Goal: Information Seeking & Learning: Learn about a topic

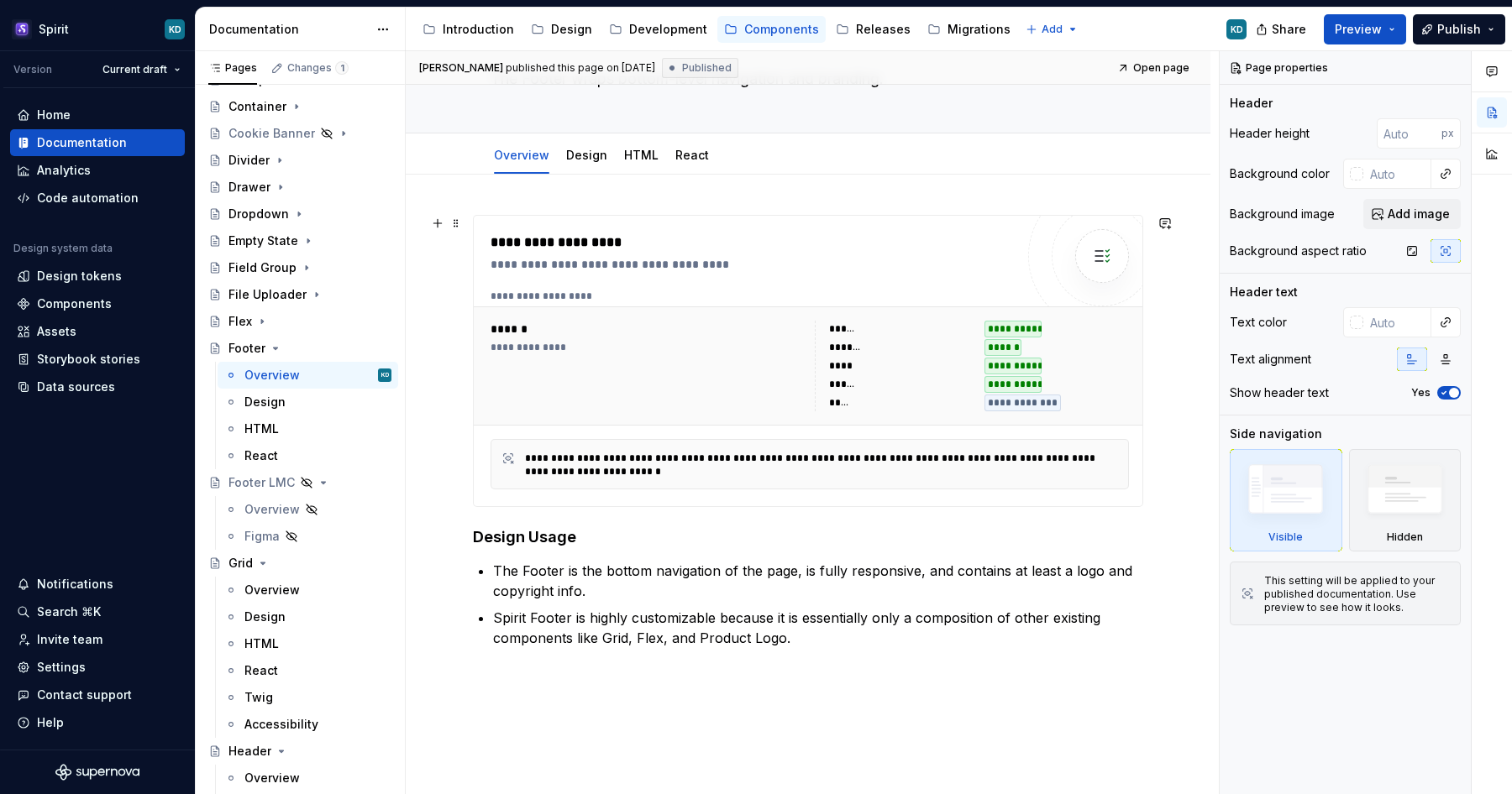
scroll to position [50, 0]
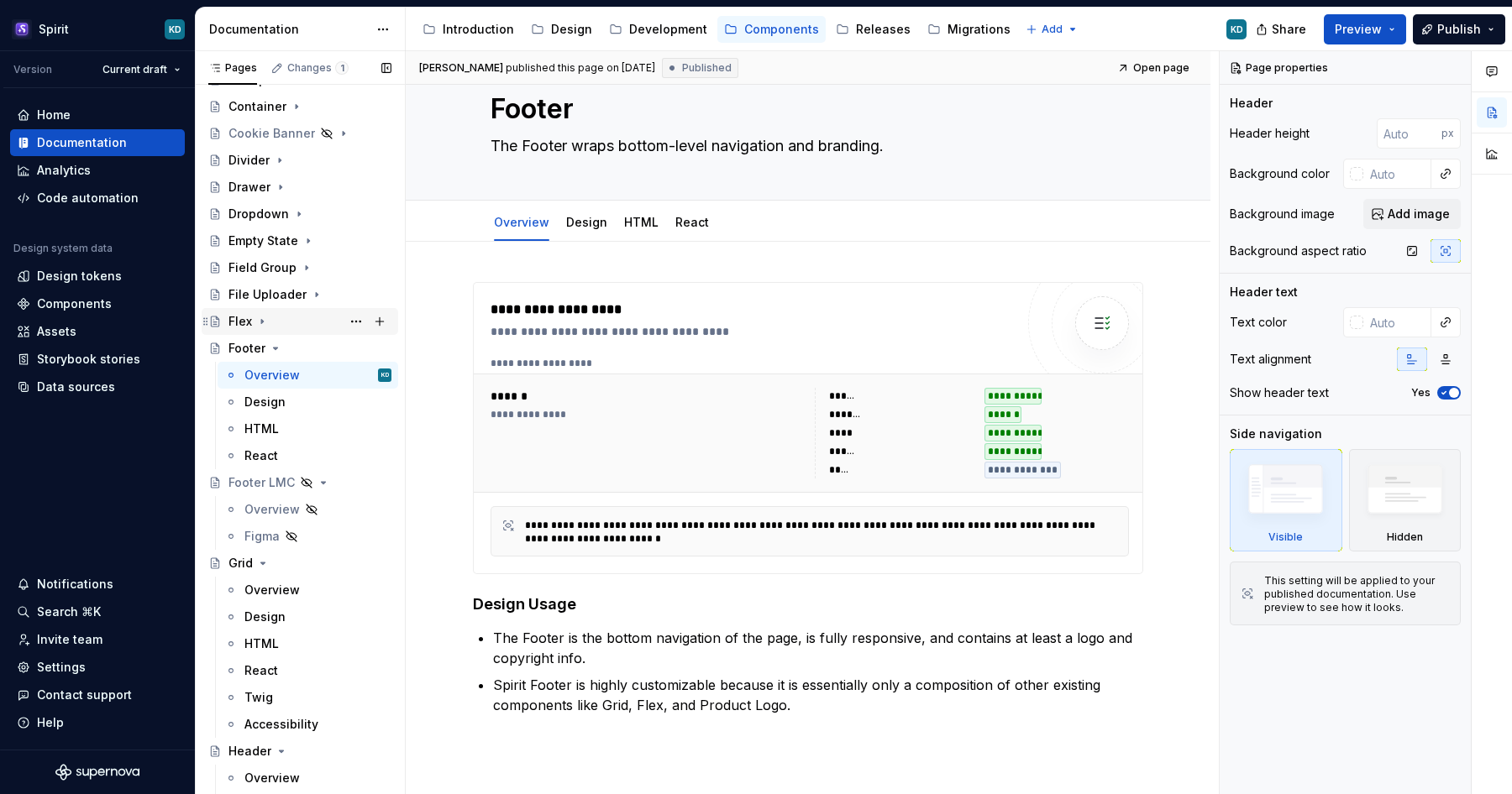
click at [261, 327] on icon "Page tree" at bounding box center [262, 321] width 14 height 14
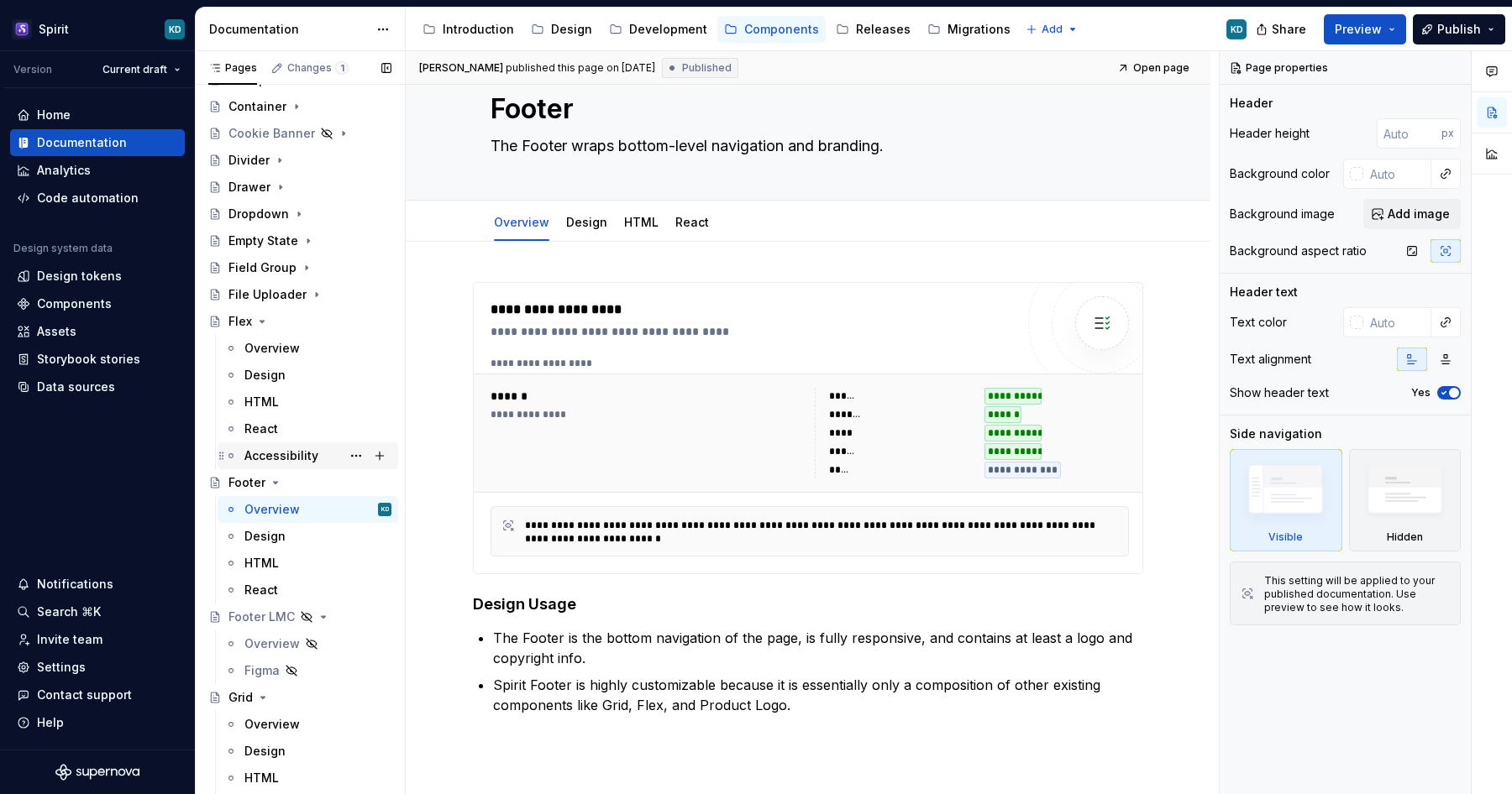
click at [282, 450] on div "Accessibility" at bounding box center [281, 456] width 74 height 17
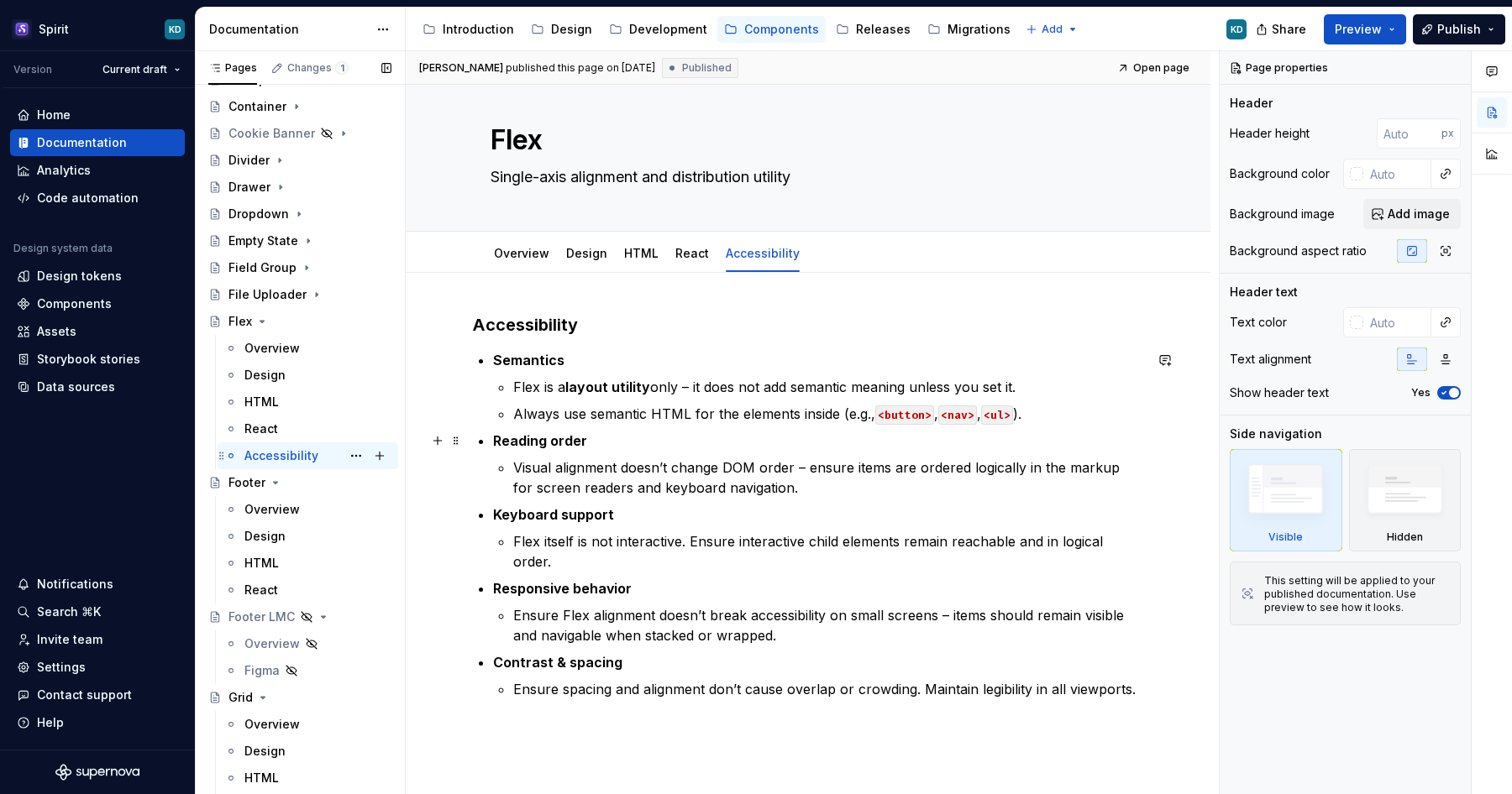
scroll to position [21, 0]
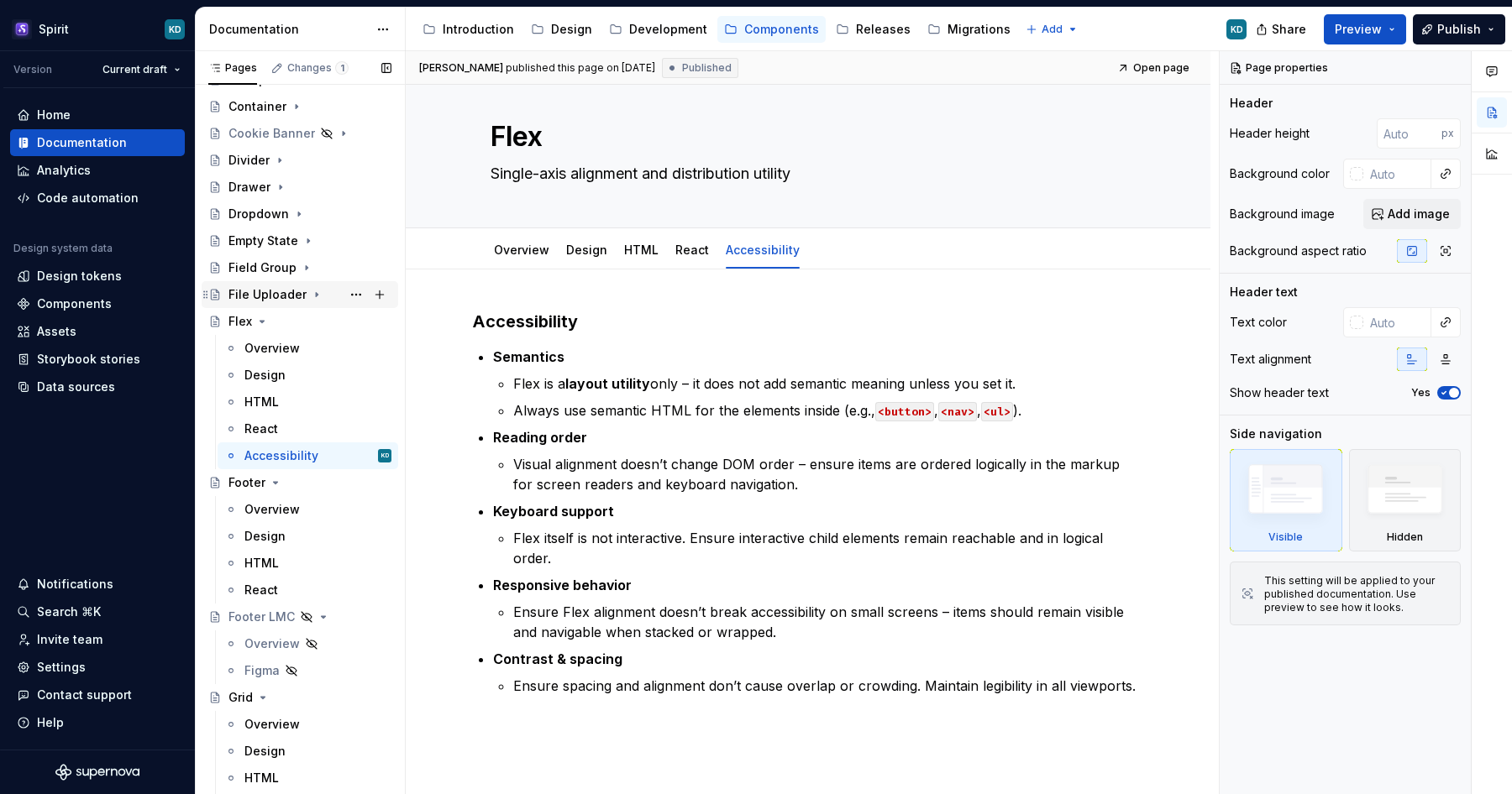
click at [317, 296] on icon "Page tree" at bounding box center [317, 295] width 14 height 14
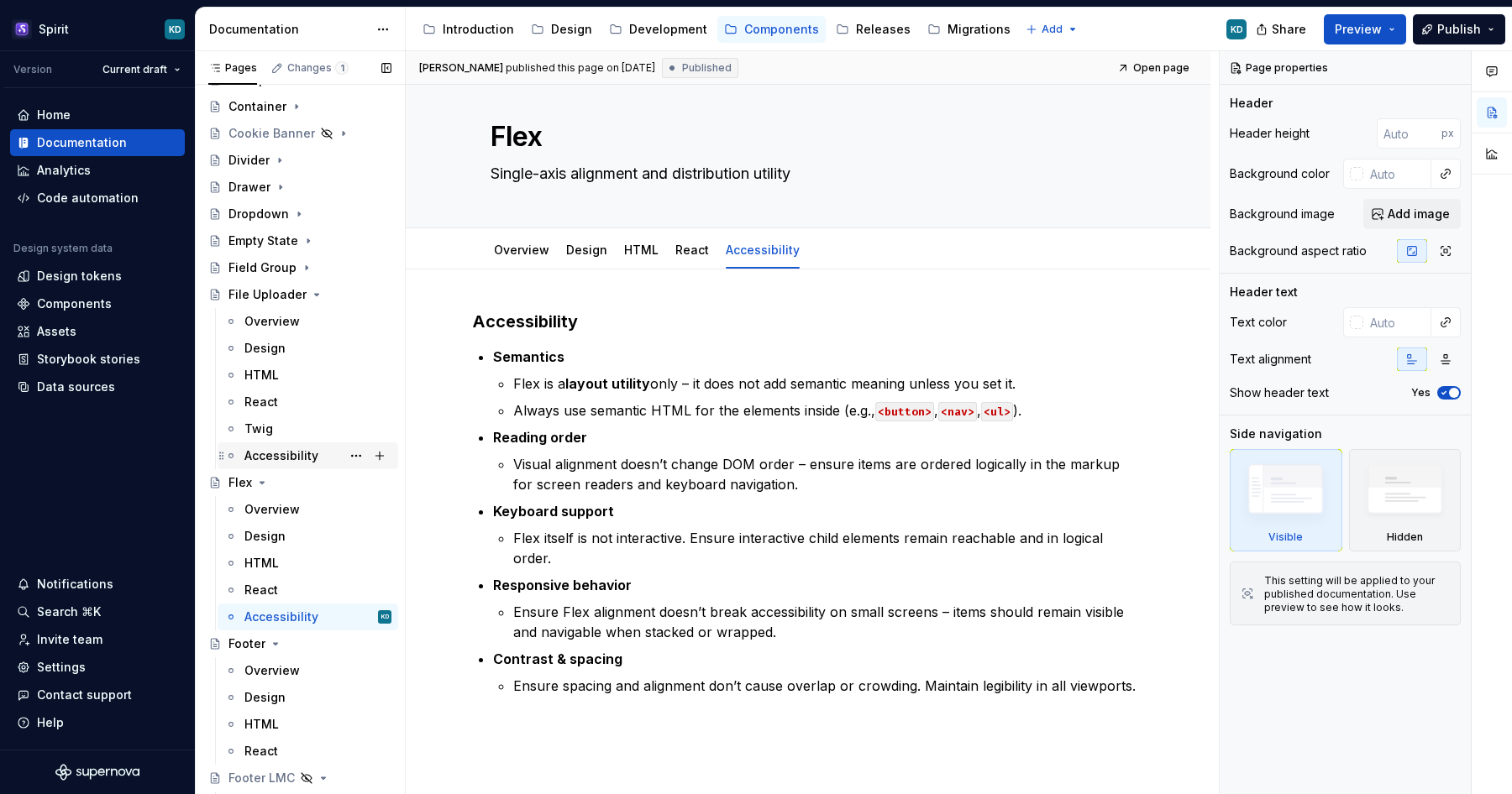
click at [308, 449] on div "Accessibility" at bounding box center [281, 456] width 74 height 17
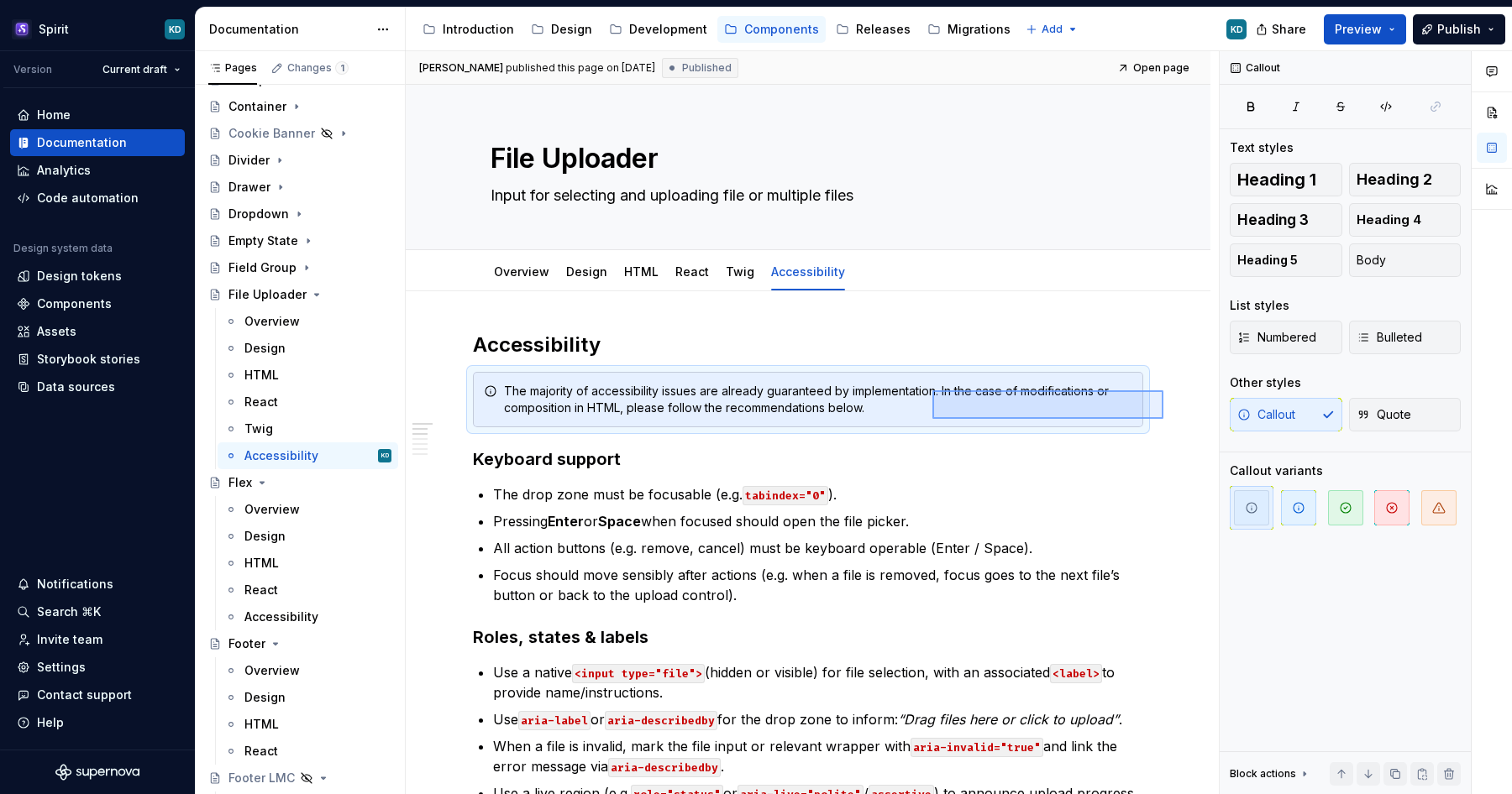
drag, startPoint x: 1163, startPoint y: 419, endPoint x: 933, endPoint y: 390, distance: 231.8
click at [933, 390] on div "[PERSON_NAME] published this page on [DATE] Published Open page File Uploader I…" at bounding box center [812, 424] width 813 height 744
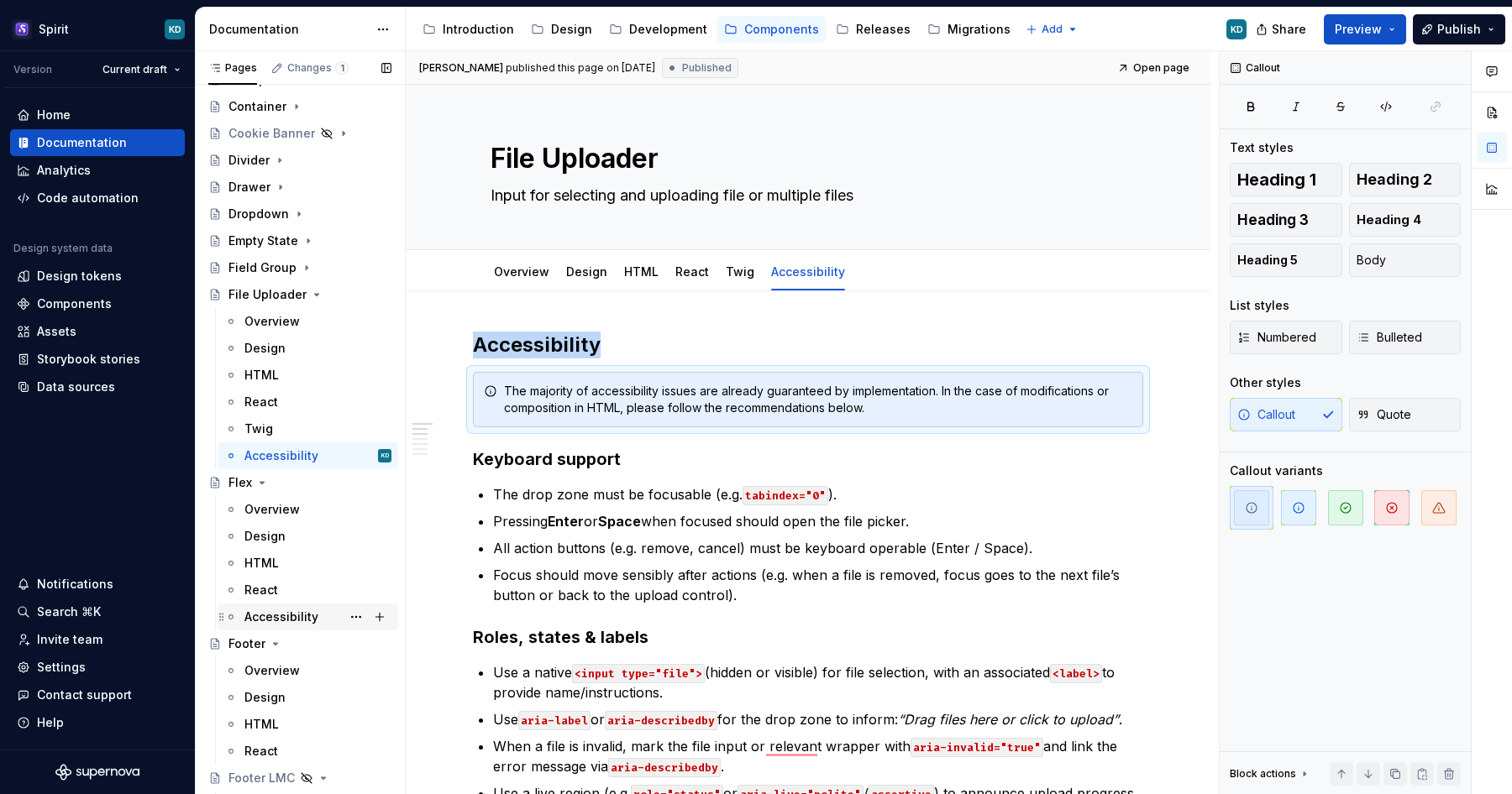
click at [291, 614] on div "Accessibility" at bounding box center [281, 617] width 74 height 17
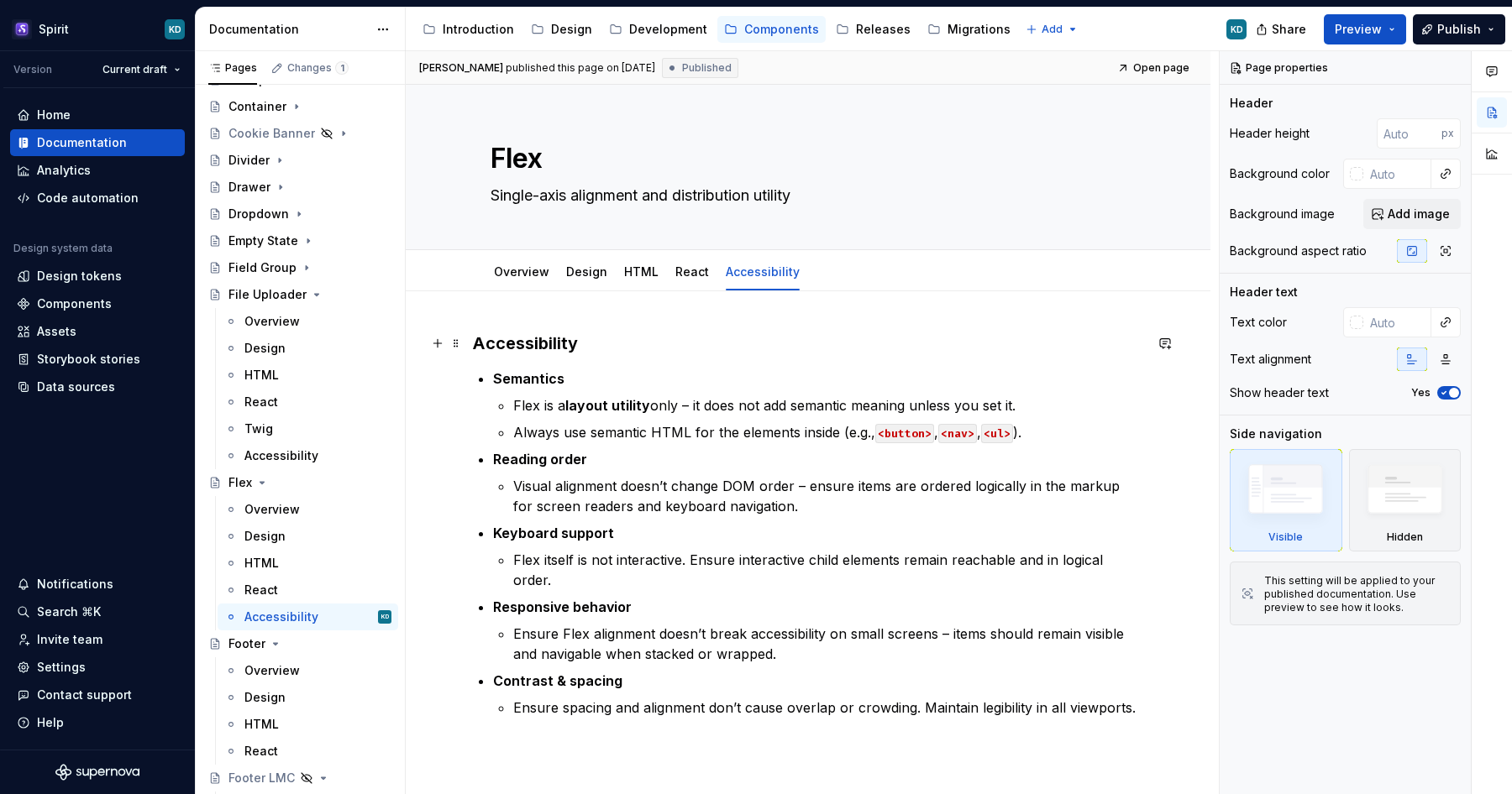
click at [609, 350] on h3 "Accessibility" at bounding box center [808, 343] width 670 height 23
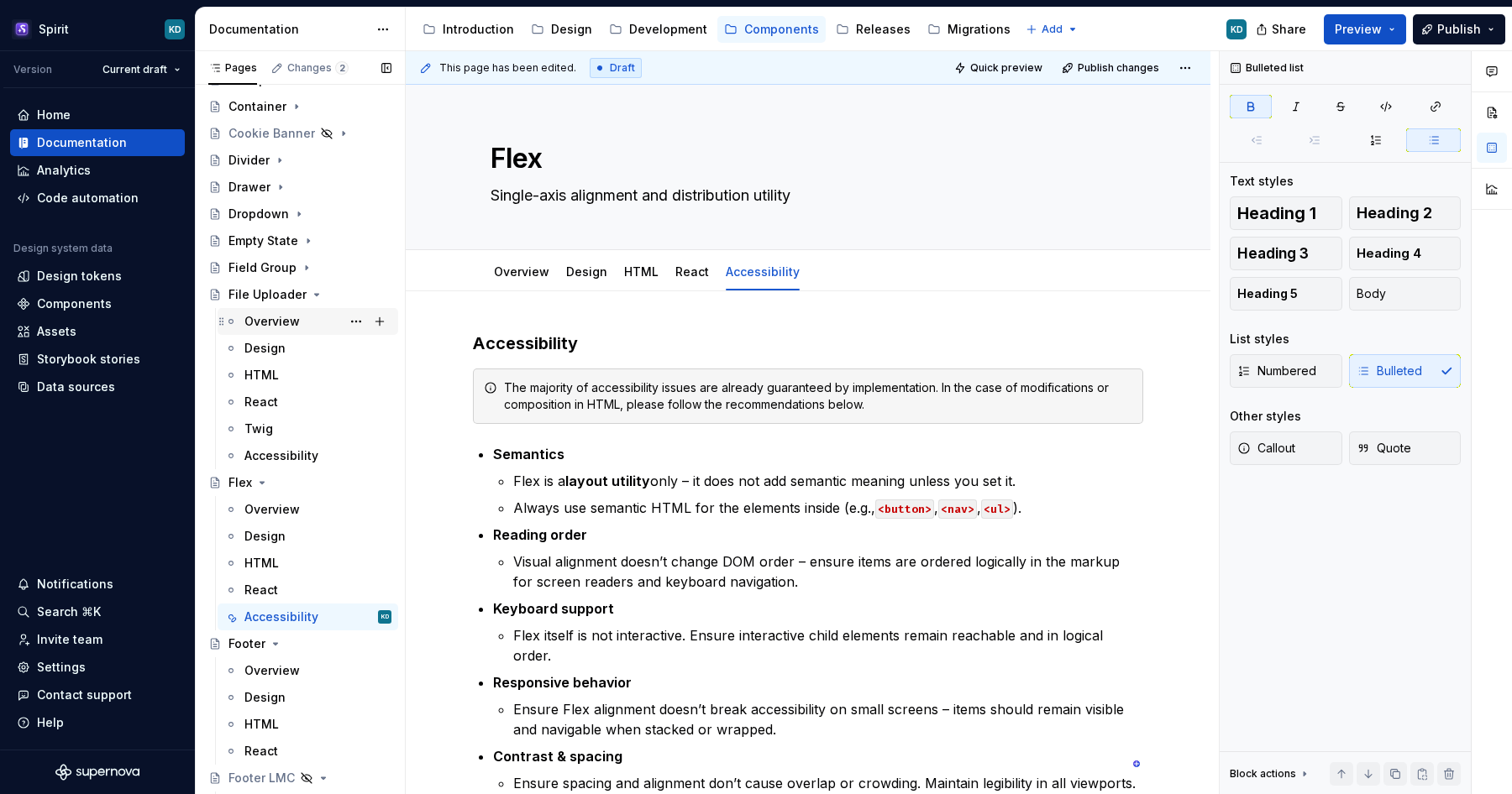
click at [281, 321] on div "Overview" at bounding box center [272, 322] width 55 height 17
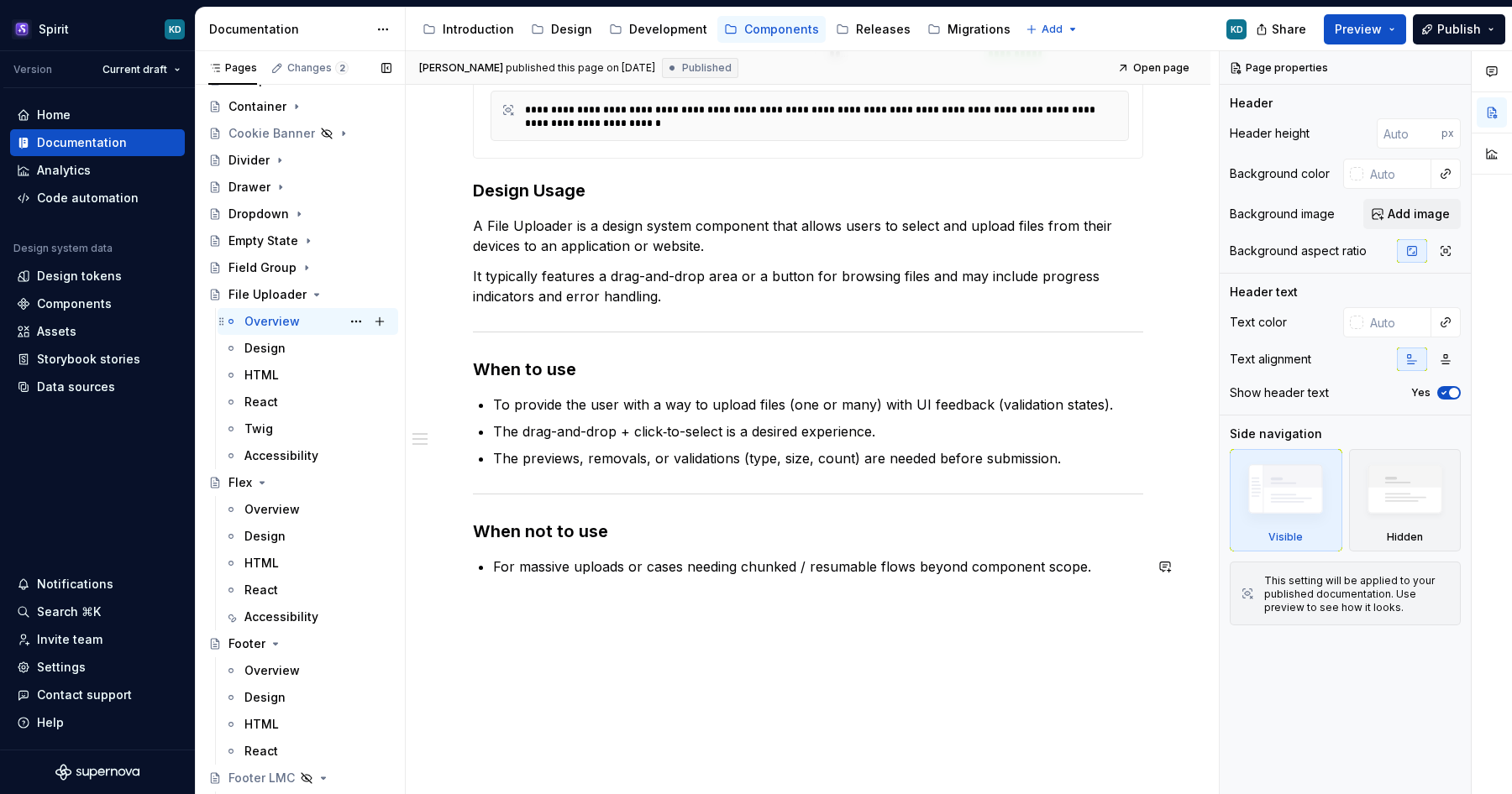
scroll to position [505, 0]
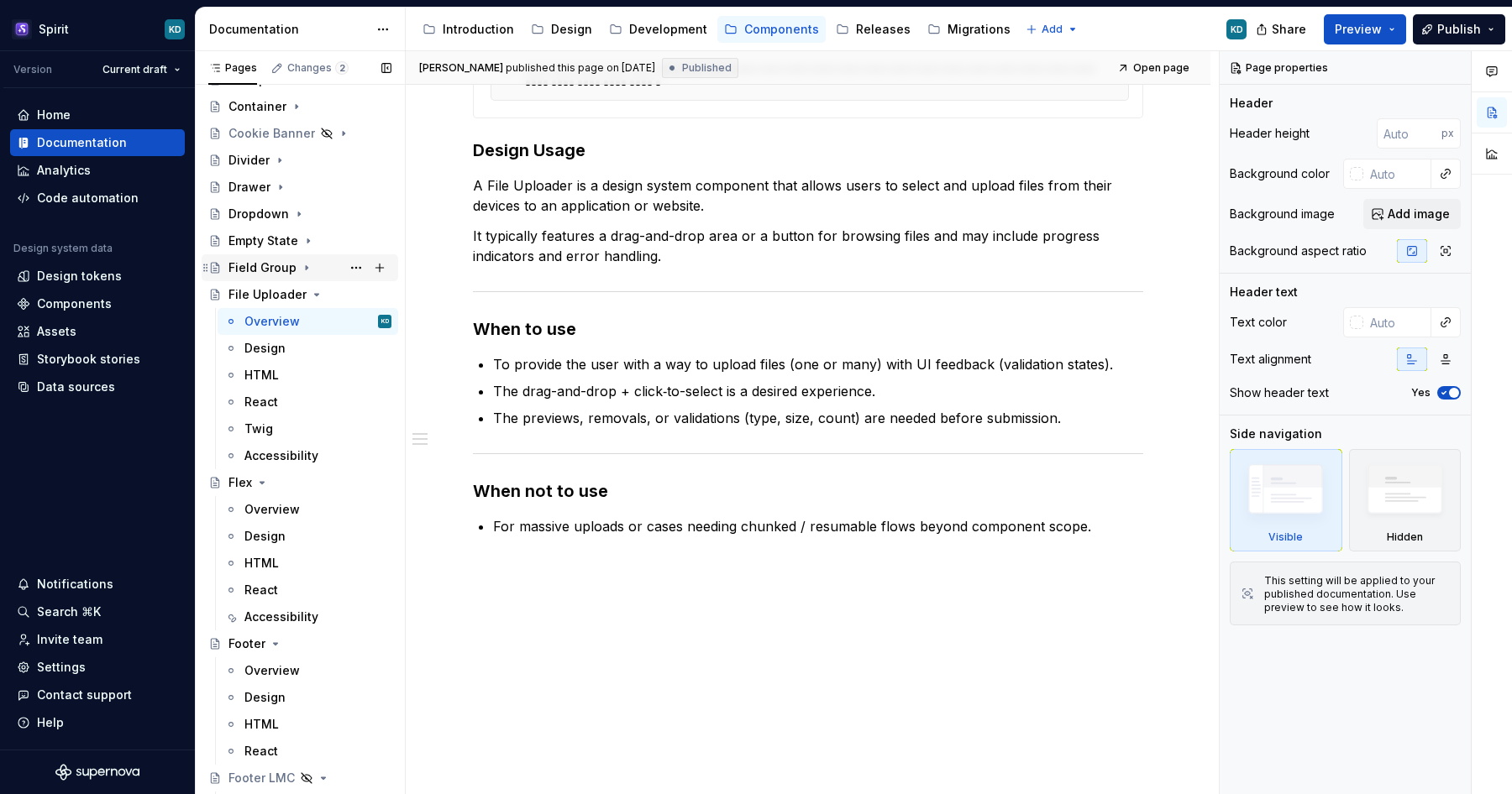
click at [302, 272] on icon "Page tree" at bounding box center [307, 268] width 14 height 14
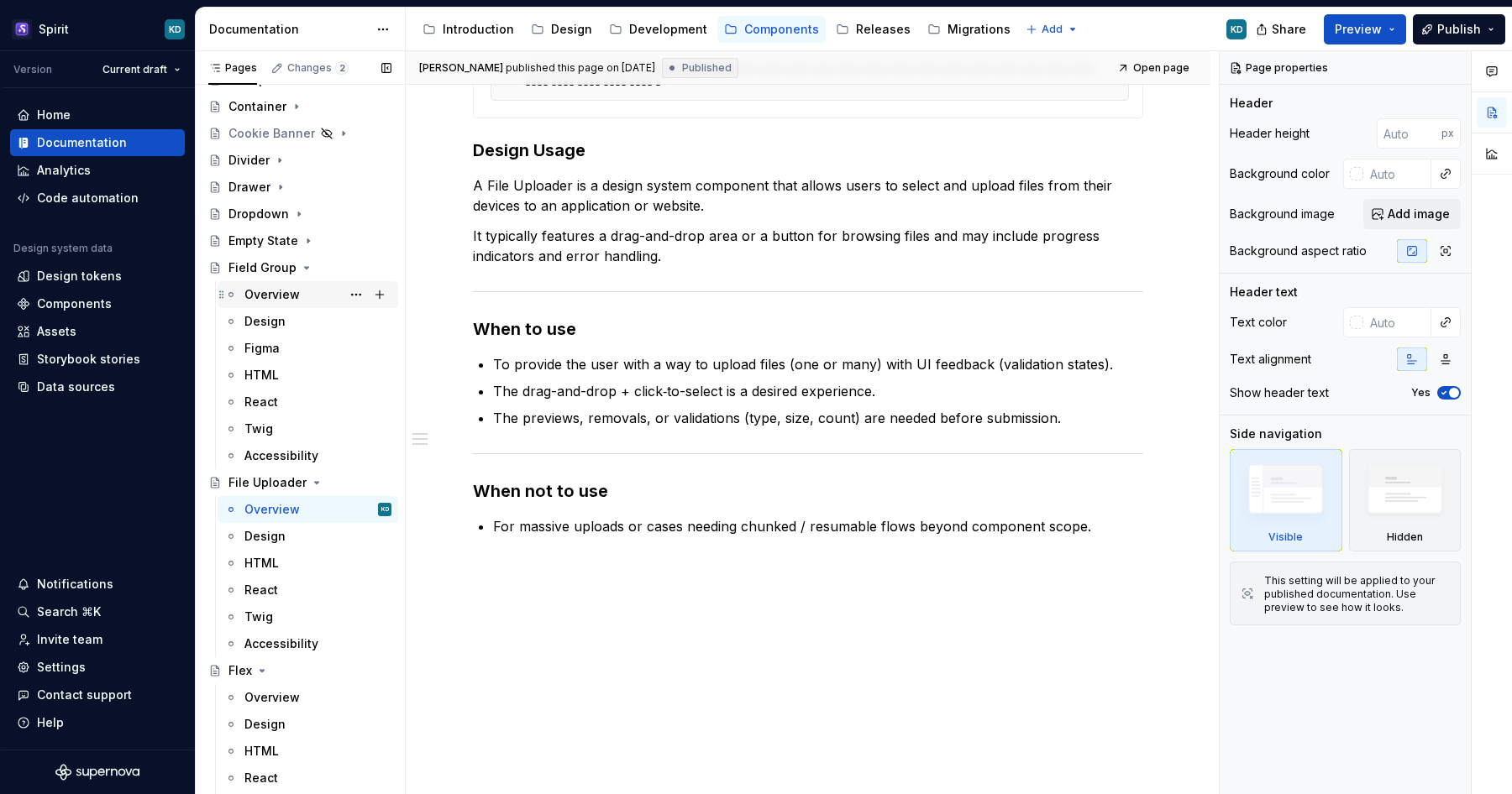
click at [285, 298] on div "Overview" at bounding box center [272, 295] width 55 height 17
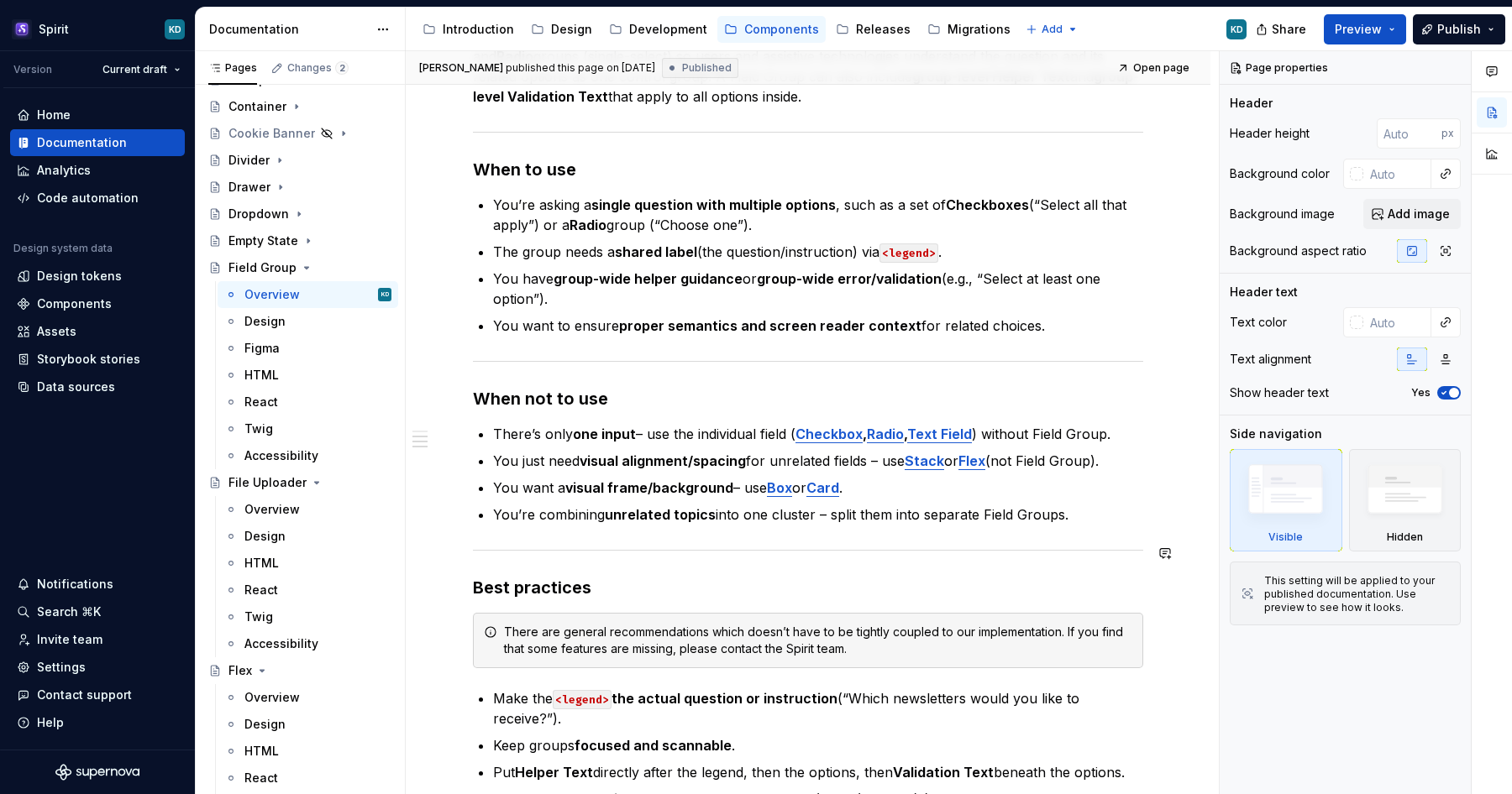
scroll to position [1002, 0]
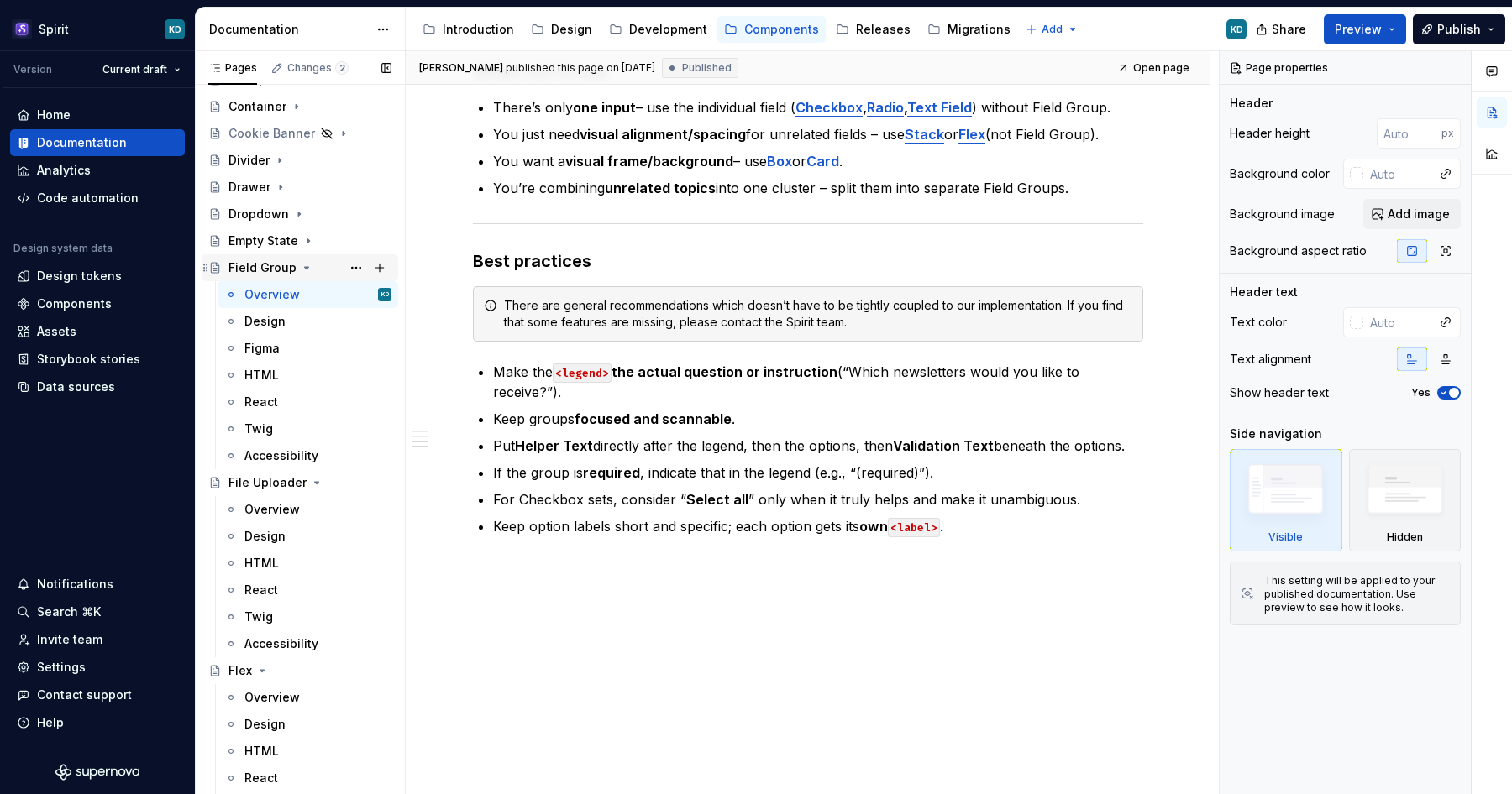
click at [307, 268] on icon "Page tree" at bounding box center [307, 268] width 14 height 14
click at [310, 299] on icon "Page tree" at bounding box center [317, 295] width 14 height 14
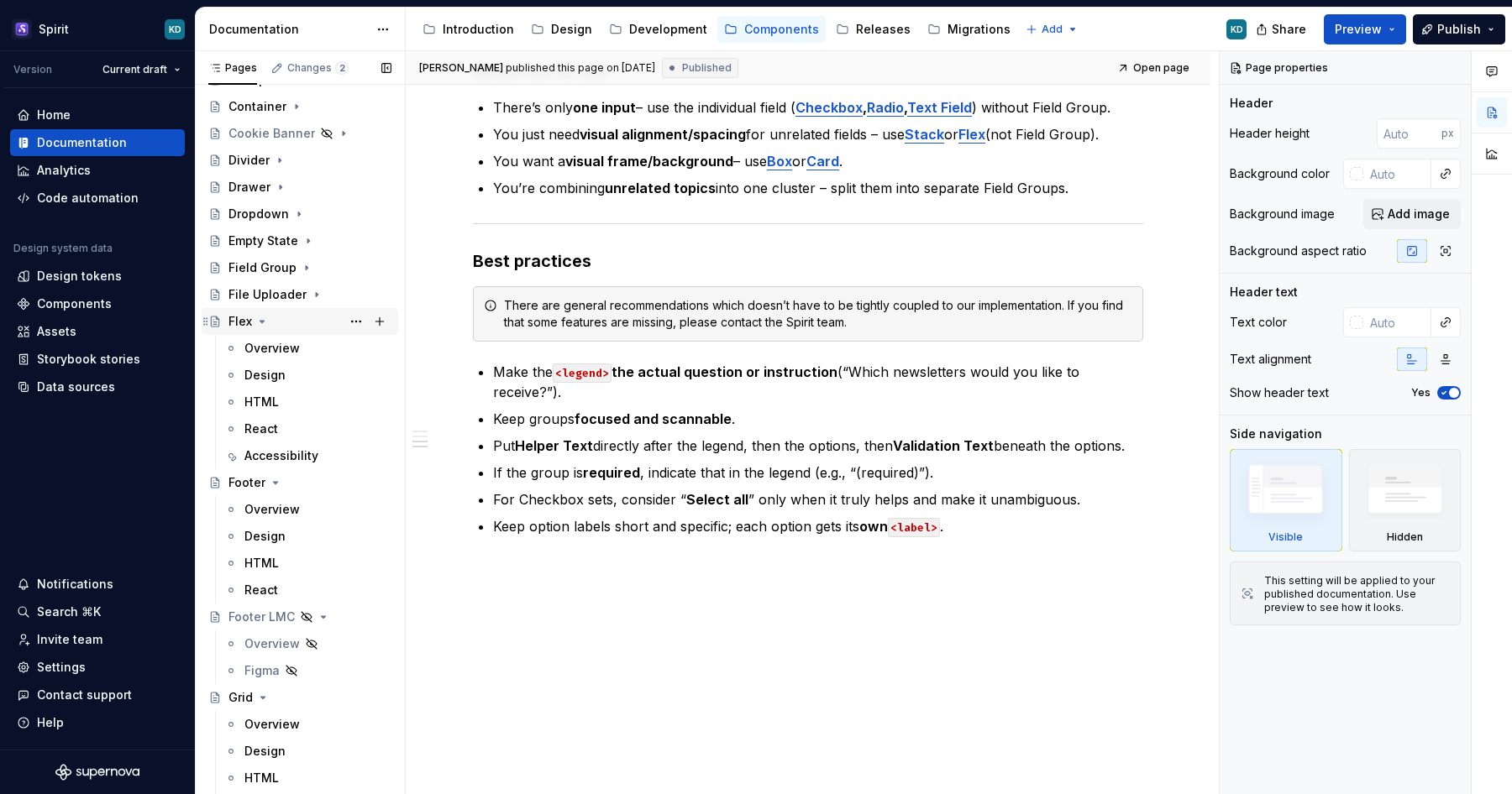
click at [262, 325] on icon "Page tree" at bounding box center [262, 321] width 14 height 14
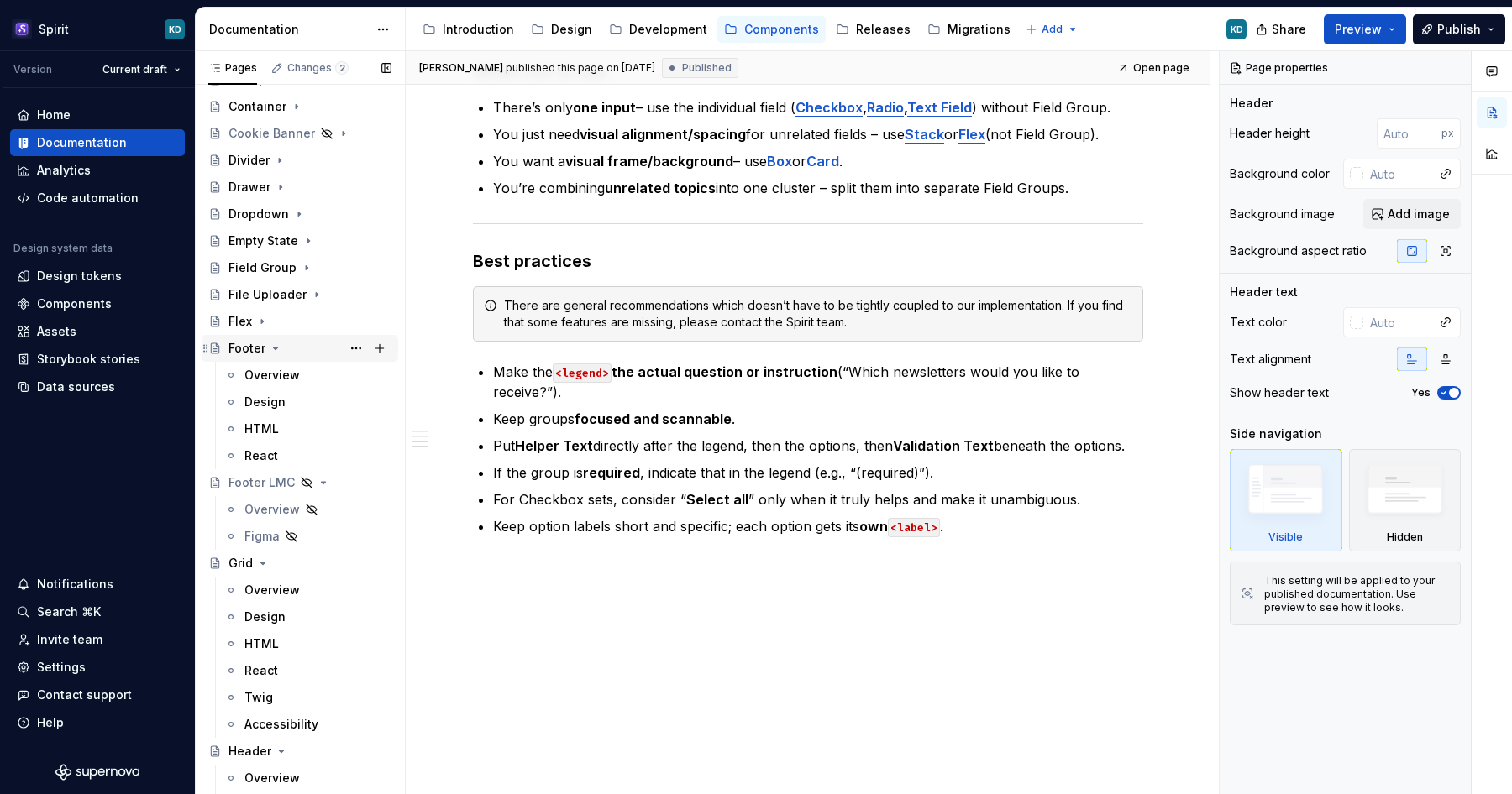
click at [276, 350] on icon "Page tree" at bounding box center [276, 349] width 14 height 14
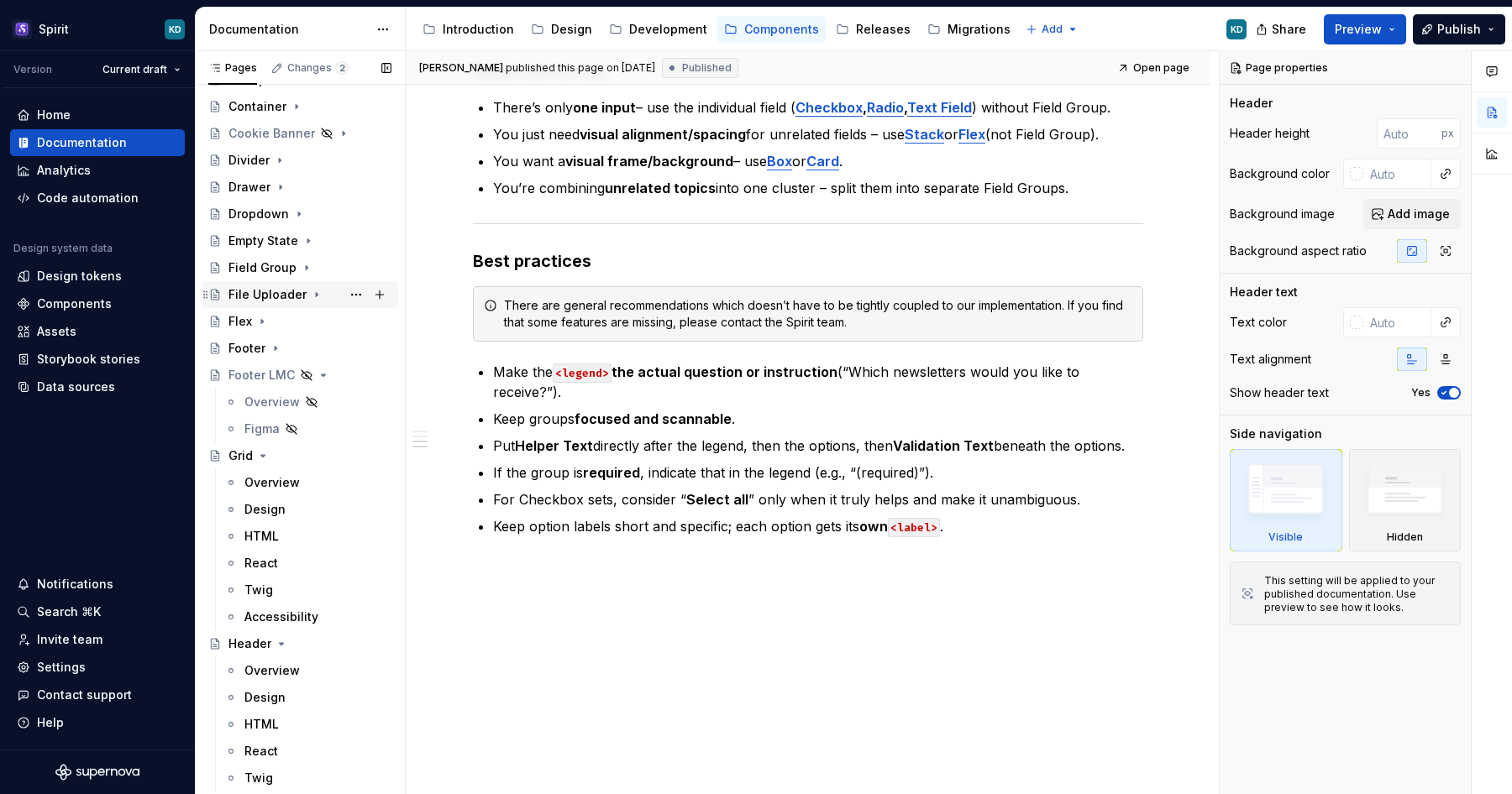
click at [314, 296] on icon "Page tree" at bounding box center [317, 295] width 14 height 14
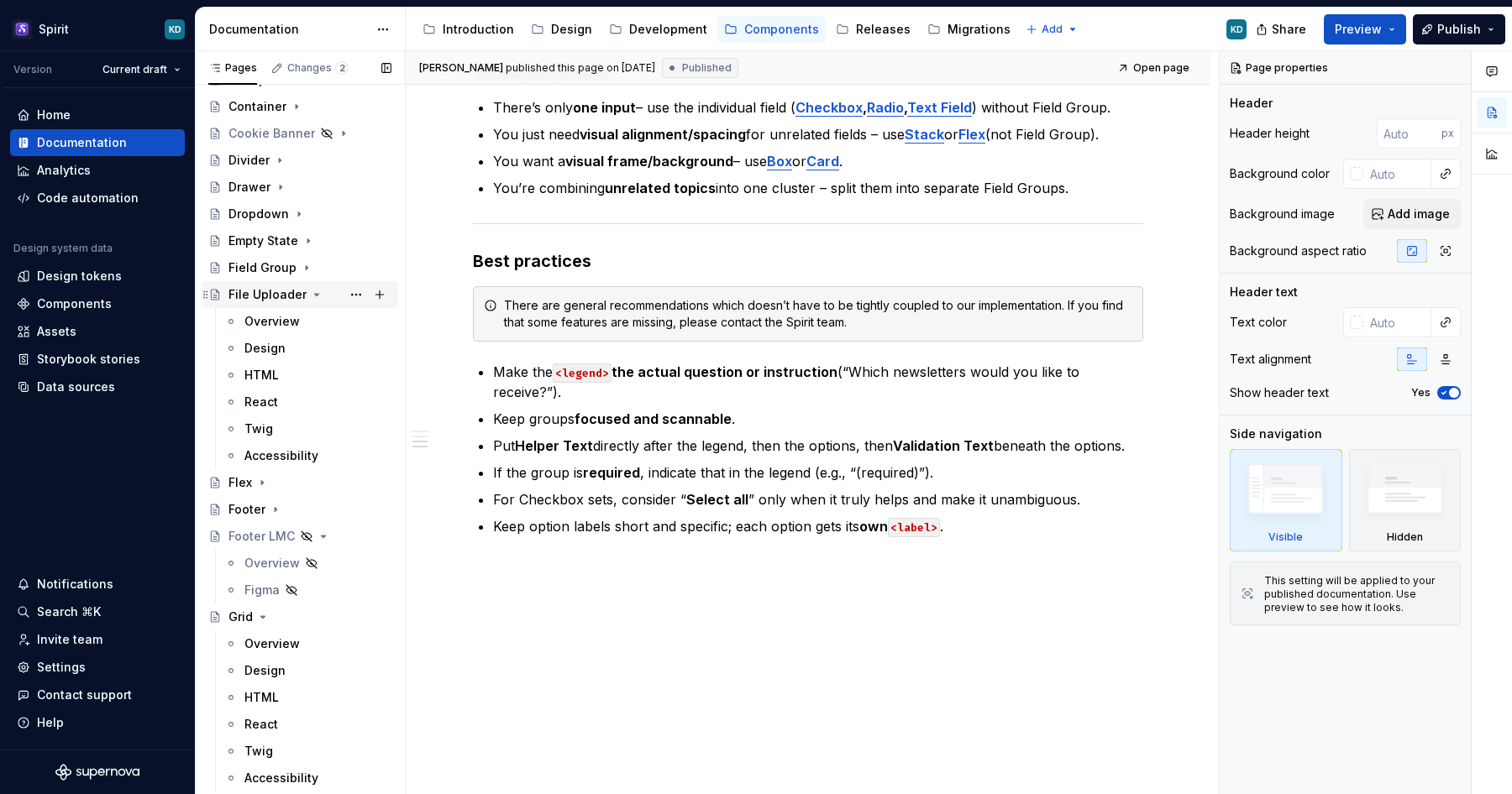
click at [314, 296] on icon "Page tree" at bounding box center [317, 295] width 14 height 14
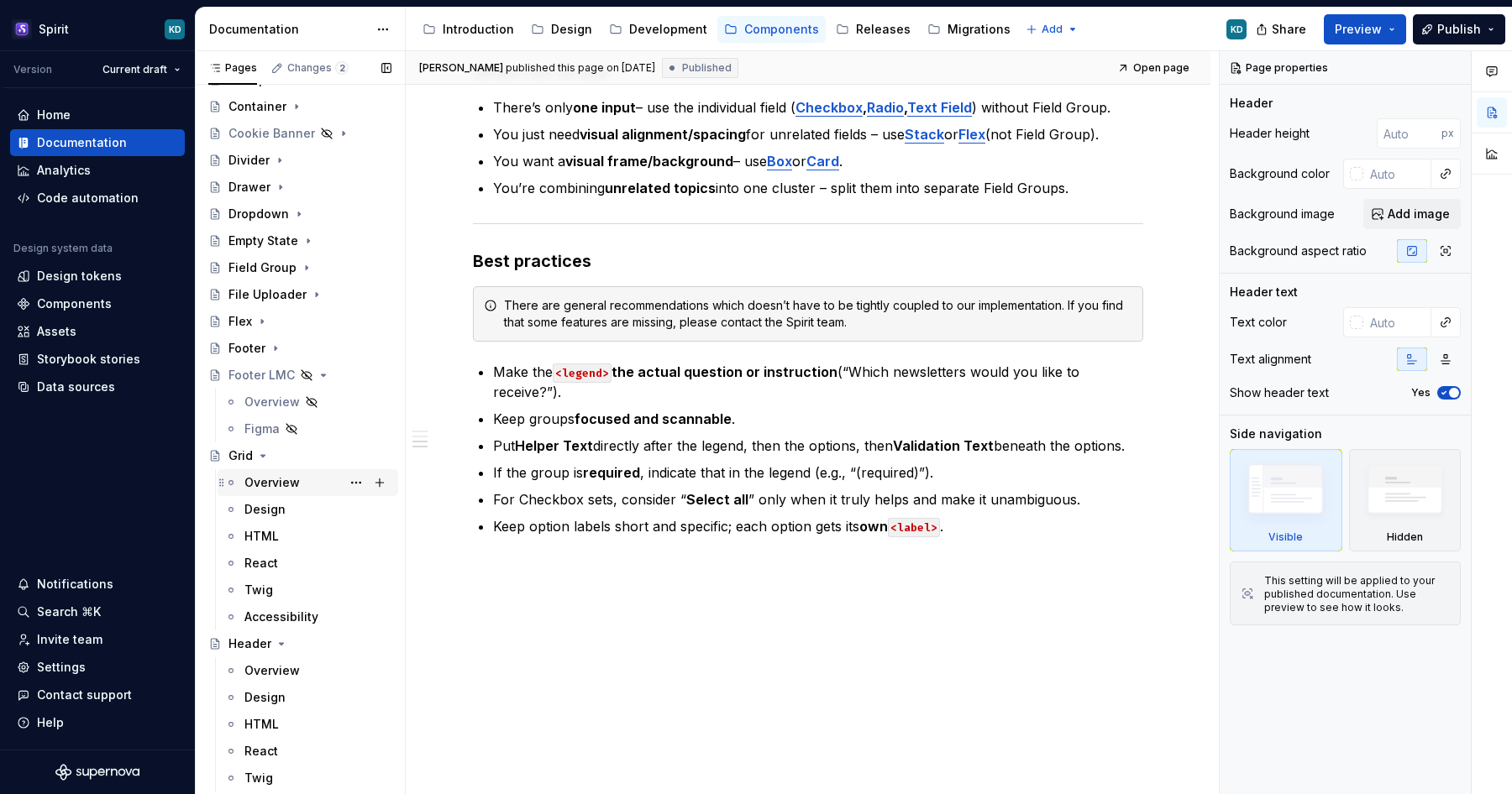
click at [279, 482] on div "Overview" at bounding box center [272, 483] width 55 height 17
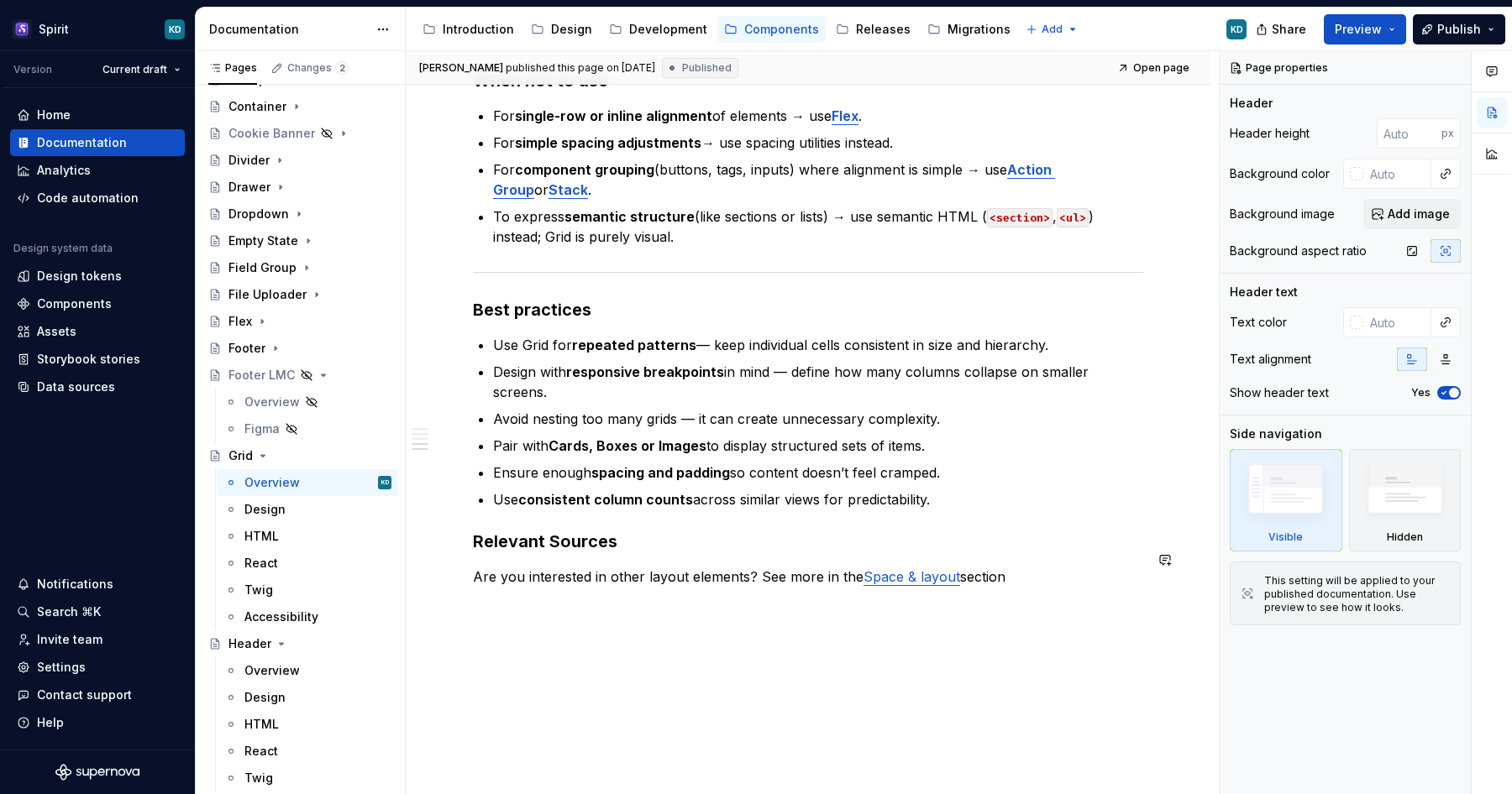
scroll to position [1328, 0]
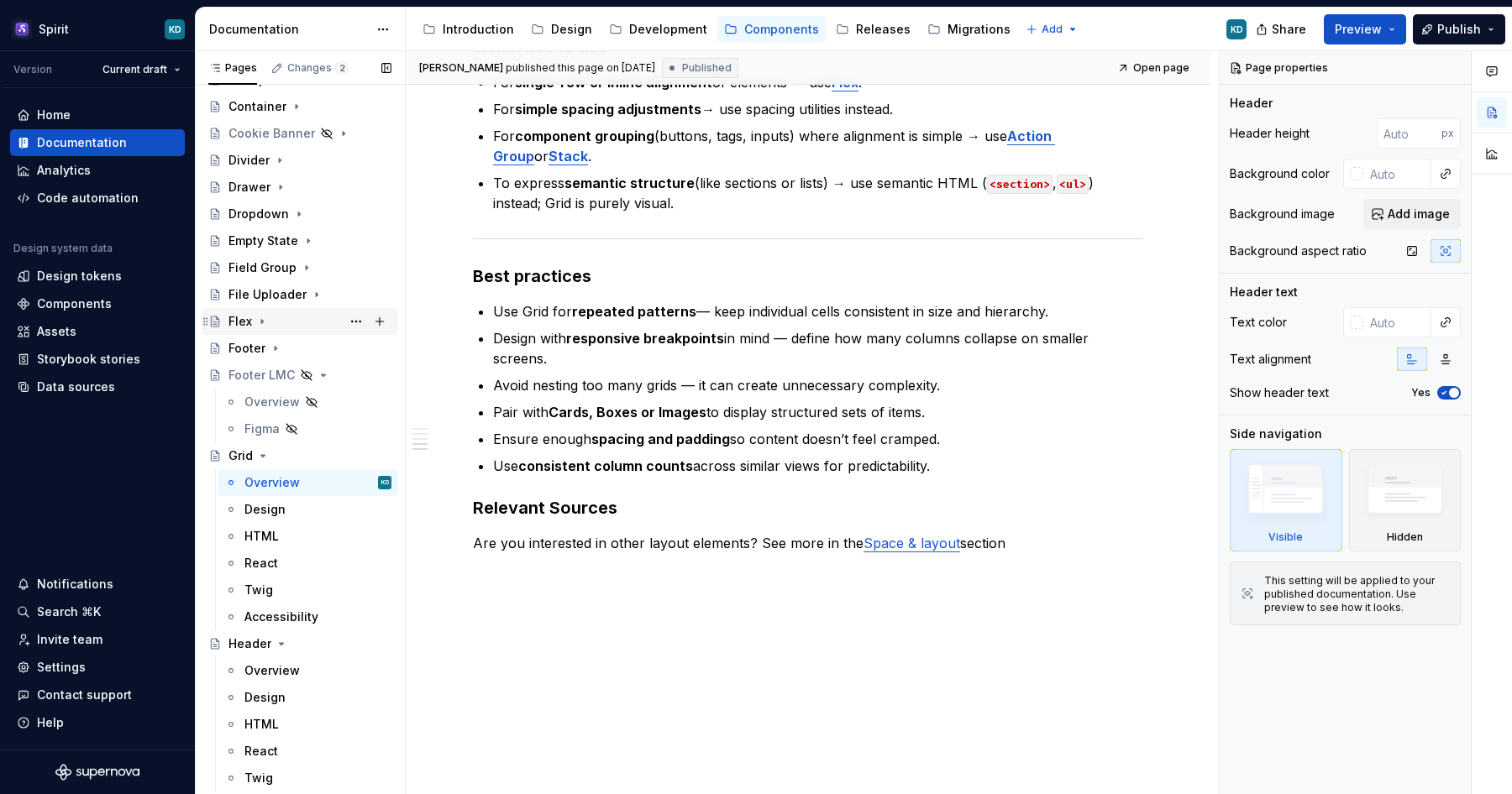
click at [262, 320] on icon "Page tree" at bounding box center [262, 321] width 14 height 14
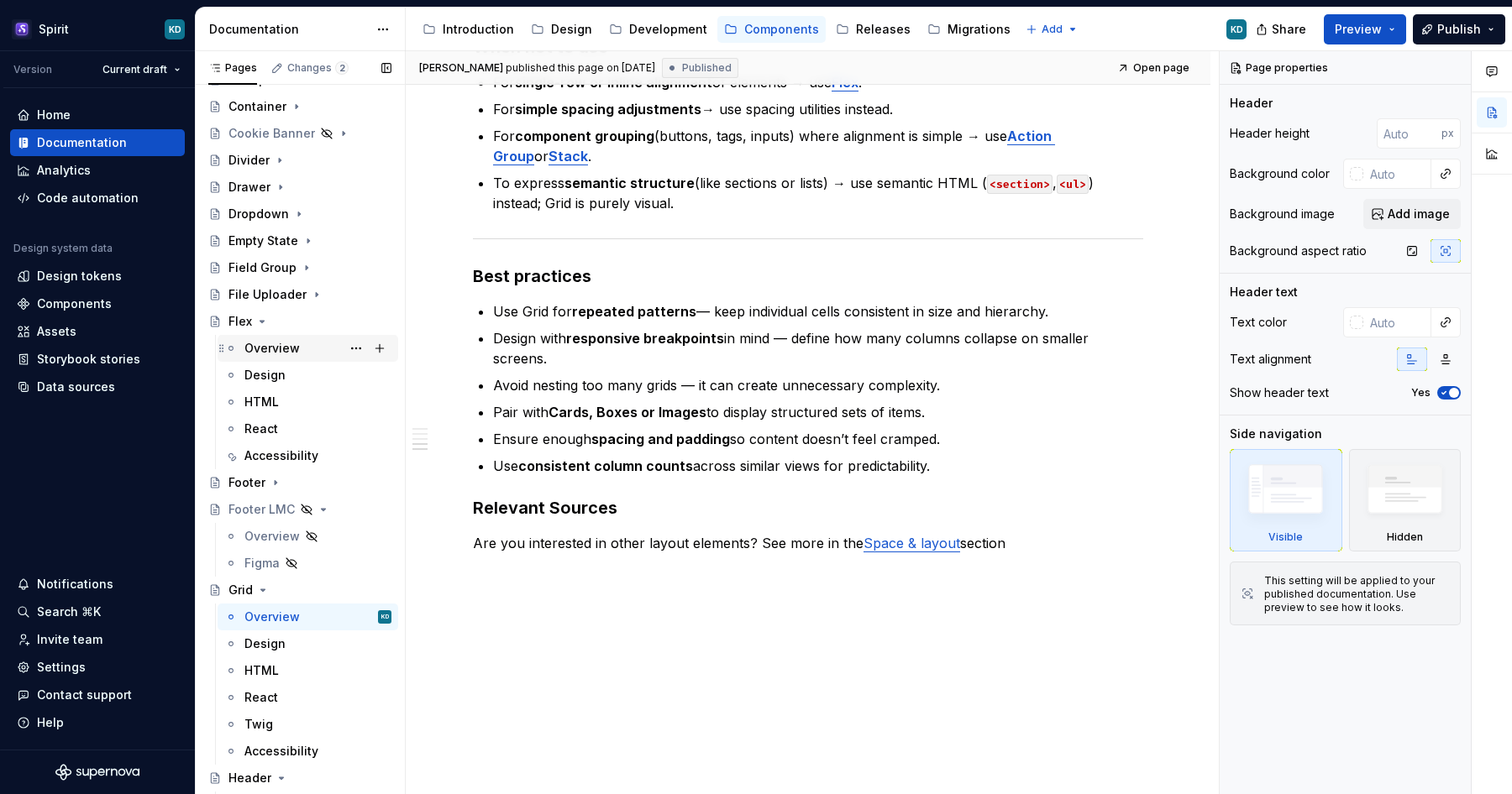
click at [279, 347] on div "Overview" at bounding box center [272, 349] width 55 height 17
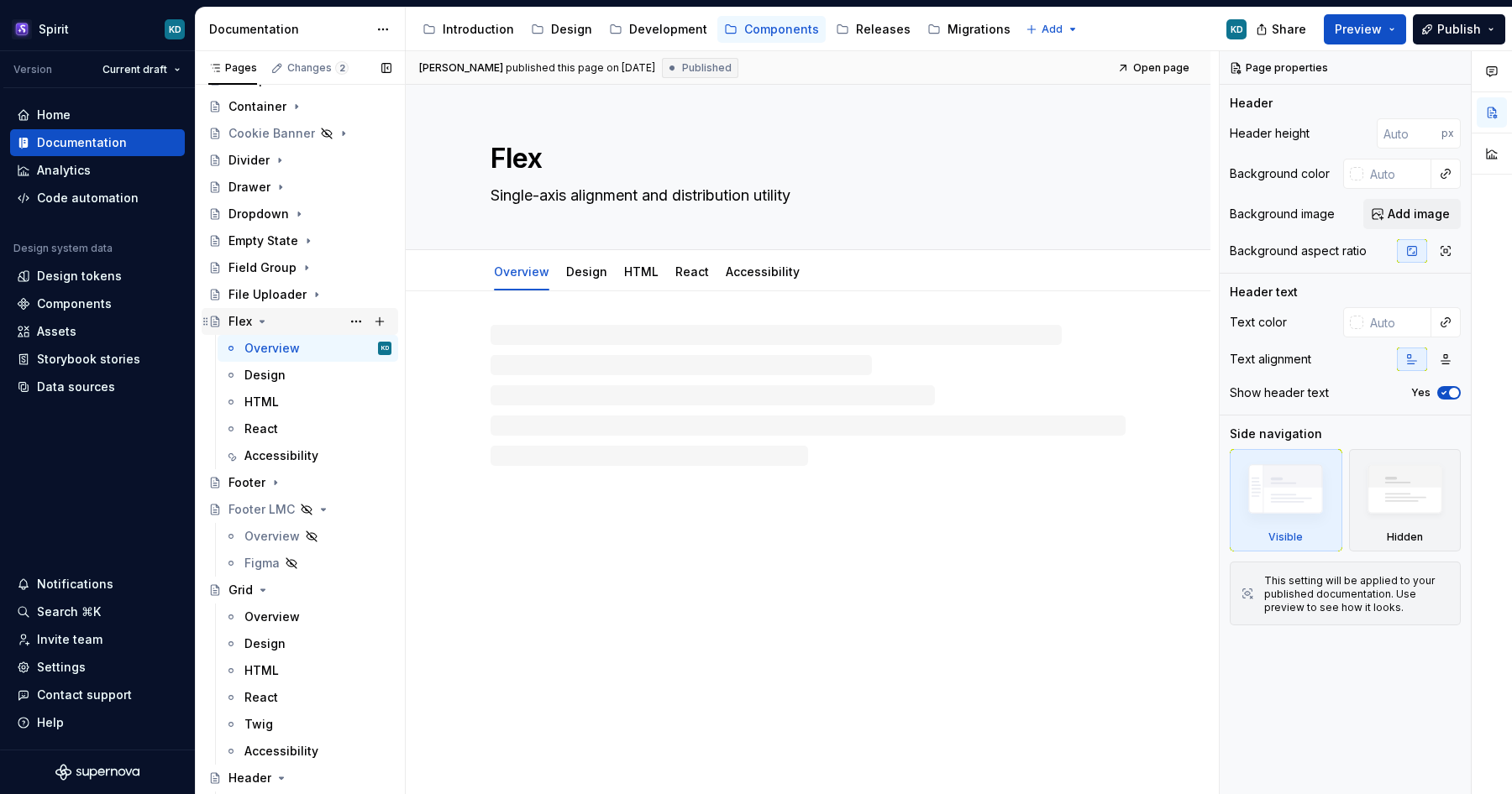
click at [260, 320] on icon "Page tree" at bounding box center [262, 321] width 14 height 14
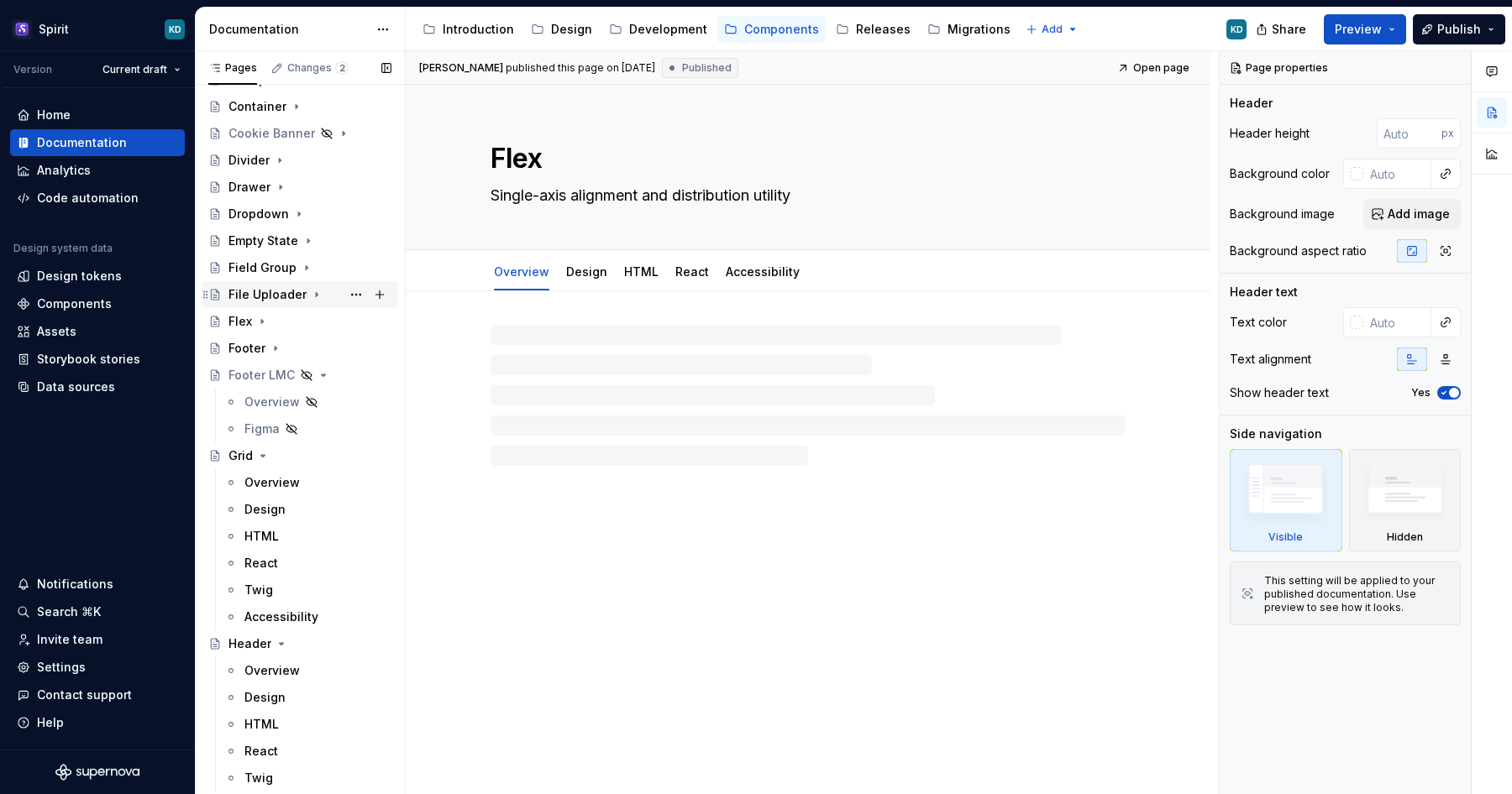
click at [311, 301] on icon "Page tree" at bounding box center [317, 295] width 14 height 14
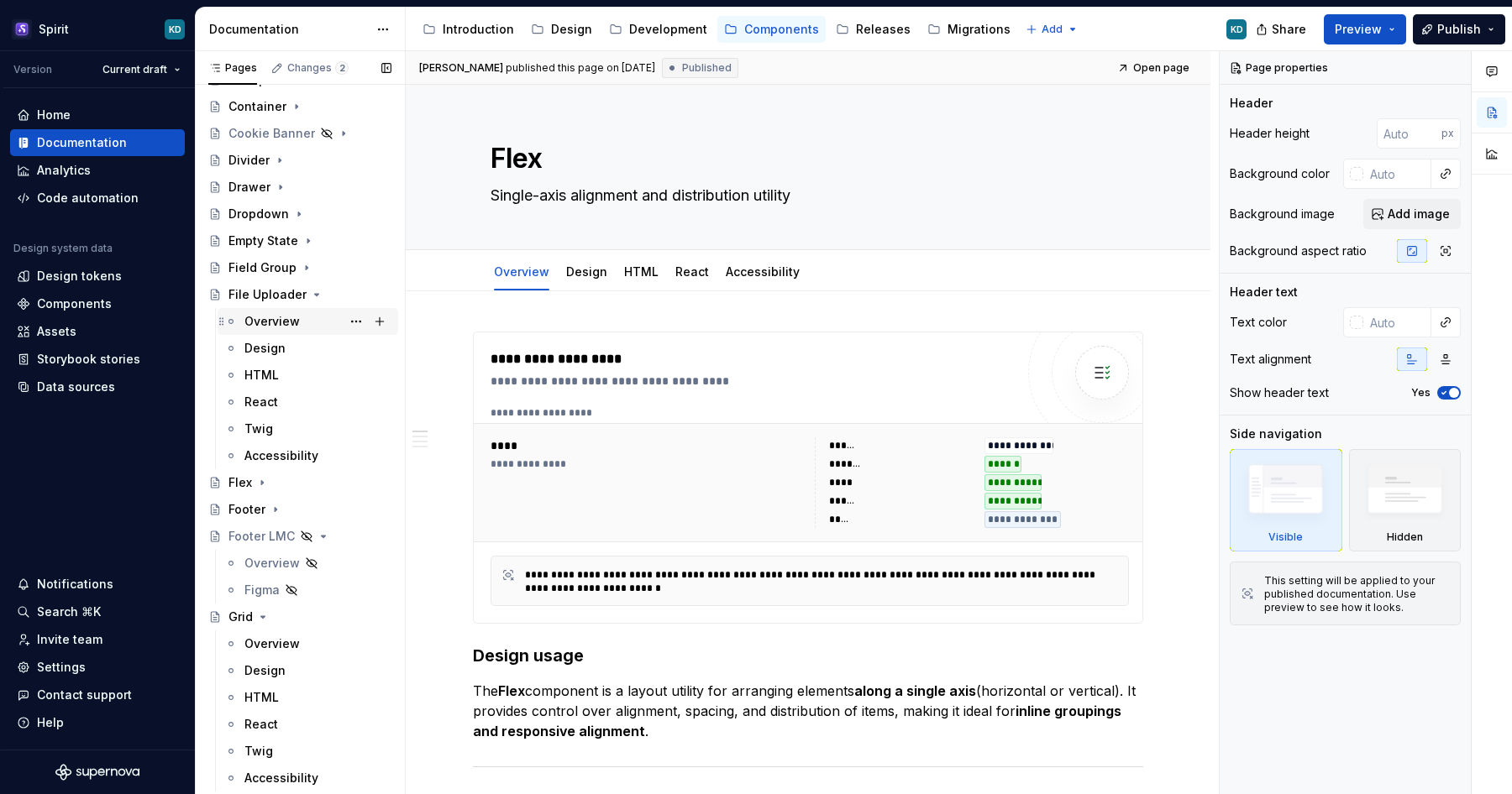
click at [279, 315] on div "Overview" at bounding box center [272, 322] width 55 height 17
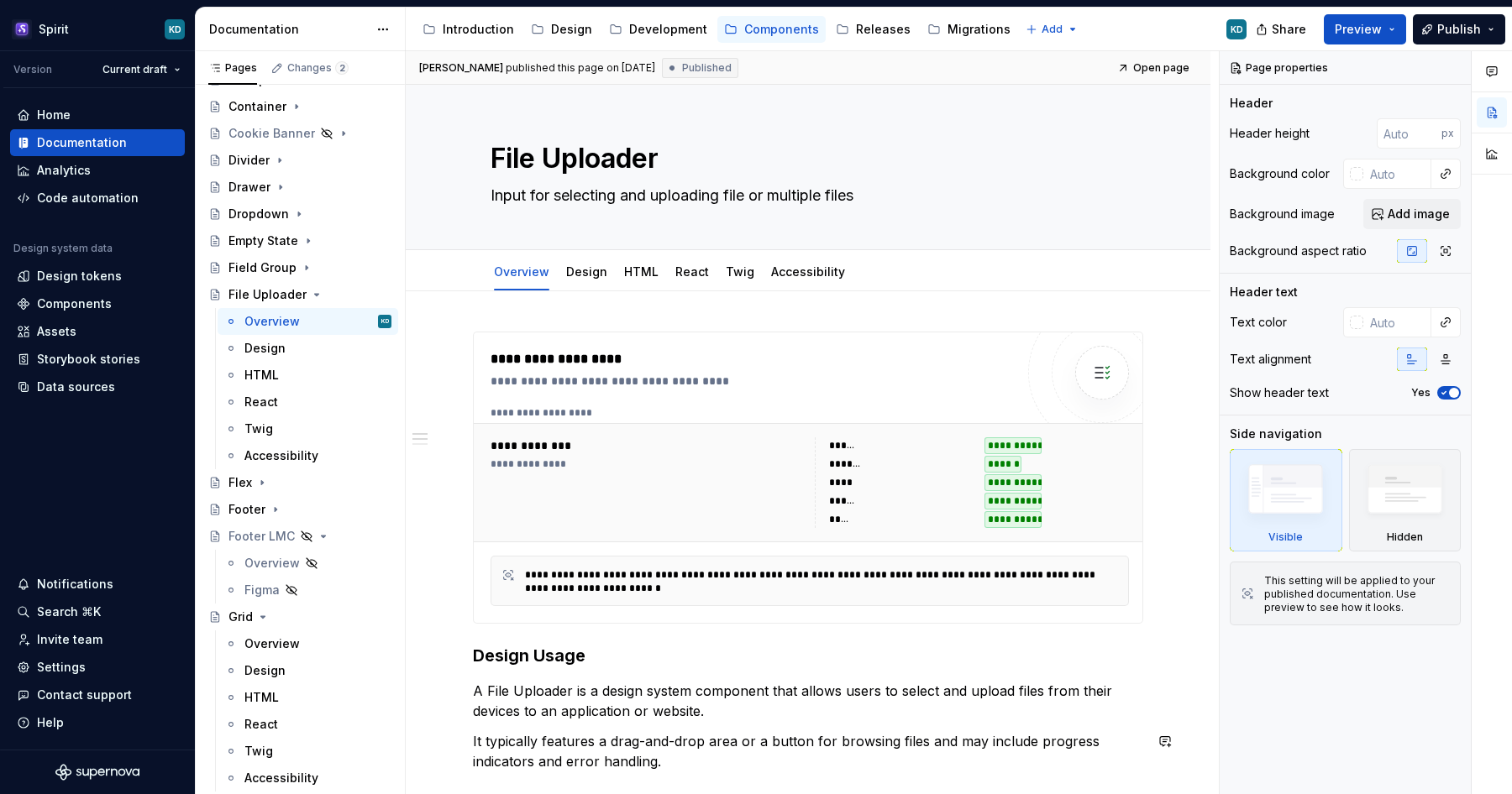
scroll to position [505, 0]
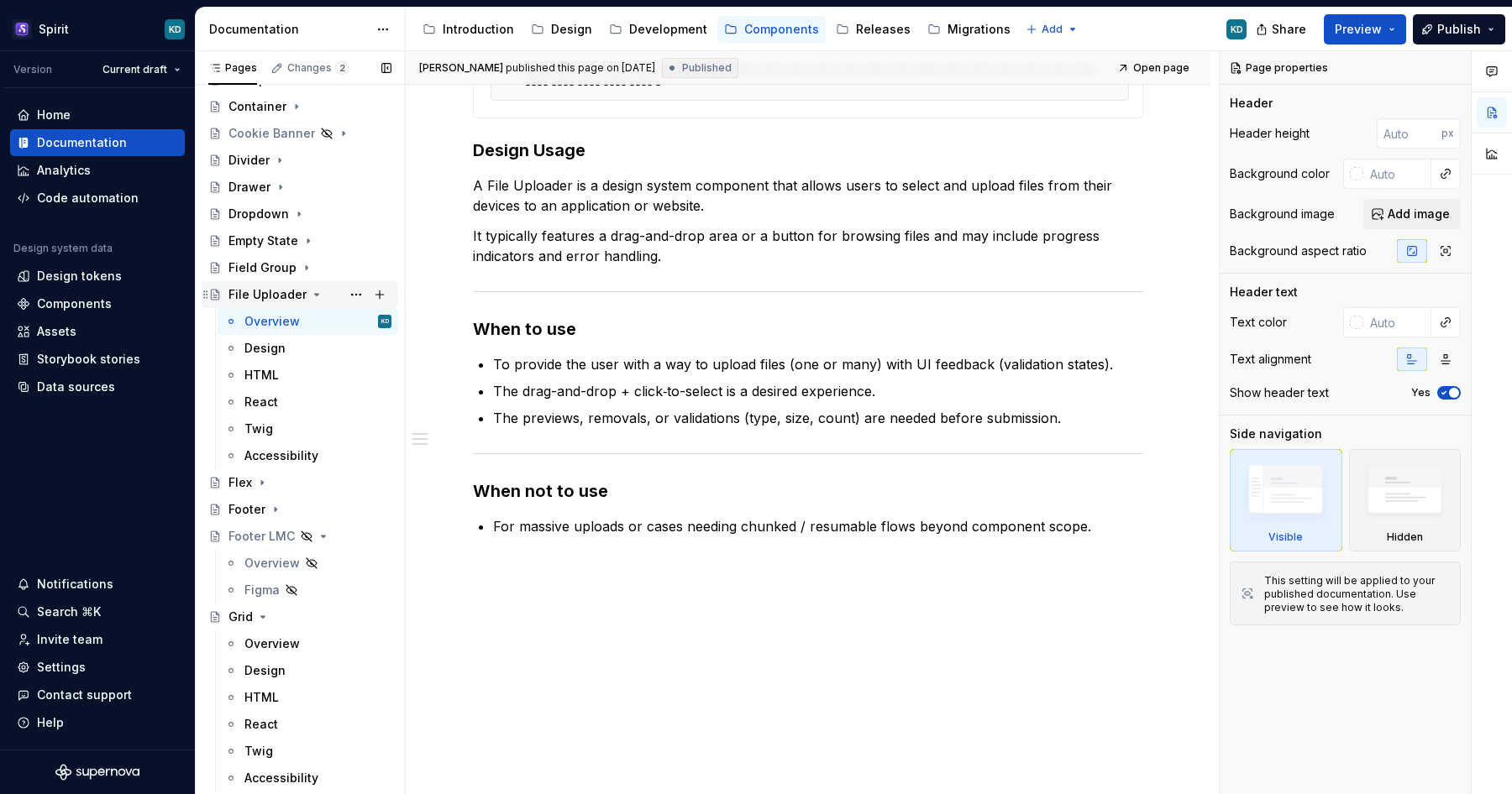
click at [313, 293] on icon "Page tree" at bounding box center [317, 295] width 14 height 14
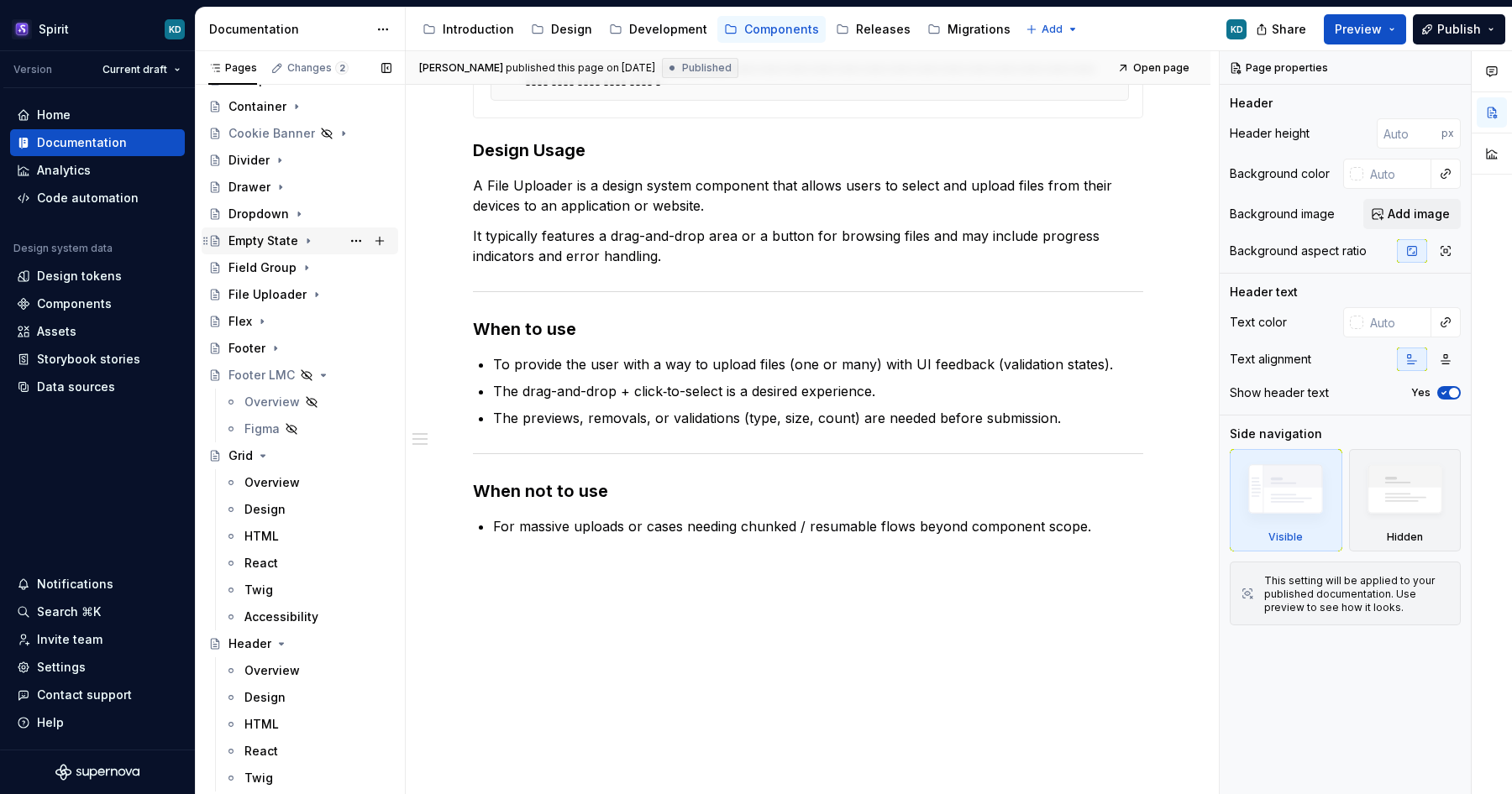
click at [309, 247] on icon "Page tree" at bounding box center [309, 241] width 14 height 14
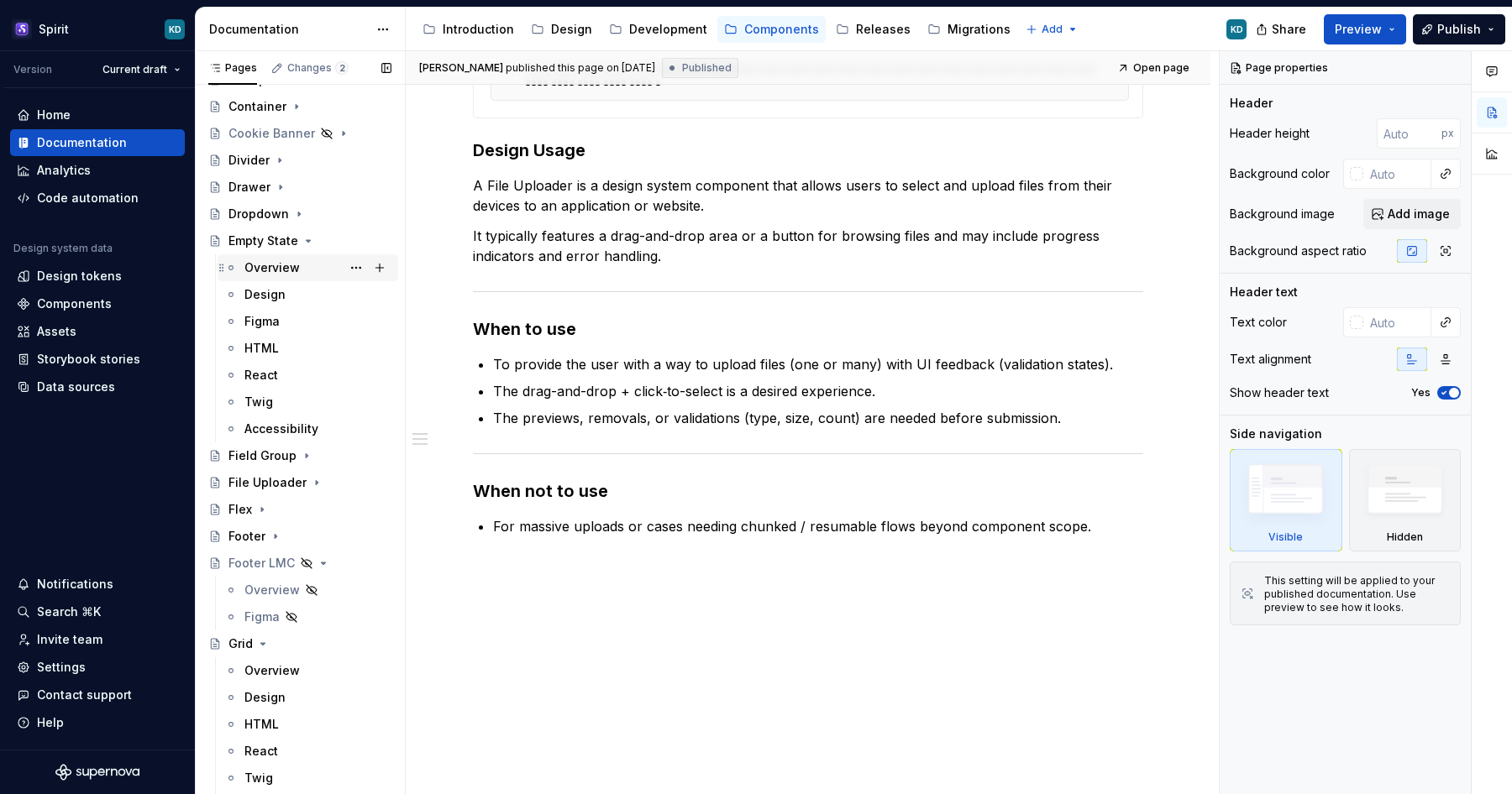
click at [291, 271] on div "Overview" at bounding box center [272, 268] width 55 height 17
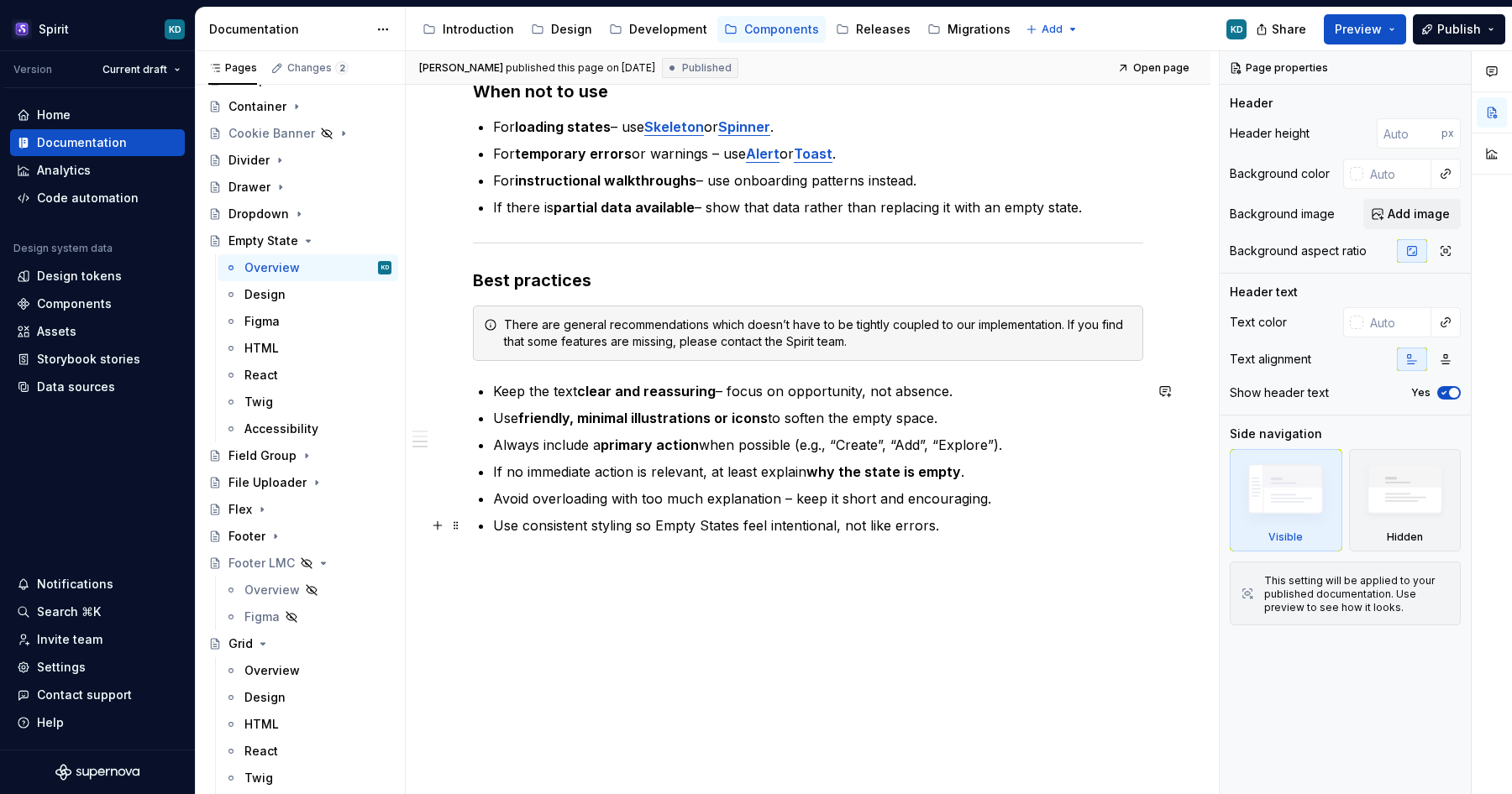
scroll to position [1035, 0]
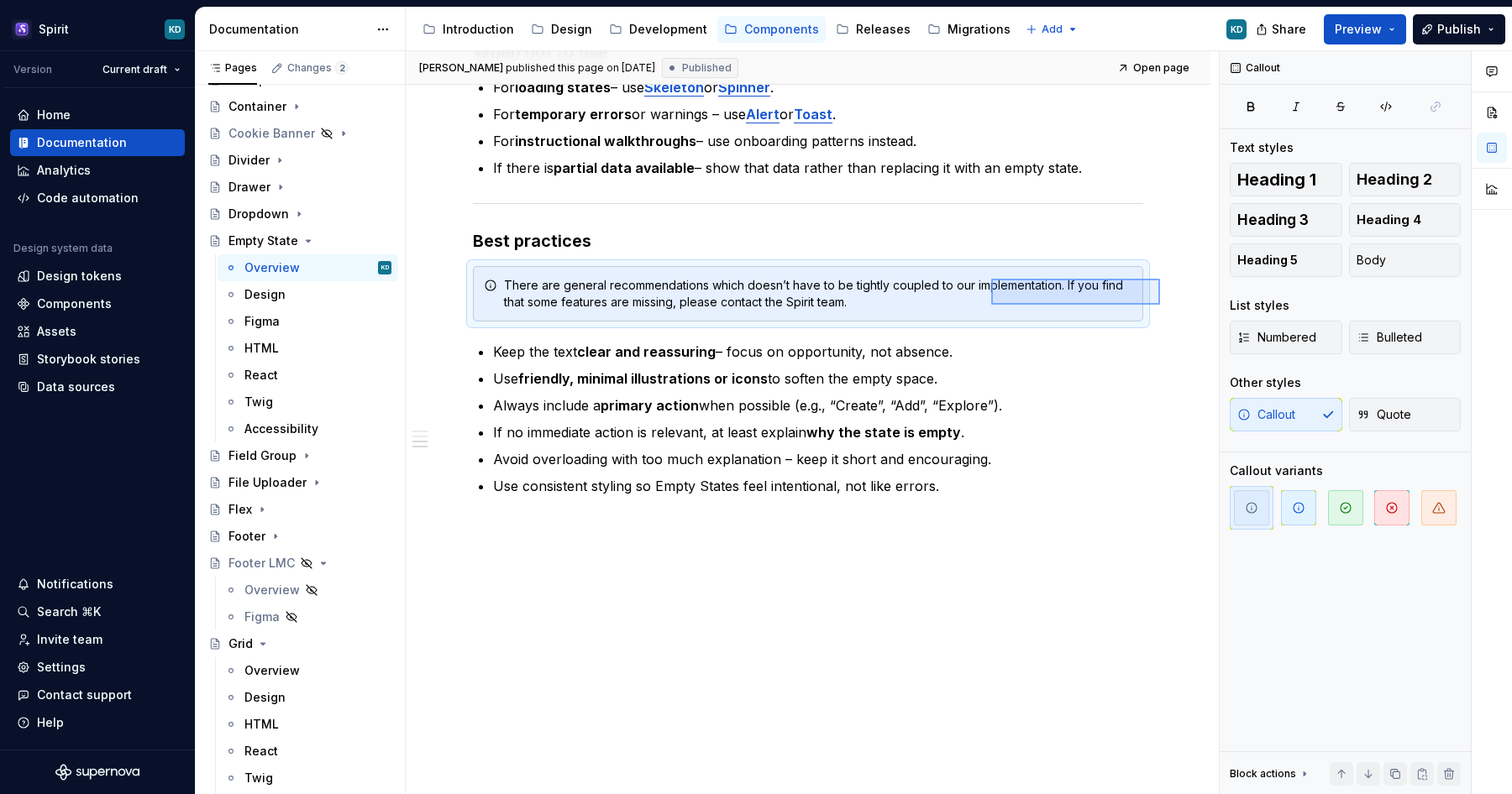
drag, startPoint x: 1033, startPoint y: 296, endPoint x: 991, endPoint y: 278, distance: 45.7
click at [991, 278] on div "**********" at bounding box center [812, 424] width 813 height 744
click at [255, 673] on div "Overview" at bounding box center [272, 671] width 55 height 17
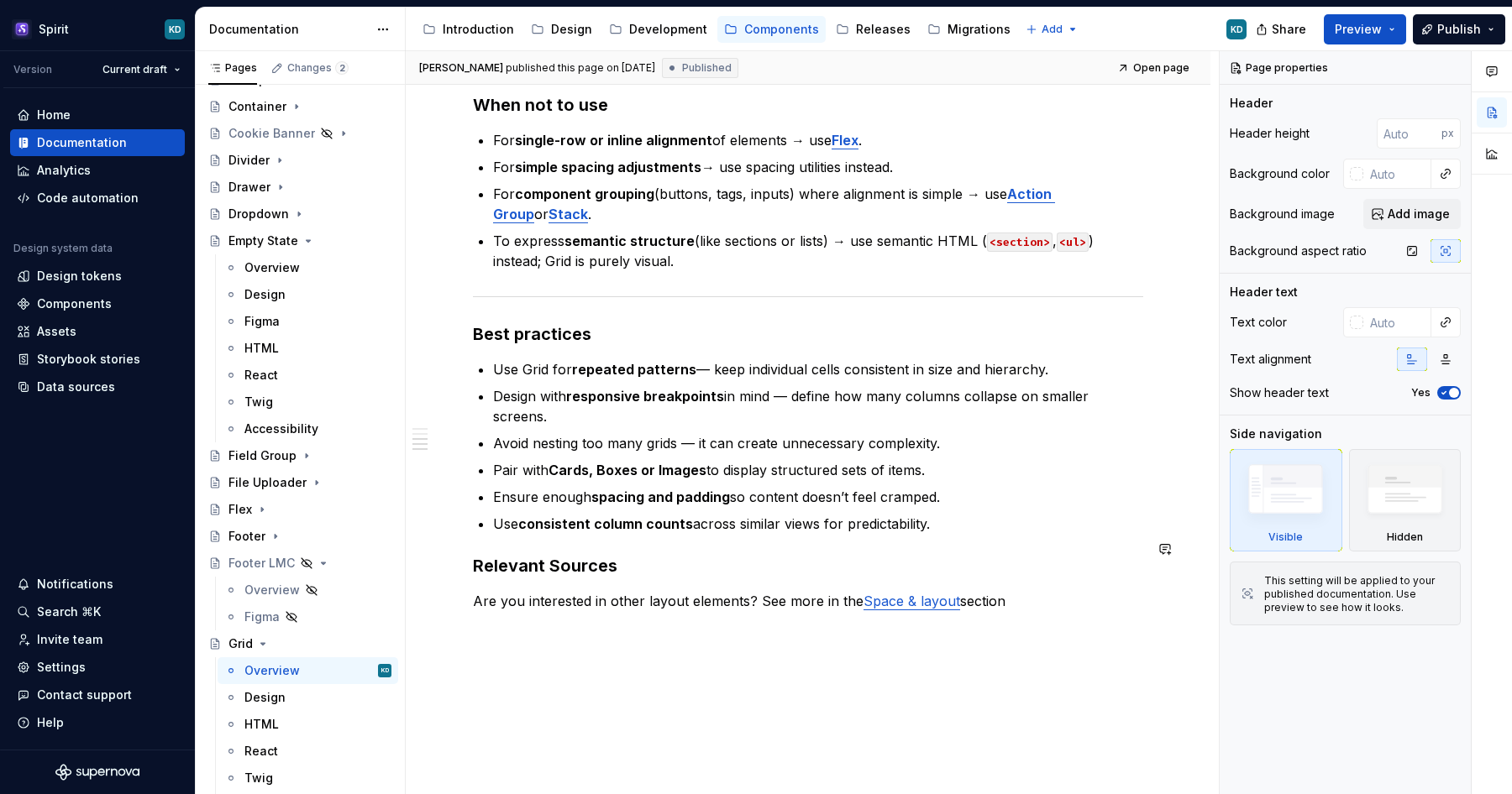
scroll to position [1328, 0]
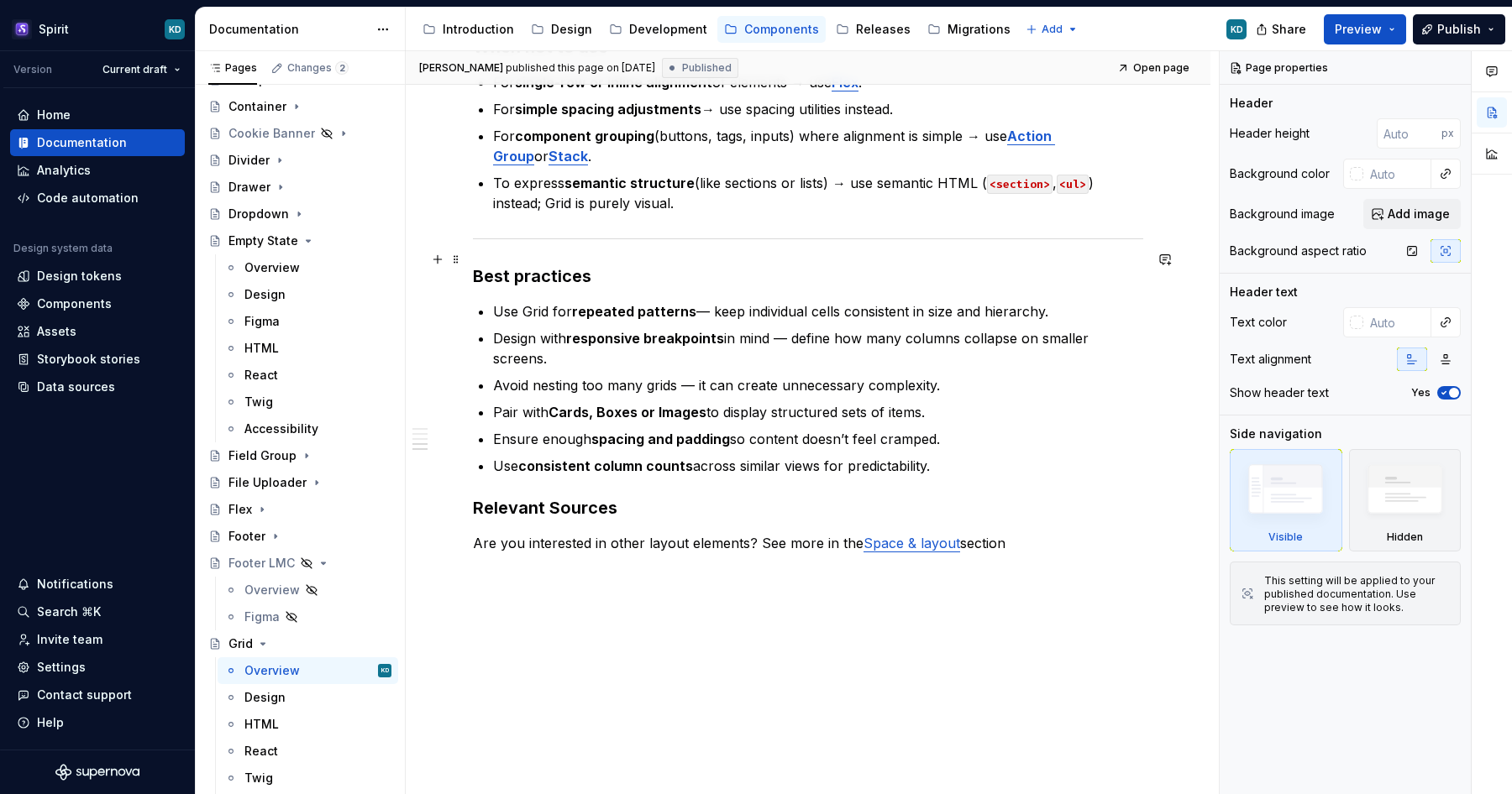
click at [610, 265] on h3 "Best practices" at bounding box center [808, 276] width 670 height 23
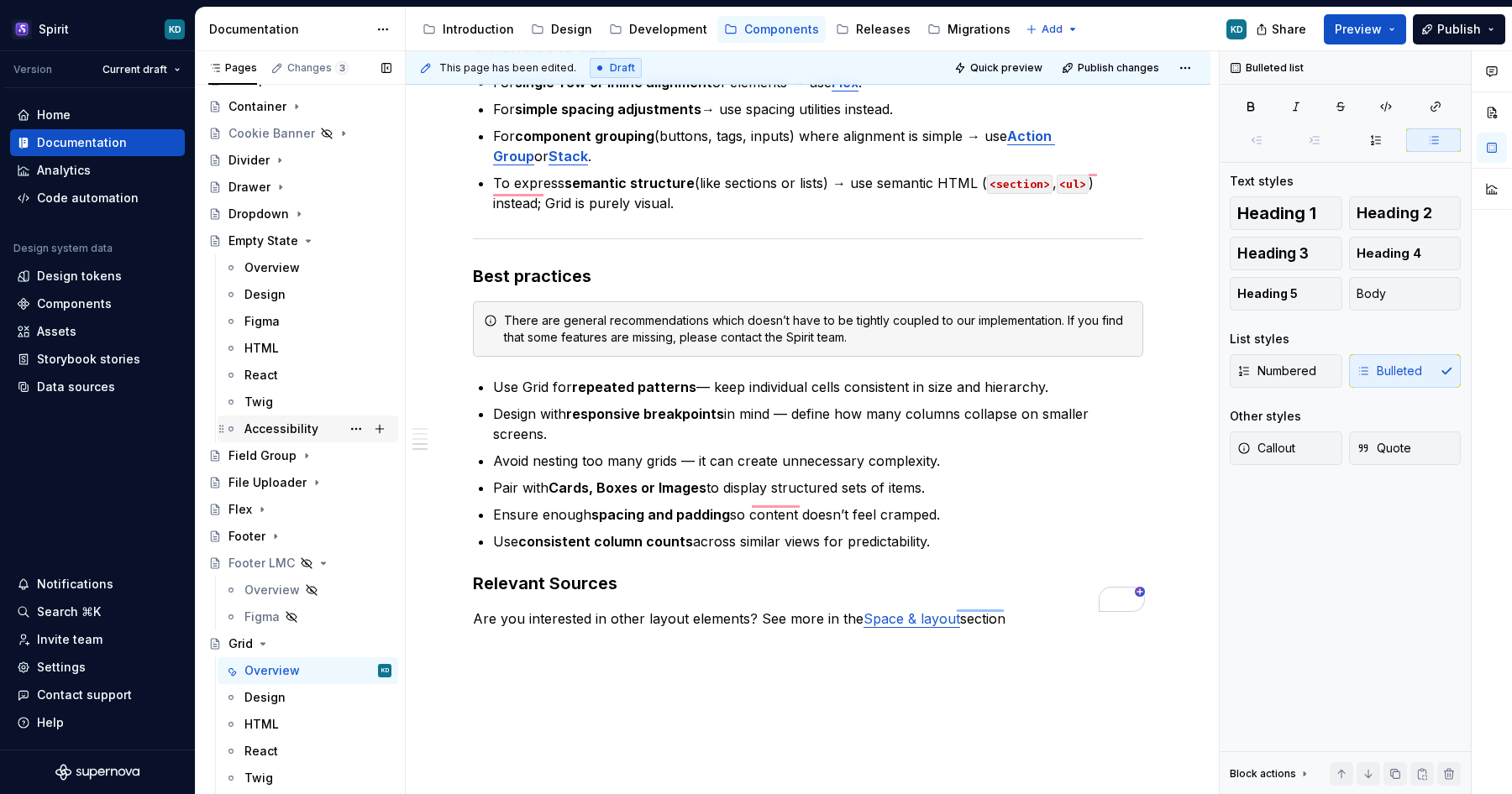
click at [304, 418] on div "Accessibility" at bounding box center [317, 429] width 147 height 23
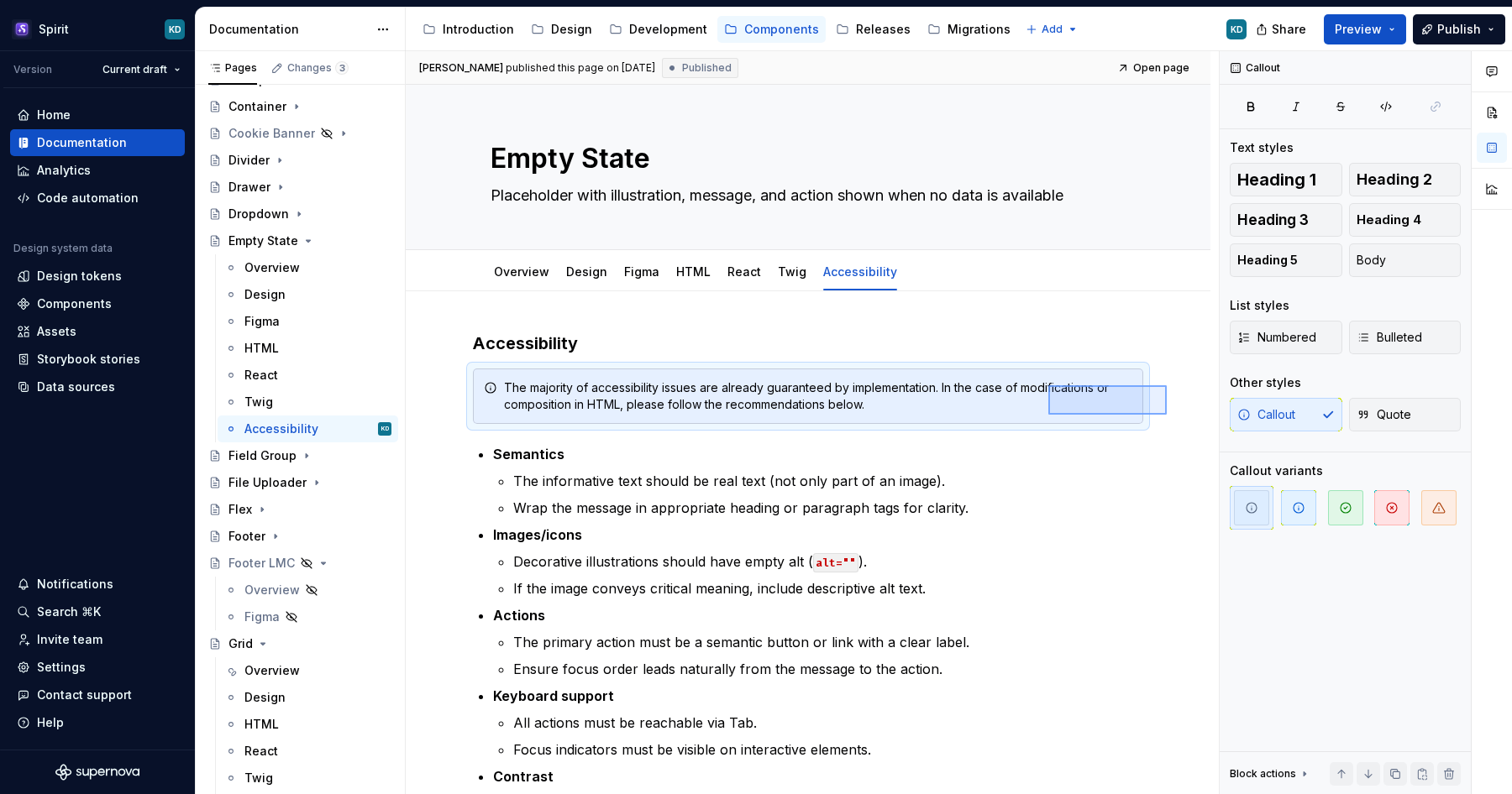
drag, startPoint x: 1069, startPoint y: 398, endPoint x: 1049, endPoint y: 386, distance: 23.3
click at [1049, 386] on div "[PERSON_NAME] published this page on [DATE] Published Open page Empty State Pla…" at bounding box center [812, 424] width 813 height 744
copy h3 "Accessibility"
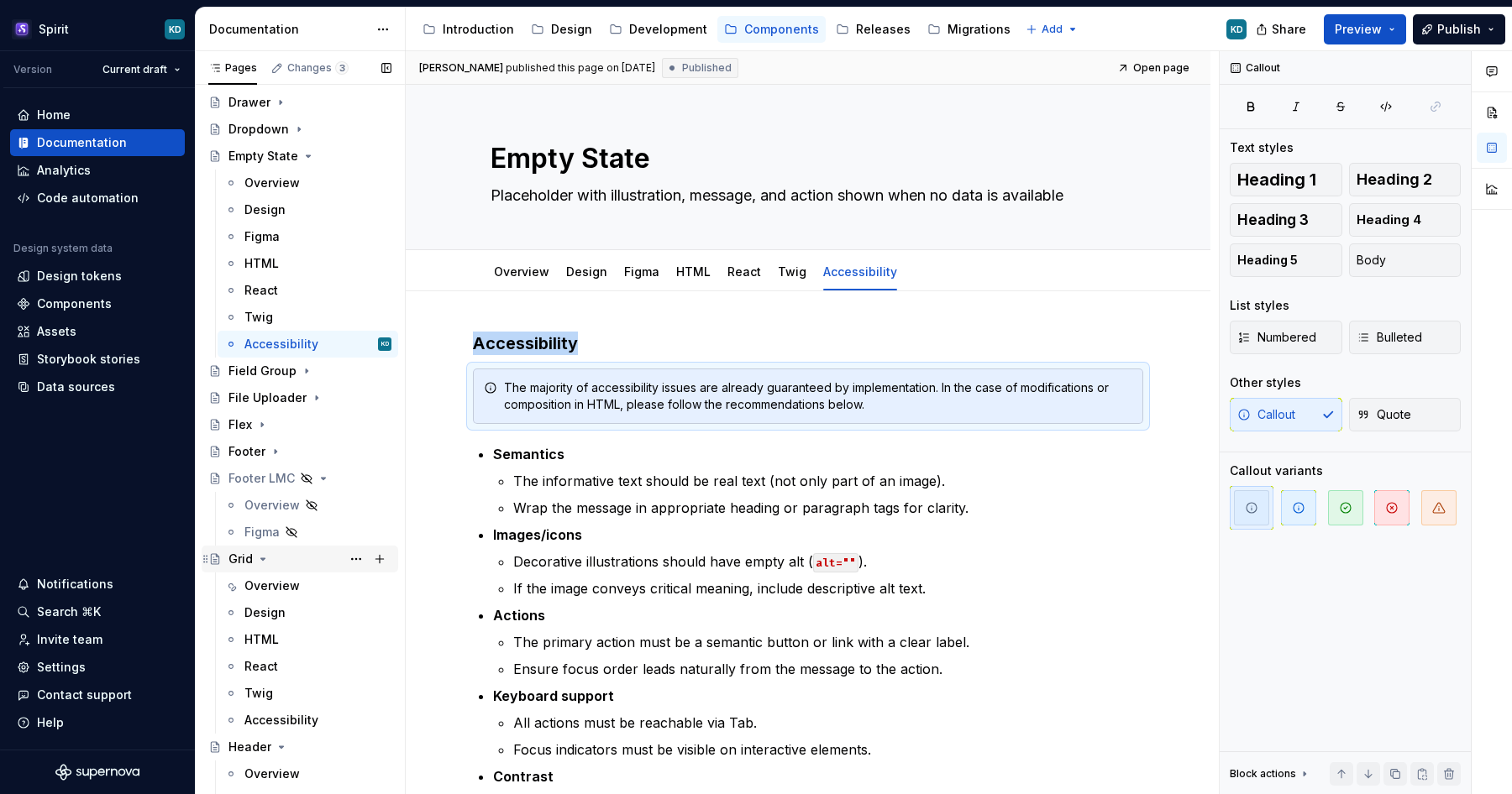
scroll to position [446, 0]
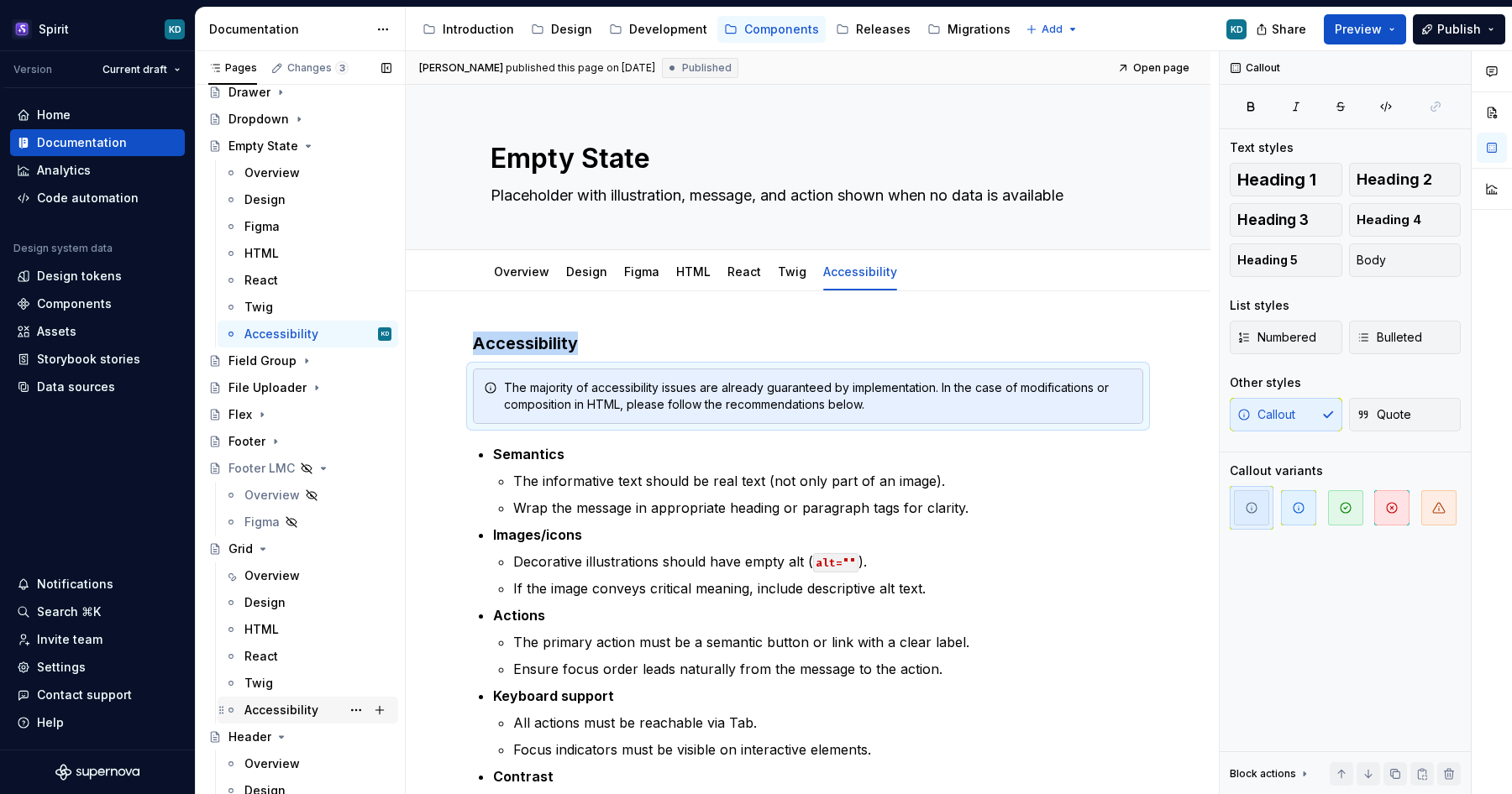
click at [287, 707] on div "Accessibility" at bounding box center [281, 711] width 74 height 17
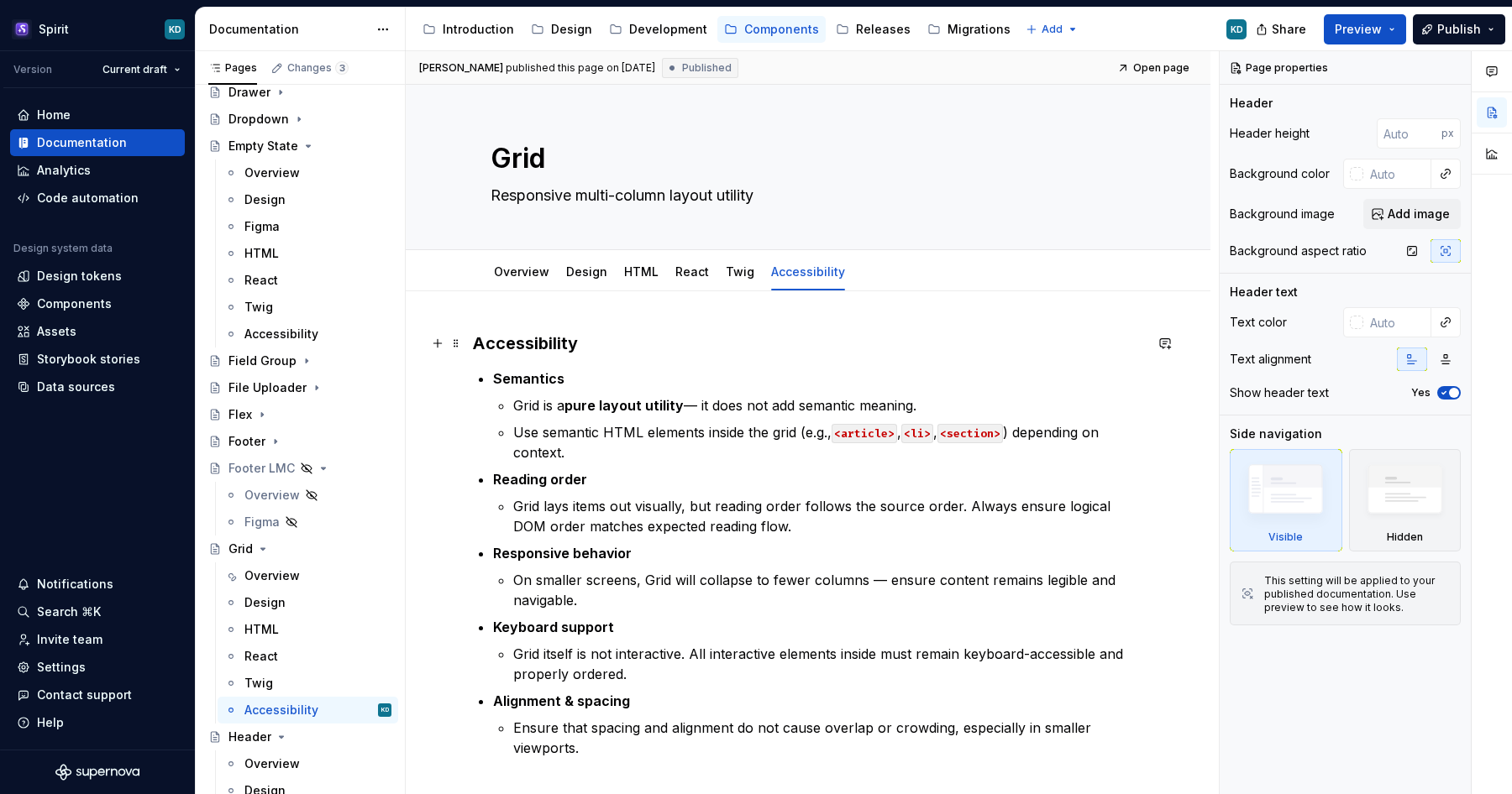
click at [611, 345] on h3 "Accessibility" at bounding box center [808, 343] width 670 height 23
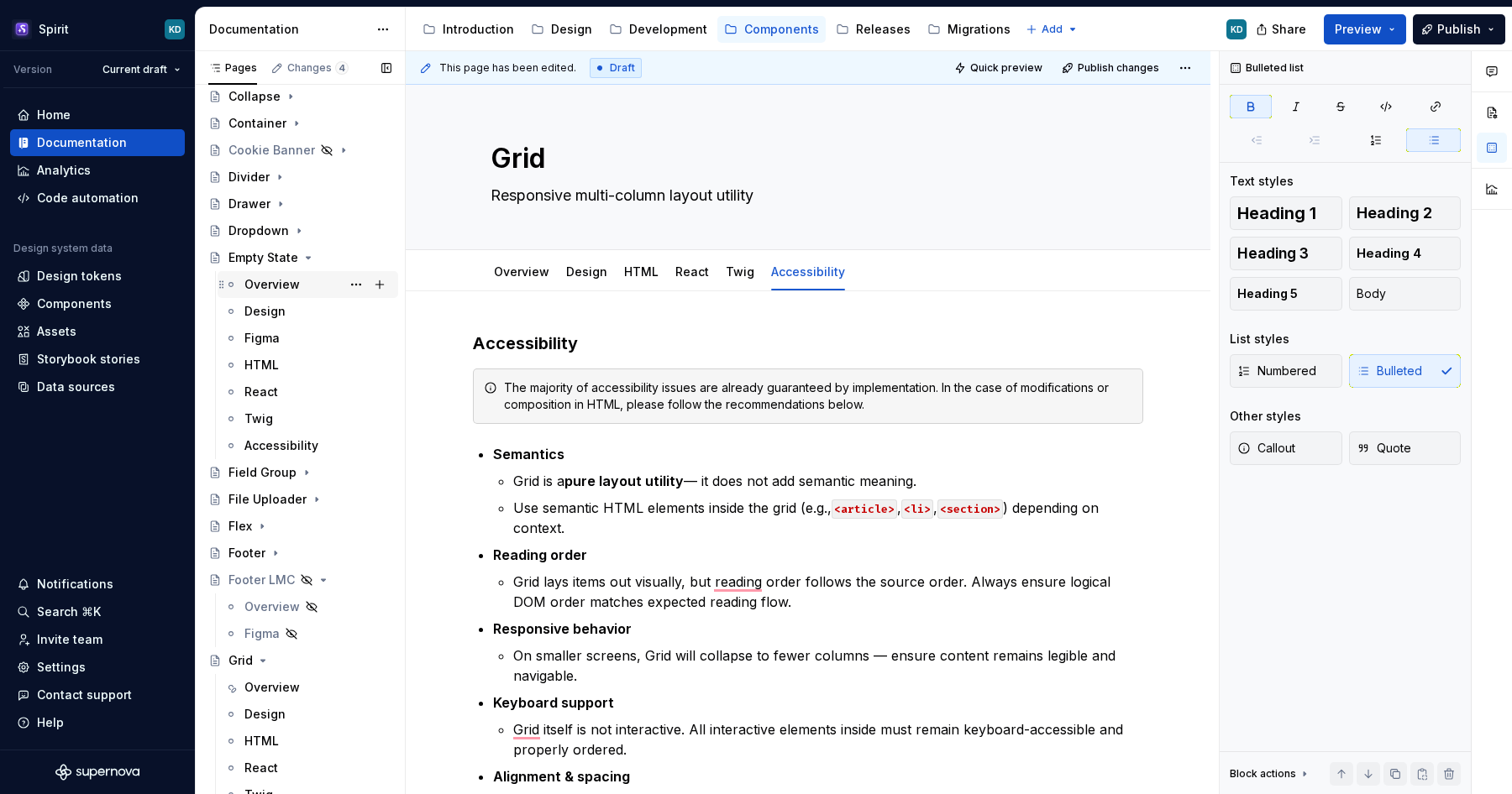
scroll to position [330, 0]
click at [309, 262] on icon "Page tree" at bounding box center [309, 262] width 14 height 14
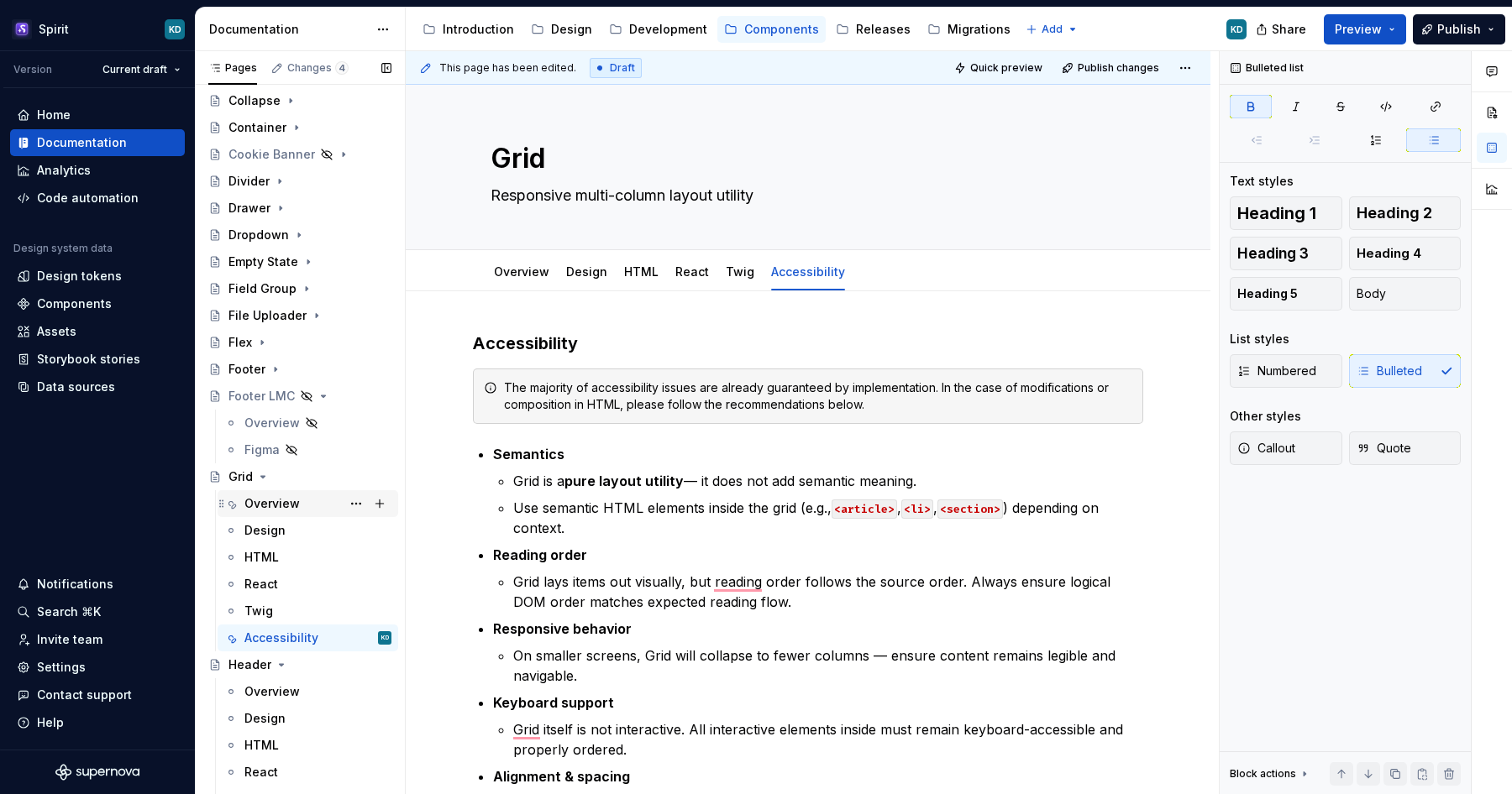
click at [281, 499] on div "Overview" at bounding box center [272, 504] width 55 height 17
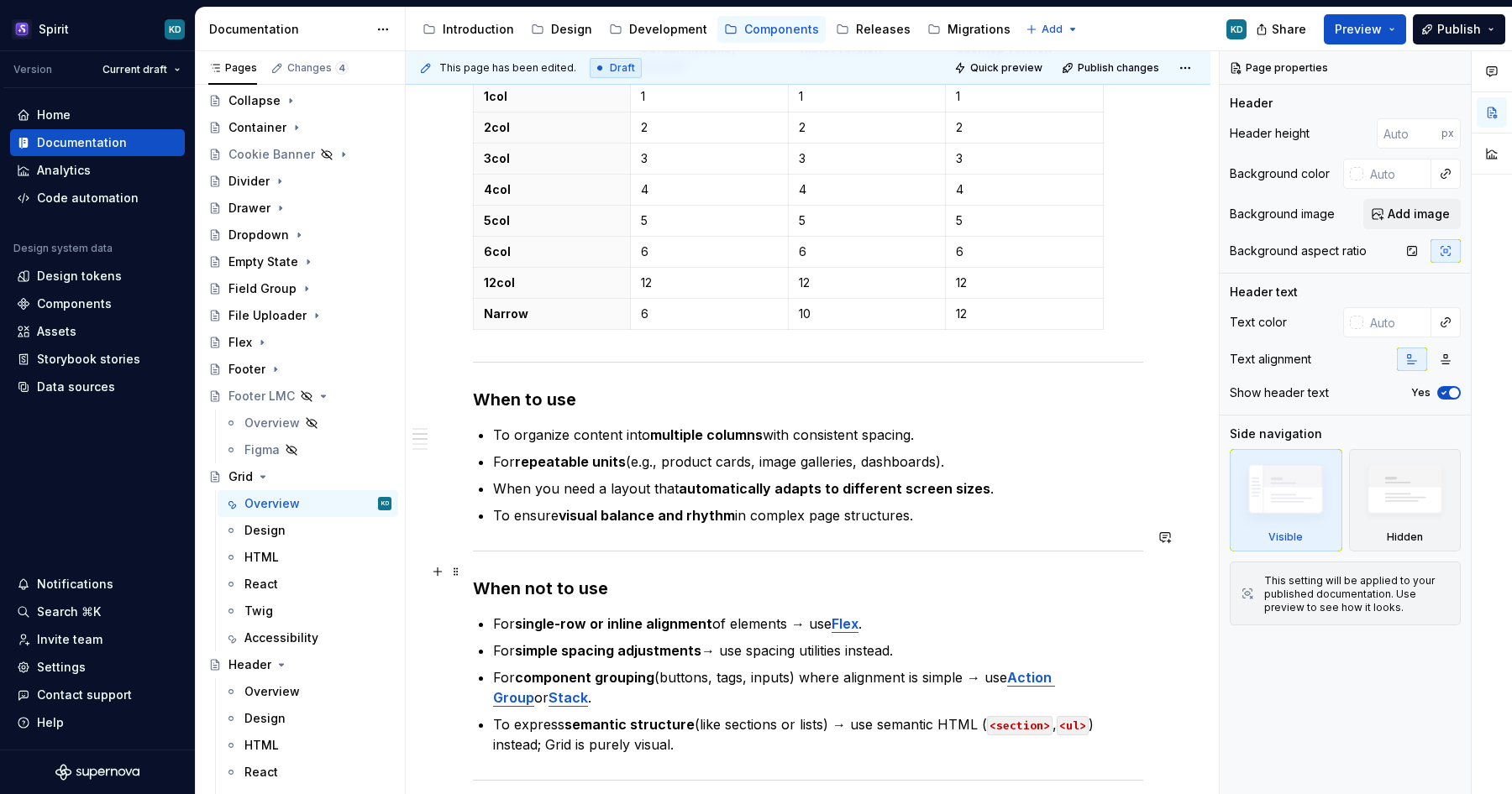
scroll to position [800, 0]
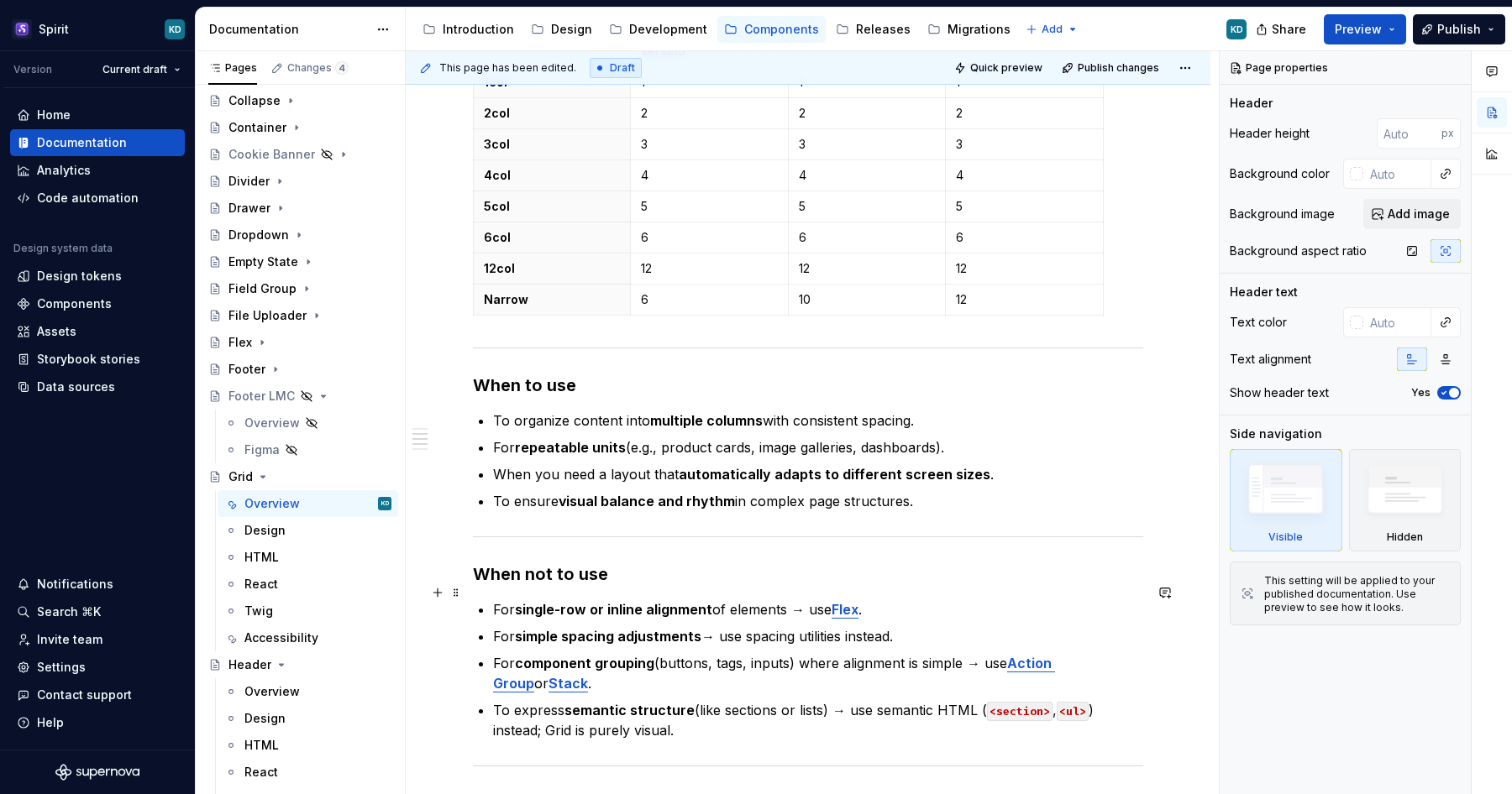
click at [812, 600] on p "For single-row or inline alignment of elements → use Flex ." at bounding box center [818, 609] width 650 height 20
type textarea "*"
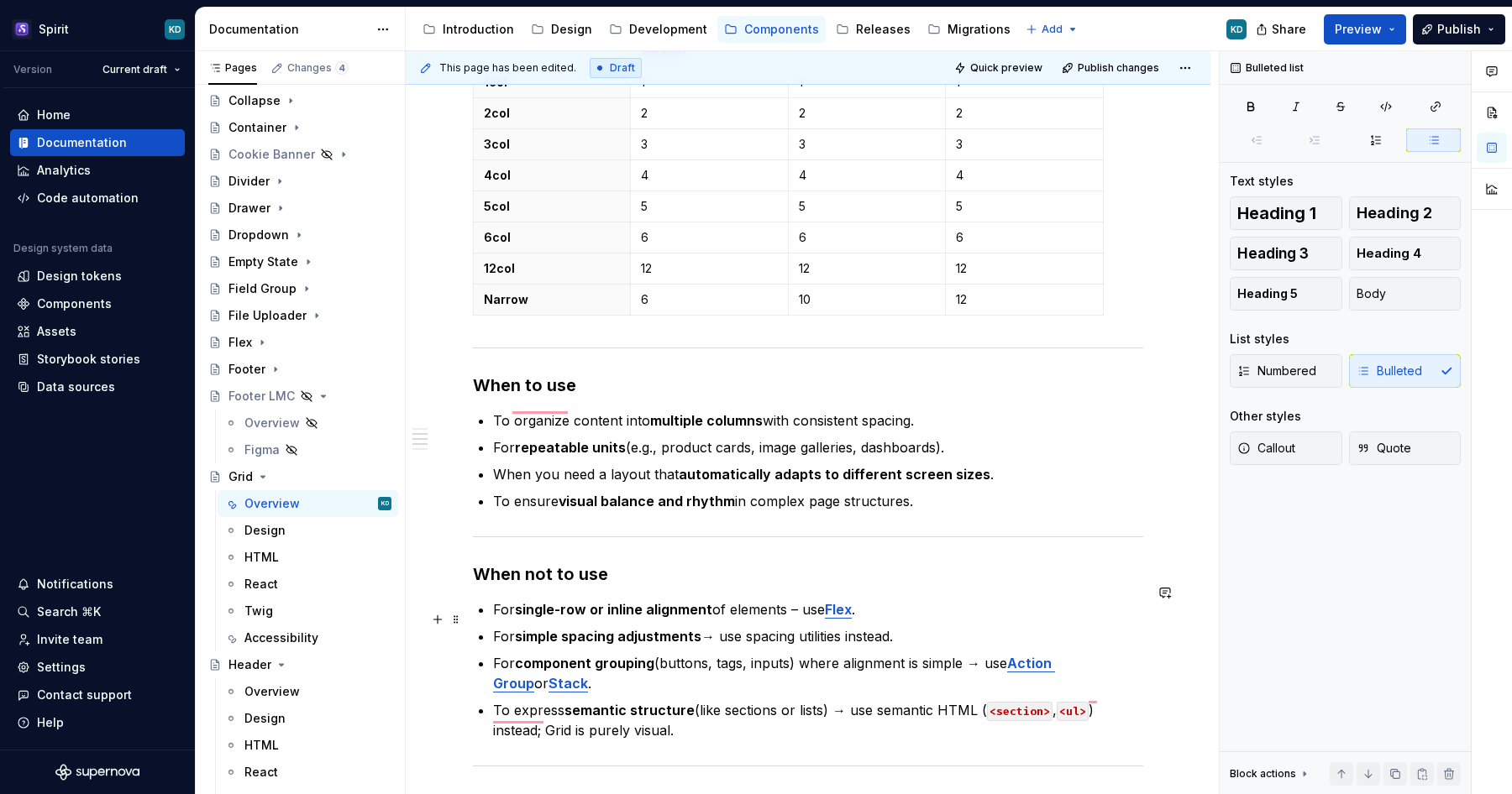
click at [720, 626] on p "For simple spacing adjustments → use spacing utilities instead." at bounding box center [818, 636] width 650 height 20
click at [984, 653] on p "For component grouping (buttons, tags, inputs) where alignment is simple → use …" at bounding box center [818, 673] width 650 height 40
click at [848, 700] on p "To express semantic structure (like sections or lists) → use semantic HTML ( <s…" at bounding box center [818, 720] width 650 height 40
click at [948, 492] on p "To ensure visual balance and rhythm in complex page structures." at bounding box center [818, 501] width 650 height 20
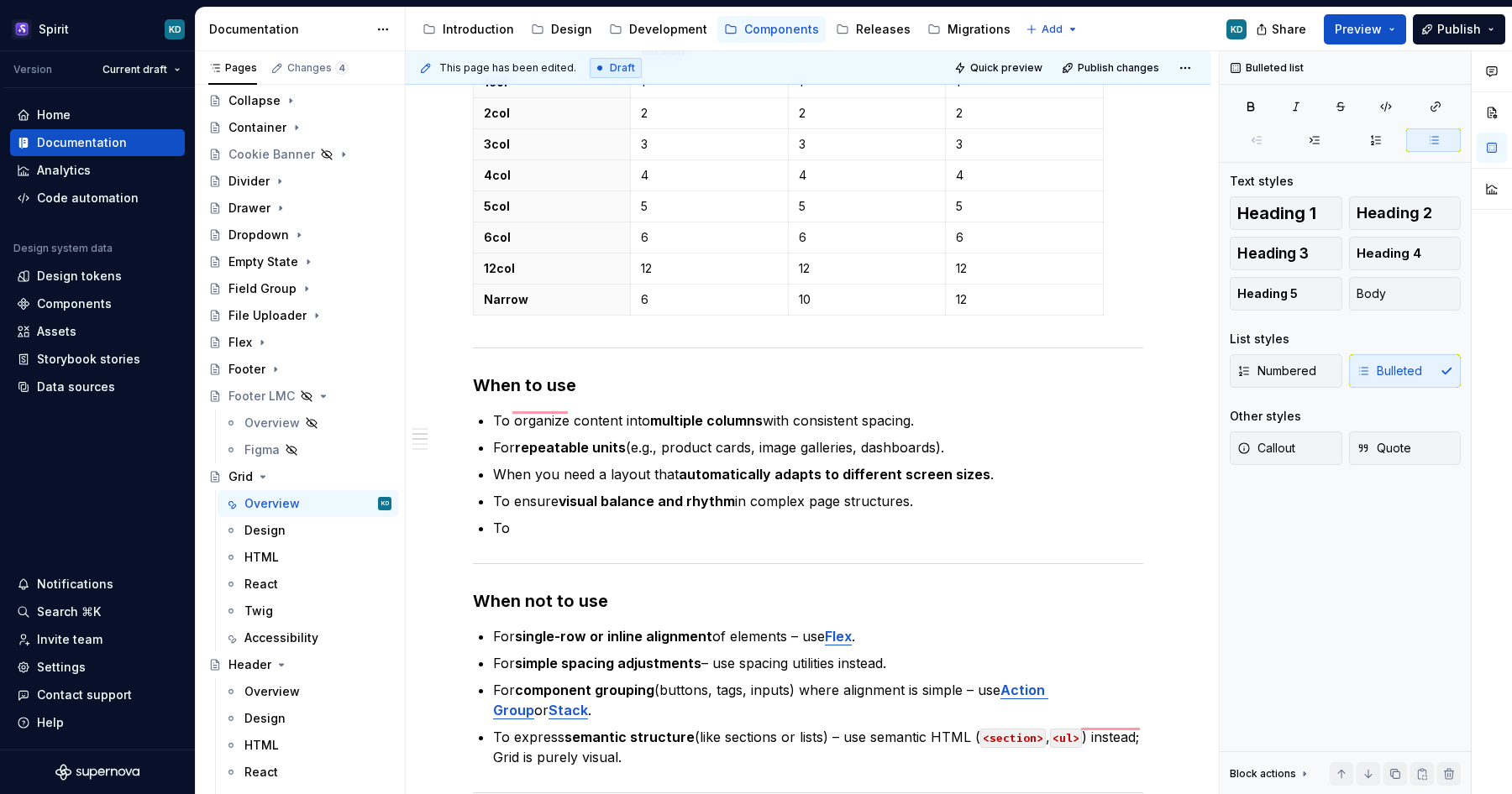
type textarea "*"
click at [809, 518] on p "For block button on at/from specific breakpoint – read Button documentation." at bounding box center [818, 528] width 650 height 20
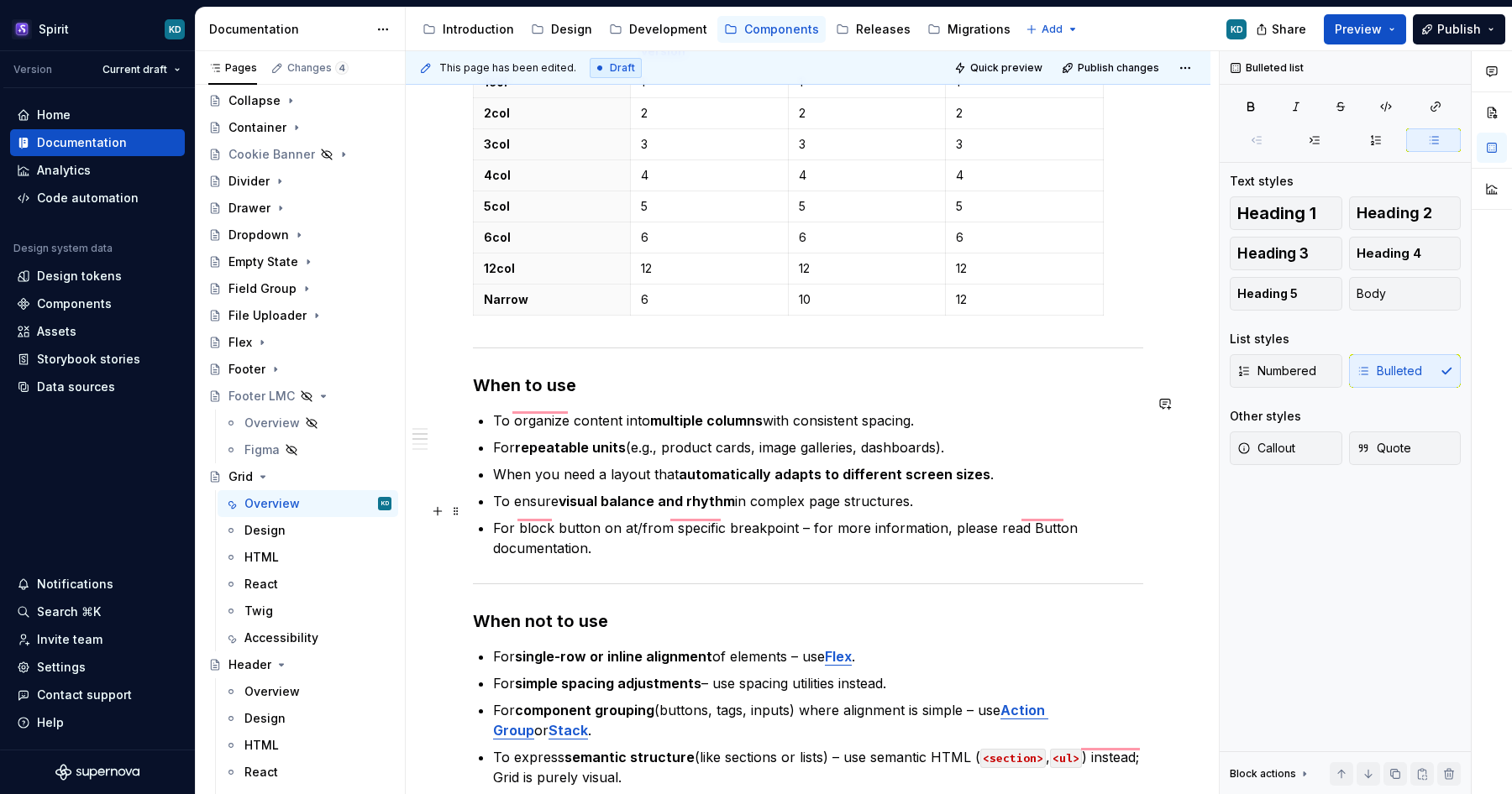
click at [1007, 518] on p "For block button on at/from specific breakpoint – for more information, please …" at bounding box center [818, 538] width 650 height 40
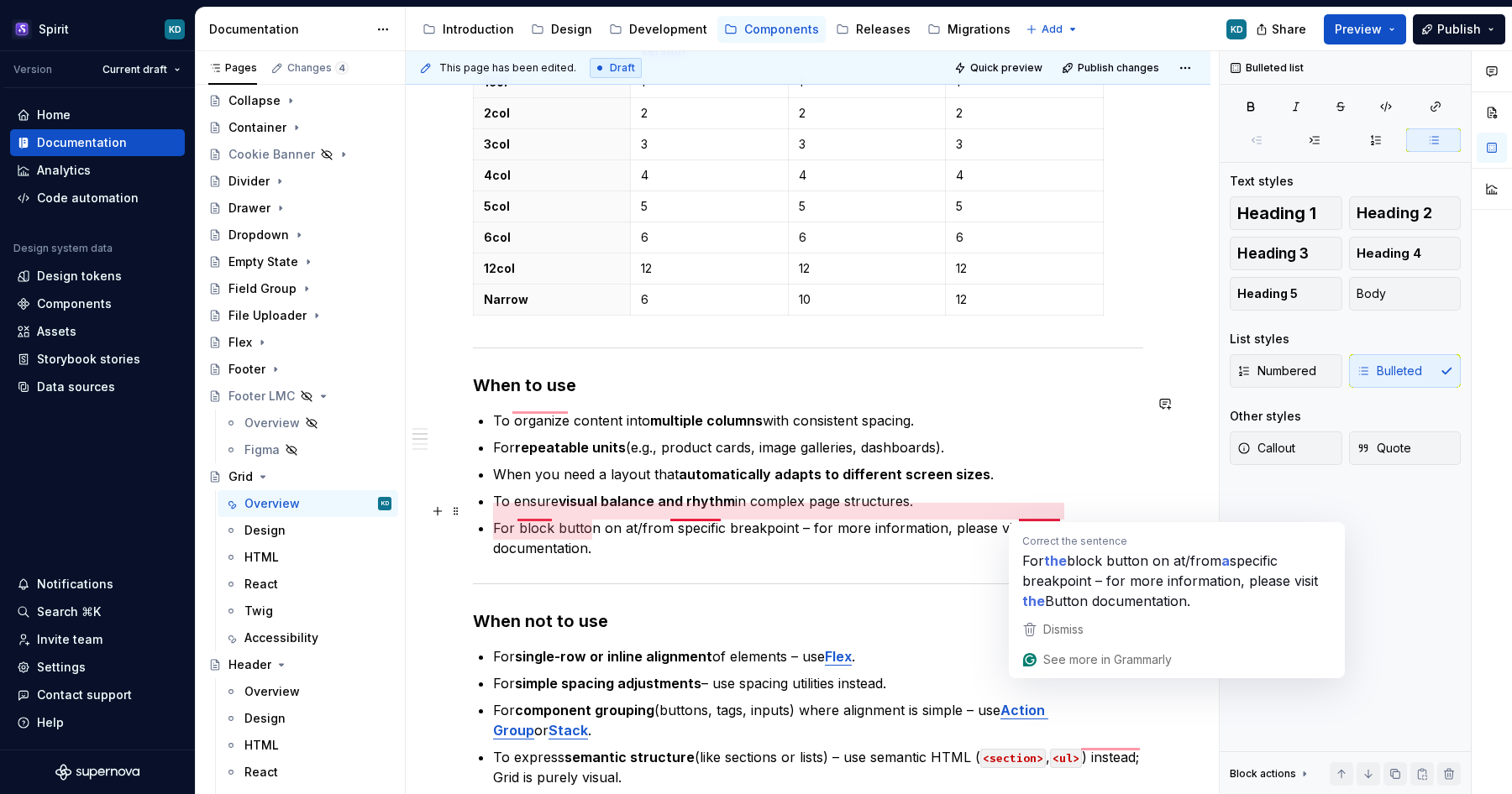
click at [1011, 518] on p "For block button on at/from specific breakpoint – for more information, please …" at bounding box center [818, 538] width 650 height 40
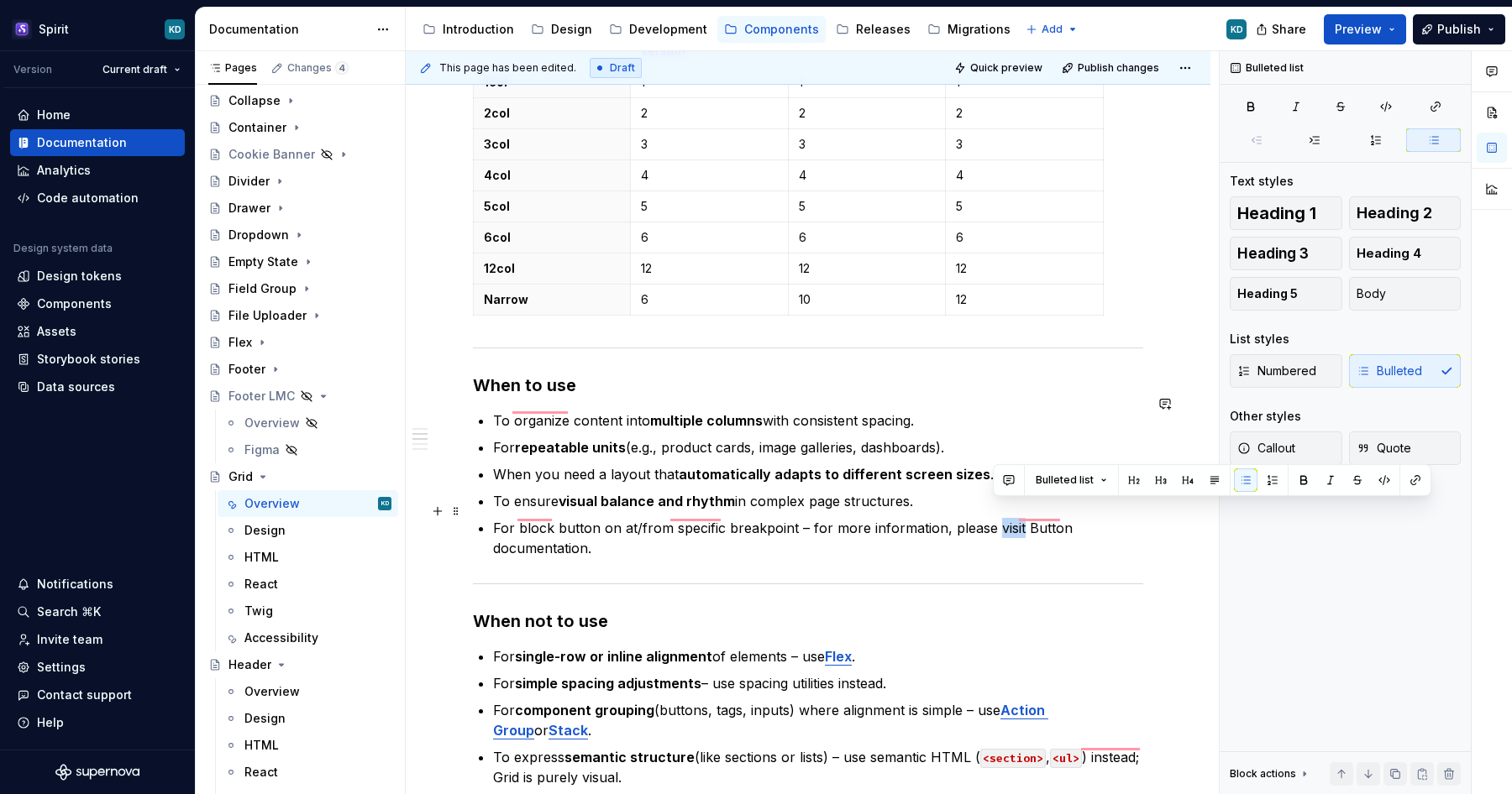
click at [1011, 518] on p "For block button on at/from specific breakpoint – for more information, please …" at bounding box center [818, 538] width 650 height 40
click at [1050, 518] on p "For block button on at/from specific breakpoint – for more information, please …" at bounding box center [818, 538] width 650 height 40
click at [1463, 483] on button "button" at bounding box center [1457, 479] width 23 height 23
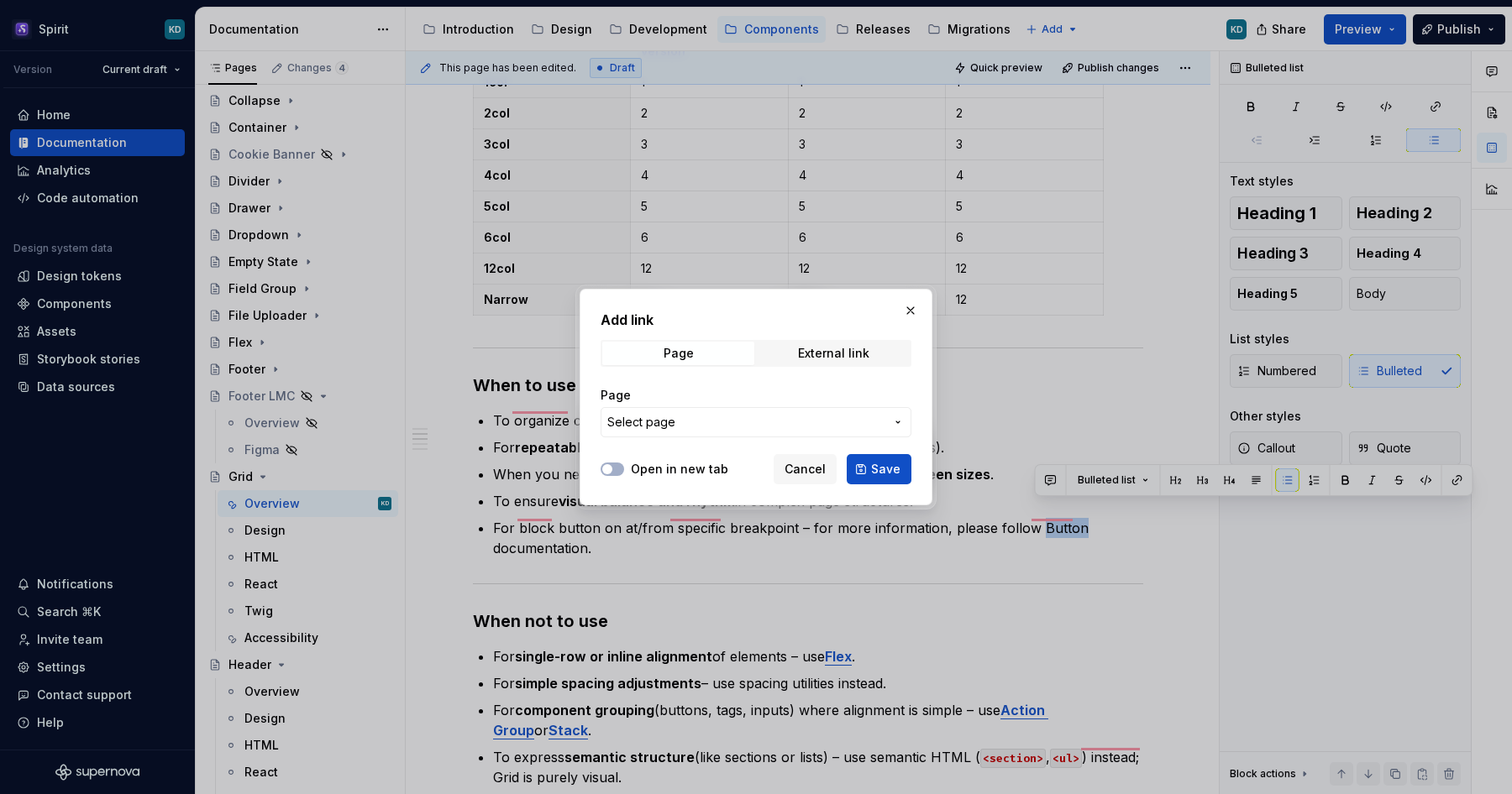
click at [745, 414] on span "Select page" at bounding box center [746, 423] width 277 height 17
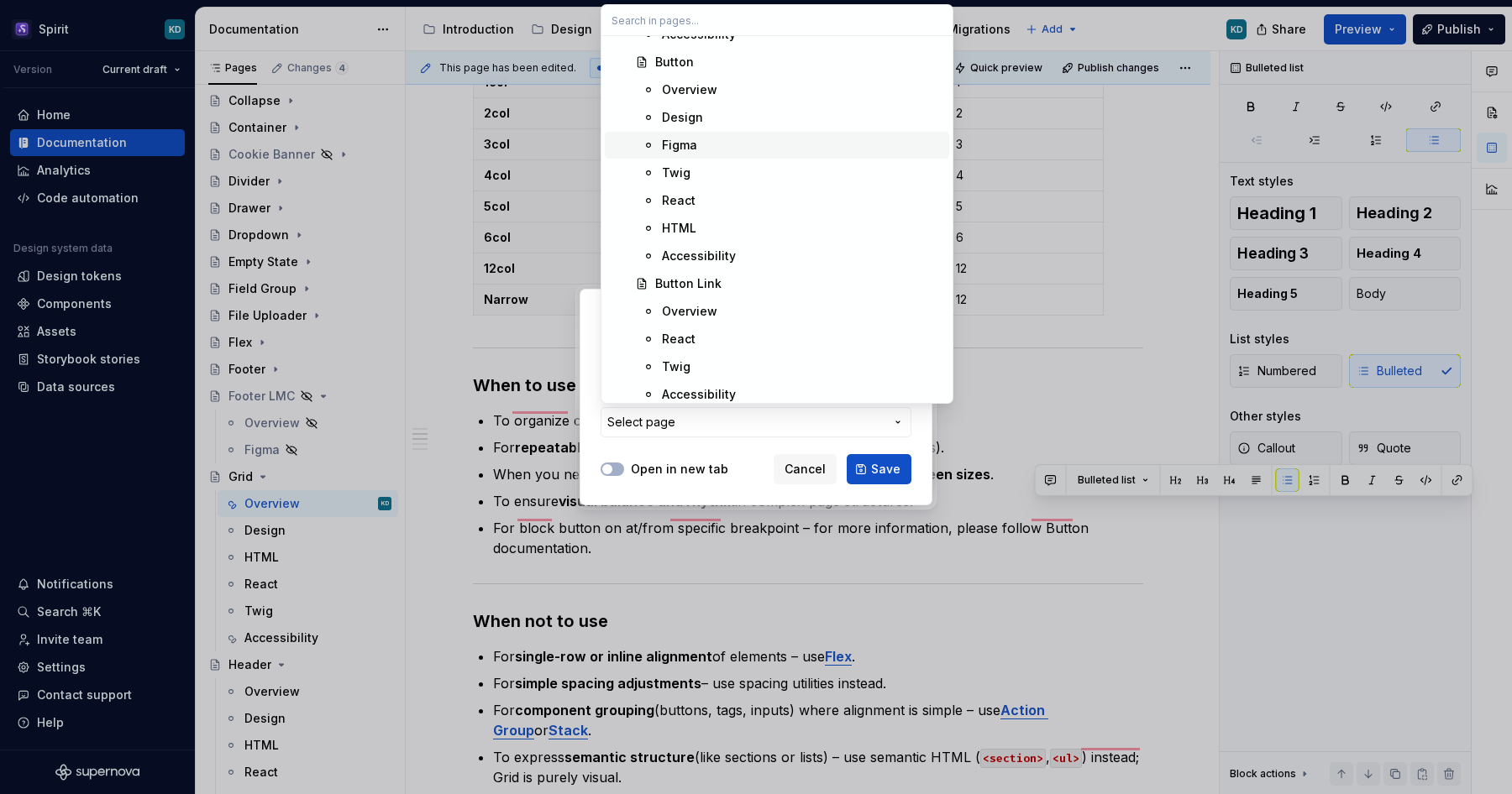
scroll to position [3728, 0]
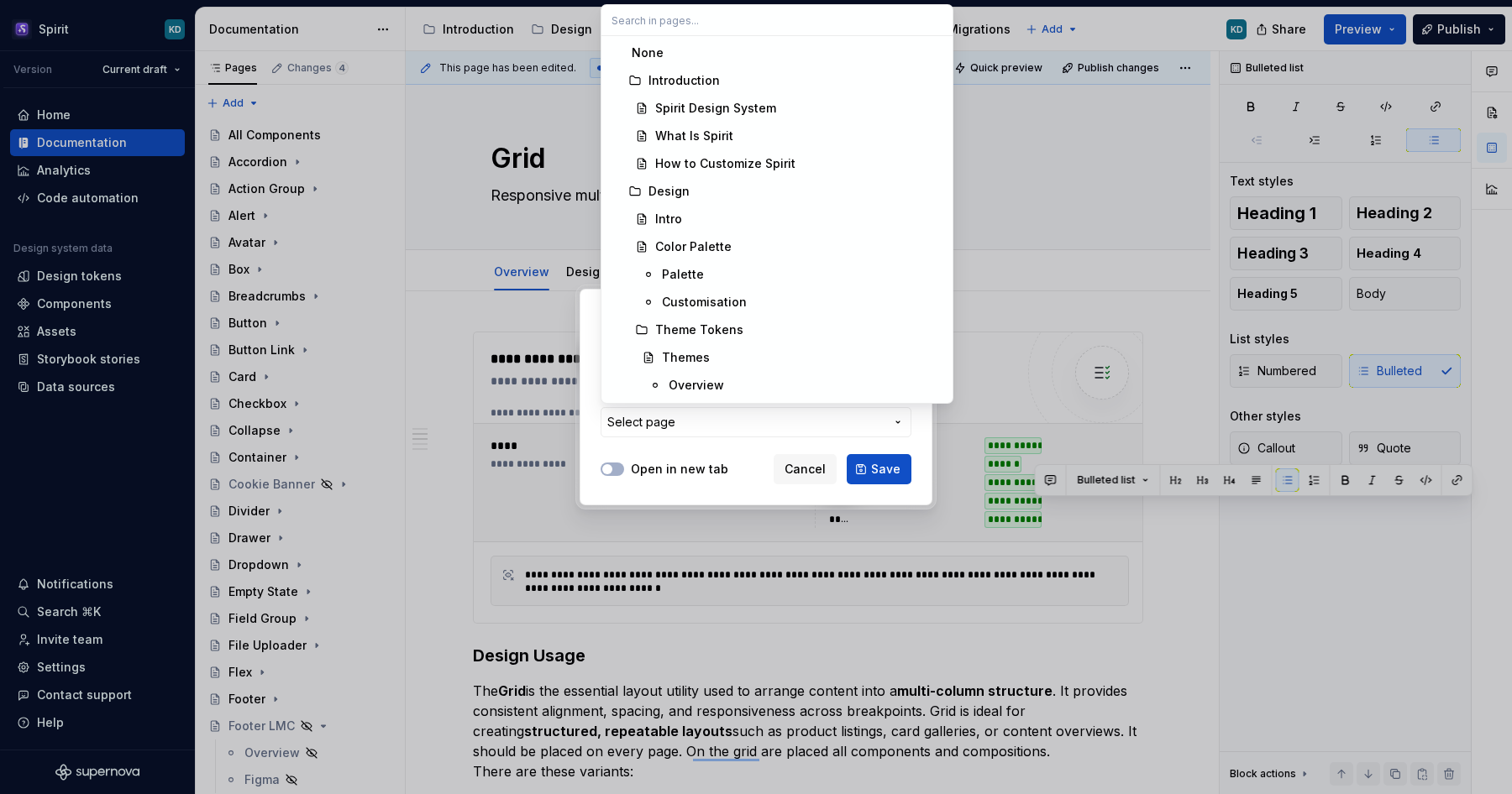
scroll to position [800, 0]
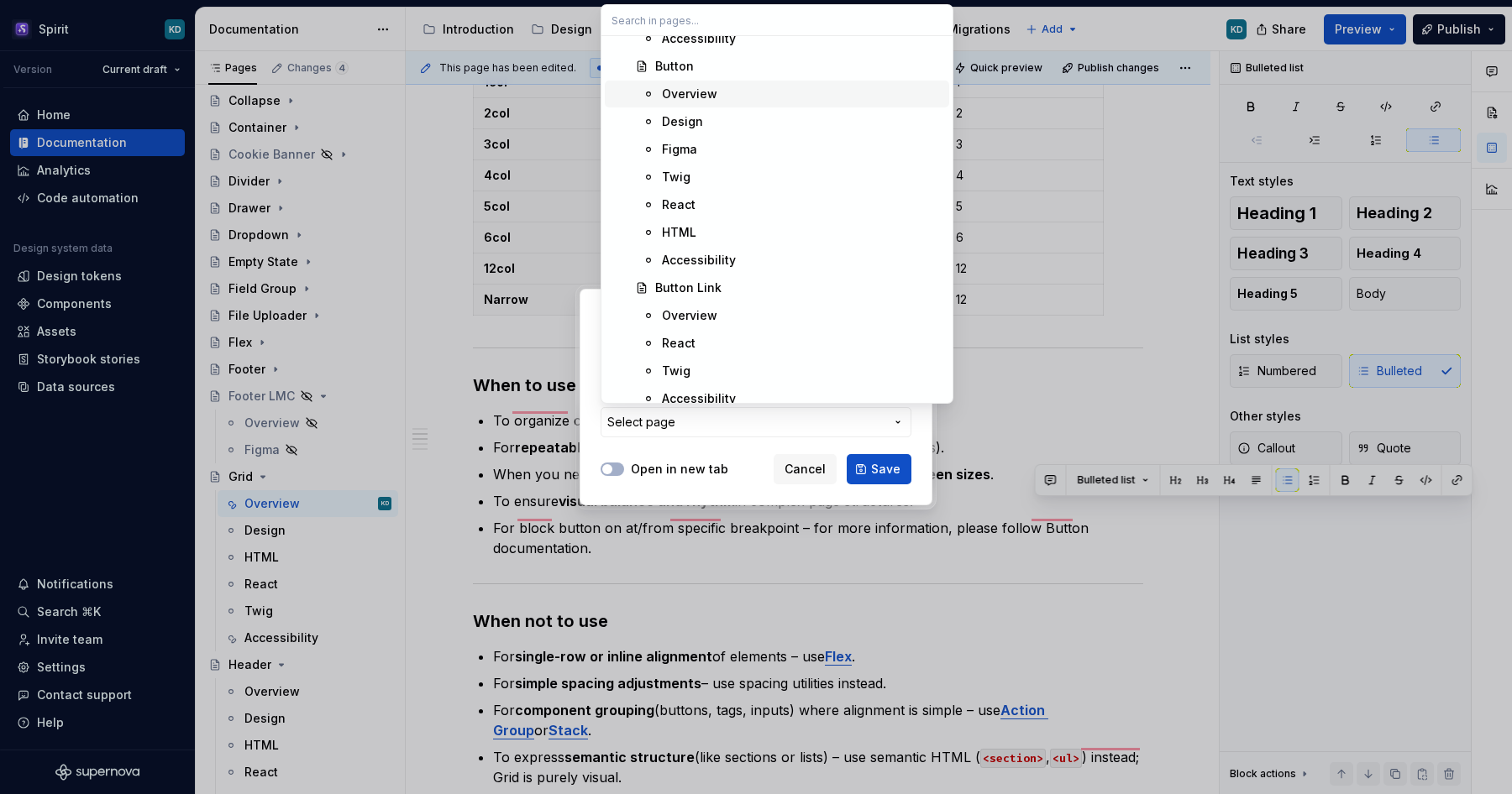
click at [693, 92] on div "Overview" at bounding box center [689, 95] width 55 height 17
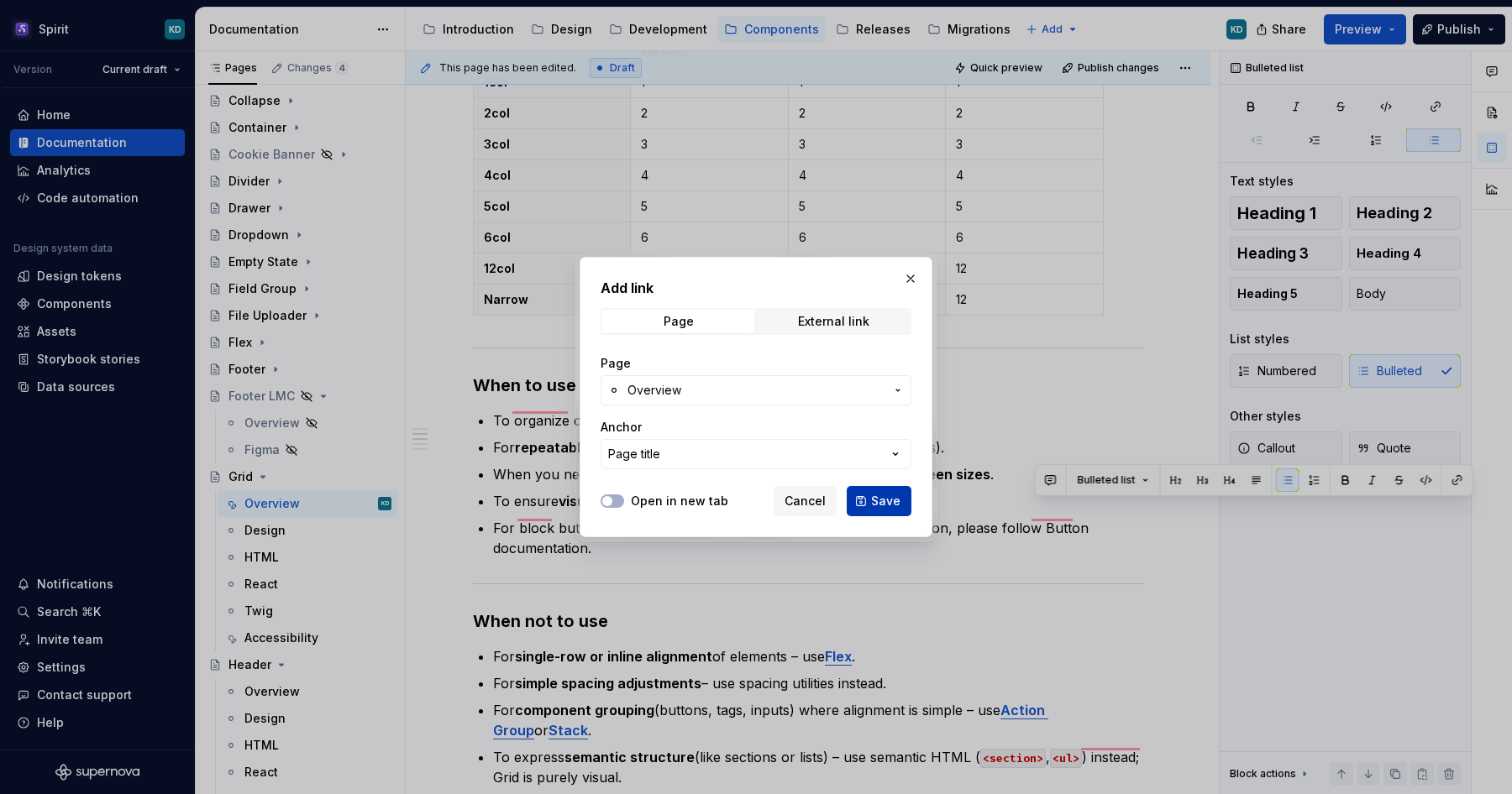
click at [892, 504] on span "Save" at bounding box center [885, 502] width 29 height 17
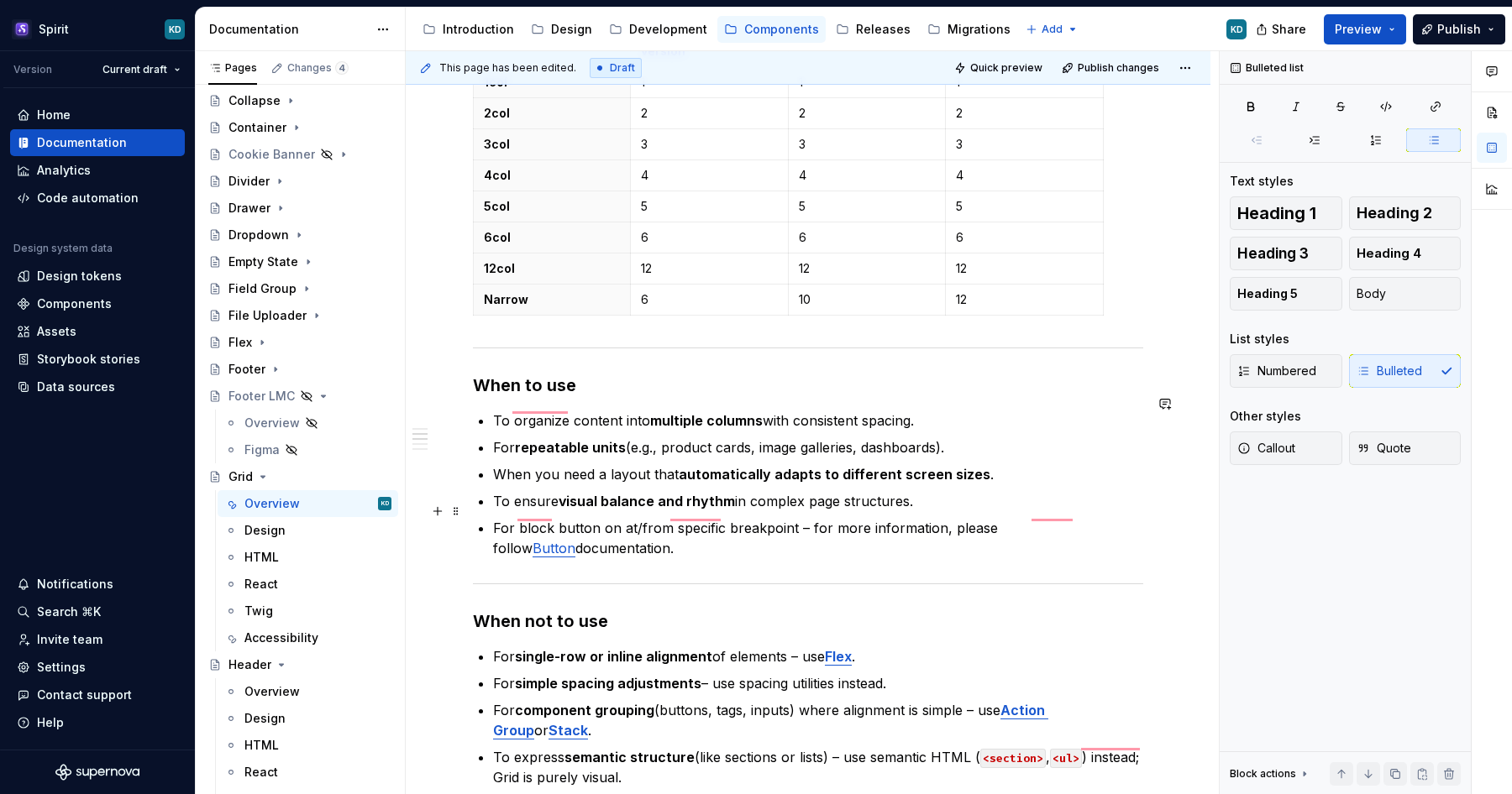
click at [637, 538] on p "For block button on at/from specific breakpoint – for more information, please …" at bounding box center [818, 538] width 650 height 40
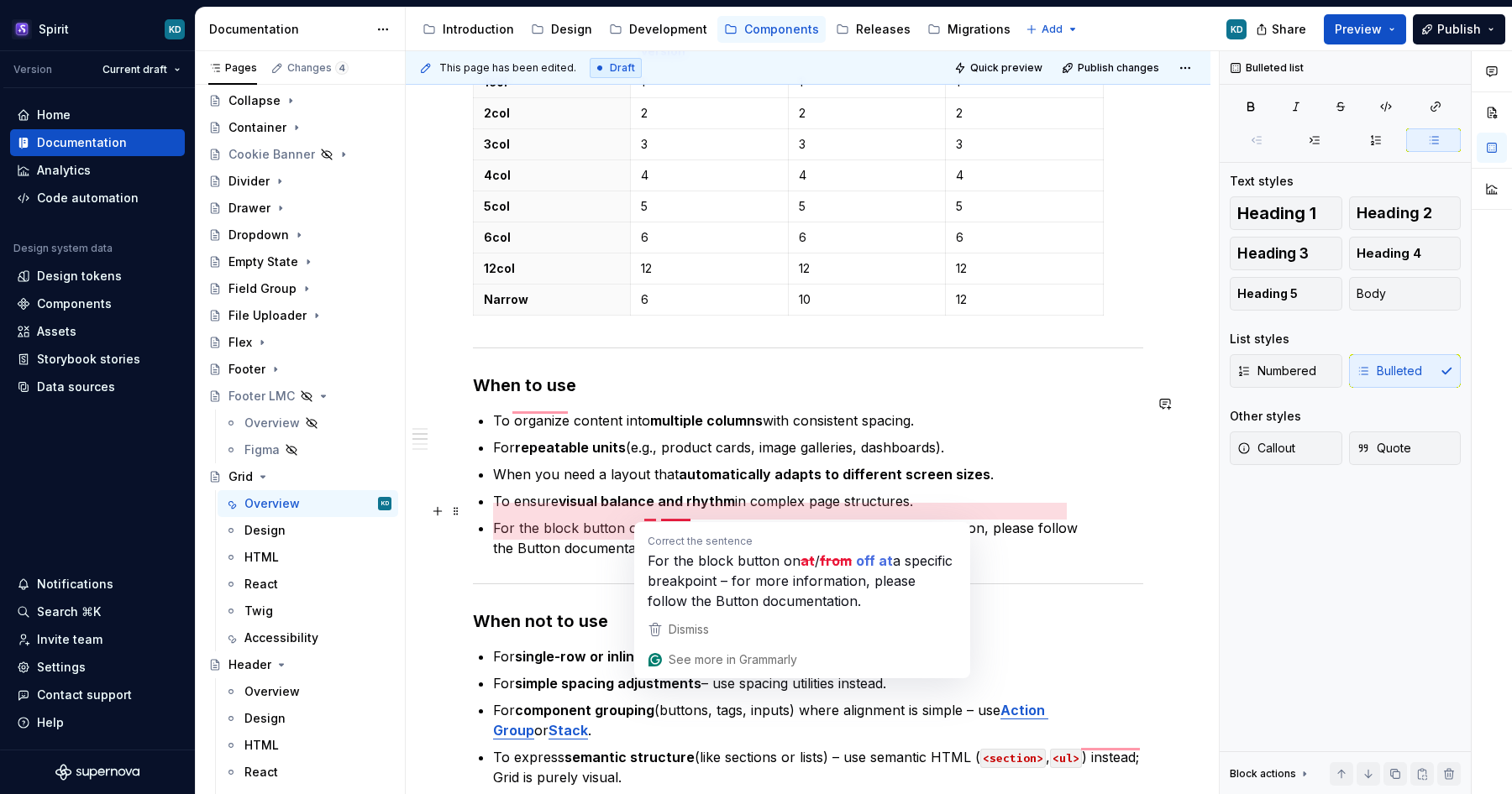
click at [625, 497] on ul "To organize content into multiple columns with consistent spacing. For repeatab…" at bounding box center [818, 485] width 650 height 148
click at [664, 518] on p "For the block button on at/from a specific breakpoint – for more information, p…" at bounding box center [818, 538] width 650 height 40
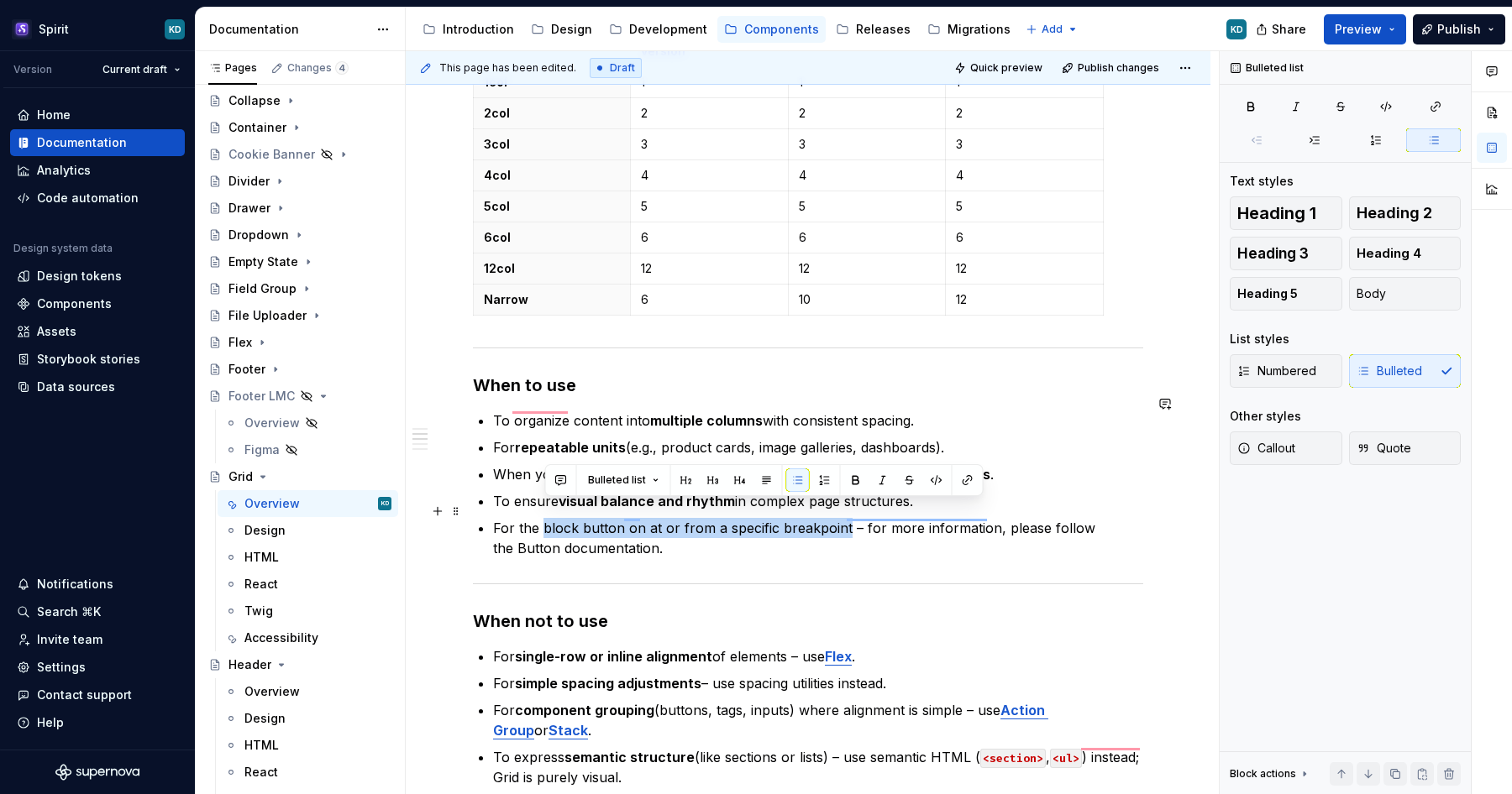
drag, startPoint x: 545, startPoint y: 509, endPoint x: 848, endPoint y: 506, distance: 303.0
click at [848, 518] on p "For the block button on at or from a specific breakpoint – for more information…" at bounding box center [818, 538] width 650 height 40
click at [734, 540] on p "For the block button on at or from a specific breakpoint – for more information…" at bounding box center [818, 538] width 650 height 40
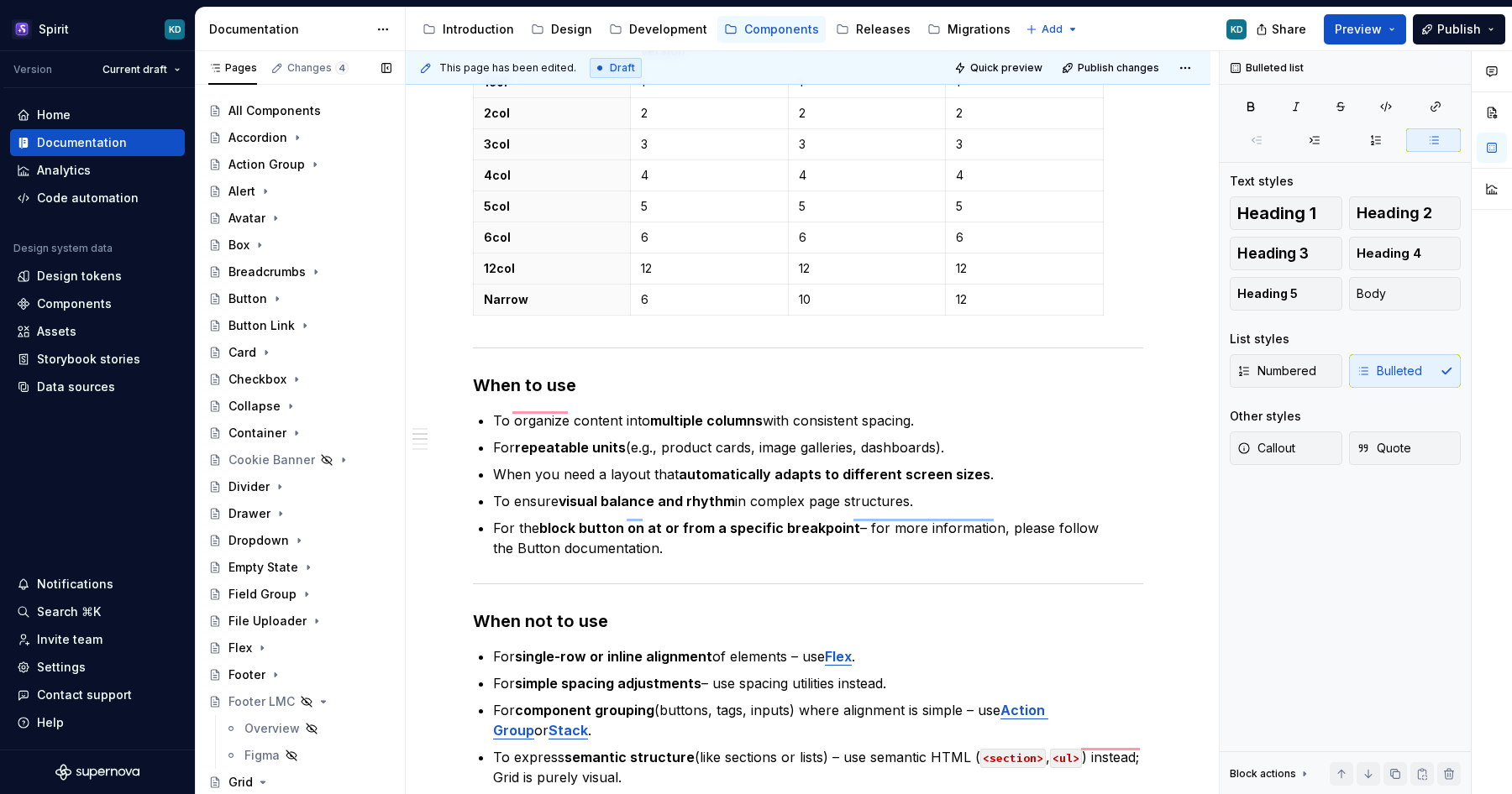
scroll to position [0, 0]
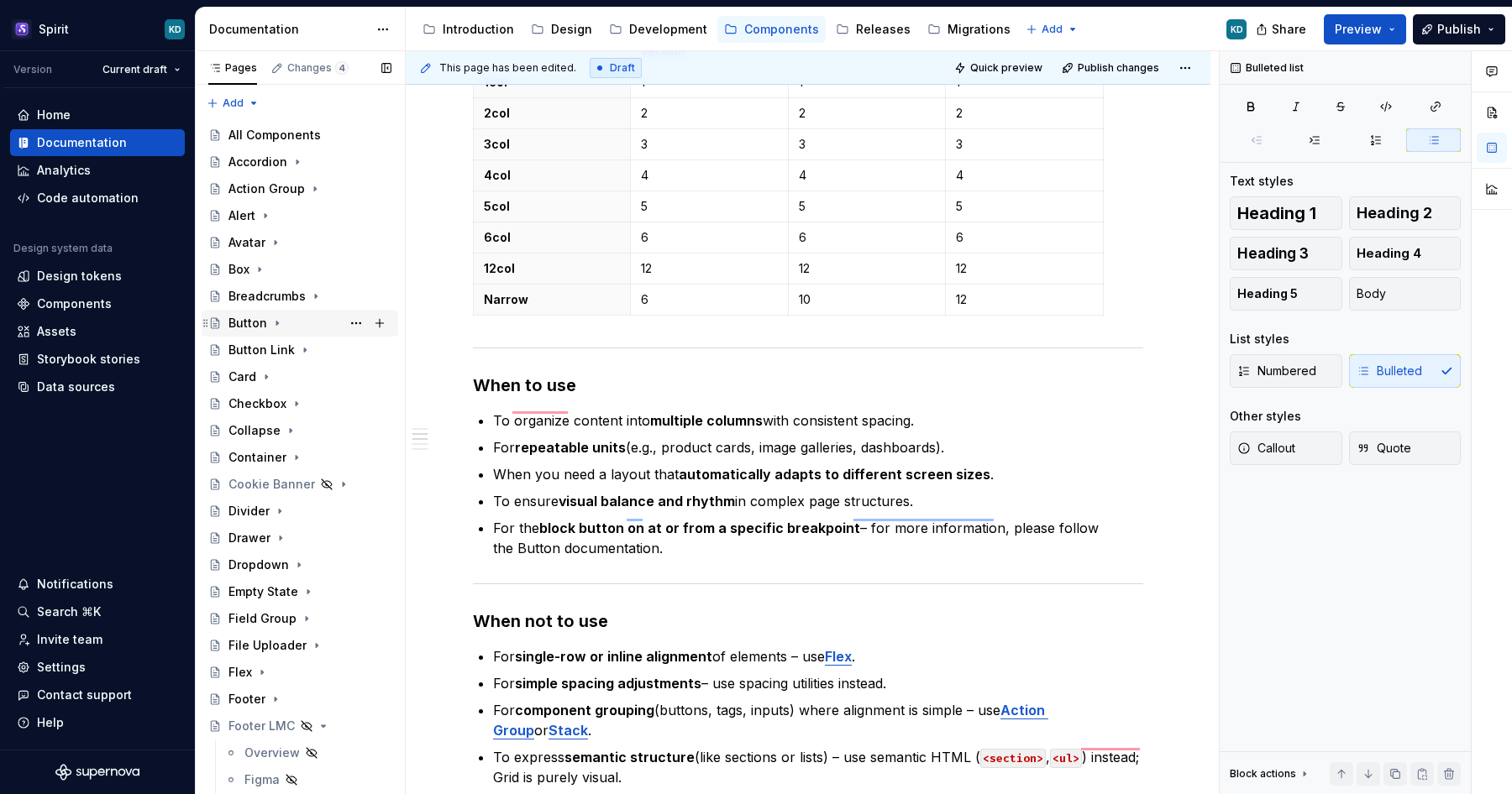
click at [277, 323] on icon "Page tree" at bounding box center [278, 323] width 2 height 4
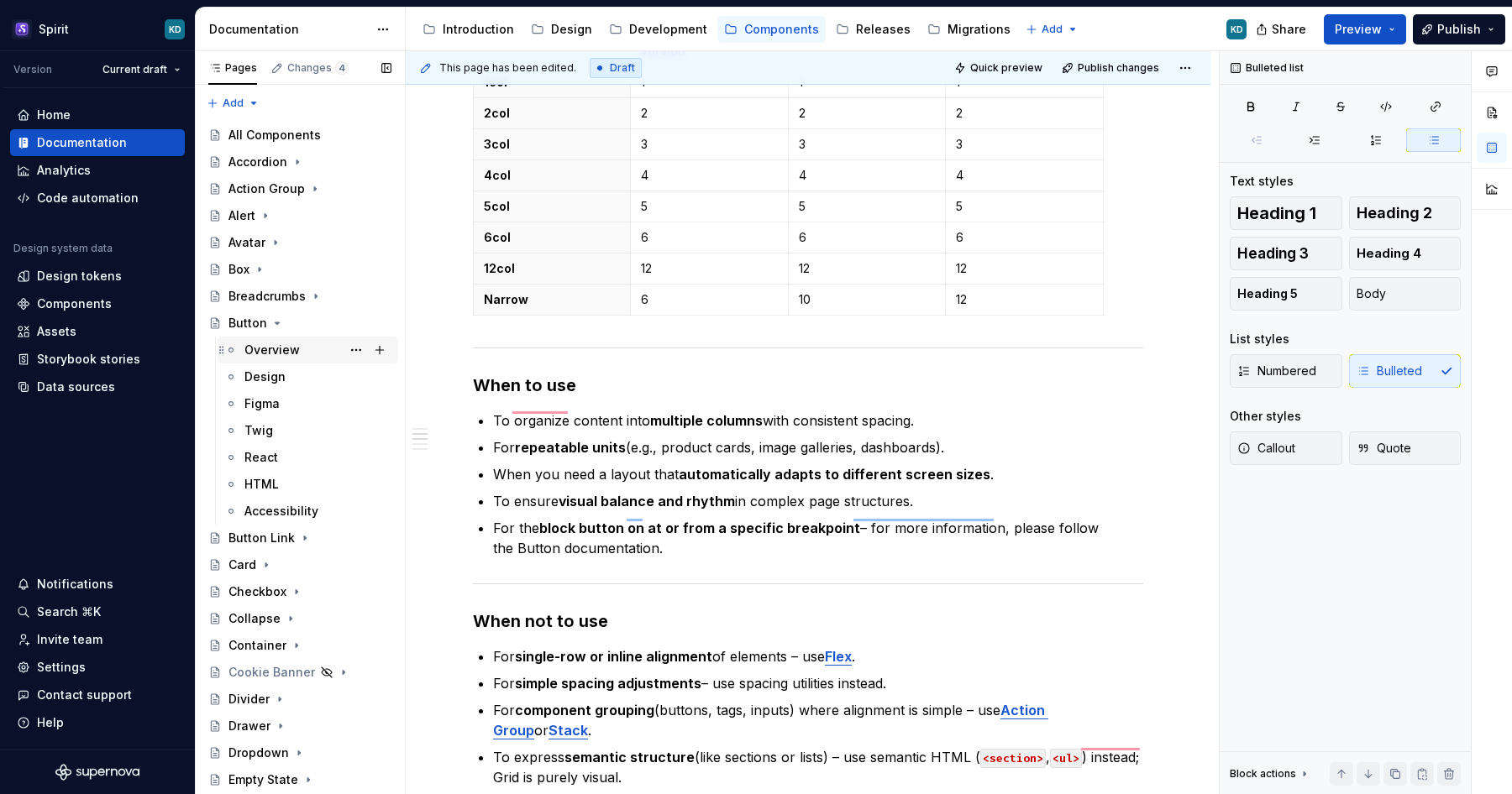
click at [284, 350] on div "Overview" at bounding box center [272, 351] width 55 height 17
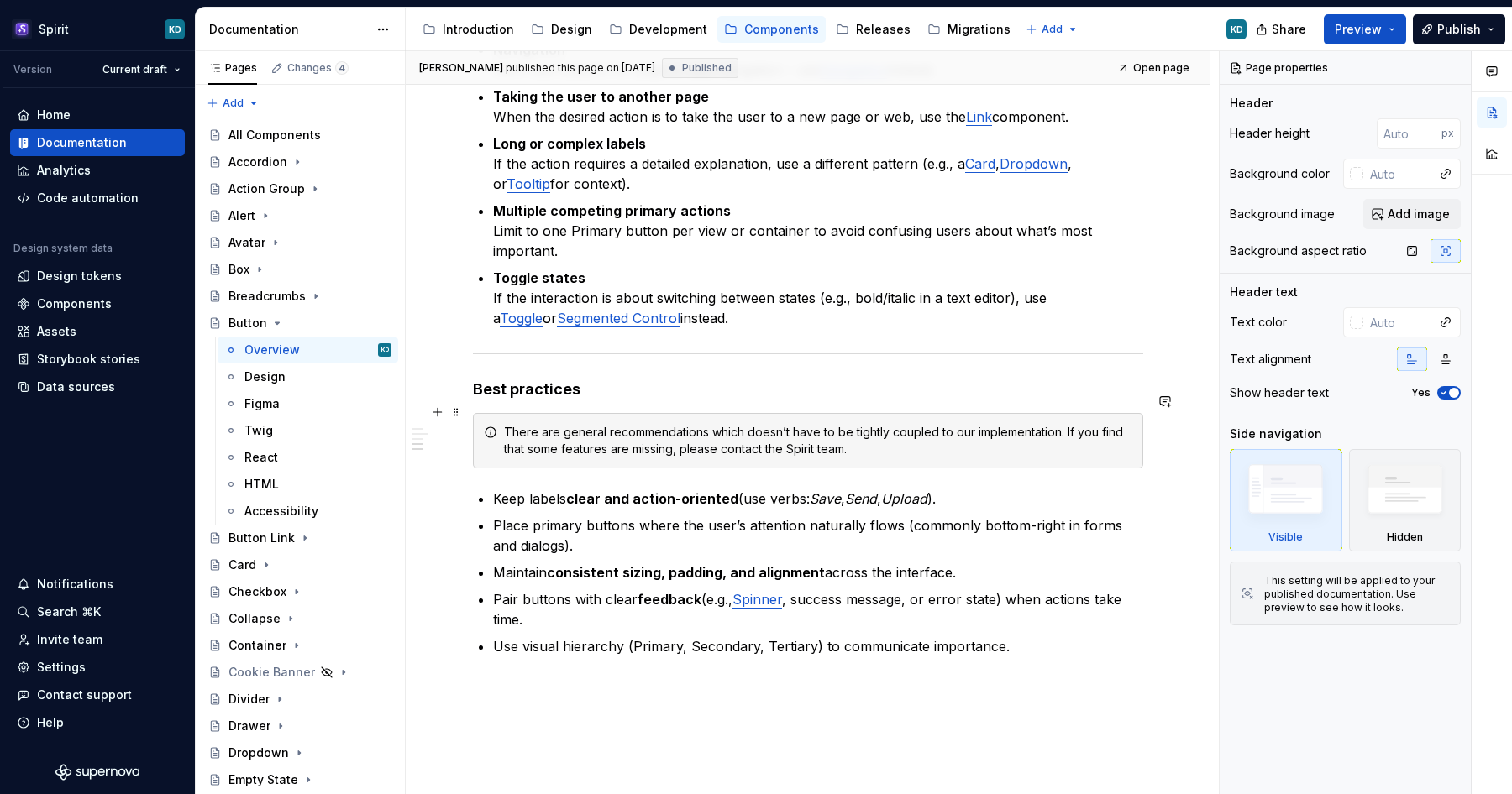
scroll to position [1691, 0]
click at [297, 450] on div "React" at bounding box center [317, 457] width 147 height 23
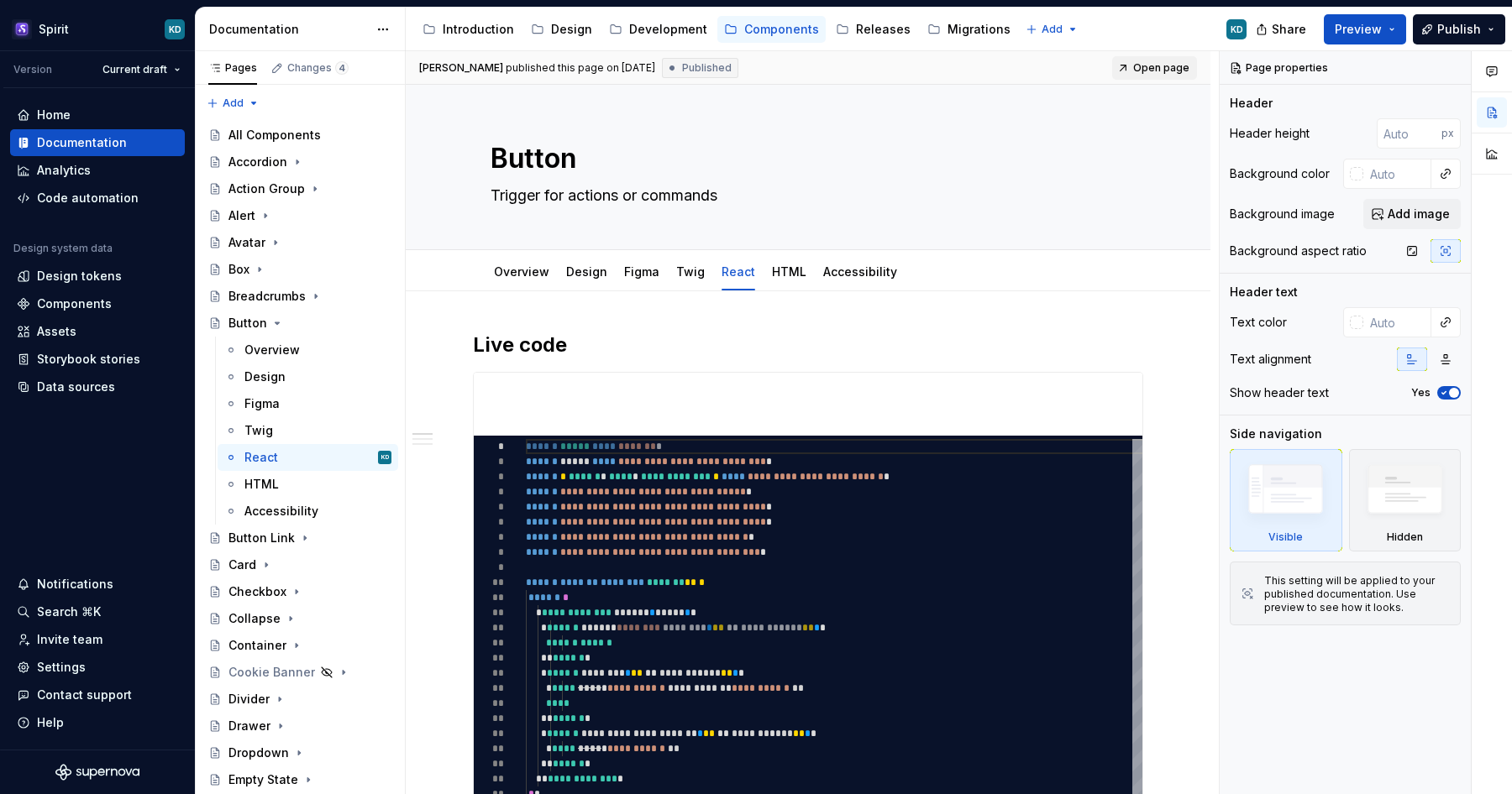
click at [1162, 65] on span "Open page" at bounding box center [1160, 68] width 56 height 14
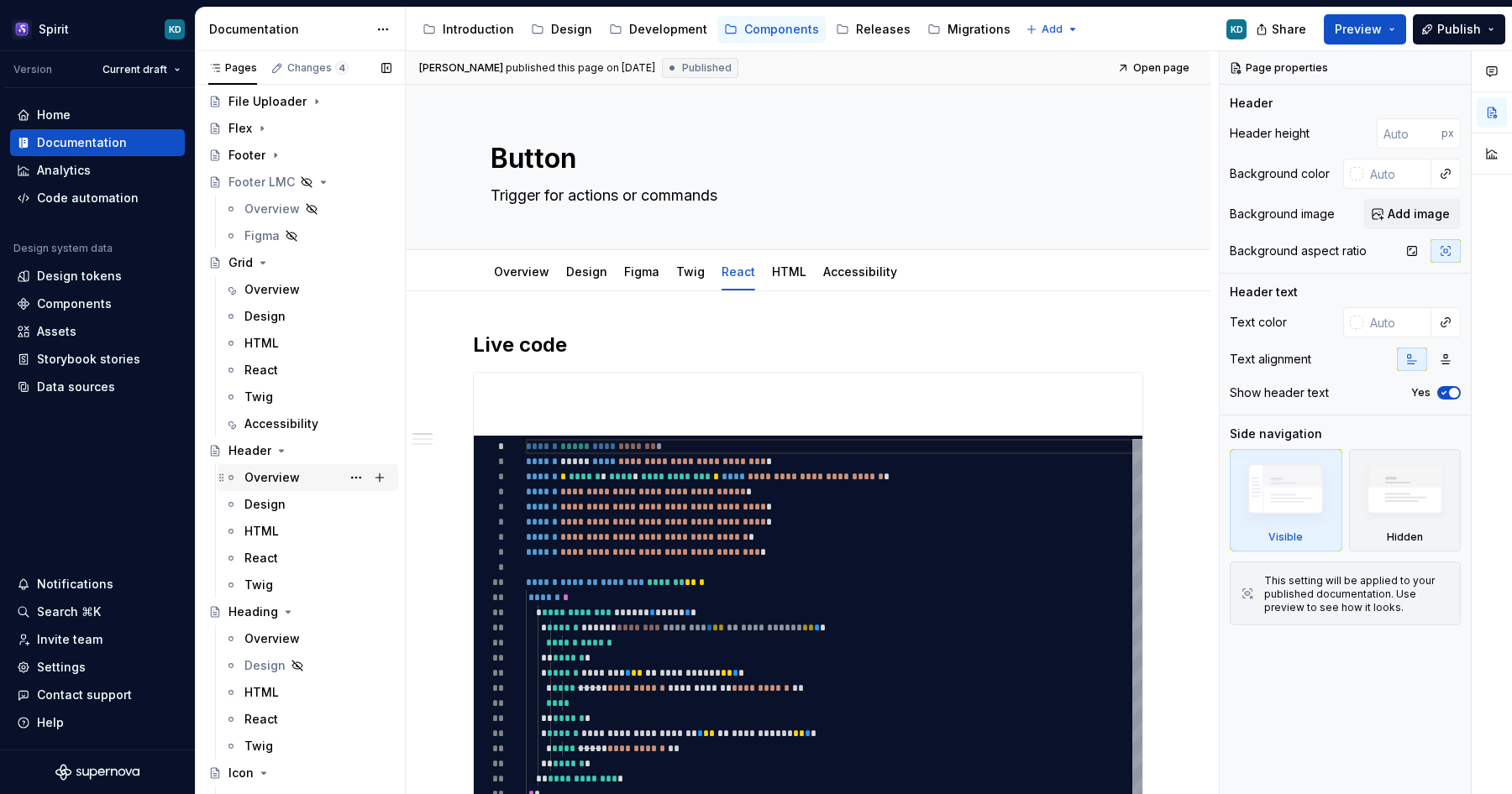
scroll to position [681, 0]
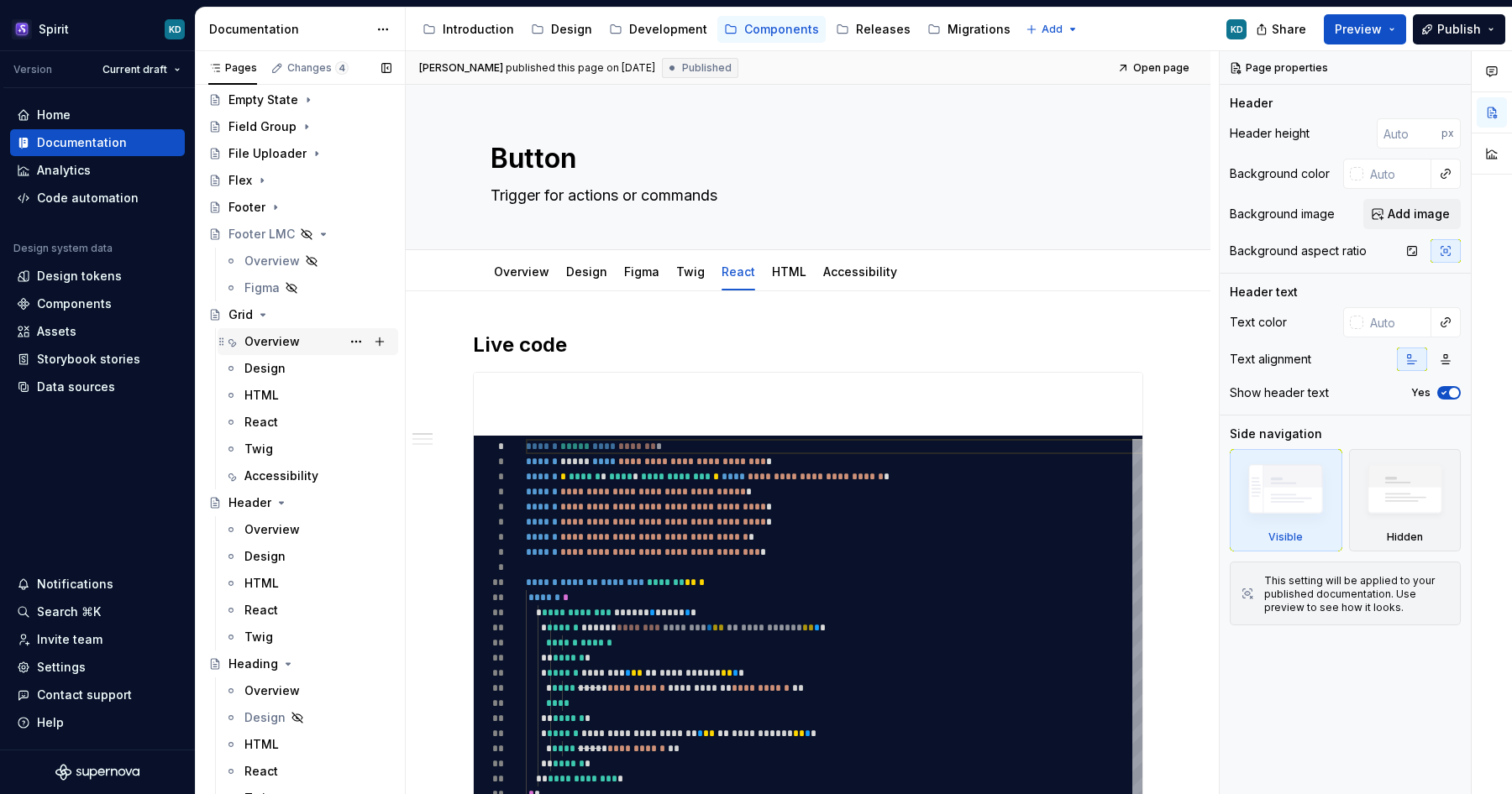
click at [285, 343] on div "Overview" at bounding box center [272, 342] width 55 height 17
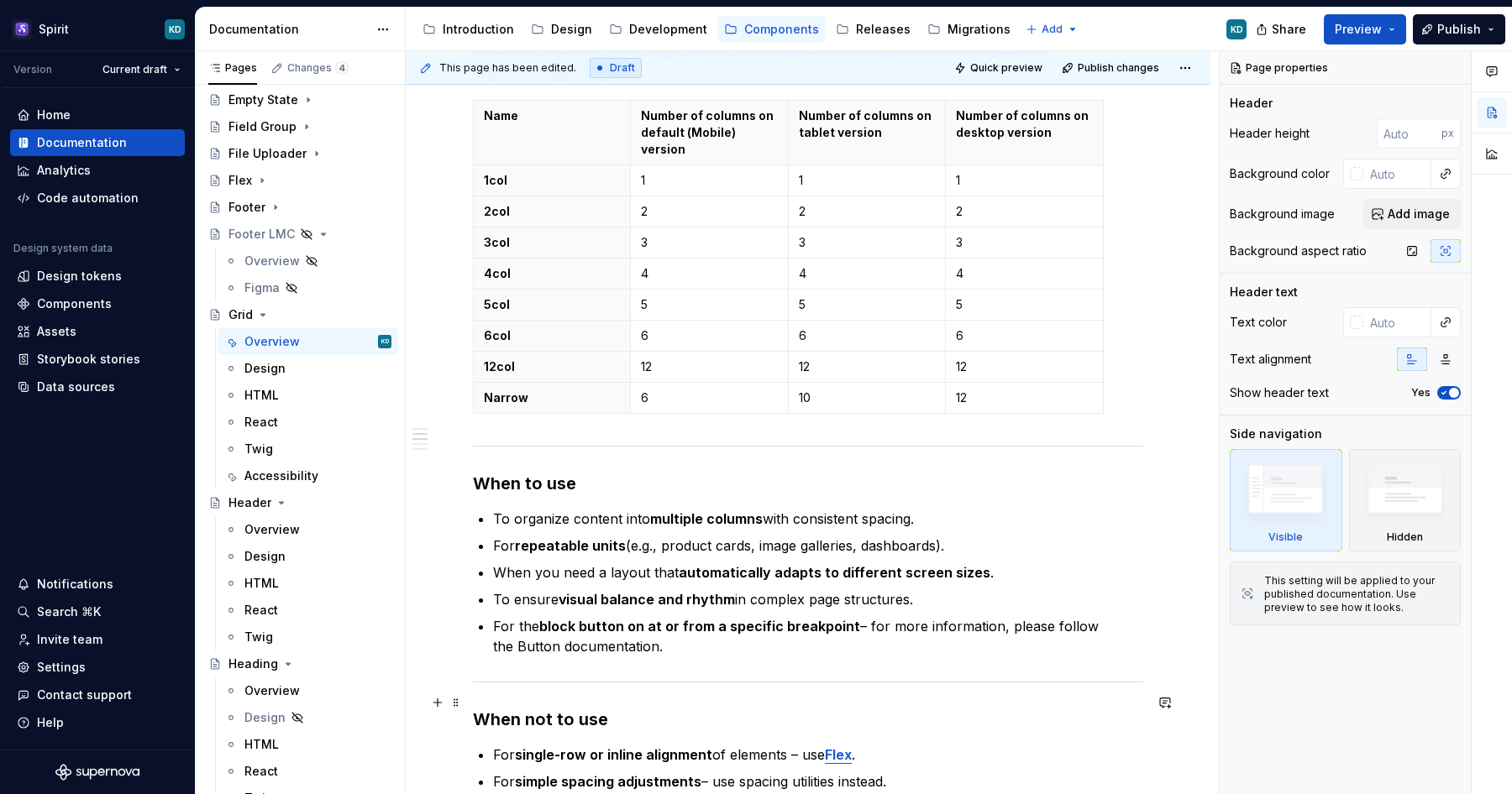
scroll to position [745, 0]
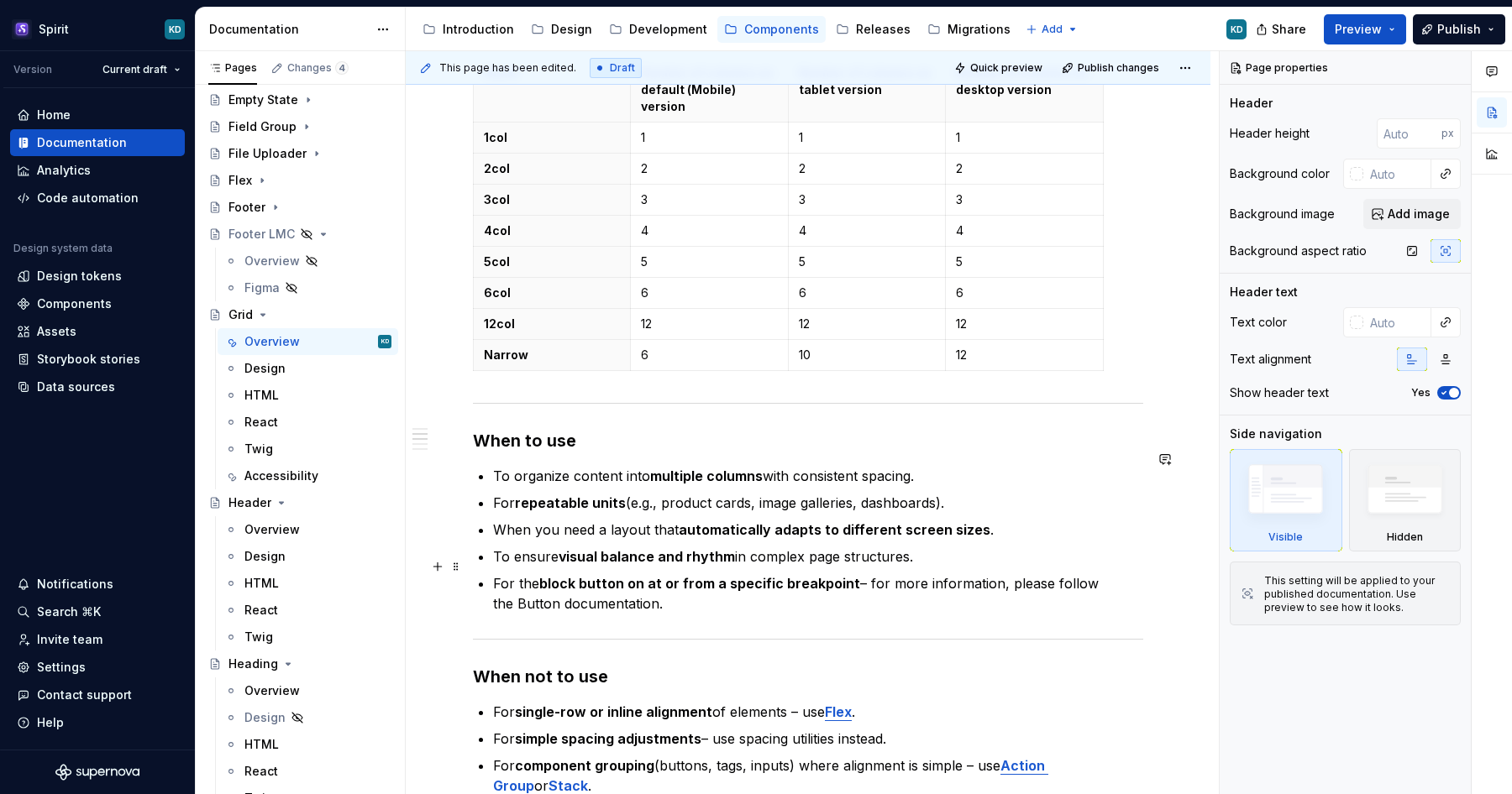
click at [554, 575] on strong "block button on at or from a specific breakpoint" at bounding box center [699, 583] width 321 height 17
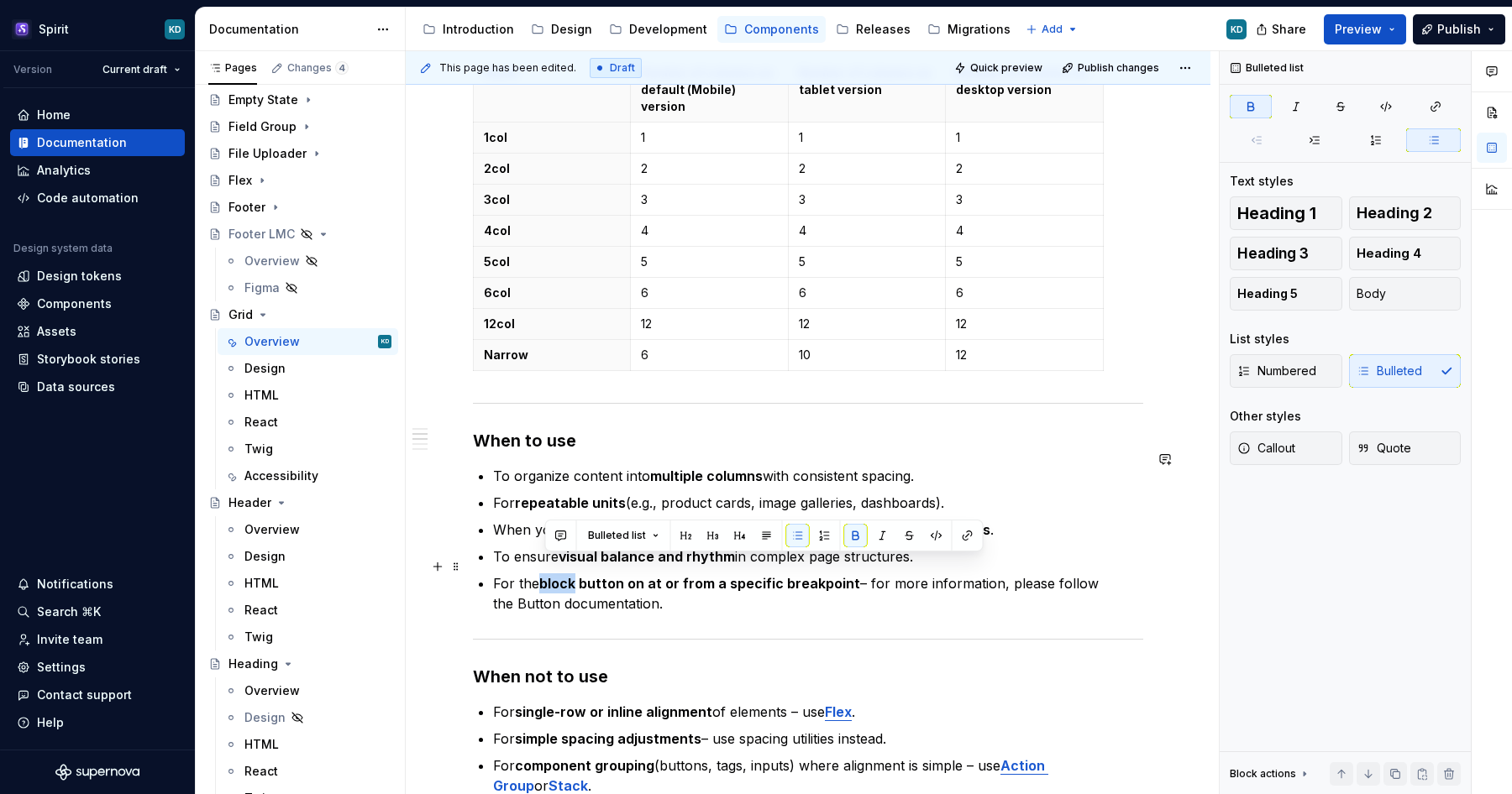
click at [554, 575] on strong "block button on at or from a specific breakpoint" at bounding box center [699, 583] width 321 height 17
type textarea "*"
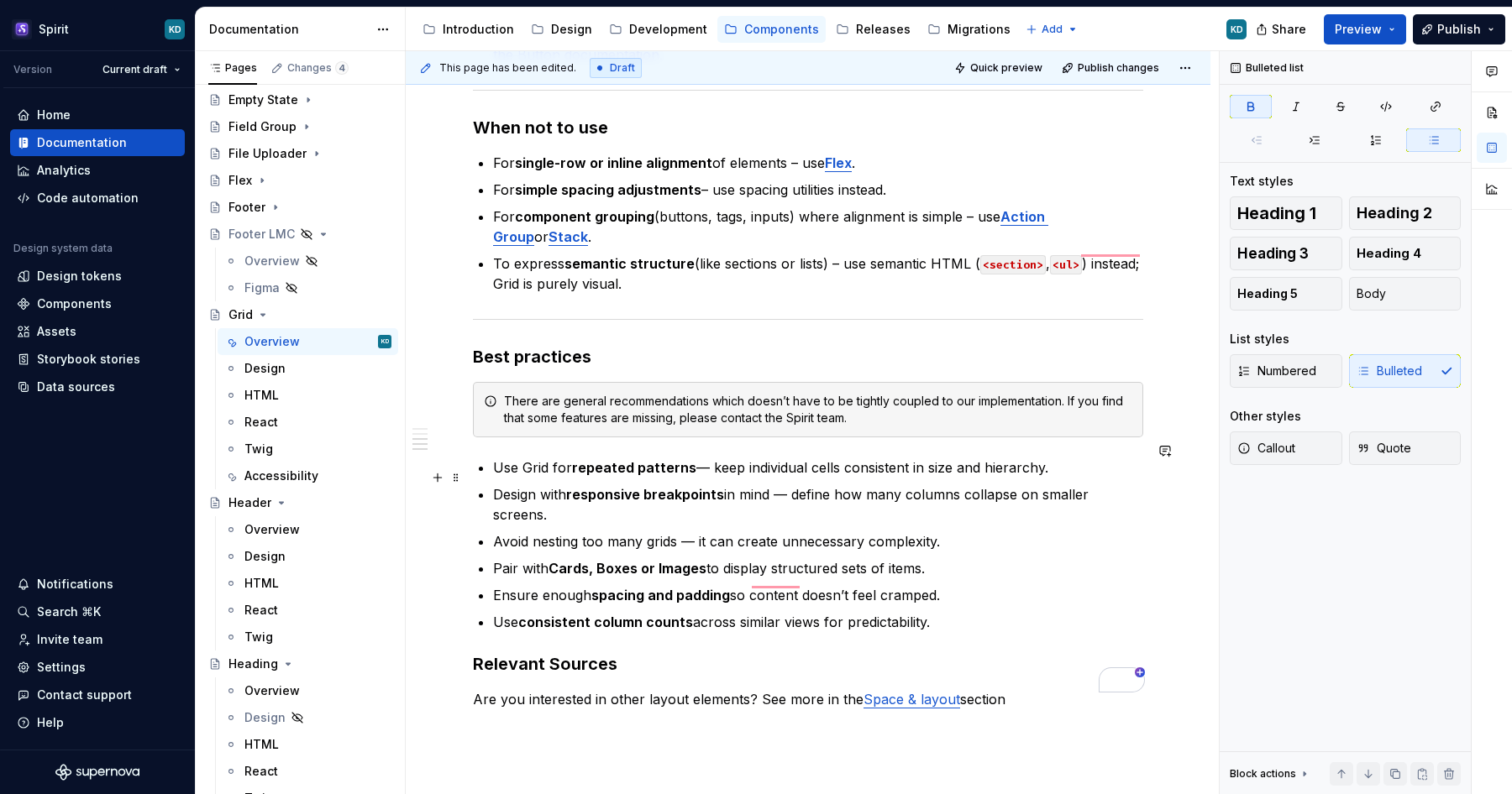
scroll to position [0, 0]
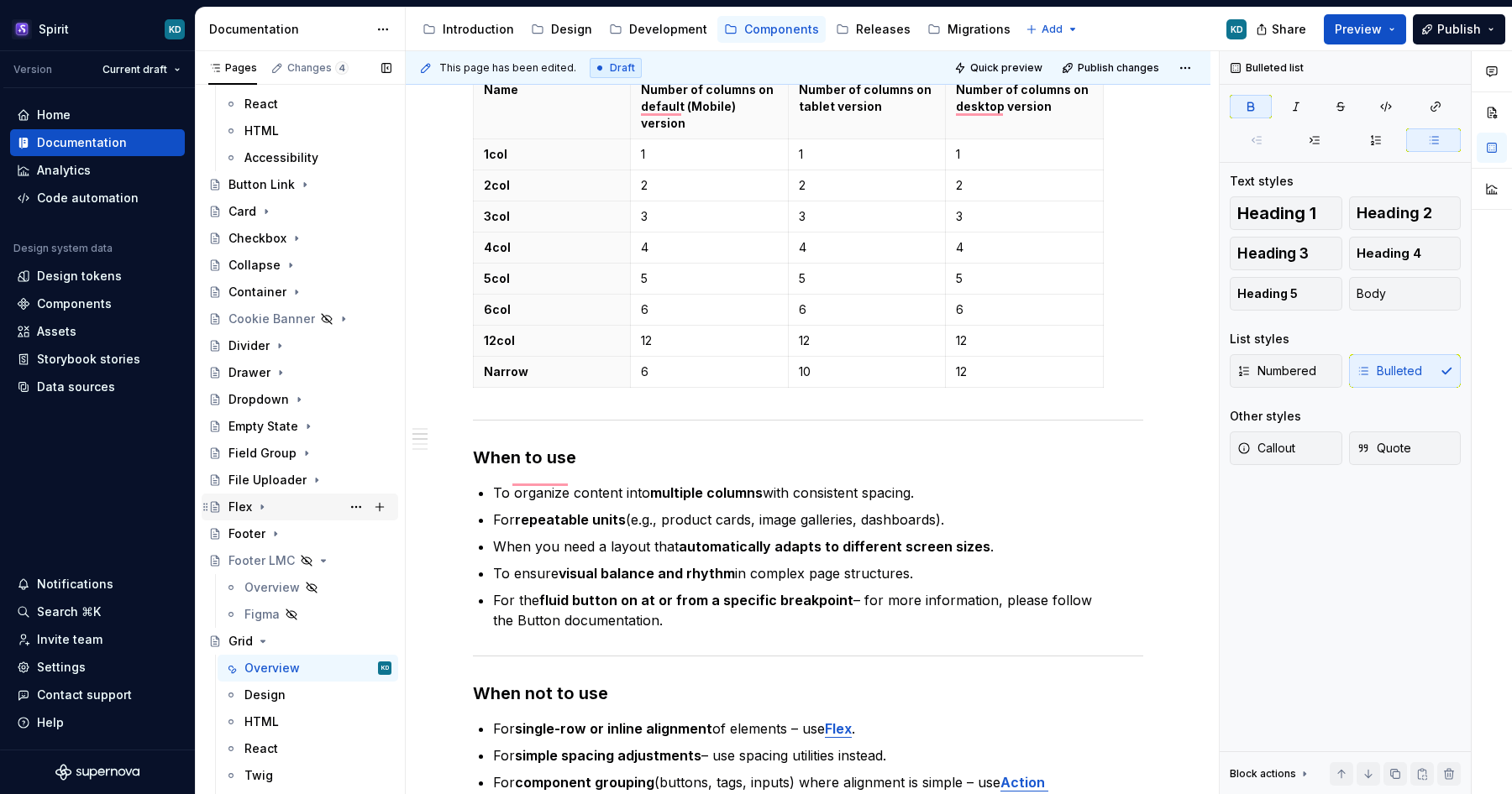
click at [264, 502] on icon "Page tree" at bounding box center [262, 507] width 14 height 14
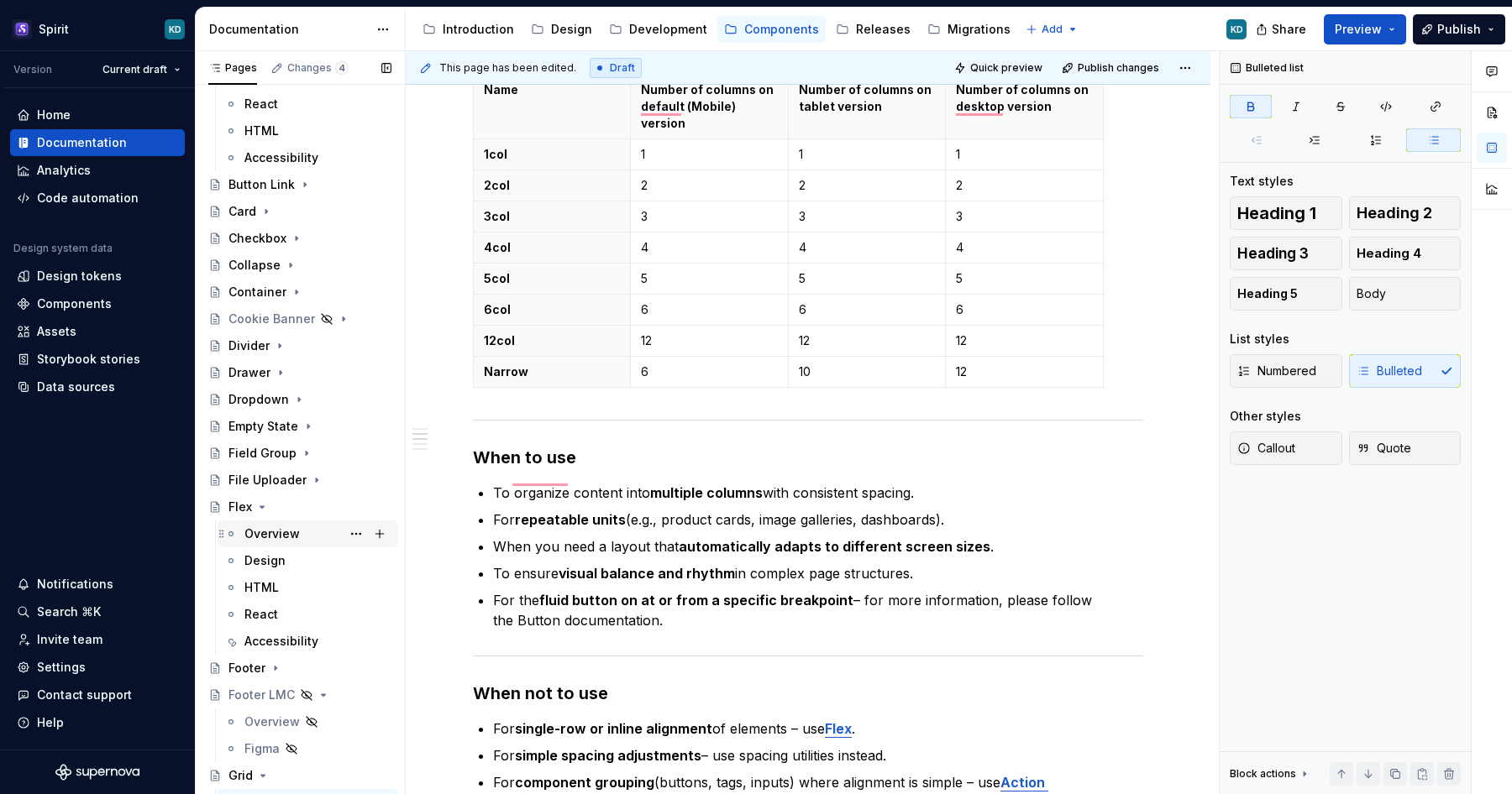
click at [295, 534] on div "Overview" at bounding box center [272, 534] width 55 height 17
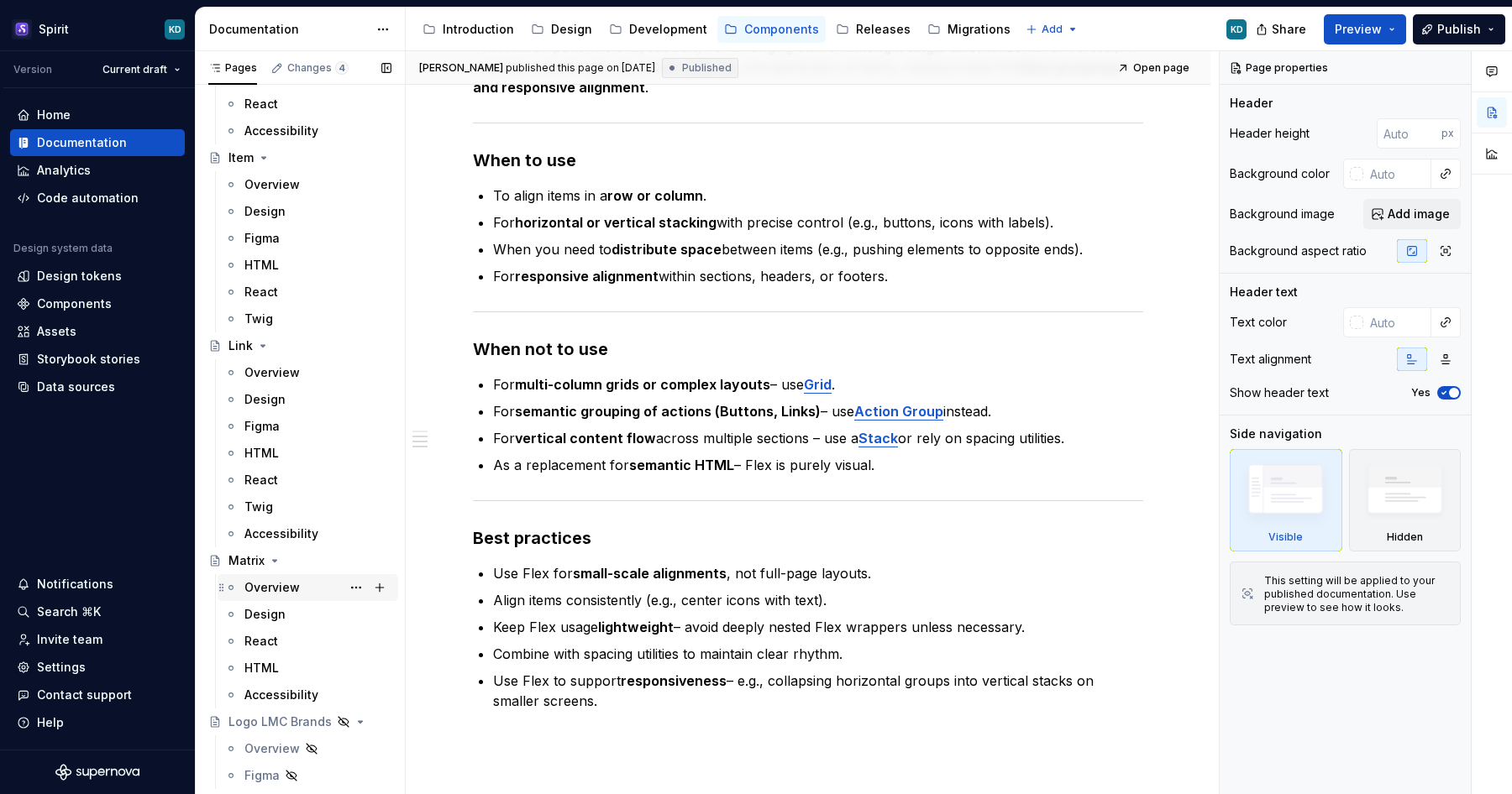
click at [279, 579] on div "Overview" at bounding box center [272, 588] width 55 height 17
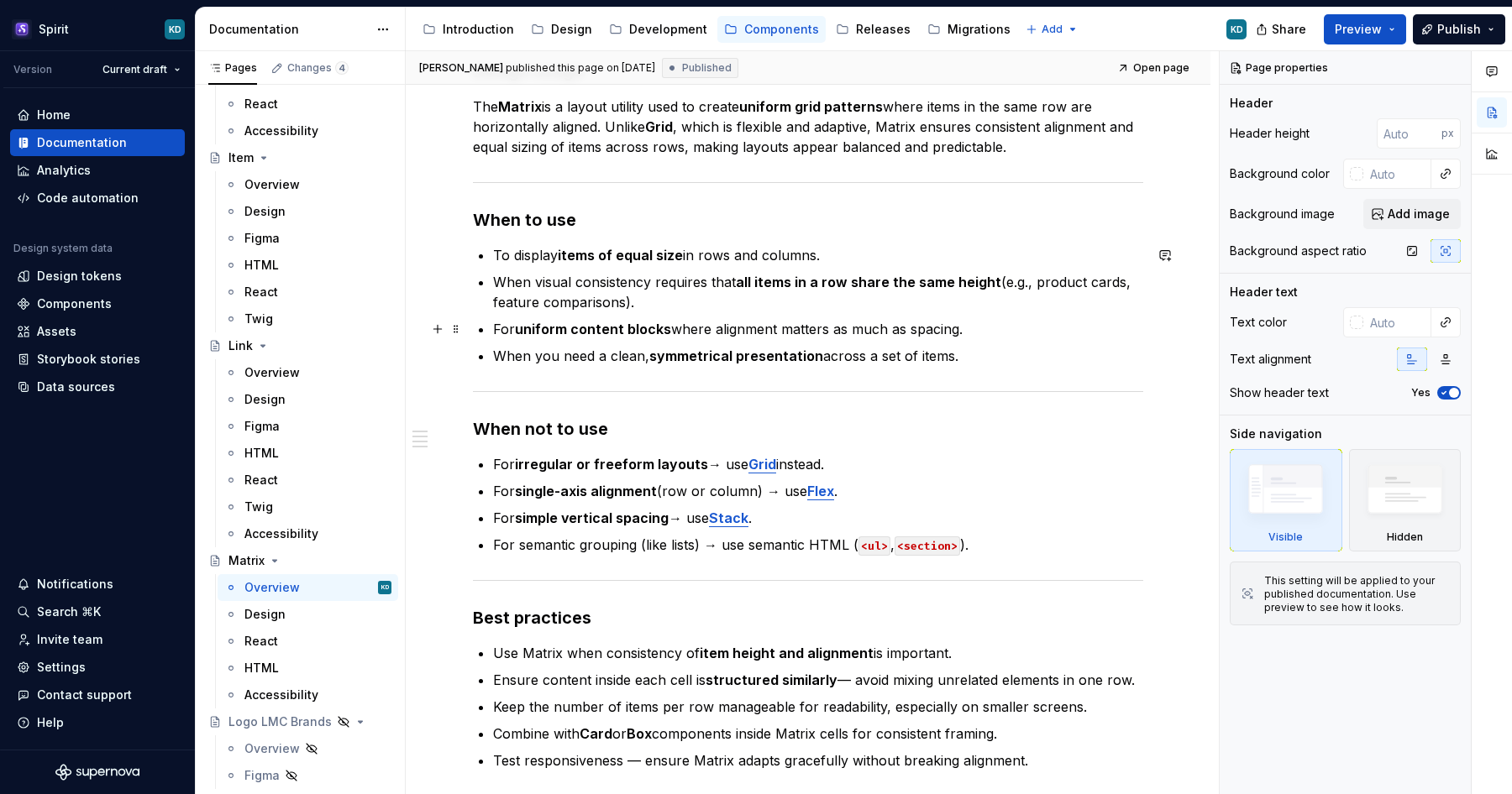
click at [679, 327] on p "For uniform content blocks where alignment matters as much as spacing." at bounding box center [818, 328] width 650 height 20
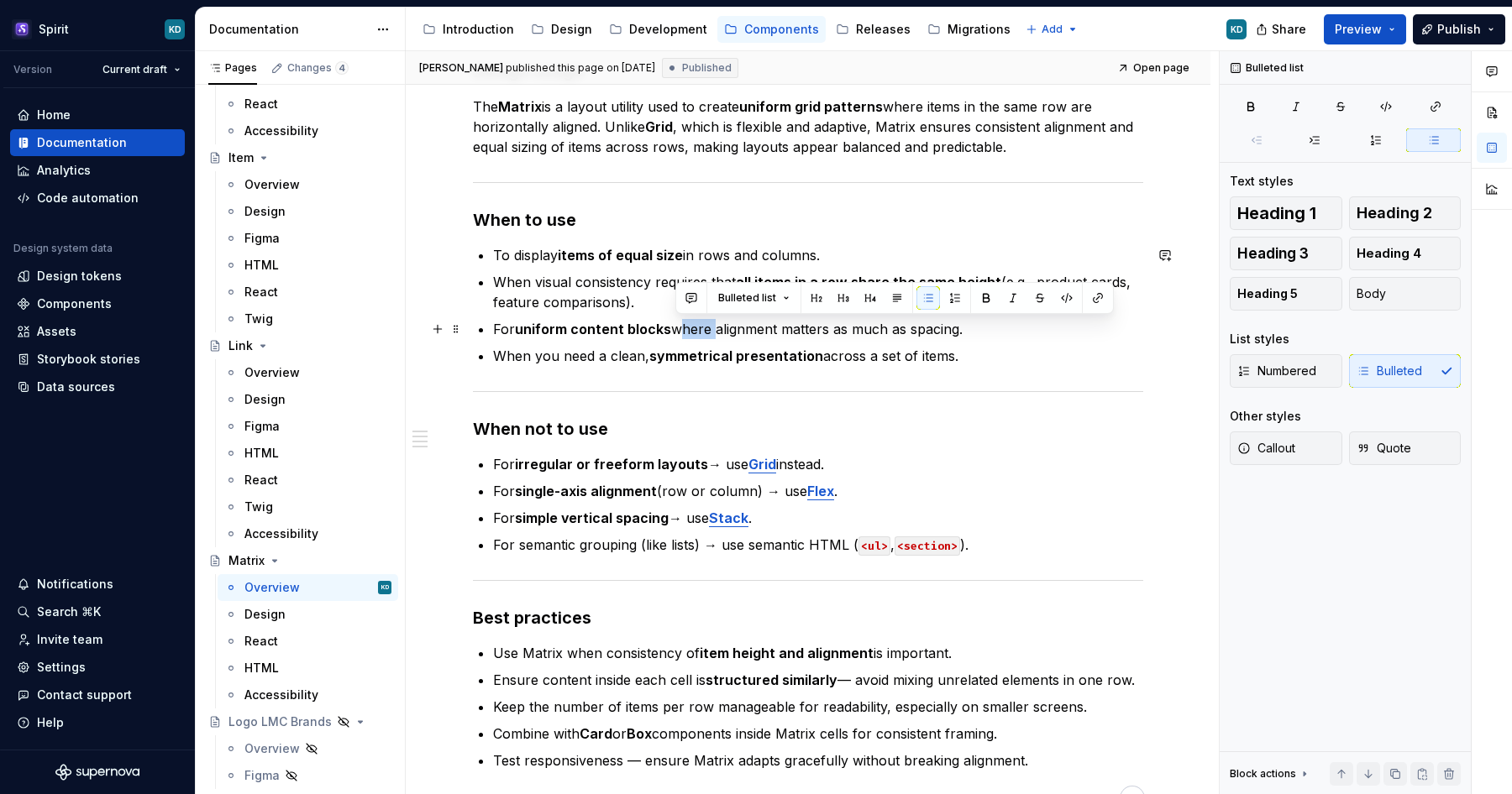
click at [679, 327] on p "For uniform content blocks where alignment matters as much as spacing." at bounding box center [818, 328] width 650 height 20
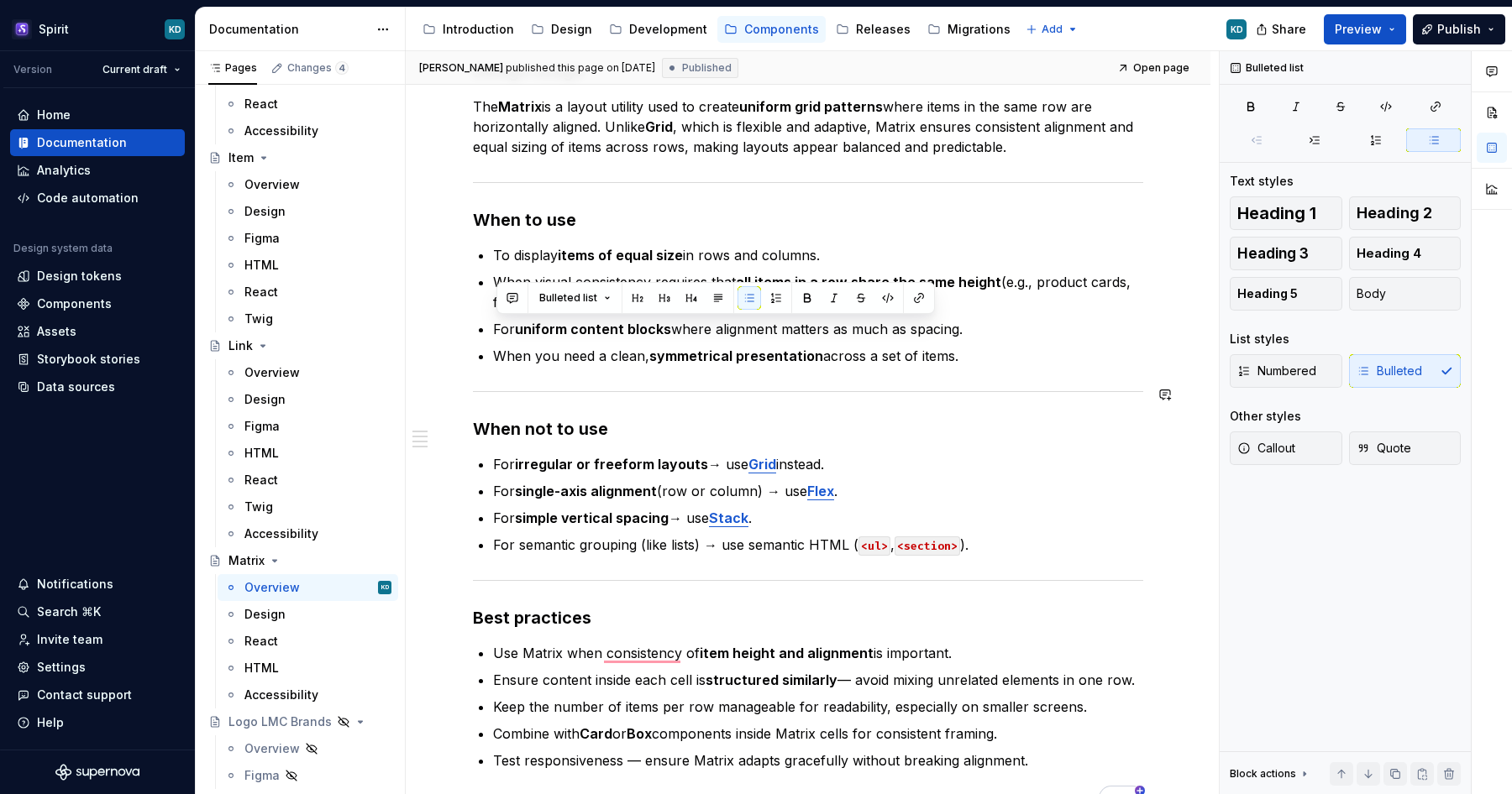
click at [639, 371] on div "**********" at bounding box center [808, 279] width 670 height 1064
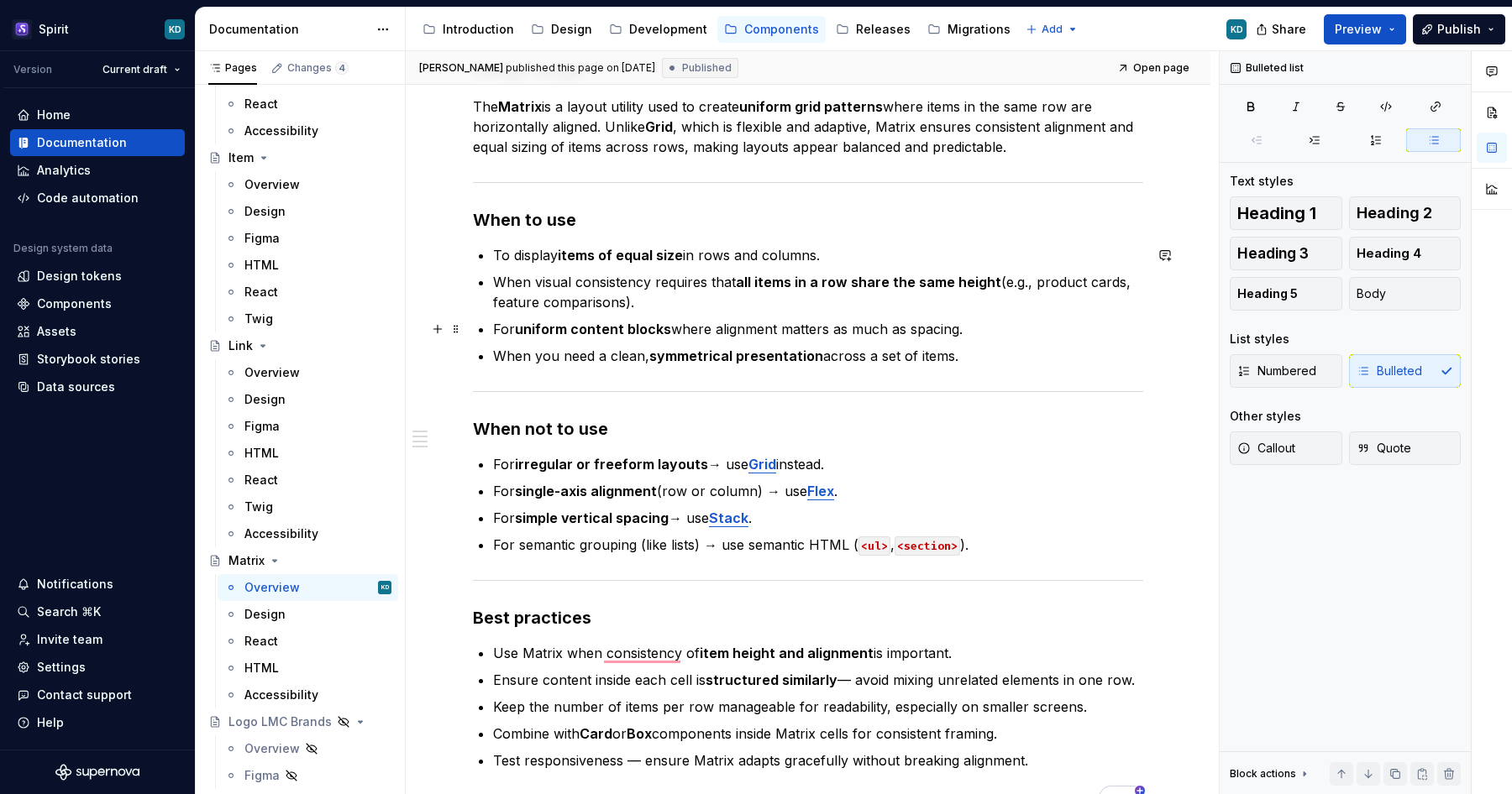
click at [626, 324] on strong "uniform content blocks" at bounding box center [593, 329] width 156 height 17
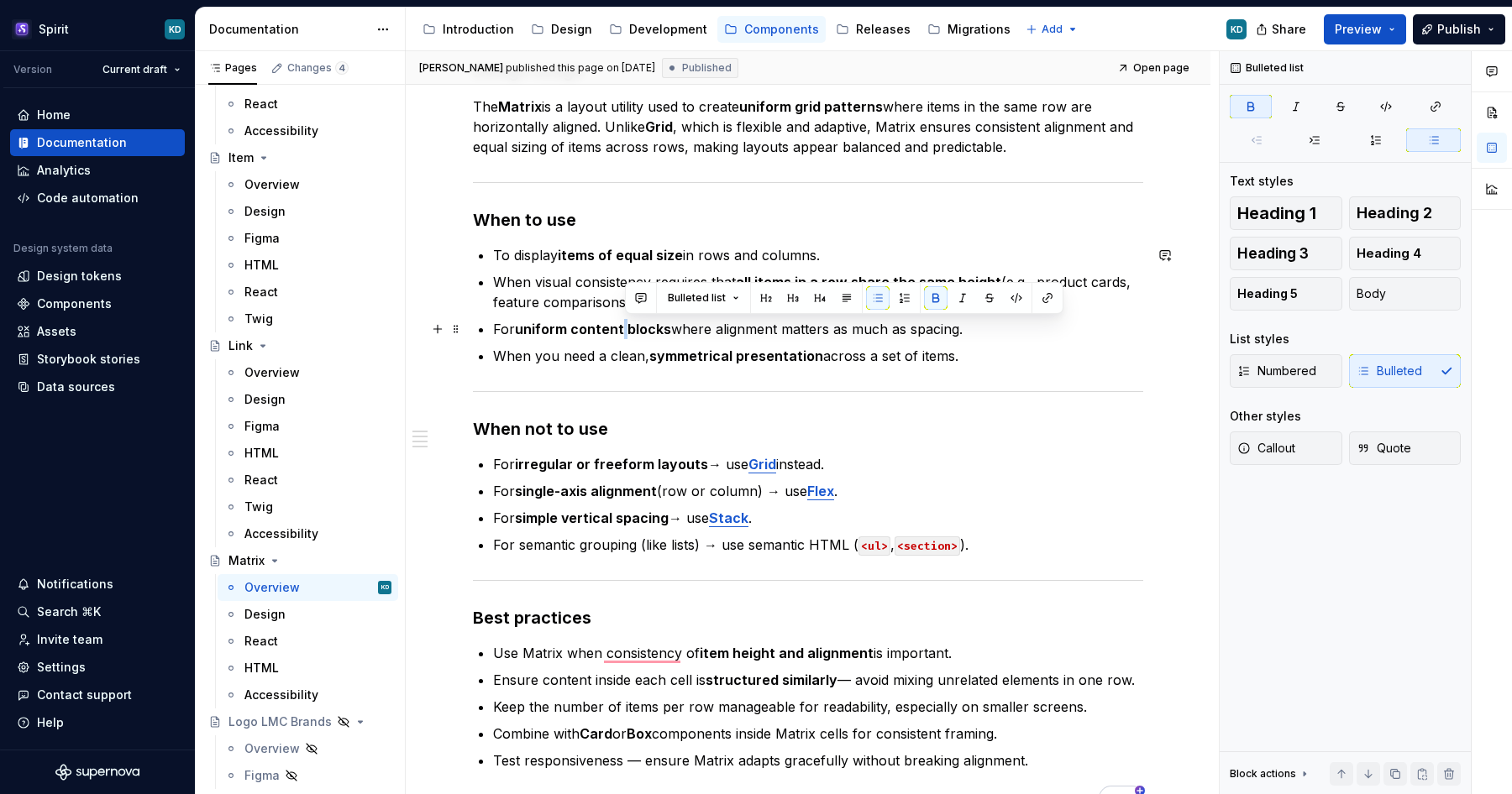
click at [626, 324] on strong "uniform content blocks" at bounding box center [593, 329] width 156 height 17
copy p "For uniform content blocks where alignment matters as much as spacing."
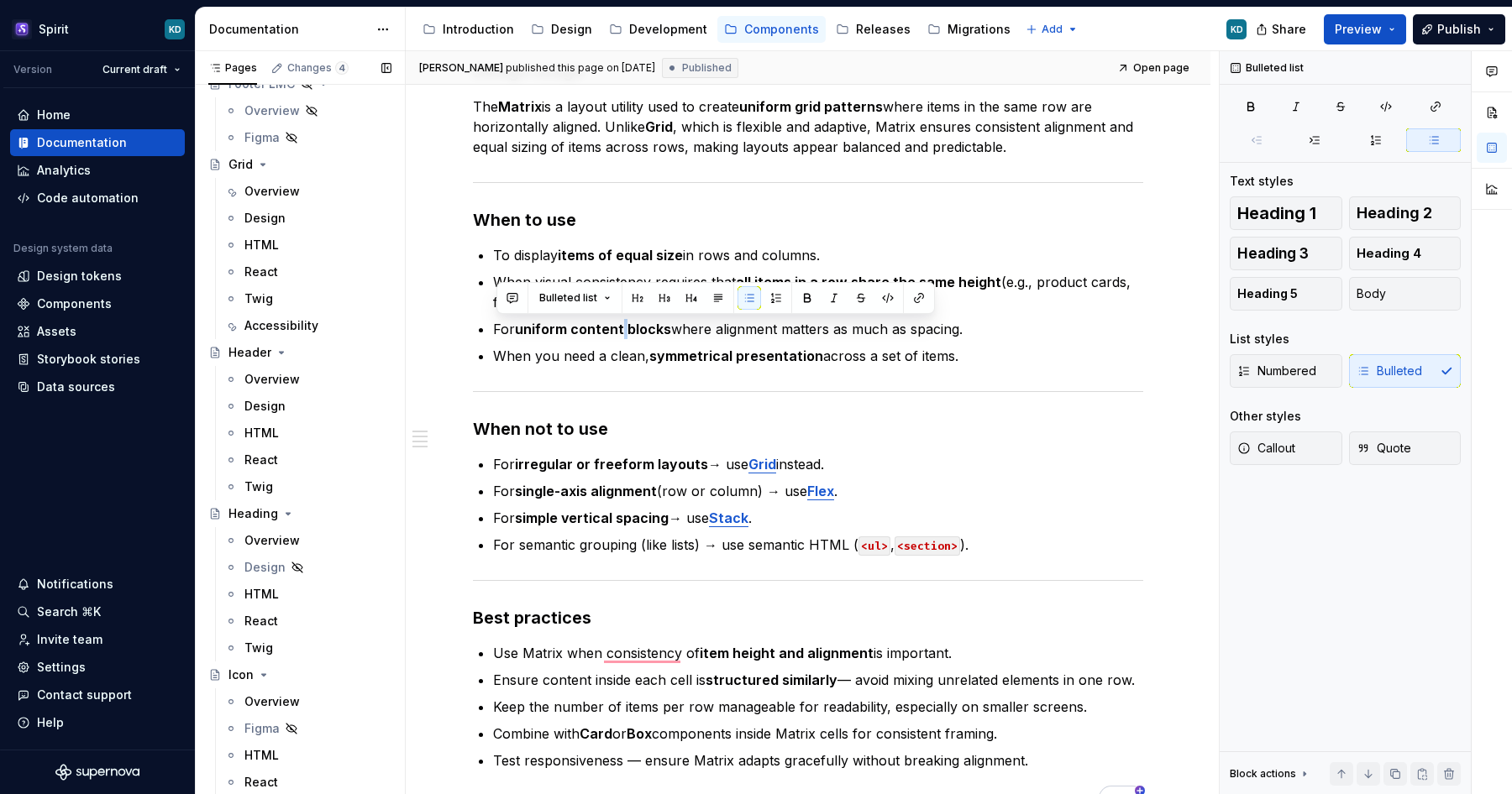
scroll to position [792, 0]
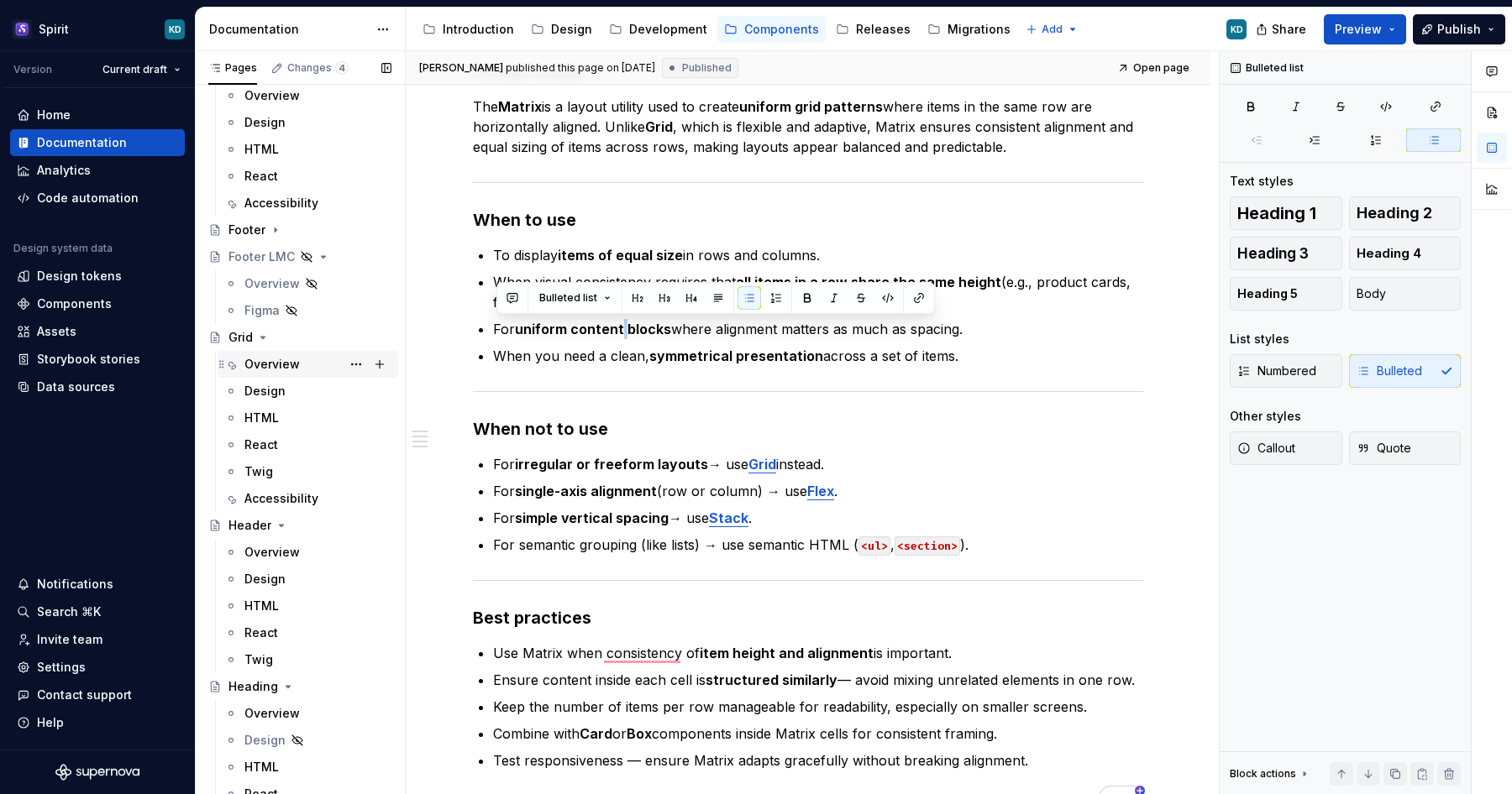
click at [292, 367] on div "Overview" at bounding box center [272, 364] width 55 height 17
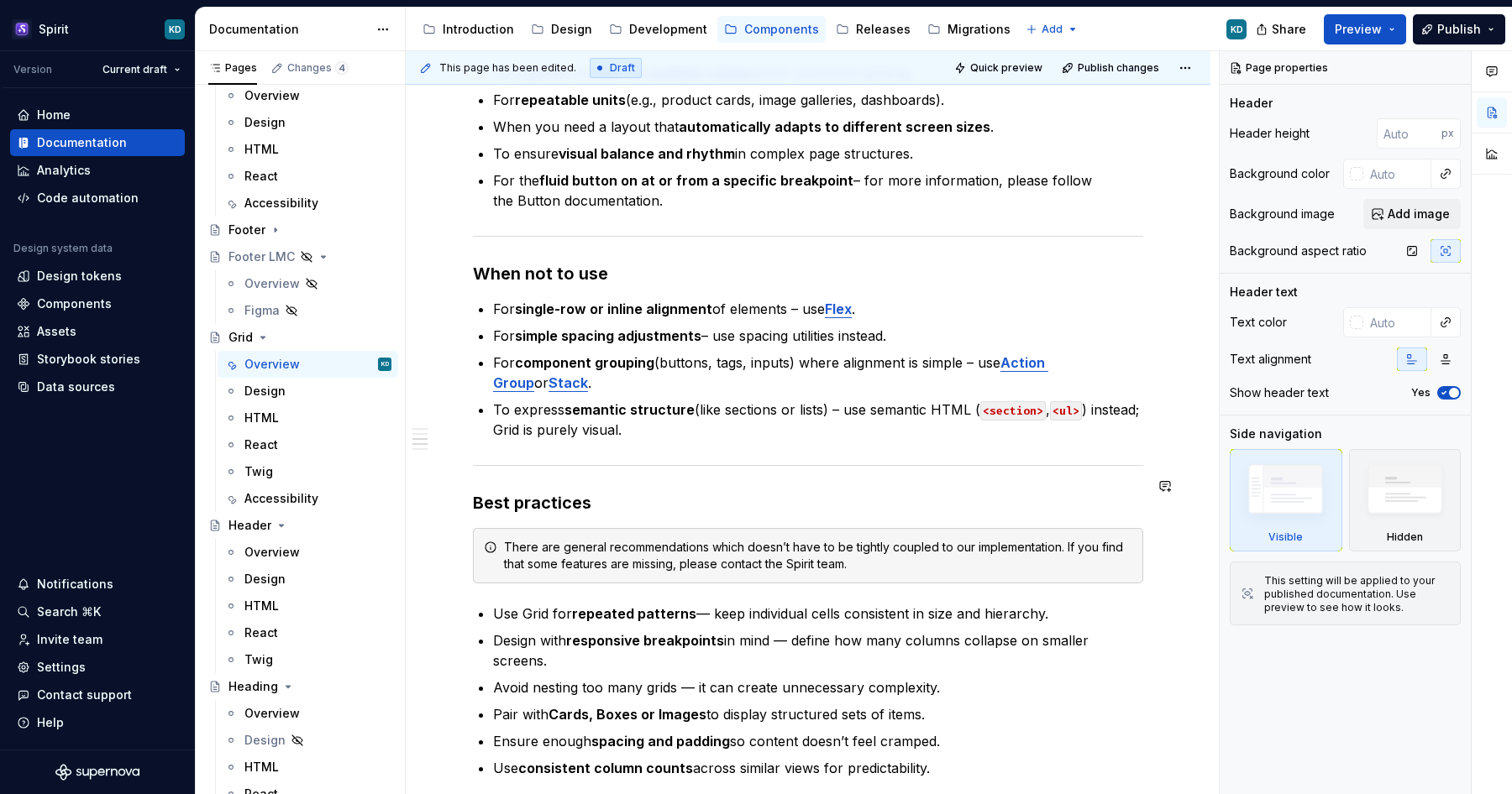
scroll to position [1134, 0]
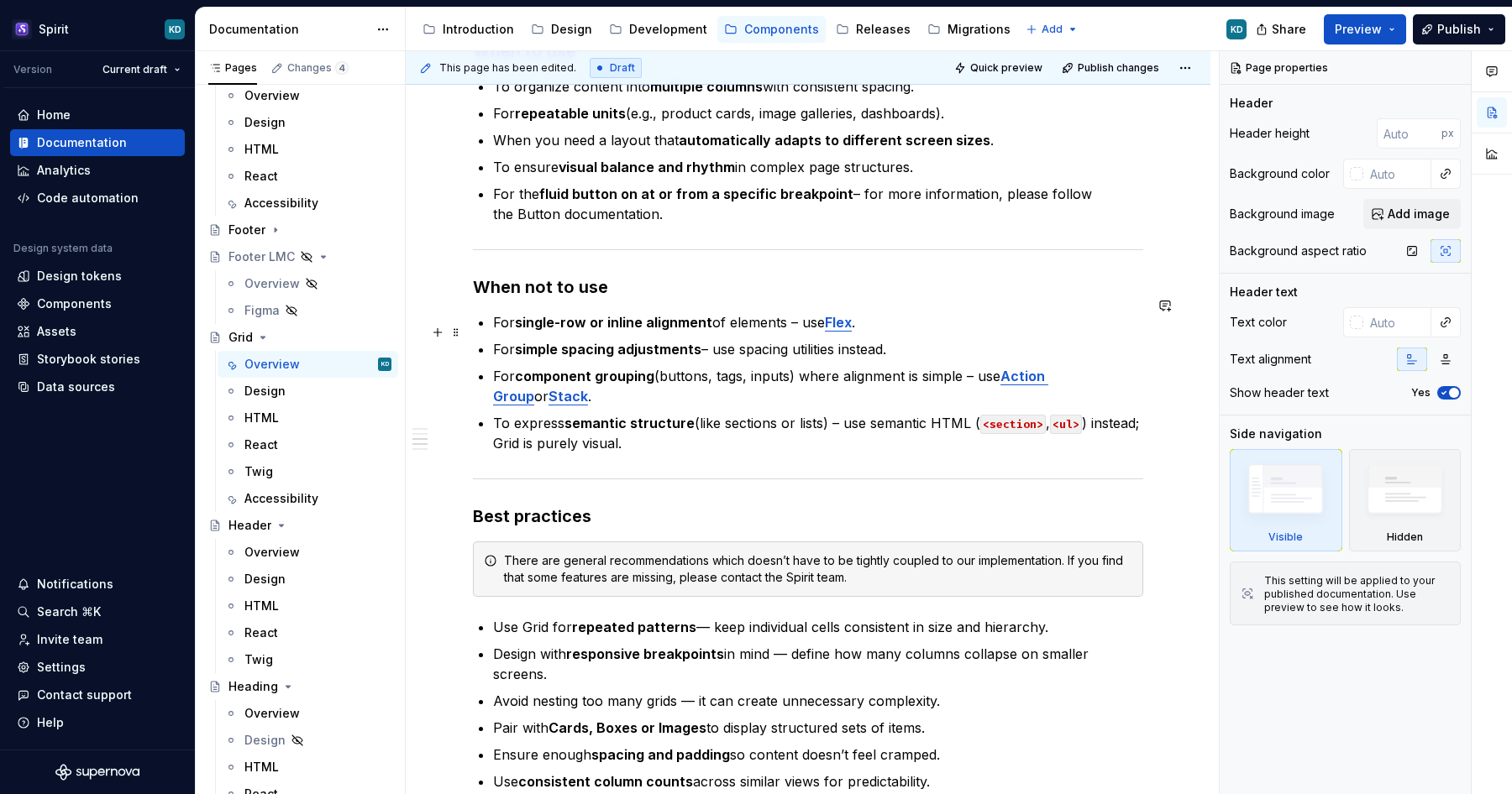
click at [921, 339] on p "For simple spacing adjustments – use spacing utilities instead." at bounding box center [818, 349] width 650 height 20
type textarea "*"
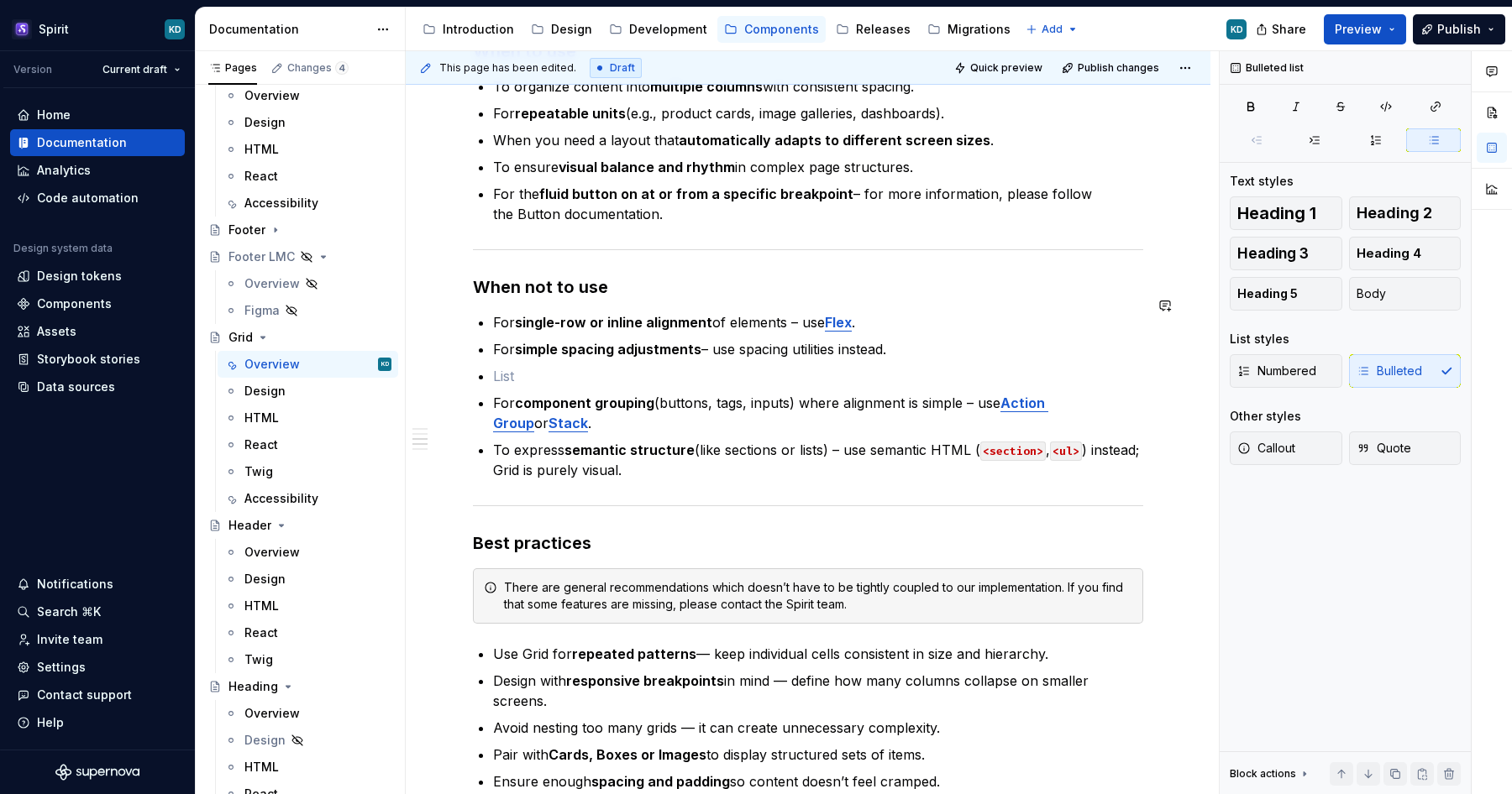
paste div "To enrich screen reader interactions, please activate Accessibility in Grammarl…"
click at [1024, 366] on p "For uniform content blocks where alignment matters as much as spacing – use Mat…" at bounding box center [818, 376] width 650 height 20
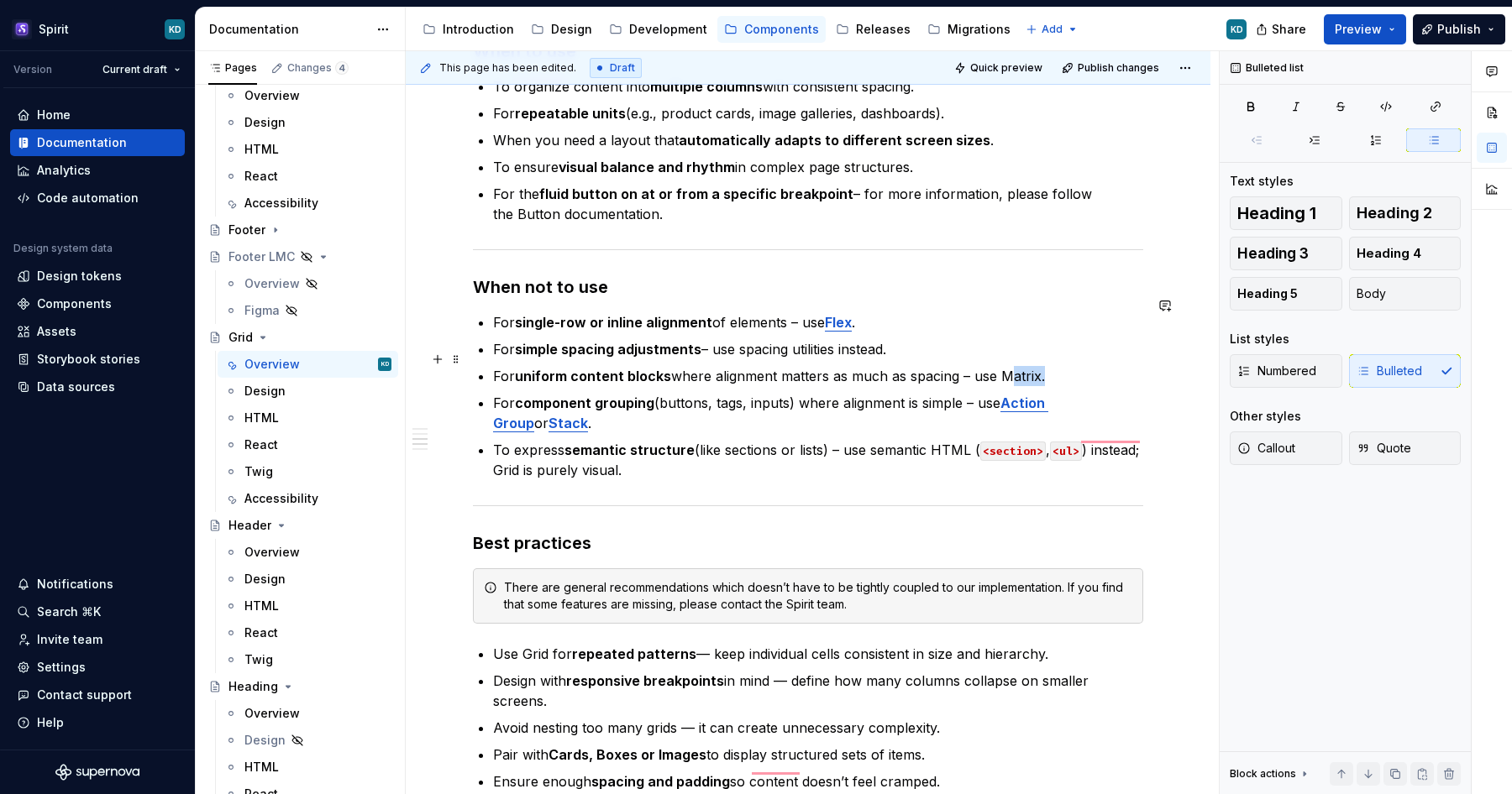
click at [1024, 366] on p "For uniform content blocks where alignment matters as much as spacing – use Mat…" at bounding box center [818, 376] width 650 height 20
click at [1423, 330] on button "button" at bounding box center [1426, 327] width 23 height 23
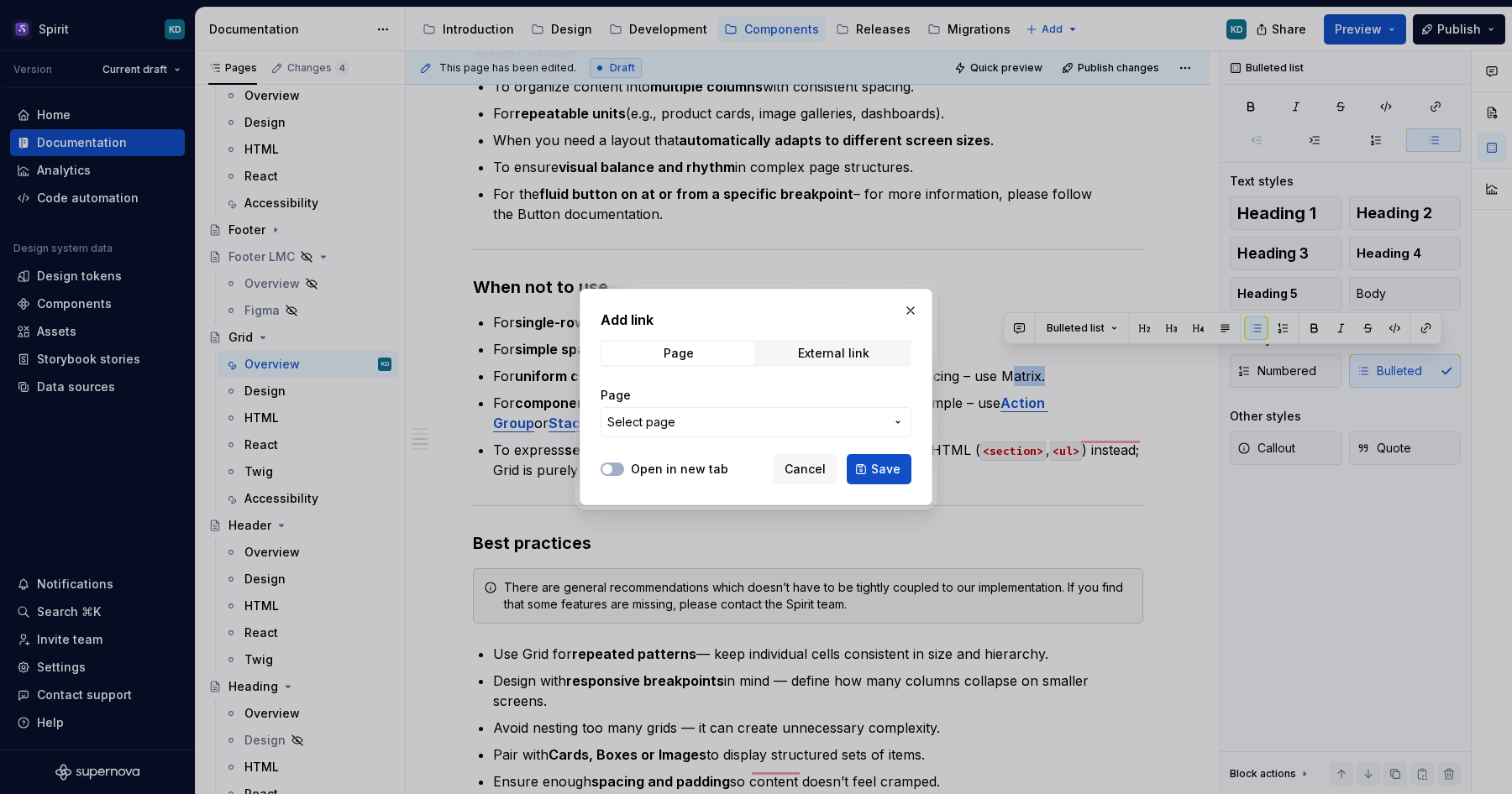
click at [774, 425] on span "Select page" at bounding box center [746, 423] width 277 height 17
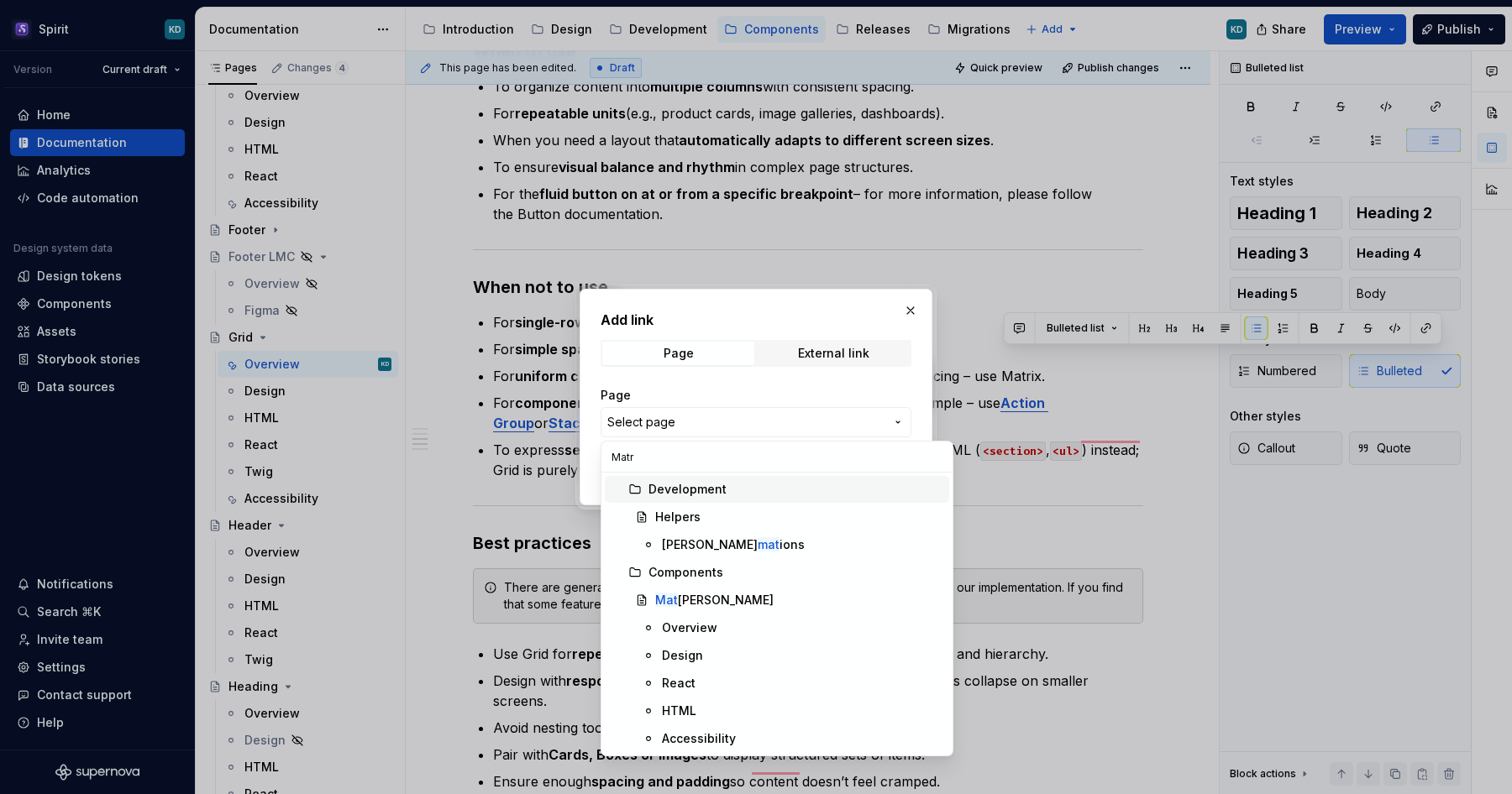
type input "Matri"
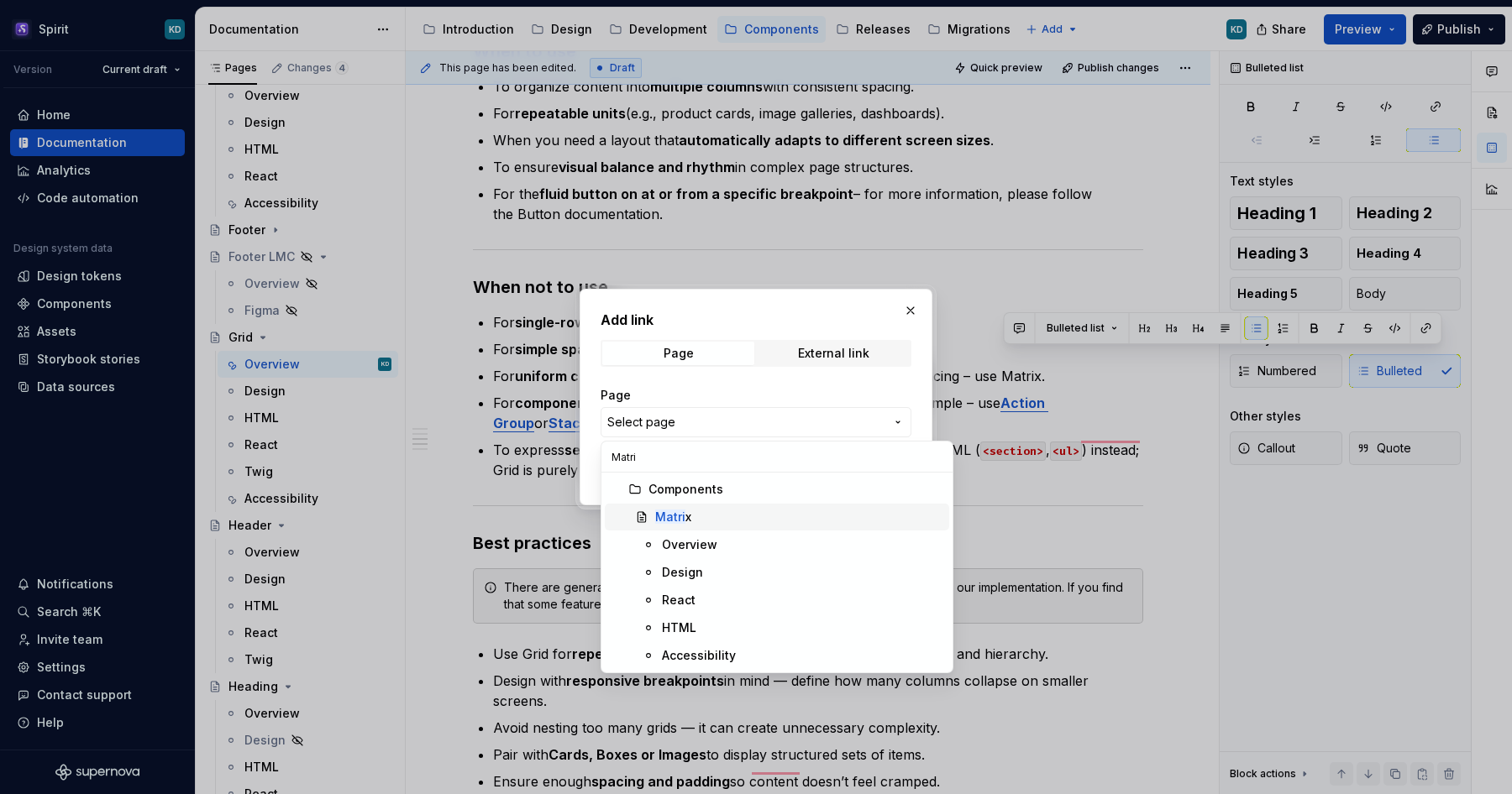
click at [677, 516] on mark "Matri" at bounding box center [670, 516] width 30 height 15
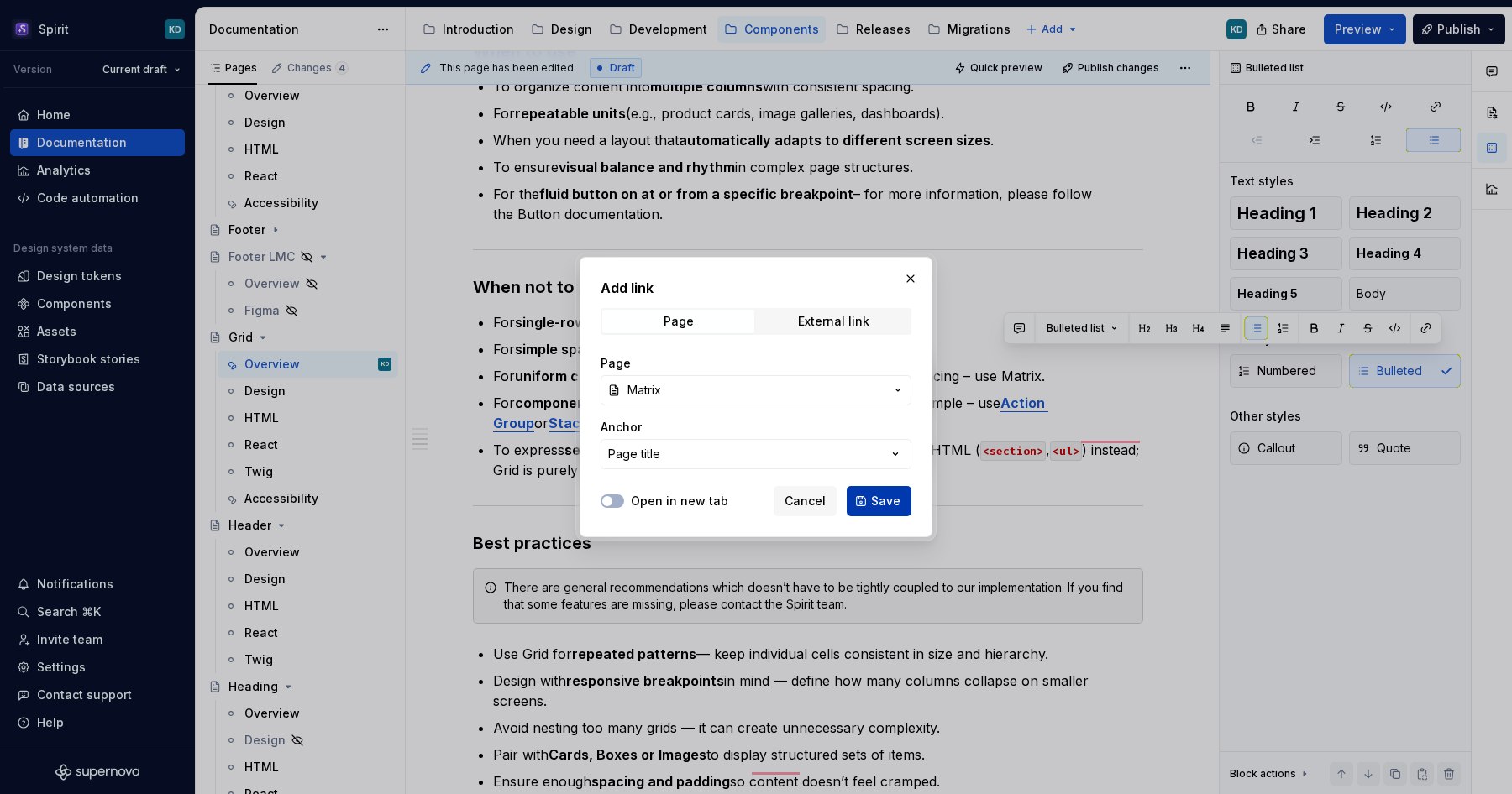
click at [887, 498] on span "Save" at bounding box center [885, 502] width 29 height 17
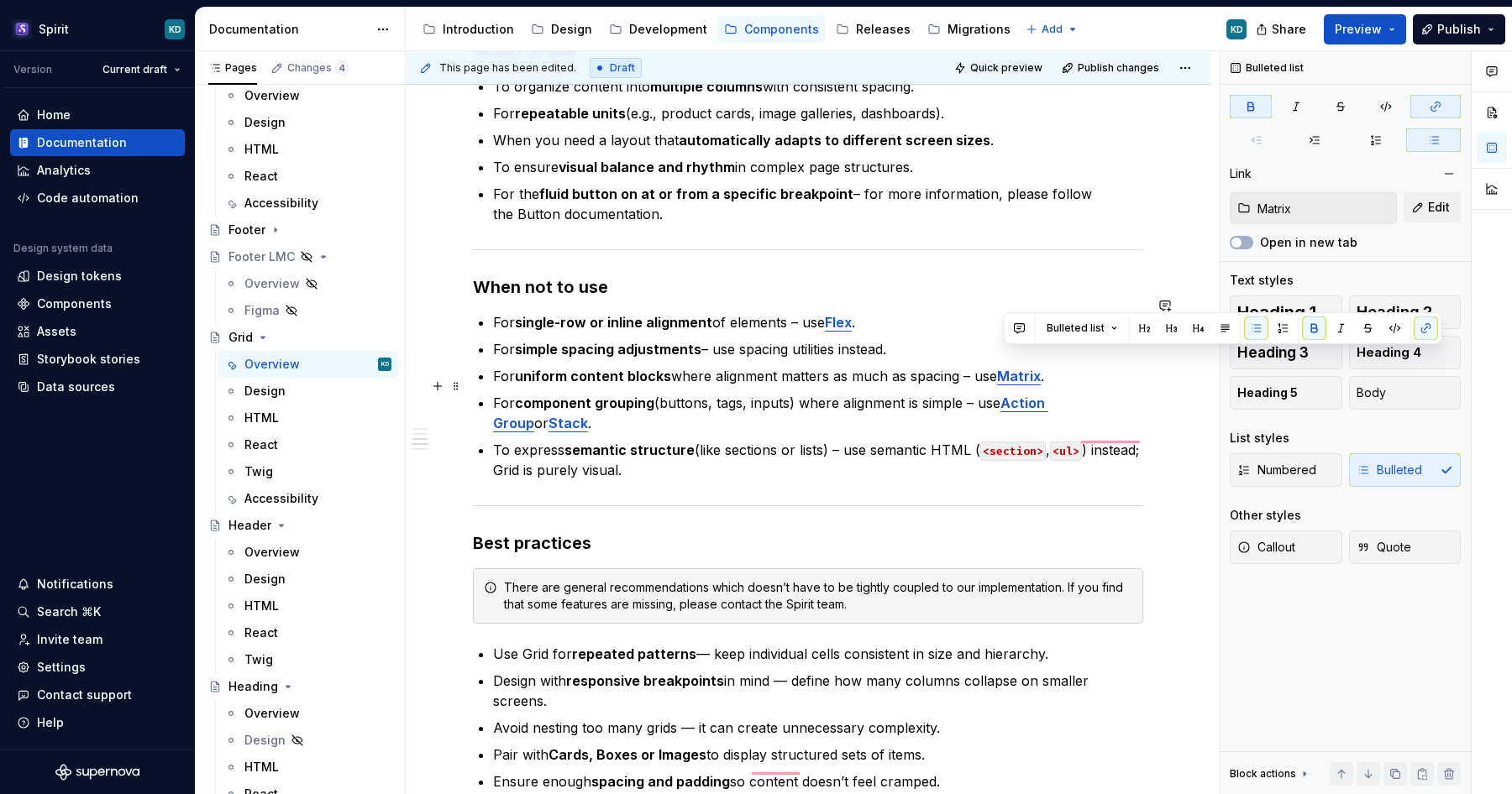
click at [800, 396] on p "For component grouping (buttons, tags, inputs) where alignment is simple – use …" at bounding box center [818, 412] width 650 height 40
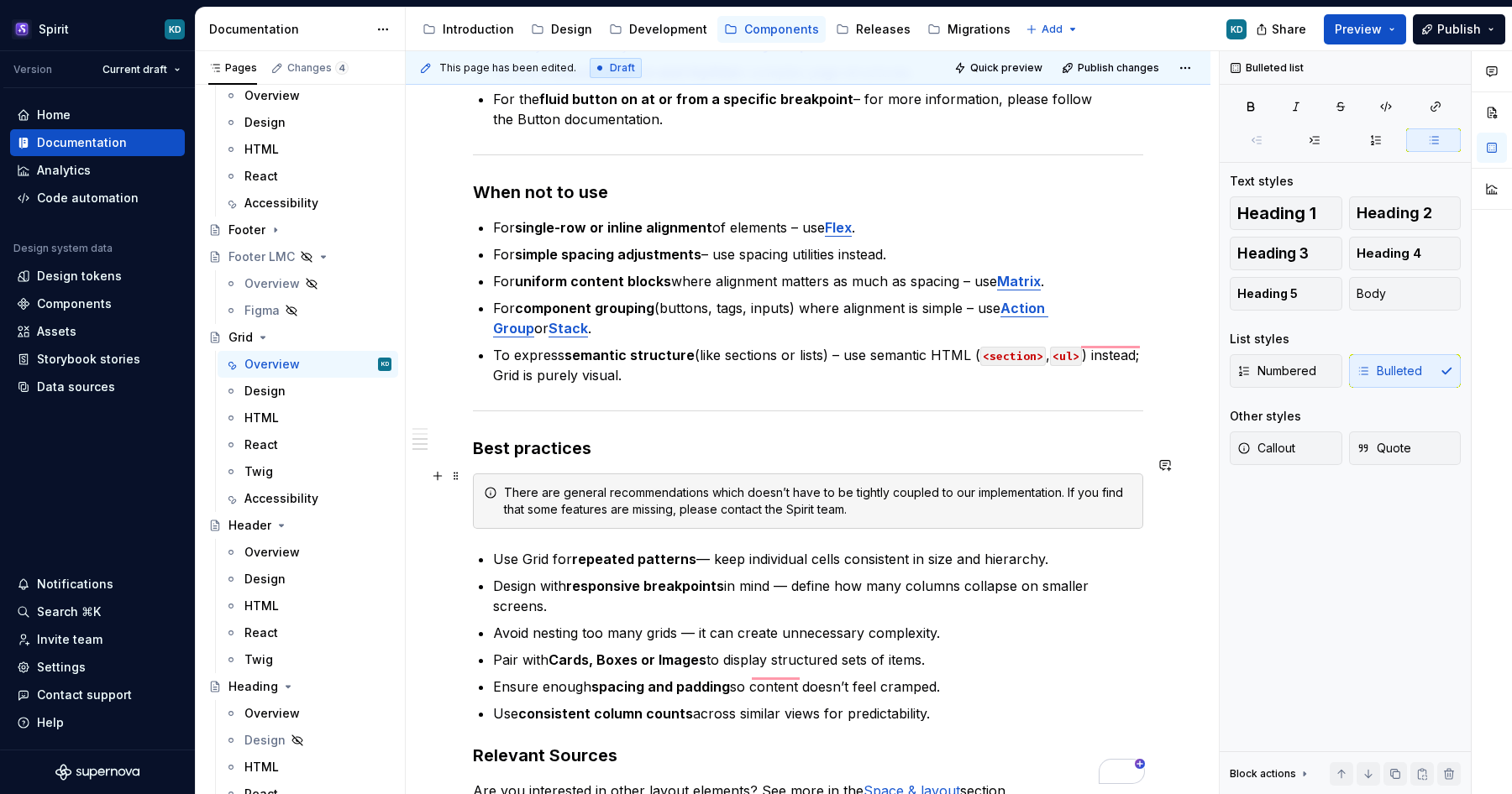
scroll to position [1323, 0]
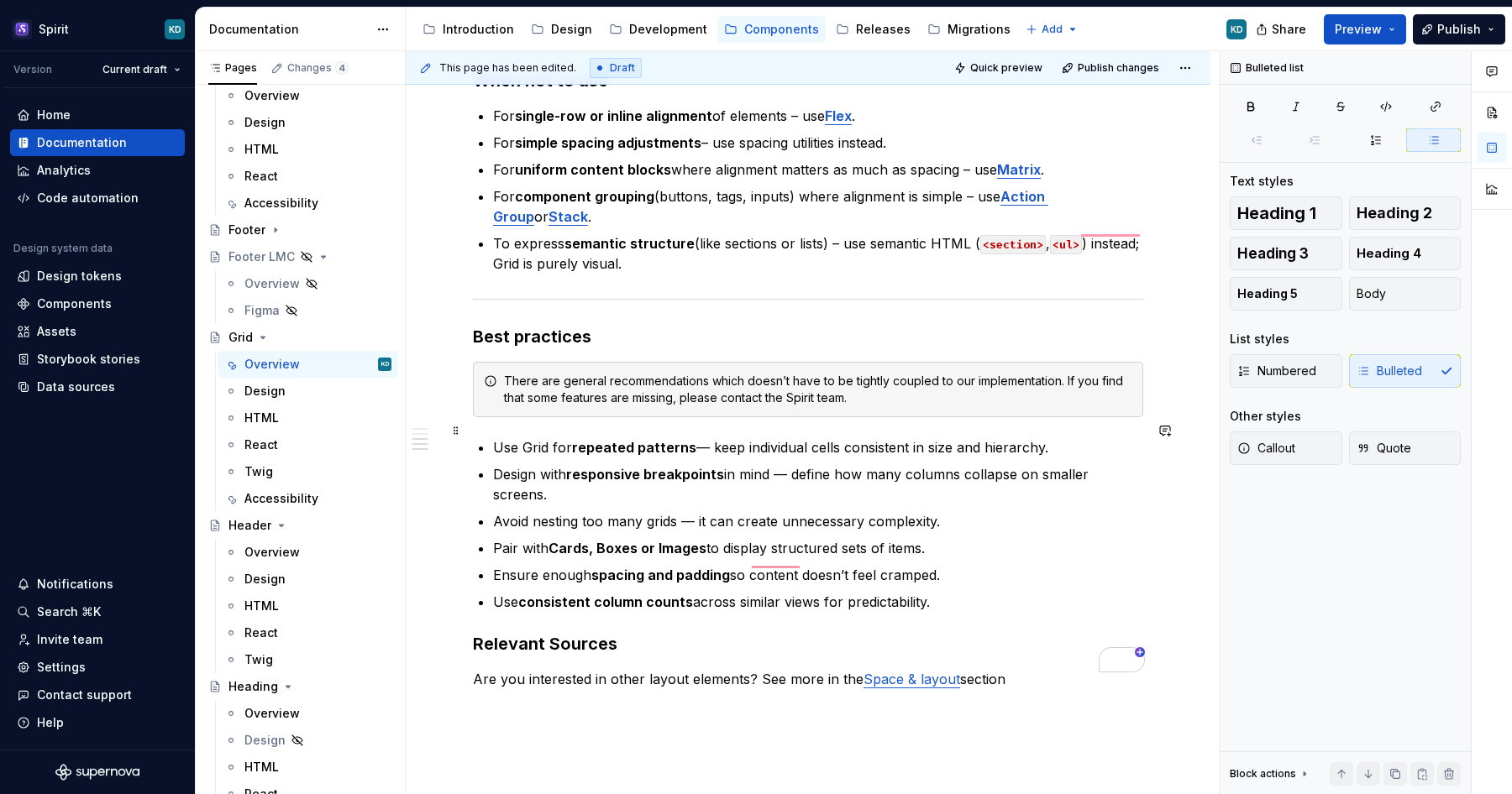
click at [709, 437] on p "Use Grid for repeated patterns — keep individual cells consistent in size and h…" at bounding box center [818, 447] width 650 height 20
click at [793, 464] on p "Design with responsive breakpoints in mind — define how many columns collapse o…" at bounding box center [818, 484] width 650 height 40
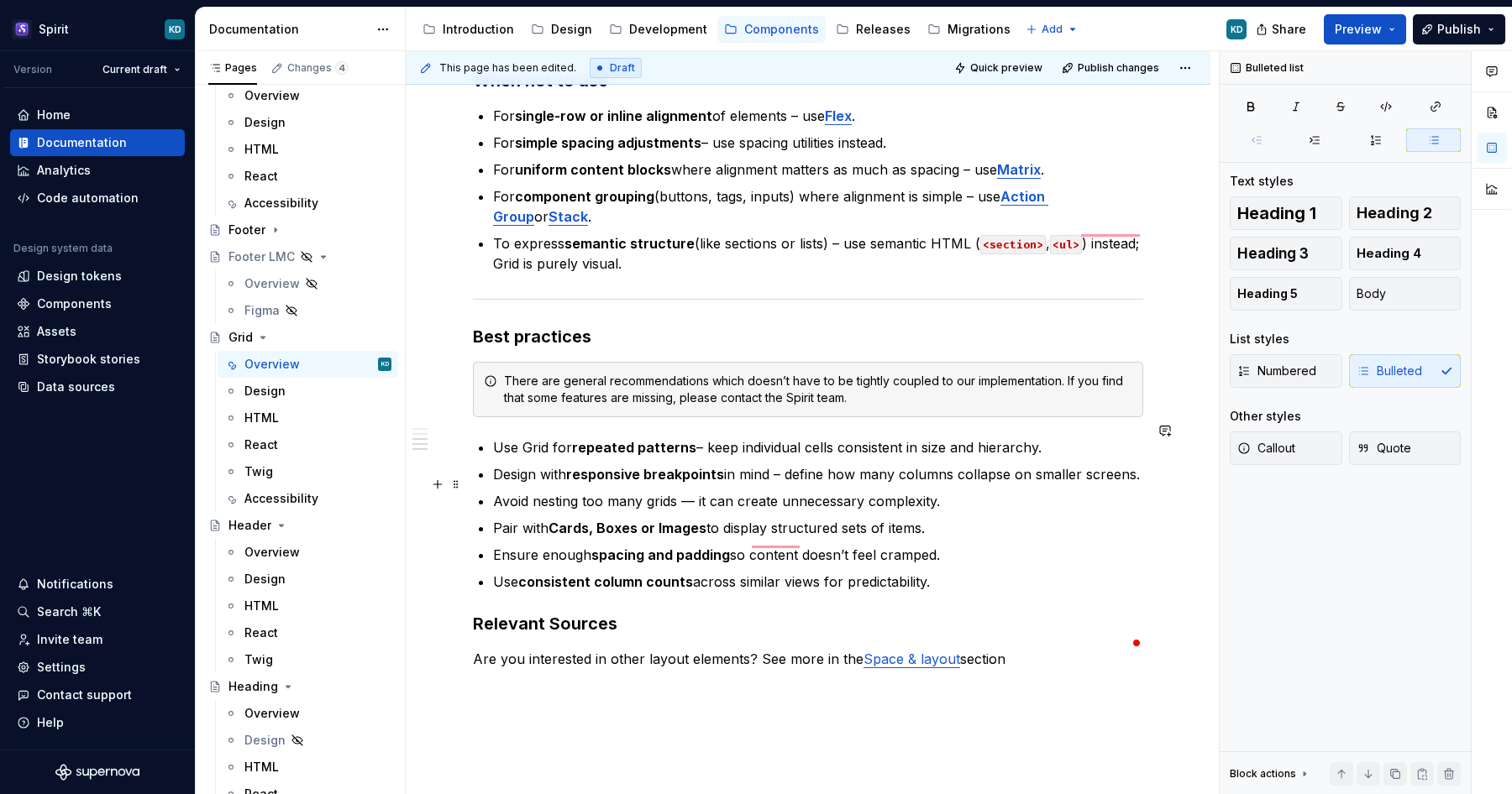
click at [693, 492] on p "Avoid nesting too many grids — it can create unnecessary complexity." at bounding box center [818, 501] width 650 height 20
click at [687, 520] on strong "Cards, Boxes or Images" at bounding box center [627, 528] width 158 height 17
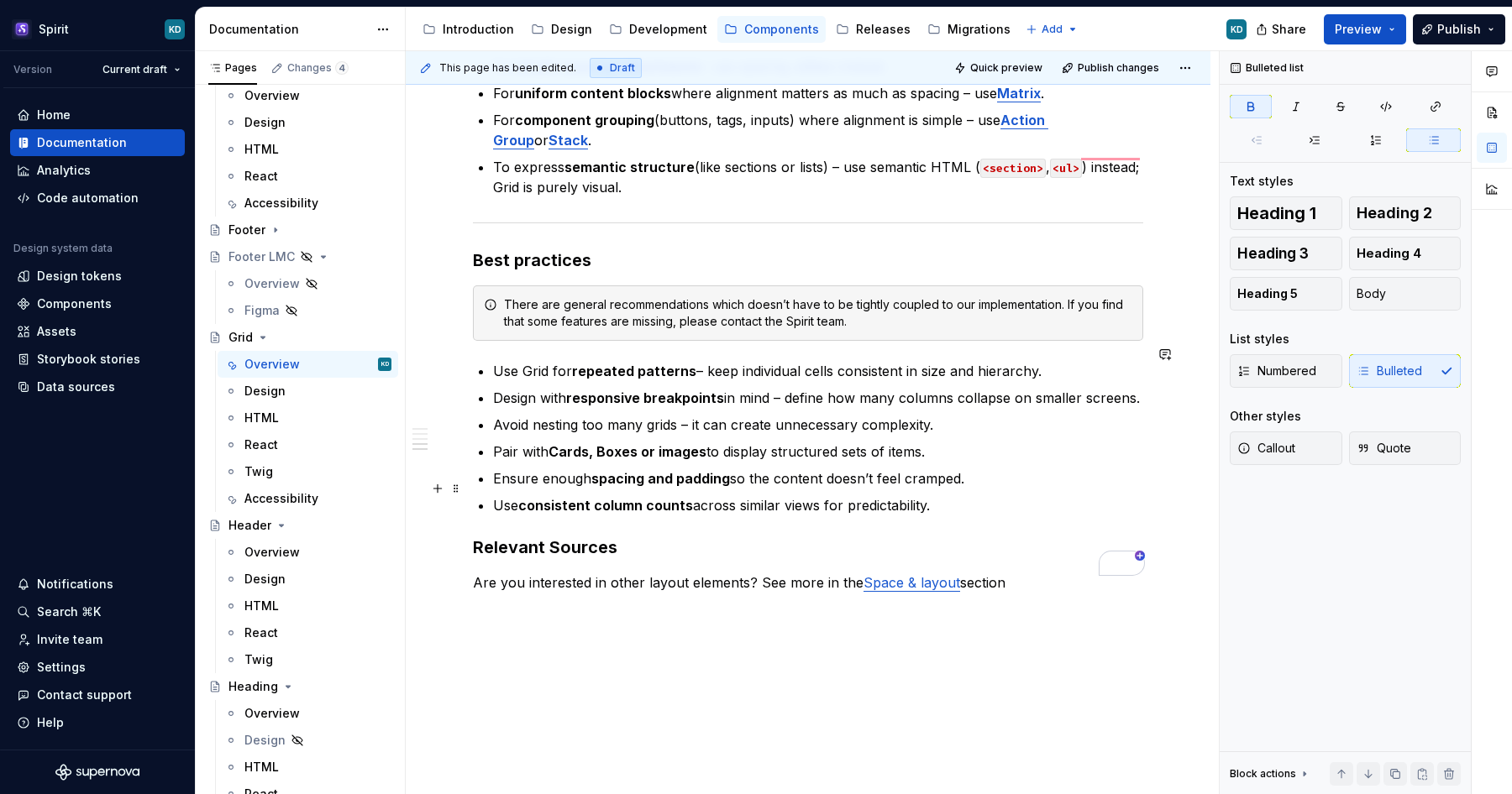
scroll to position [1419, 0]
click at [899, 572] on link "Space & layout" at bounding box center [912, 581] width 96 height 17
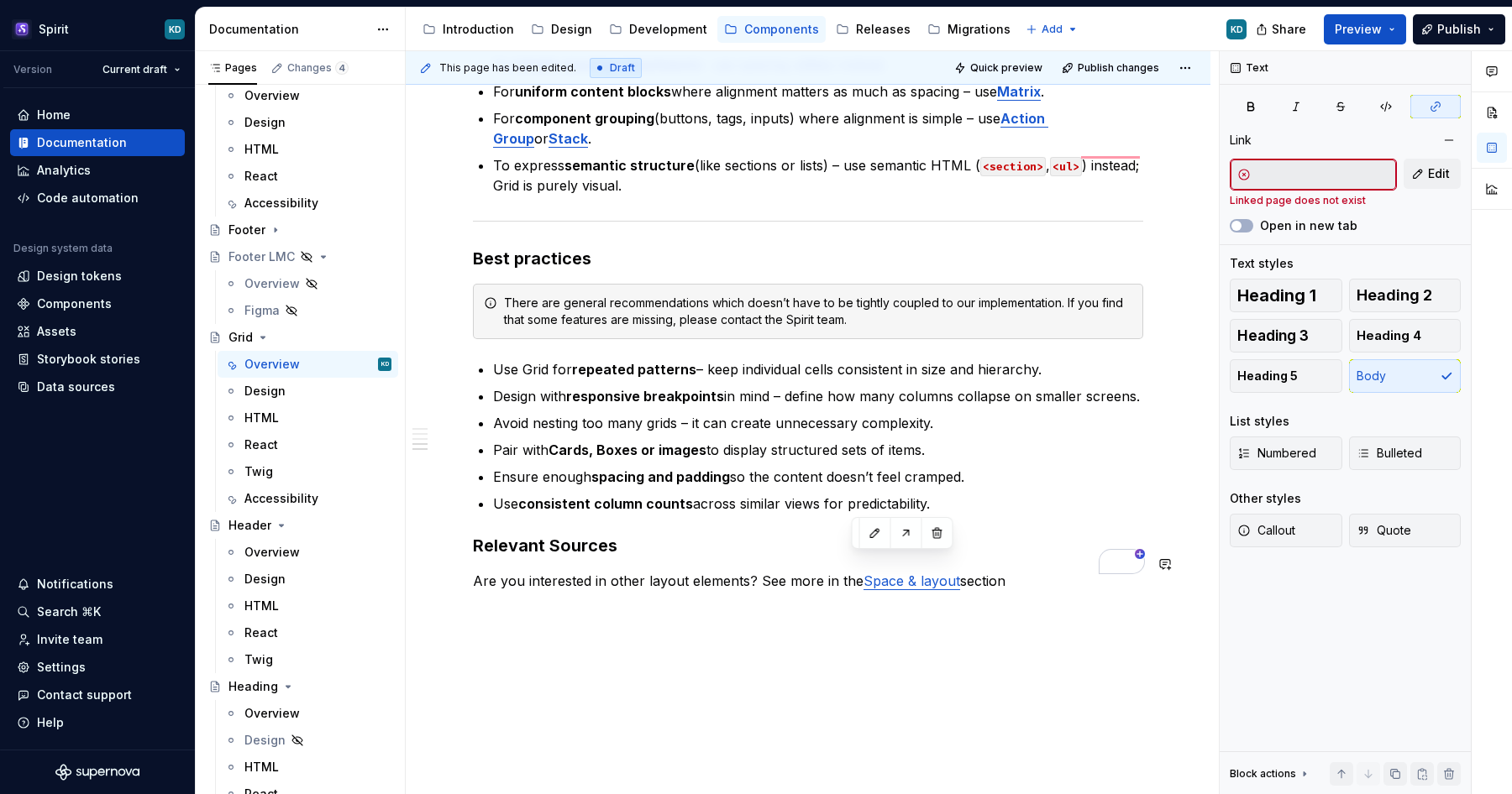
click at [872, 572] on link "Space & layout" at bounding box center [912, 581] width 96 height 17
click at [909, 540] on button "button" at bounding box center [905, 533] width 23 height 23
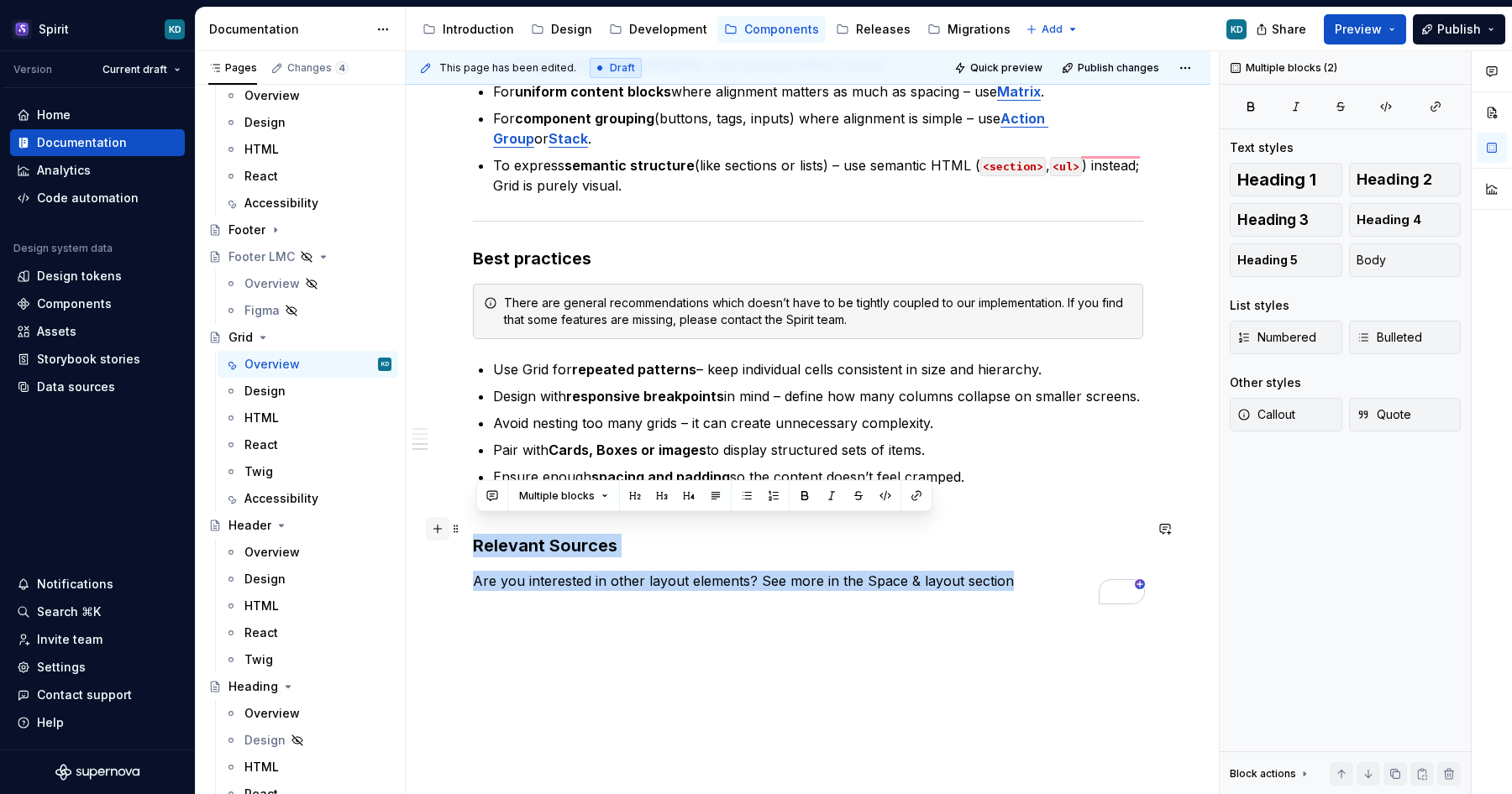
drag, startPoint x: 1022, startPoint y: 566, endPoint x: 440, endPoint y: 520, distance: 583.8
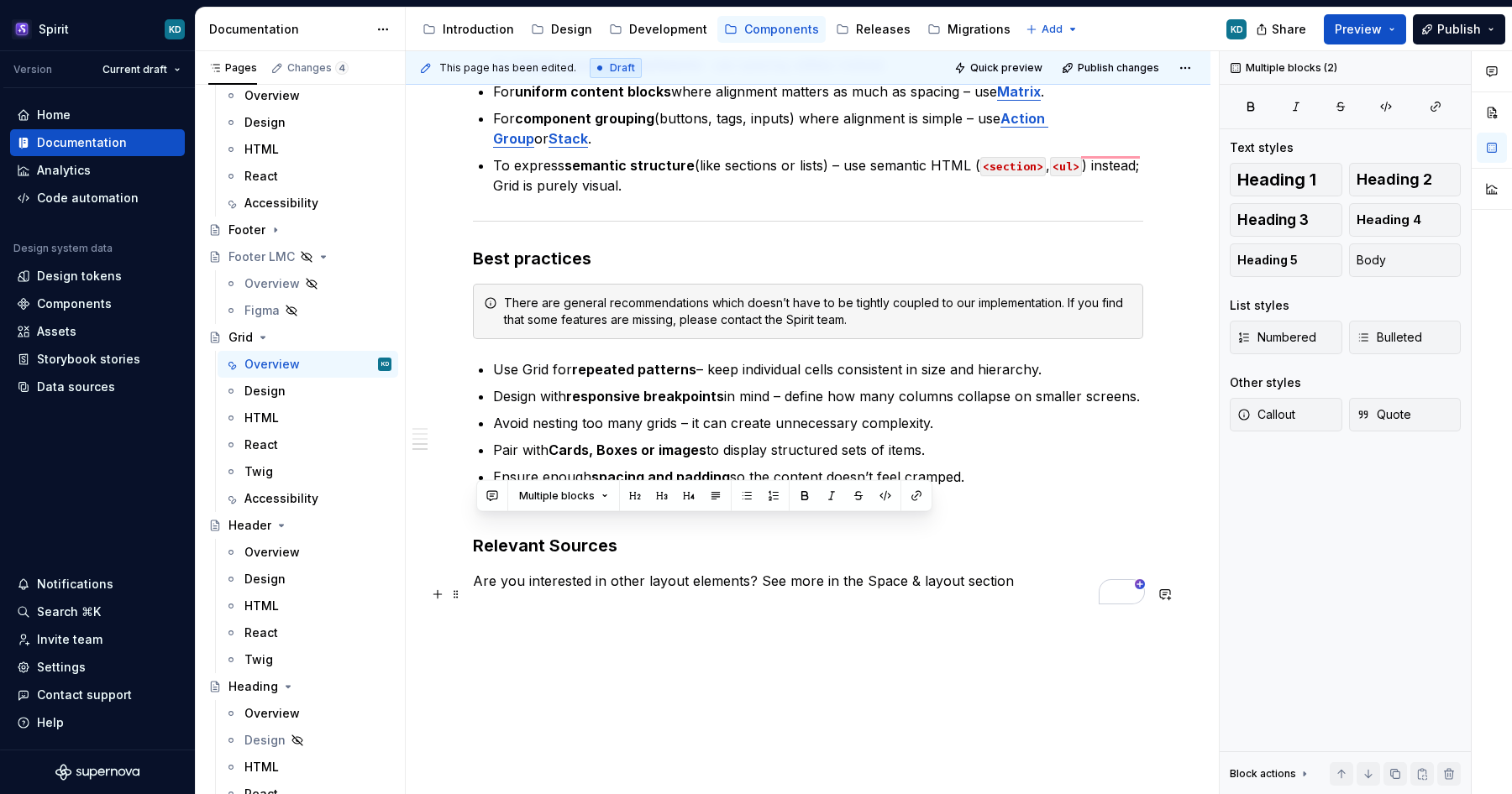
click at [750, 602] on p "To enrich screen reader interactions, please activate Accessibility in Grammarl…" at bounding box center [808, 611] width 670 height 20
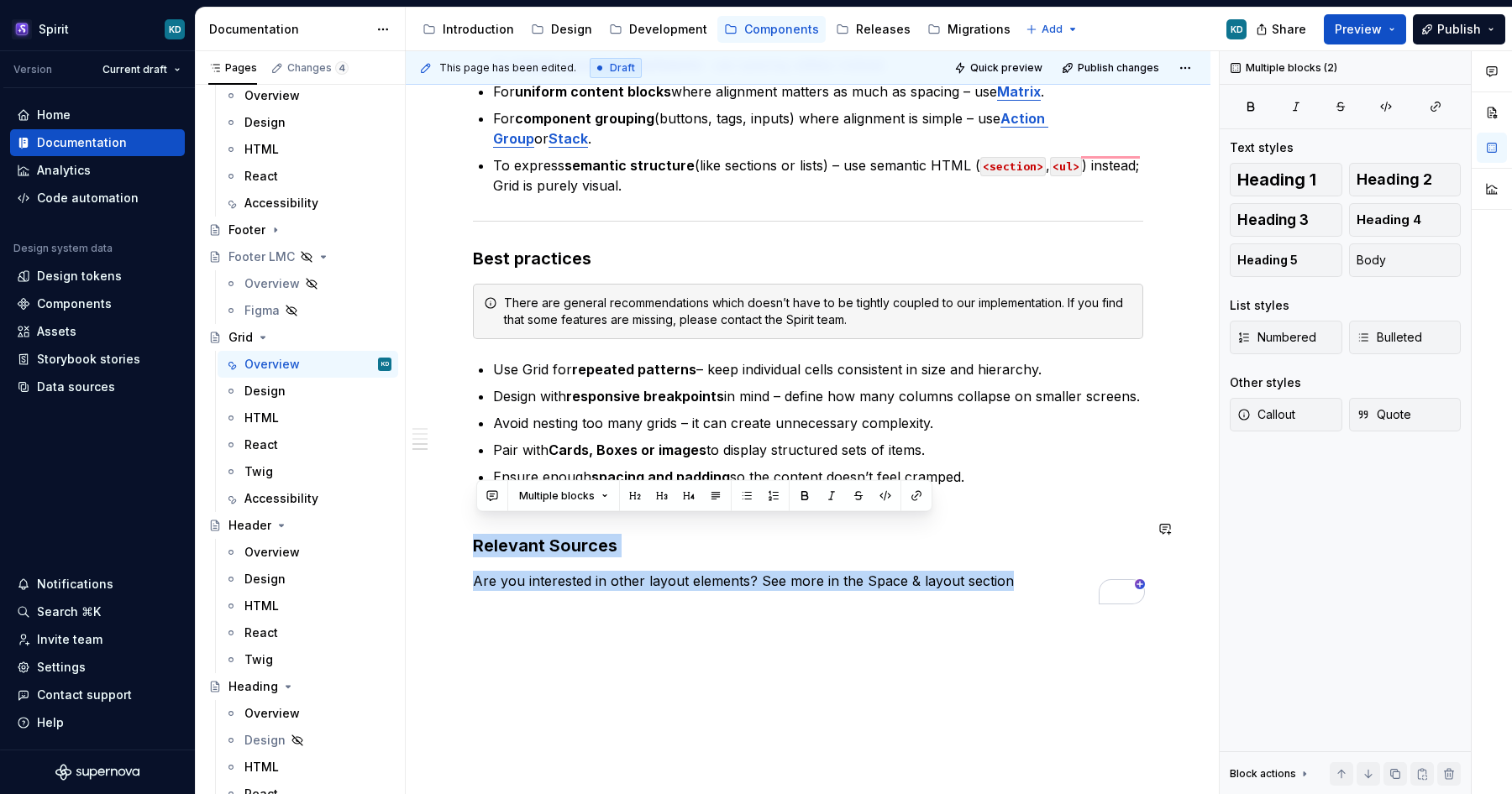
drag, startPoint x: 1030, startPoint y: 560, endPoint x: 427, endPoint y: 504, distance: 605.6
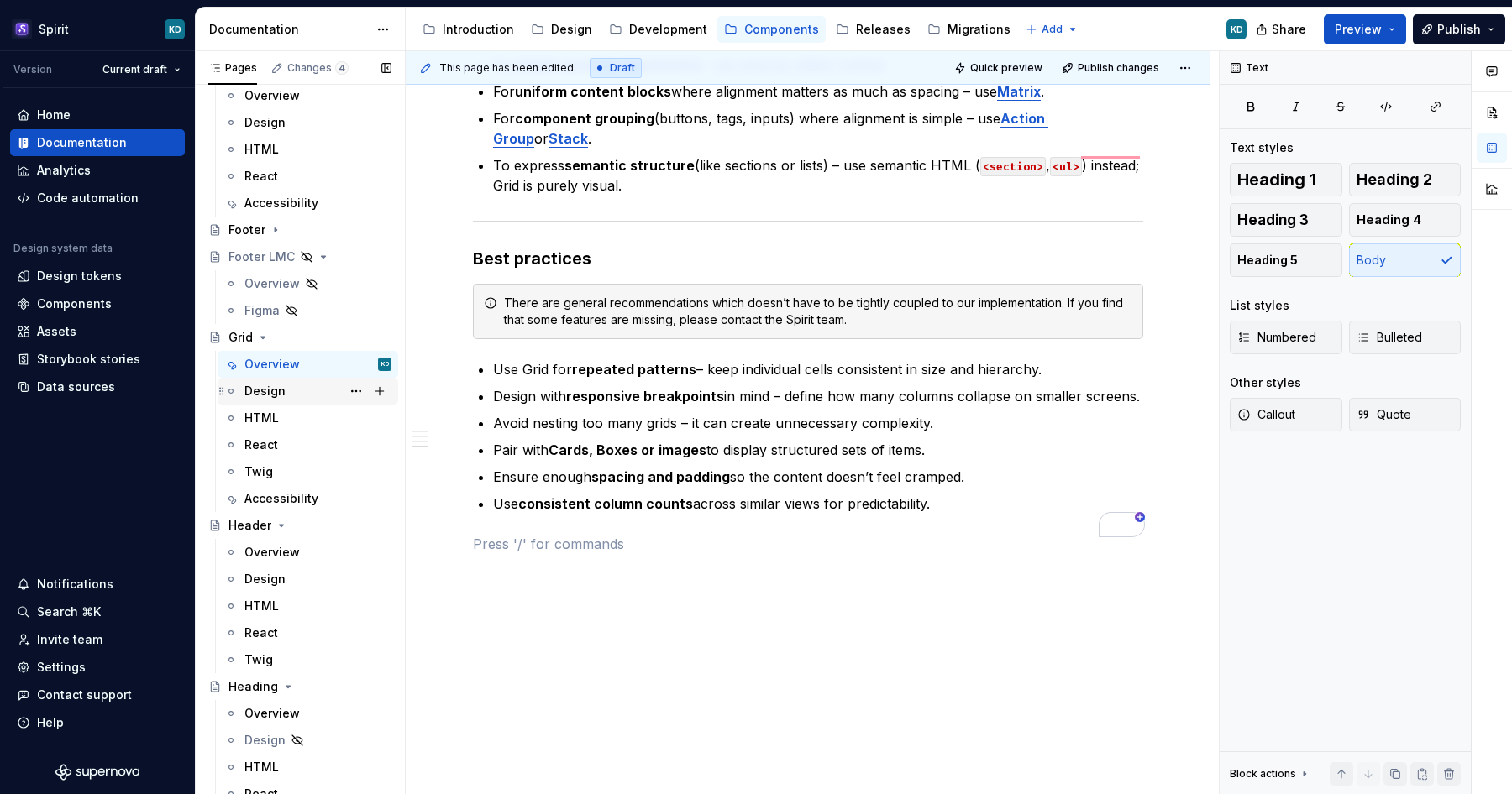
click at [303, 396] on div "Design" at bounding box center [317, 391] width 147 height 23
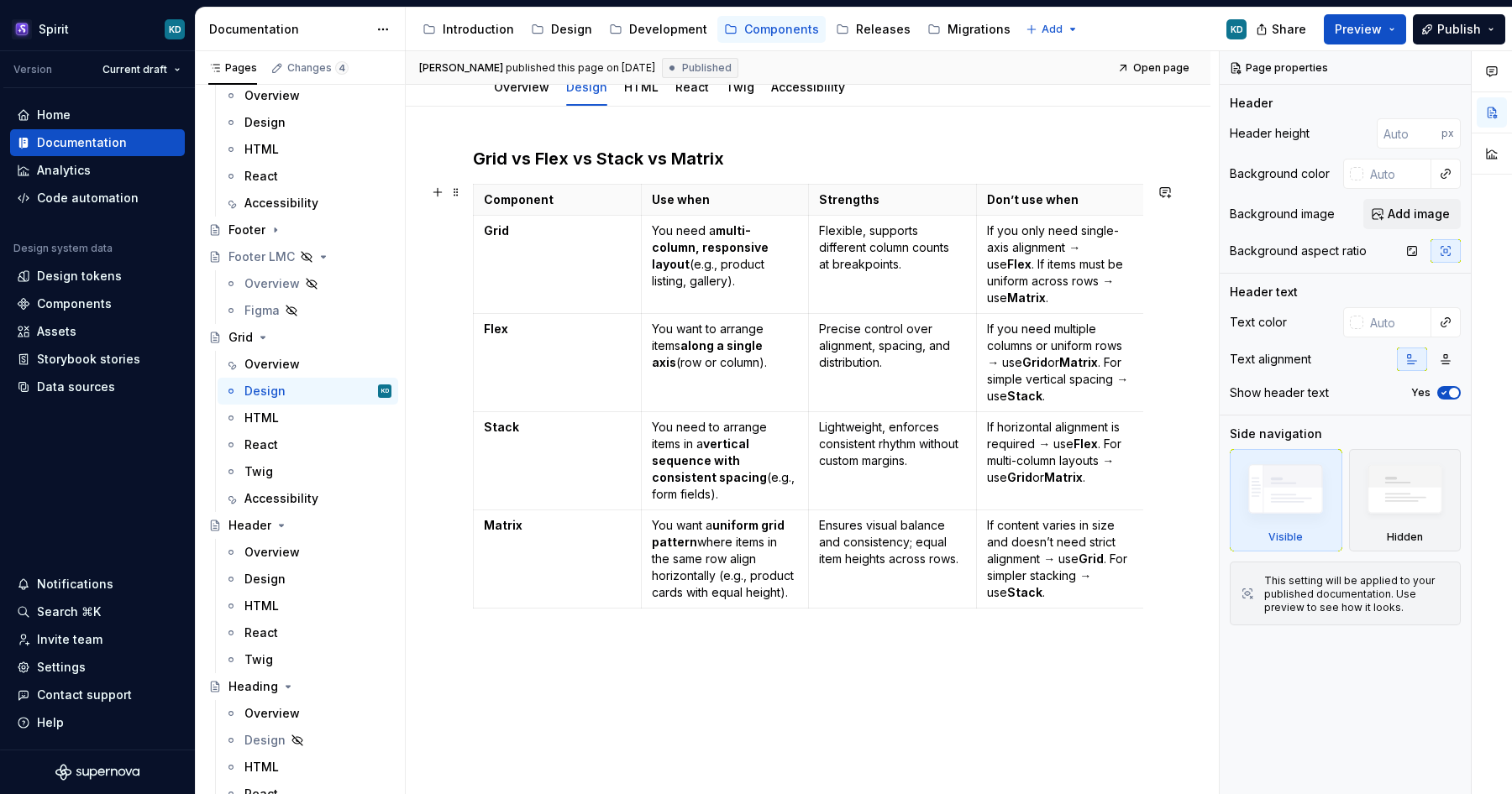
scroll to position [195, 0]
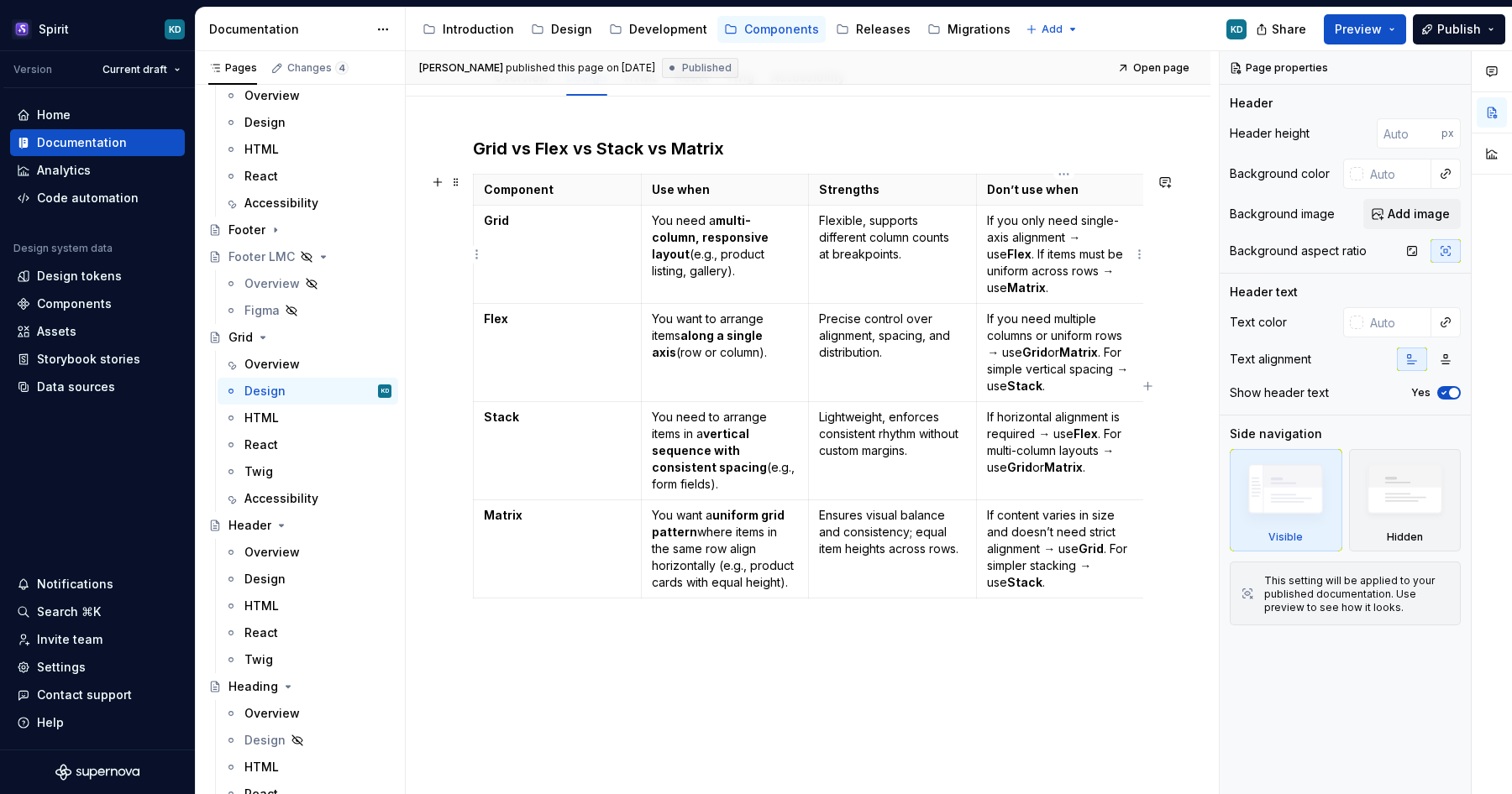
click at [1087, 236] on p "If you only need single-axis alignment → use Flex . If items must be uniform ac…" at bounding box center [1060, 254] width 147 height 84
type textarea "*"
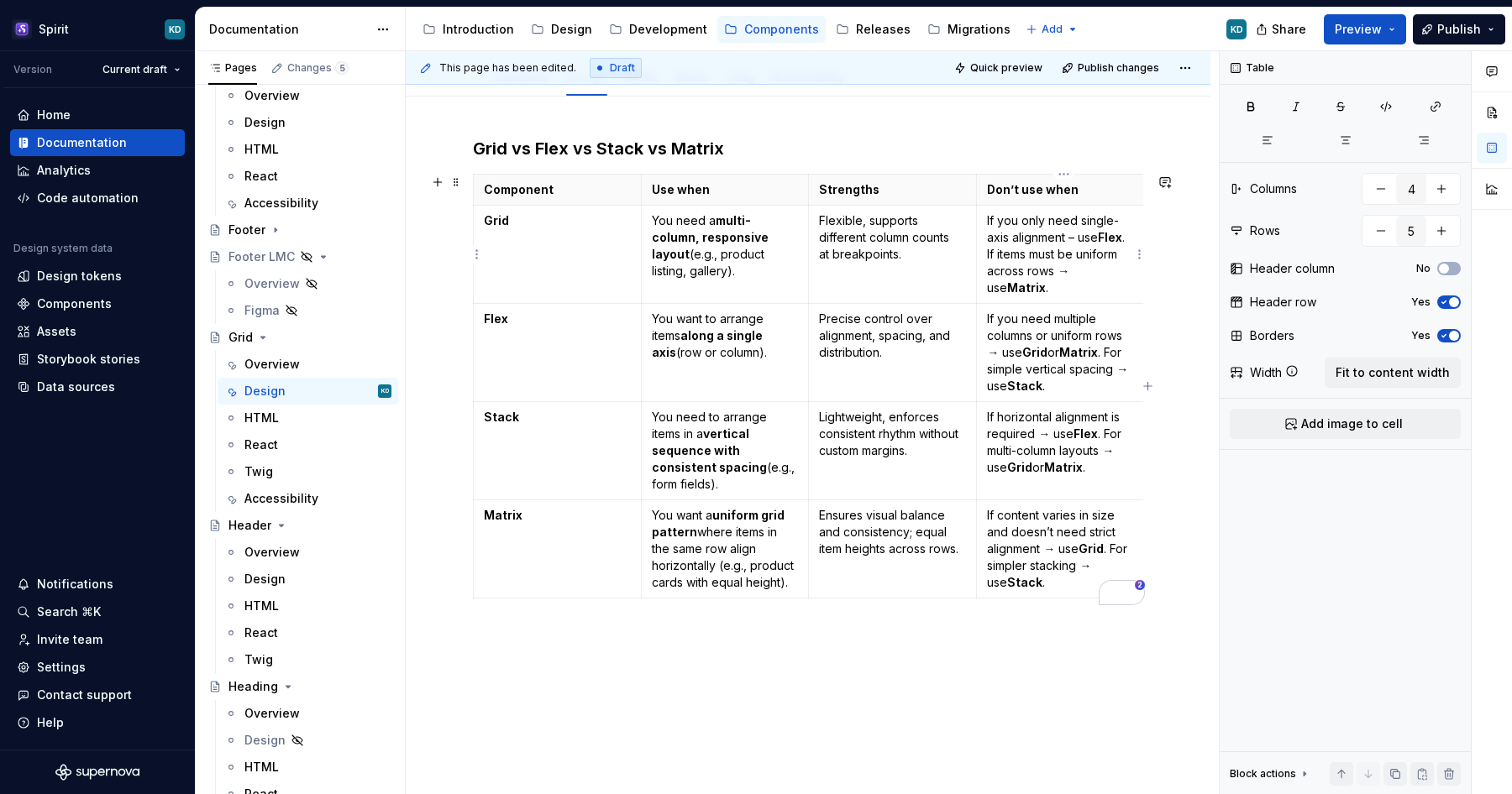
click at [1074, 272] on p "If you only need single-axis alignment – use Flex . If items must be uniform ac…" at bounding box center [1060, 254] width 147 height 84
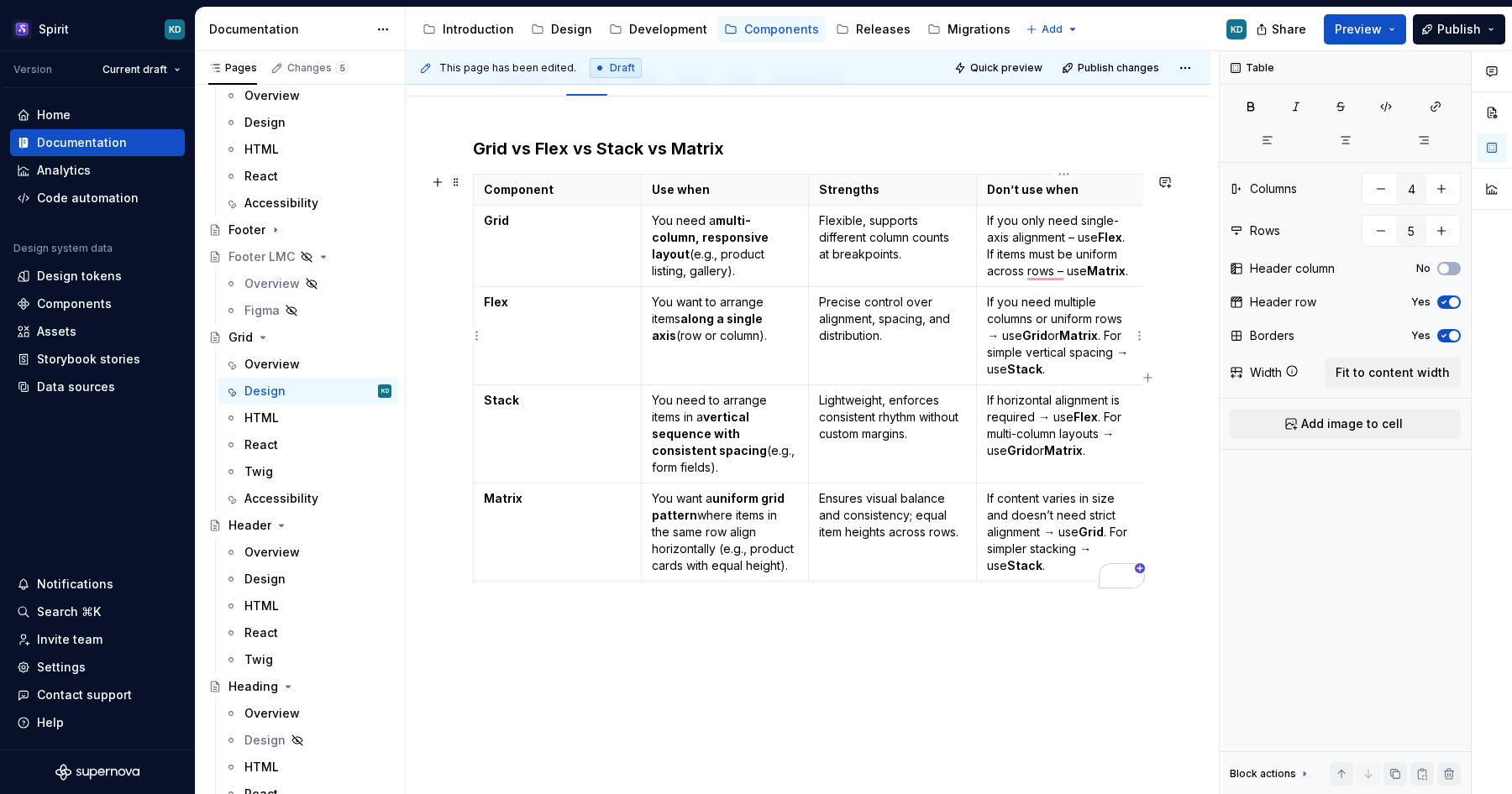
click at [1005, 336] on p "If you need multiple columns or uniform rows → use Grid or Matrix . For simple …" at bounding box center [1060, 336] width 147 height 84
click at [1134, 351] on p "If you need multiple columns or uniform rows – use Grid or Matrix . For simple …" at bounding box center [1060, 336] width 147 height 84
click at [1120, 437] on p "If horizontal alignment is required → use Flex . For multi-column layouts → use…" at bounding box center [1060, 425] width 147 height 67
click at [1054, 416] on p "If horizontal alignment is required → use Flex . For multi-column layouts – use…" at bounding box center [1060, 425] width 147 height 67
click at [1059, 537] on p "If content varies in size and doesn’t need strict alignment → use Grid . For si…" at bounding box center [1060, 533] width 147 height 84
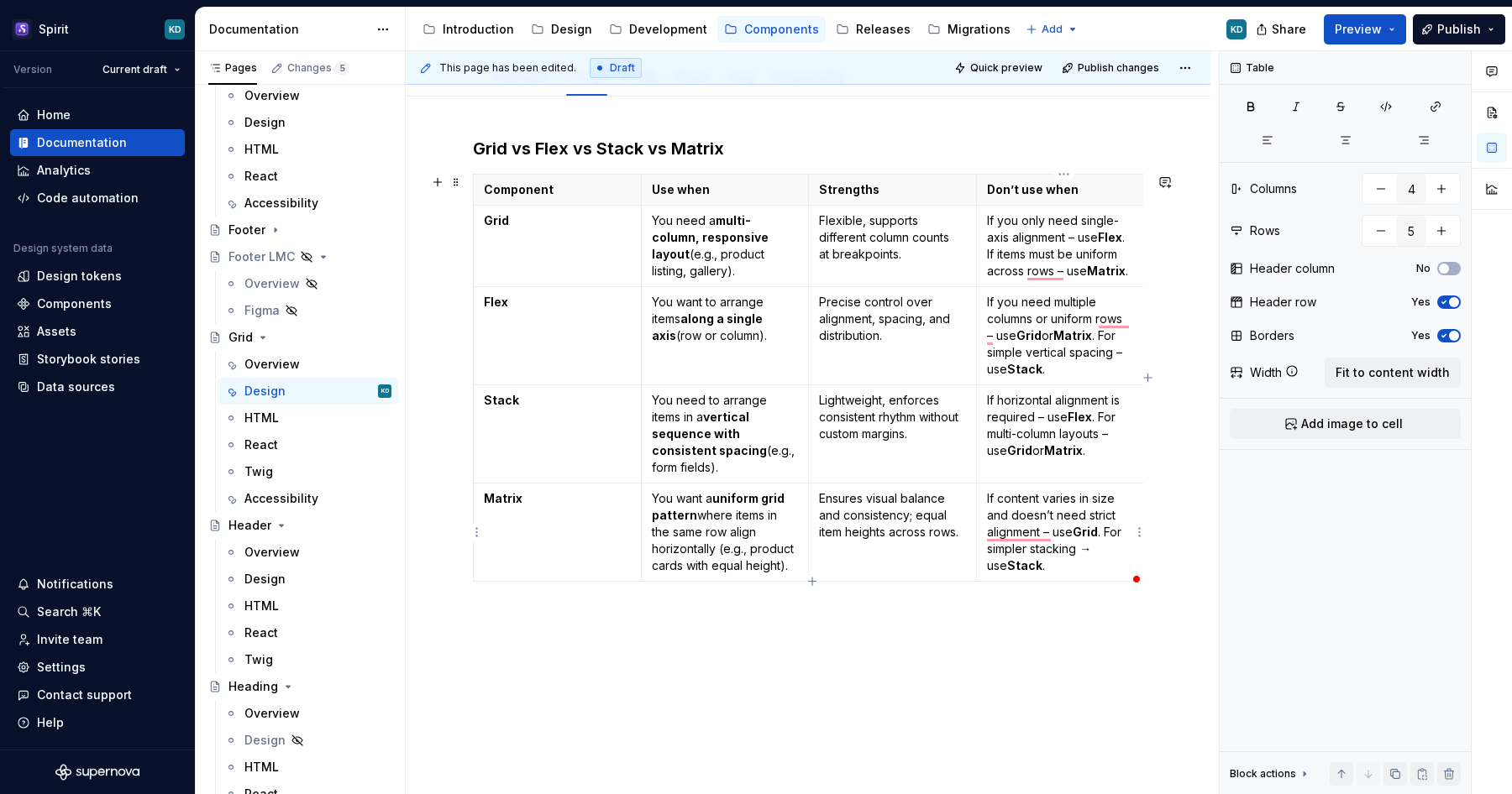
click at [1098, 551] on p "If content varies in size and doesn’t need strict alignment – use Grid . For si…" at bounding box center [1060, 533] width 147 height 84
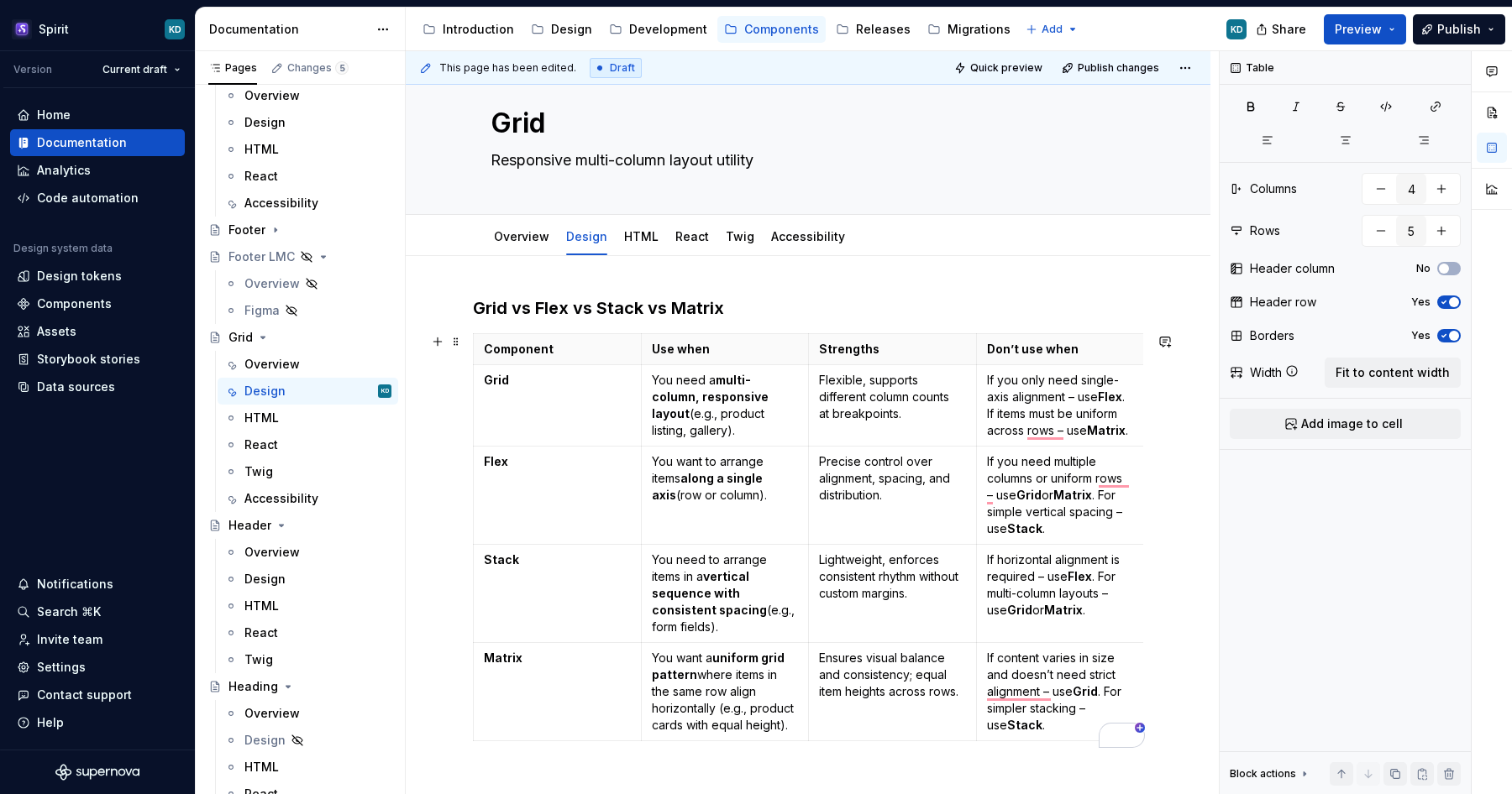
scroll to position [34, 0]
click at [795, 235] on link "Accessibility" at bounding box center [808, 238] width 74 height 15
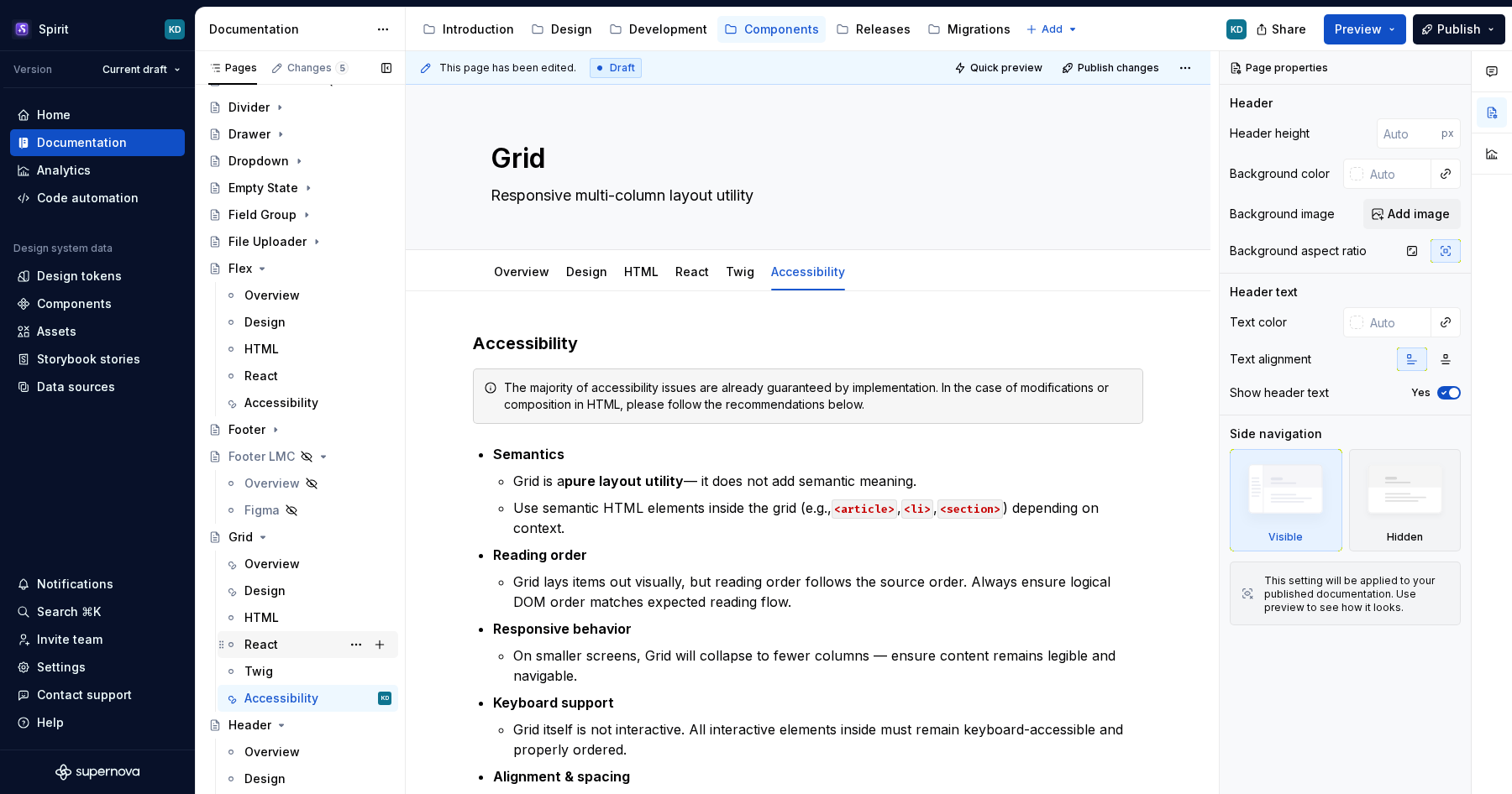
scroll to position [533, 0]
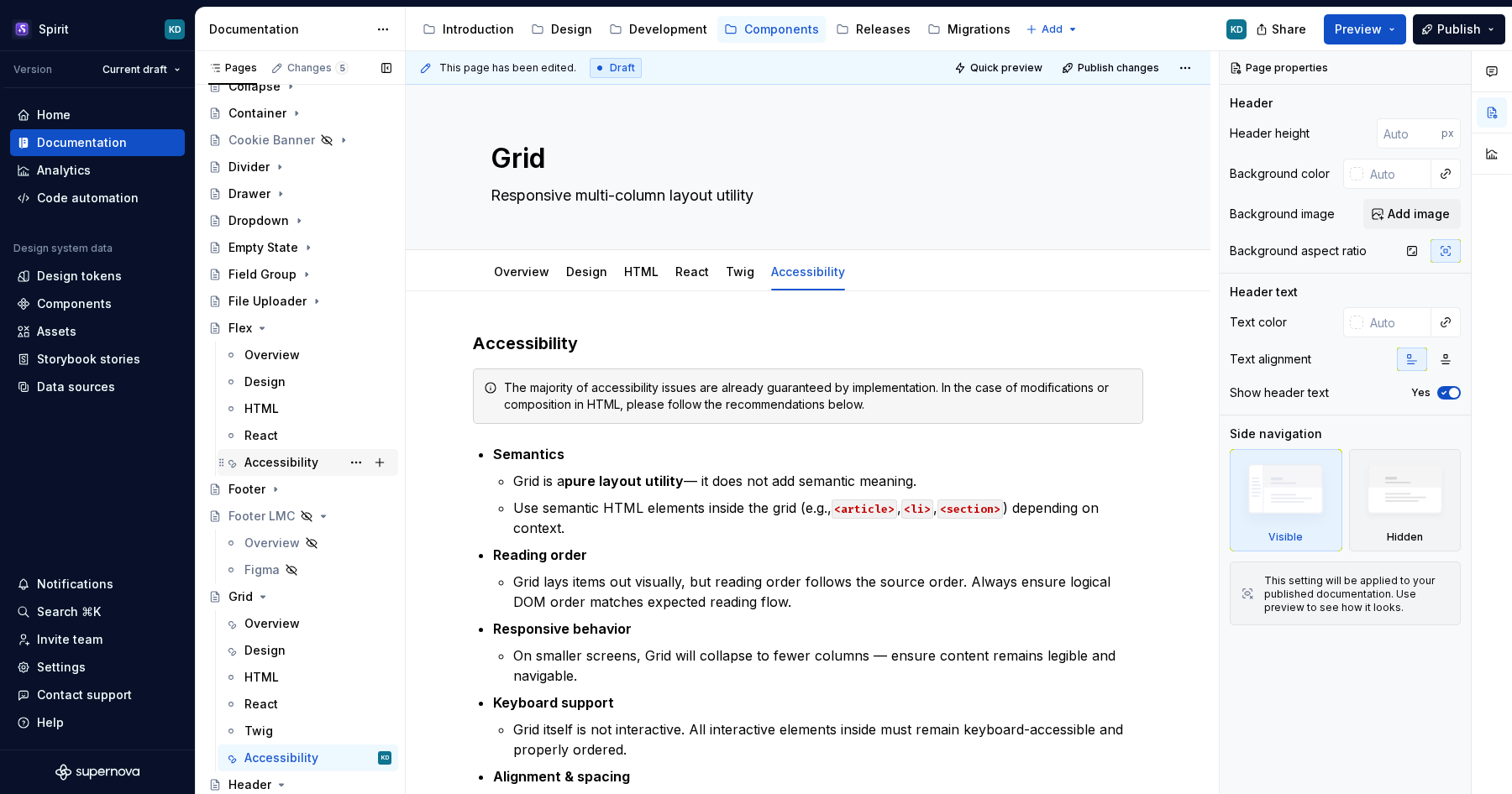
click at [283, 451] on div "Accessibility" at bounding box center [317, 462] width 147 height 23
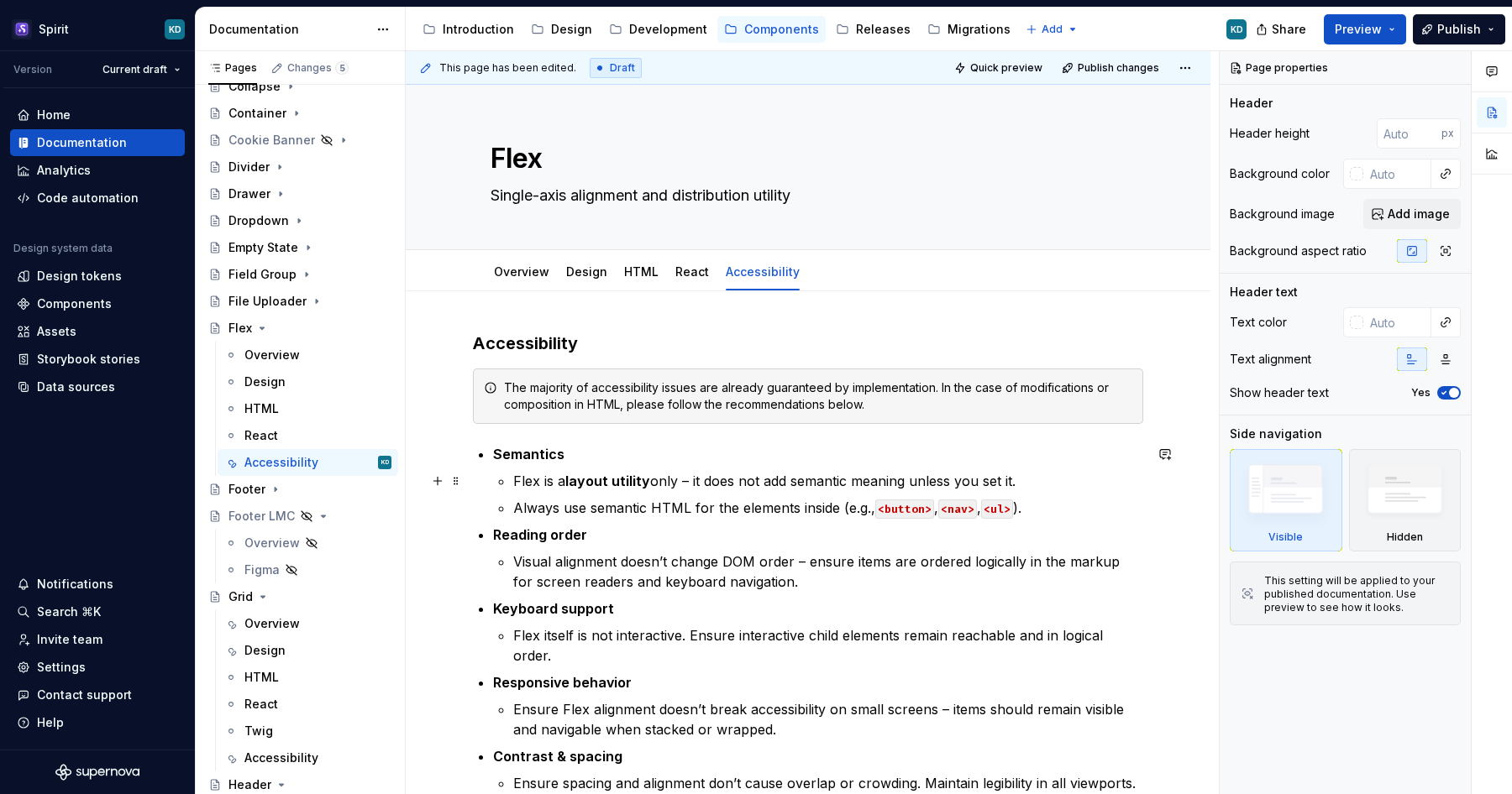
type textarea "*"
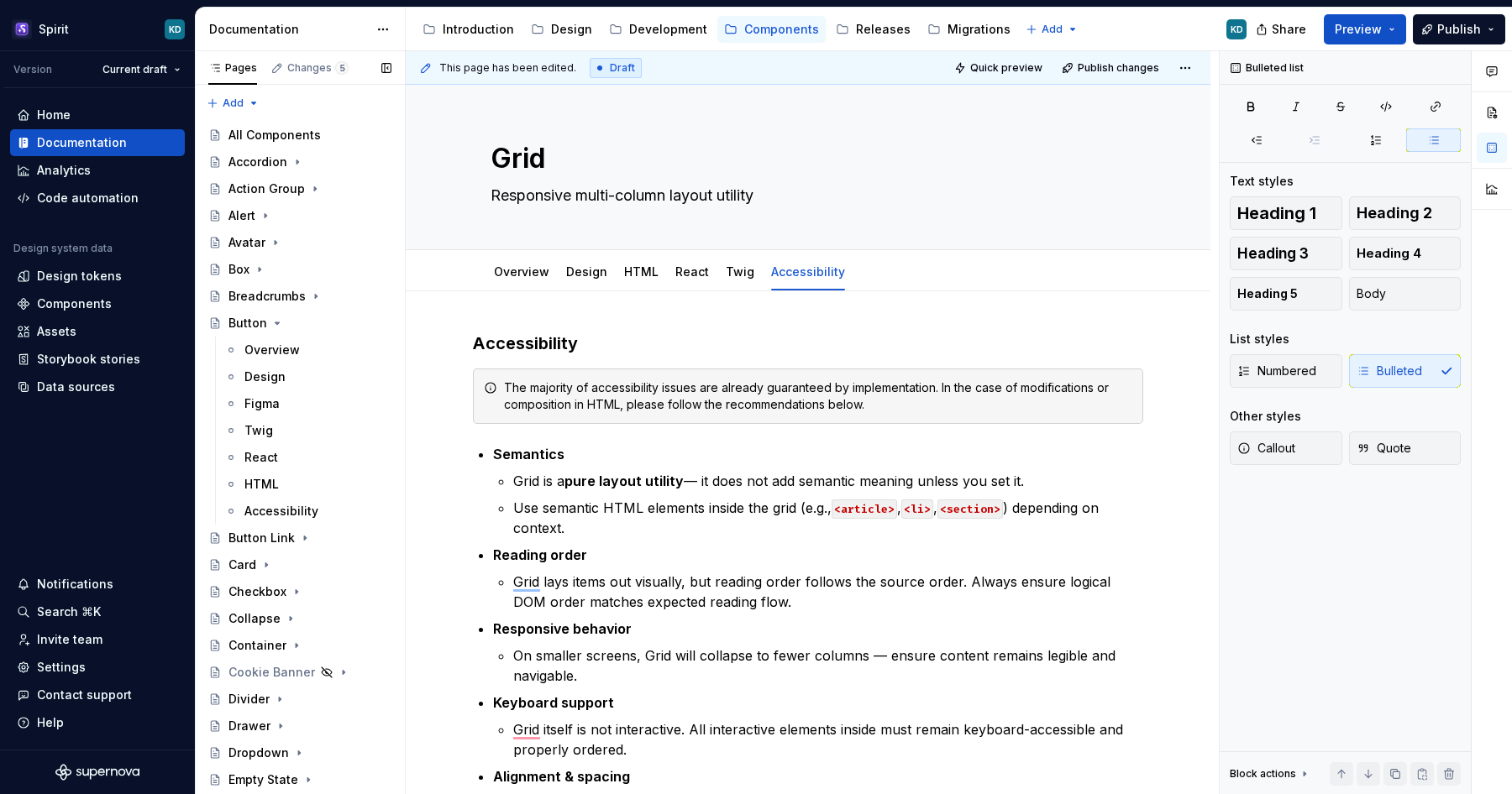
scroll to position [125, 0]
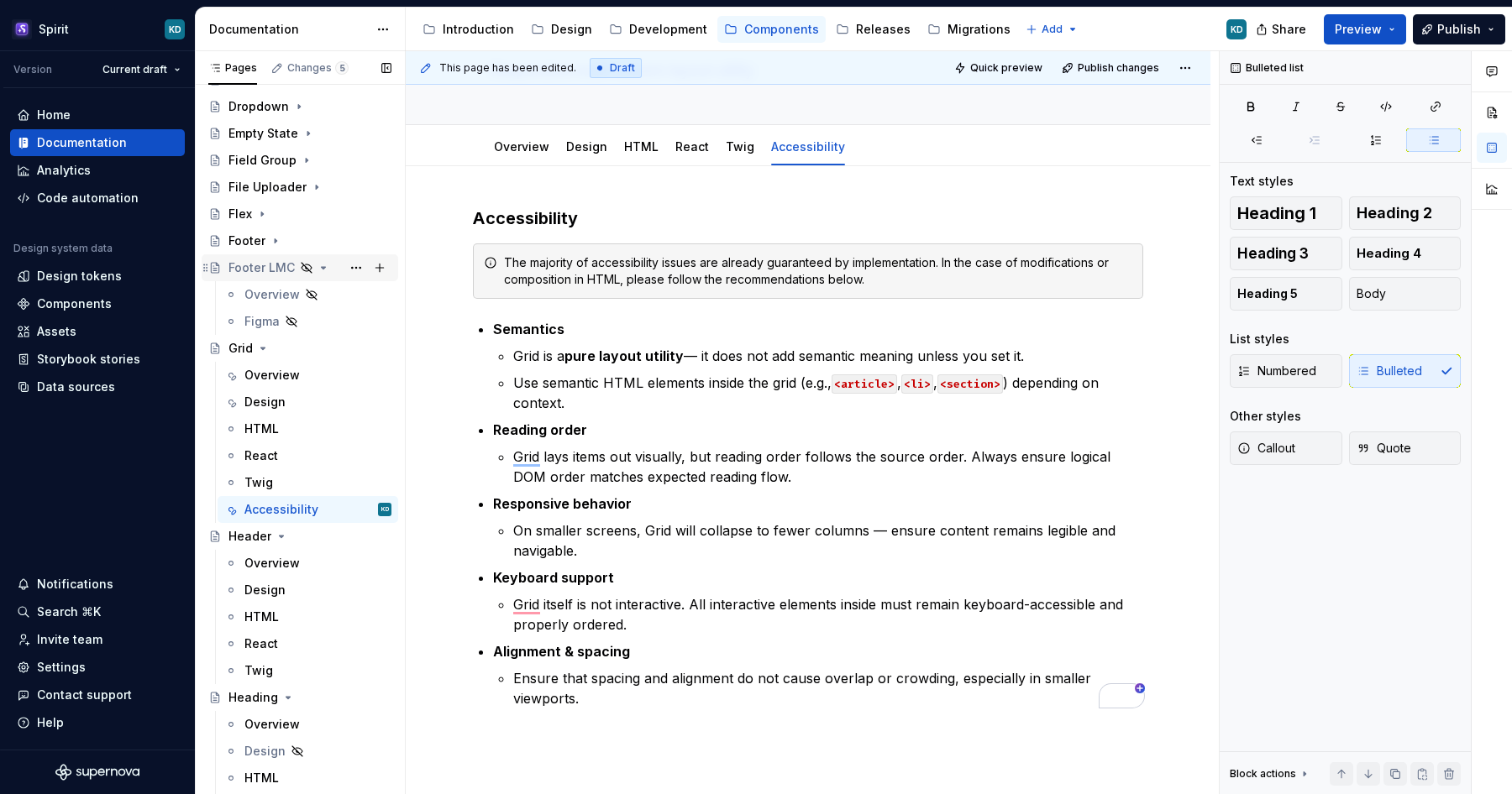
click at [320, 269] on icon "Page tree" at bounding box center [323, 268] width 14 height 14
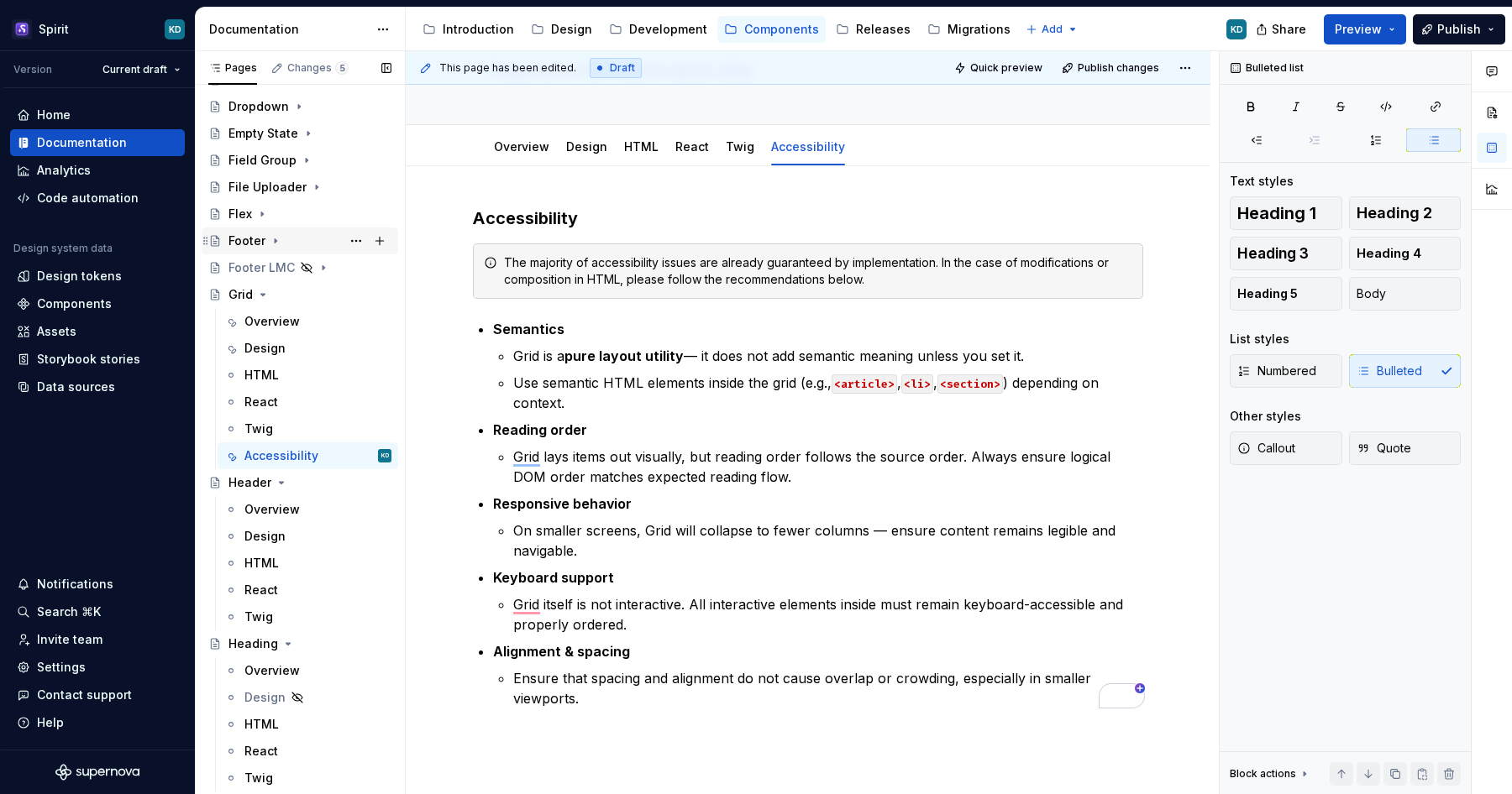
click at [277, 246] on icon "Page tree" at bounding box center [276, 241] width 14 height 14
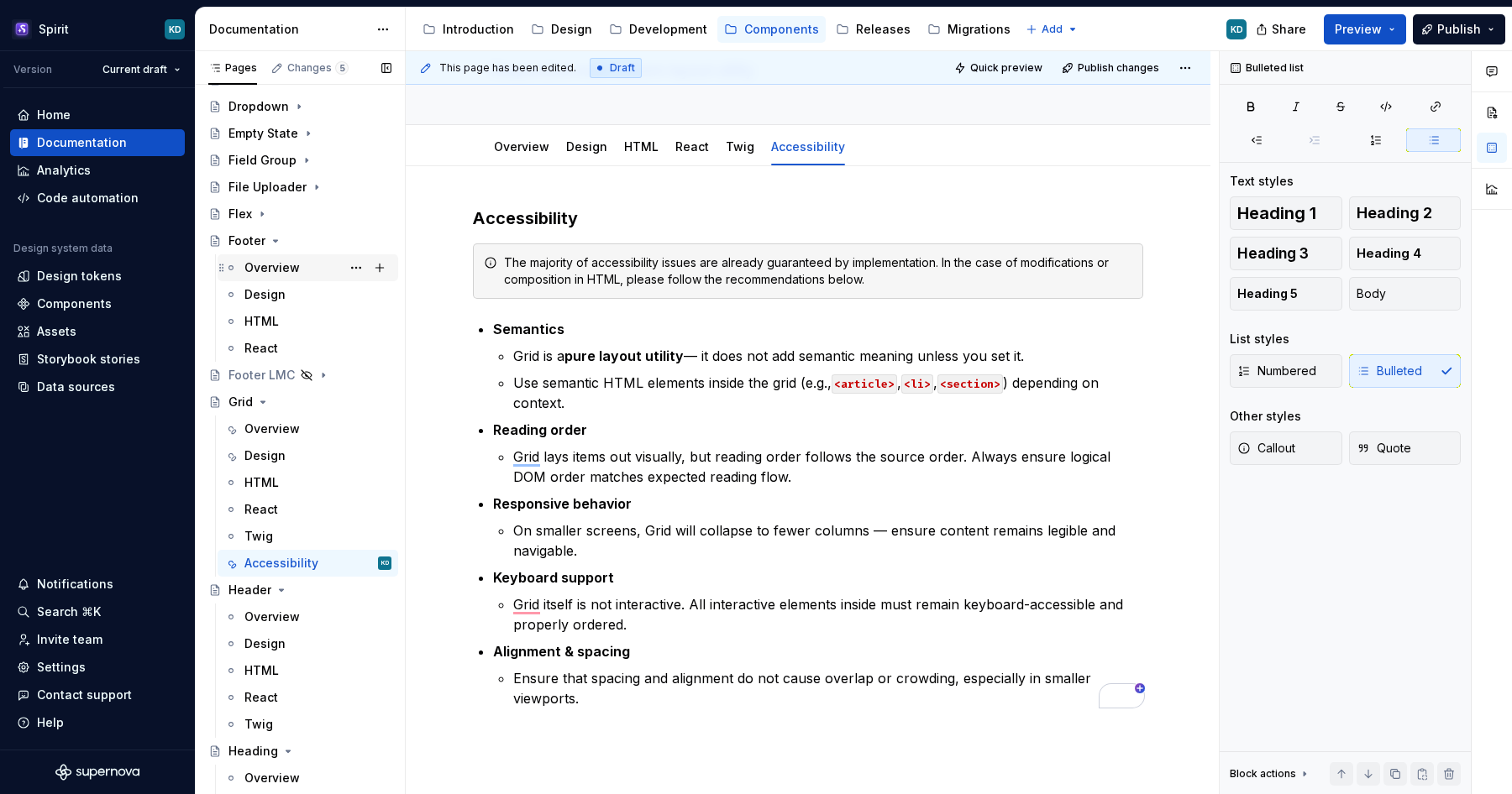
click at [277, 266] on div "Overview" at bounding box center [272, 268] width 55 height 17
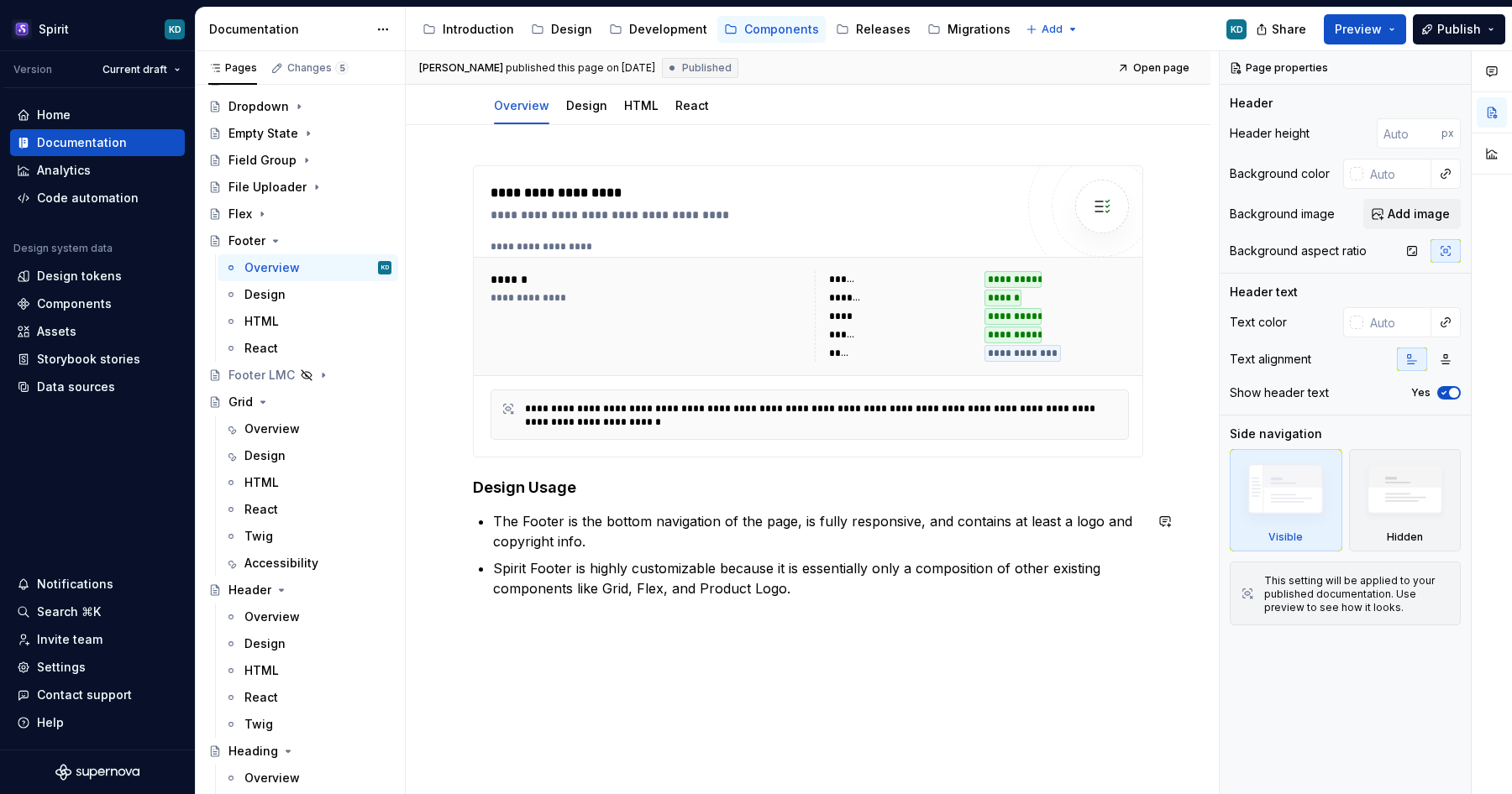
scroll to position [98, 0]
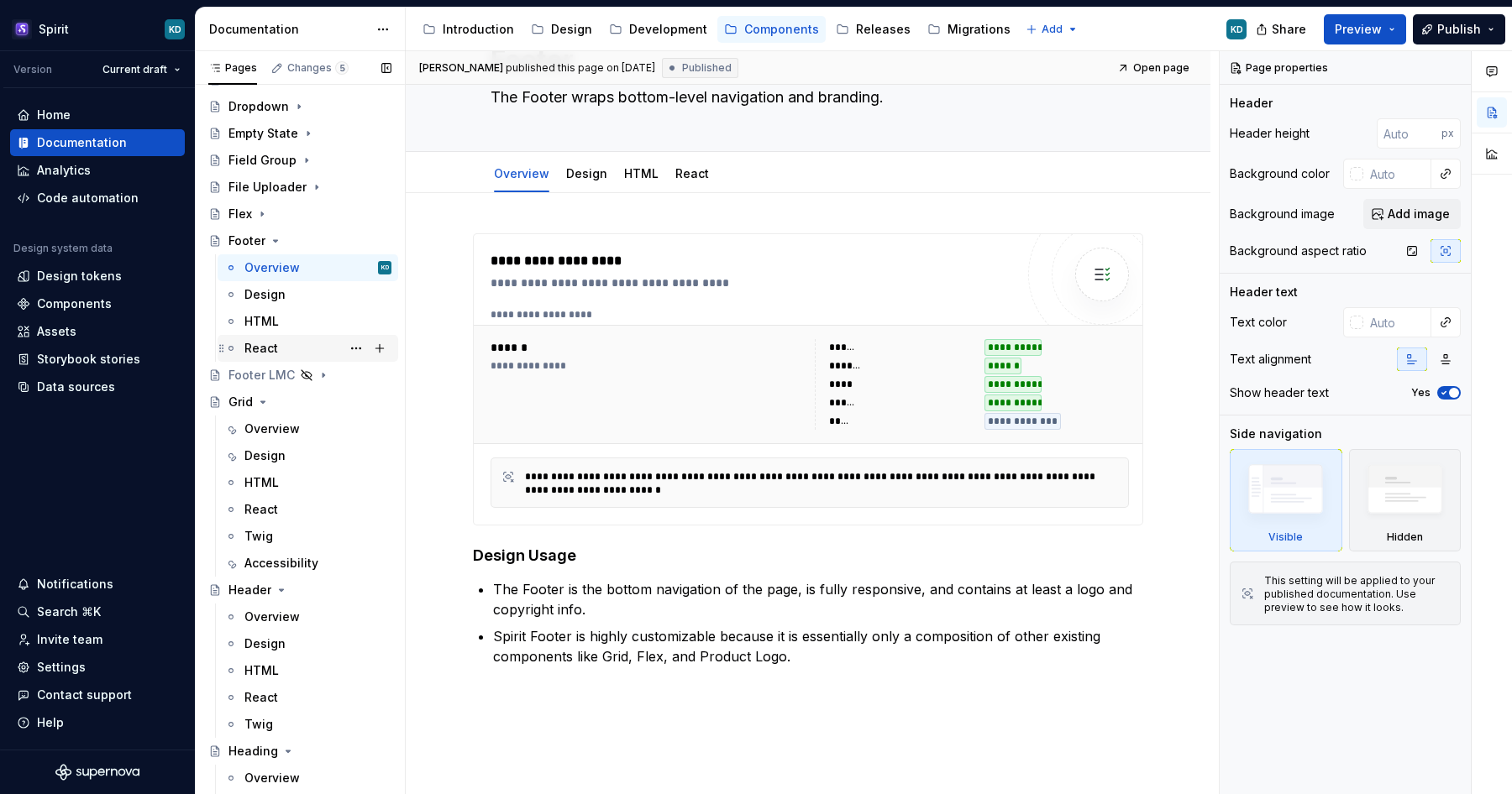
click at [276, 345] on div "React" at bounding box center [260, 349] width 34 height 17
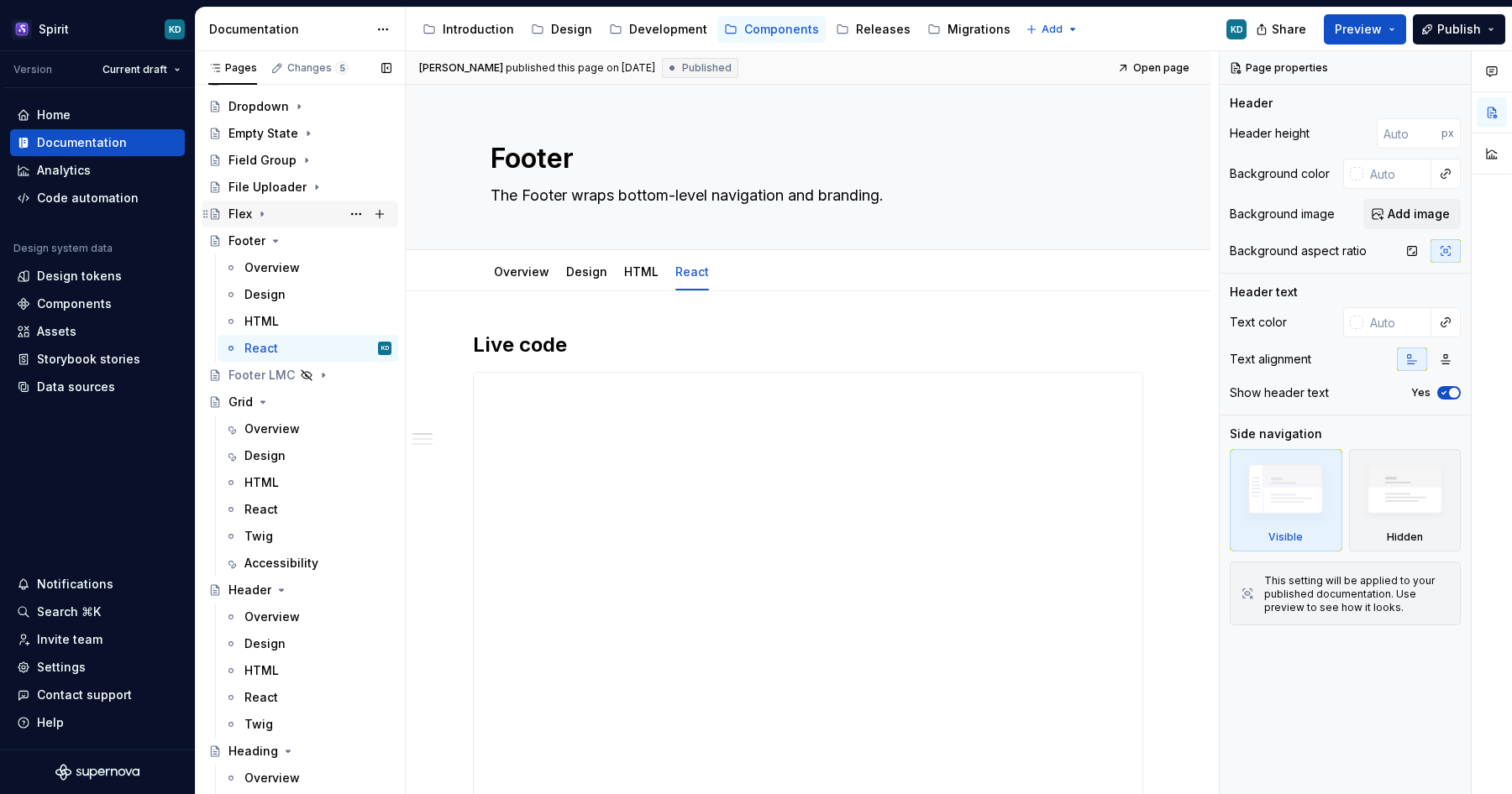
click at [262, 211] on icon "Page tree" at bounding box center [262, 214] width 14 height 14
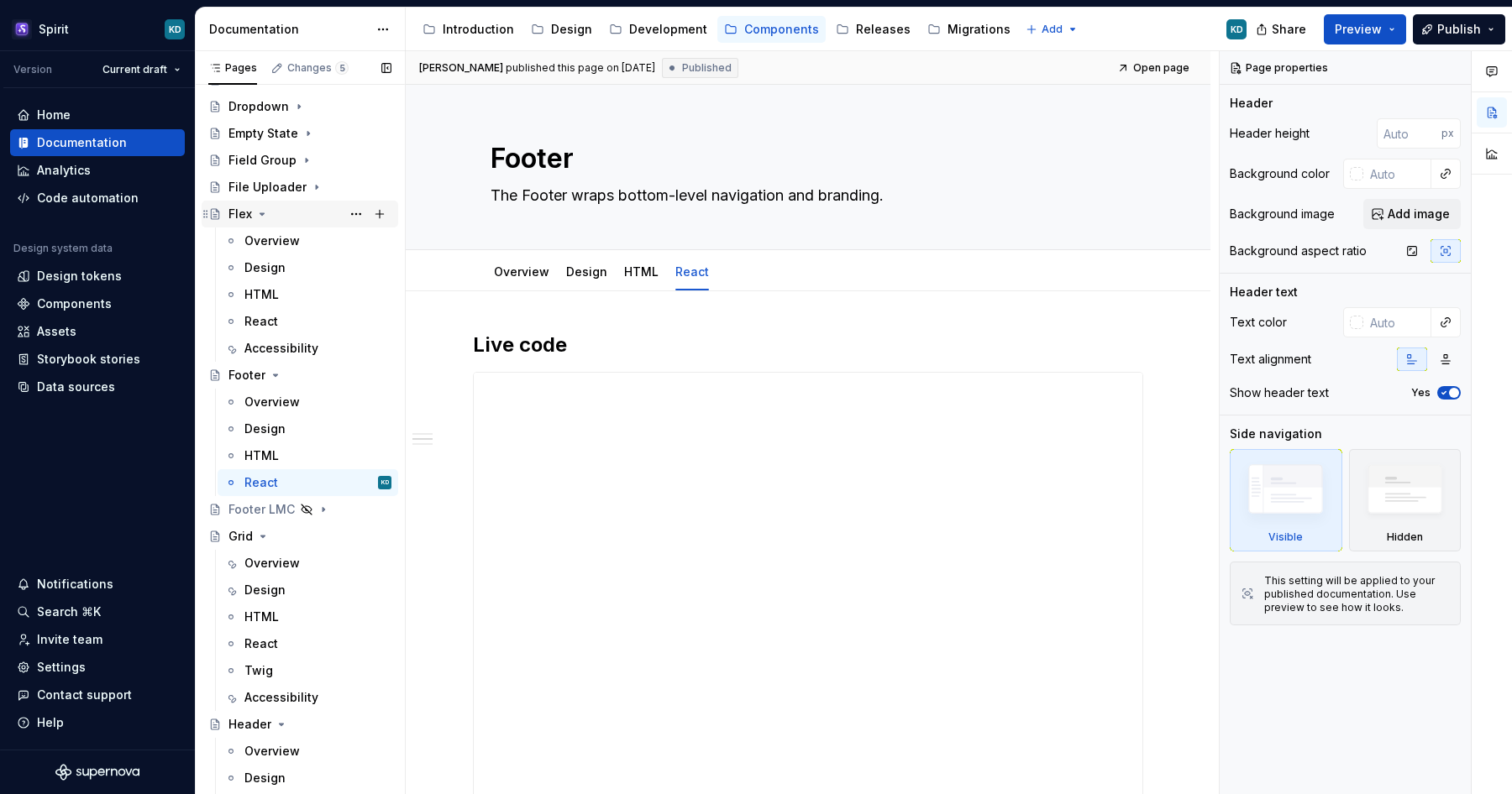
scroll to position [8, 0]
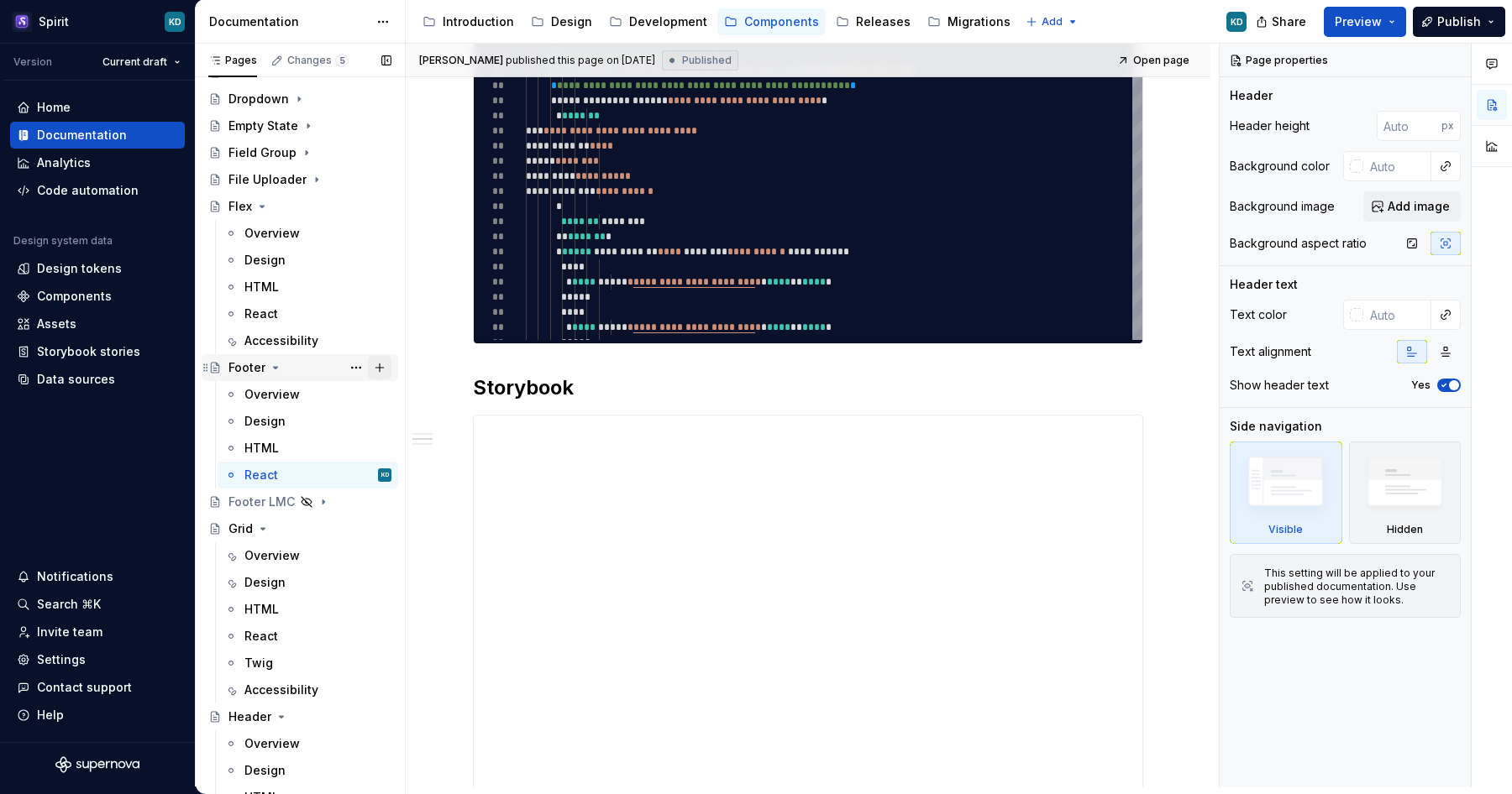
click at [373, 362] on button "Page tree" at bounding box center [379, 367] width 23 height 23
type textarea "*"
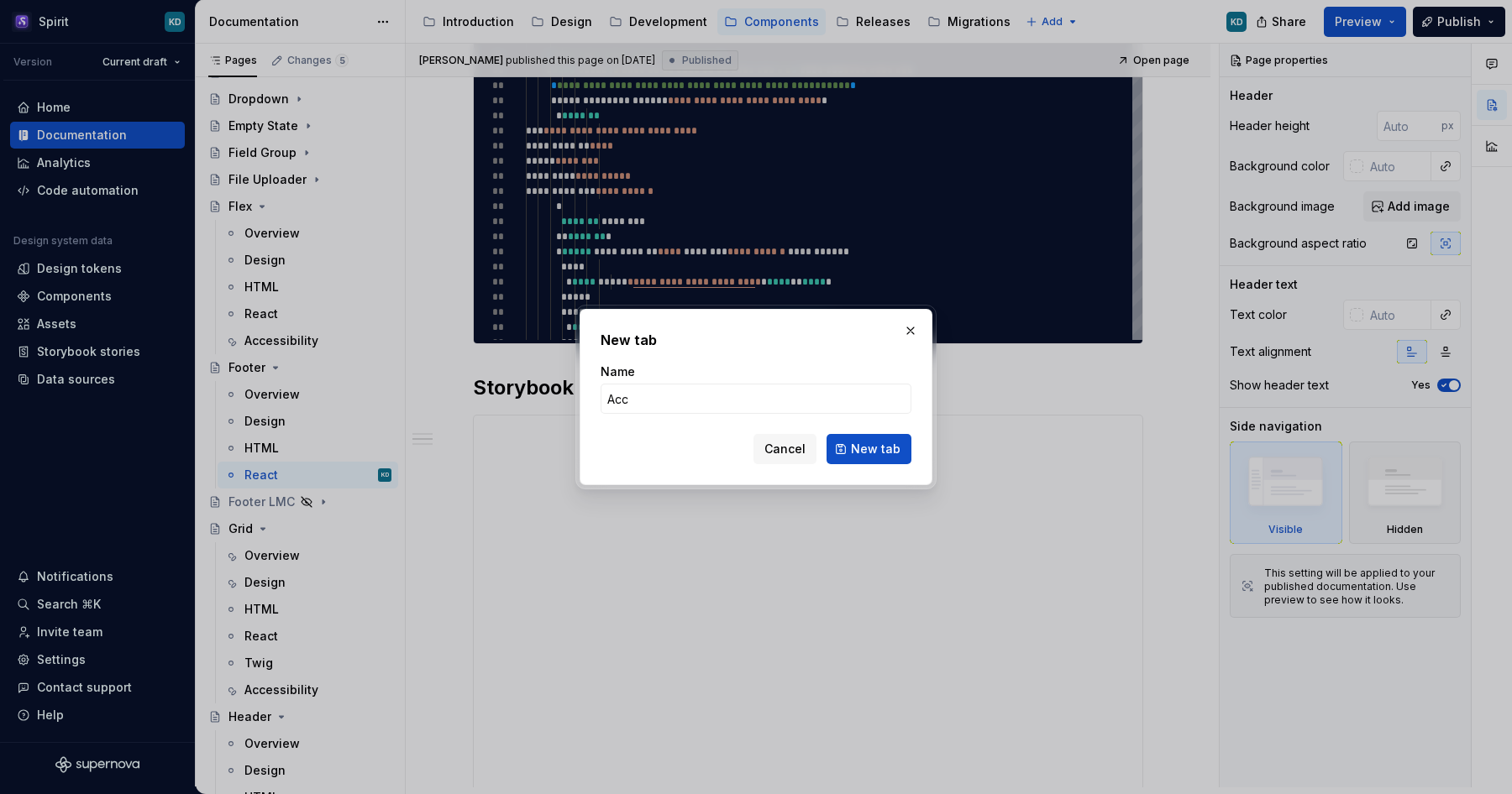
type input "Accessibility"
click at [874, 450] on span "New tab" at bounding box center [876, 449] width 50 height 17
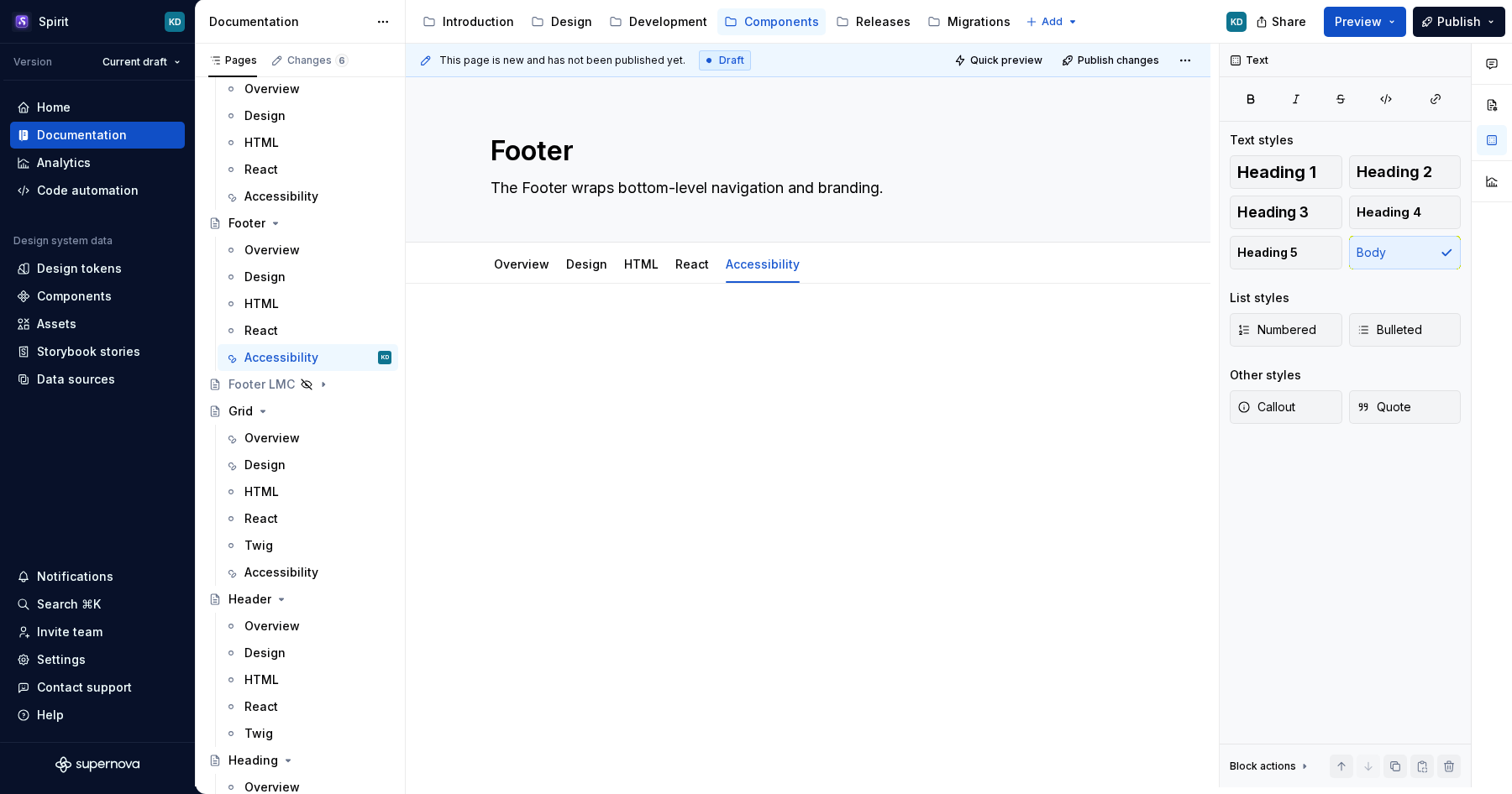
scroll to position [791, 0]
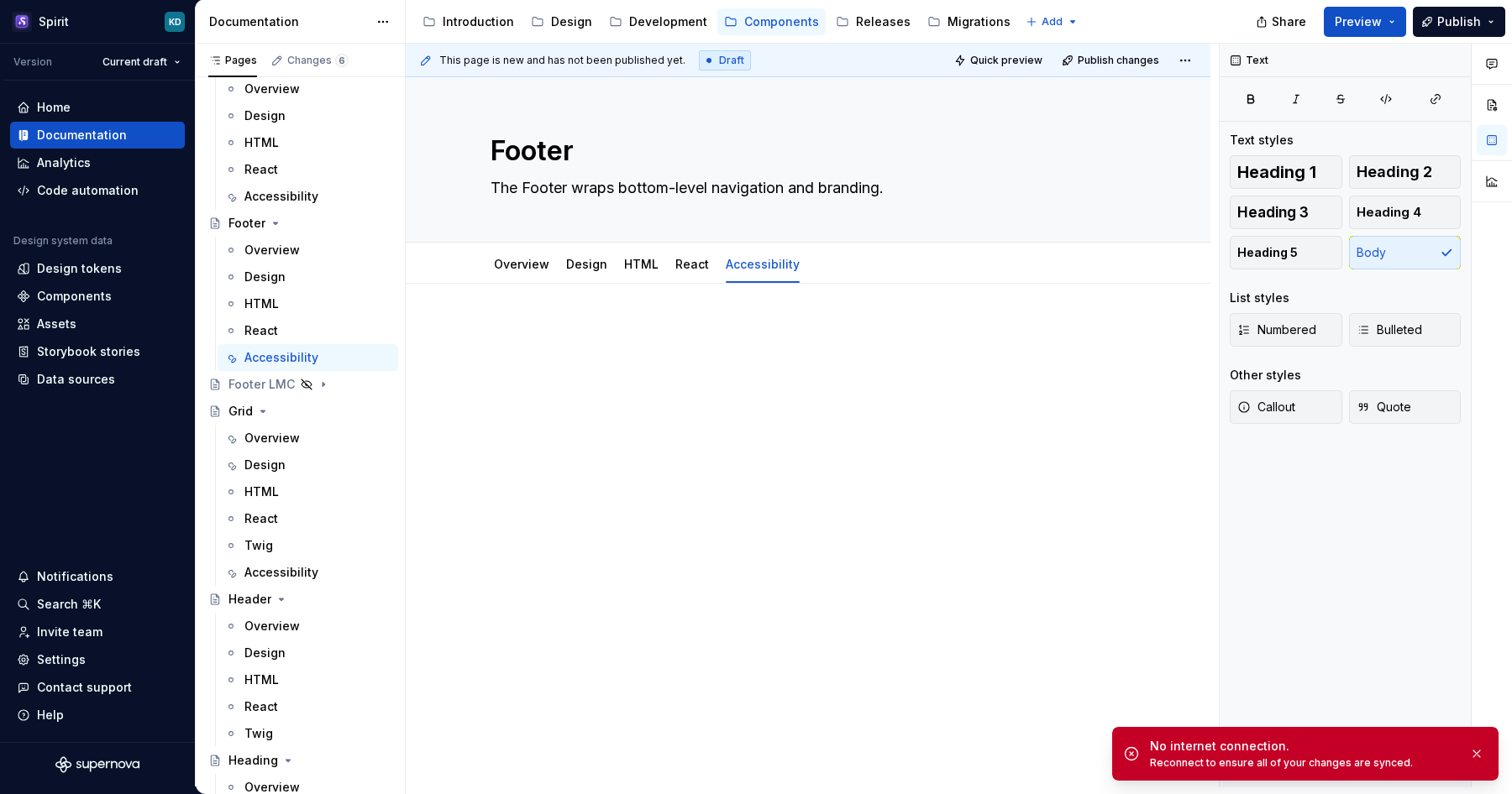
type textarea "*"
